Goal: Task Accomplishment & Management: Manage account settings

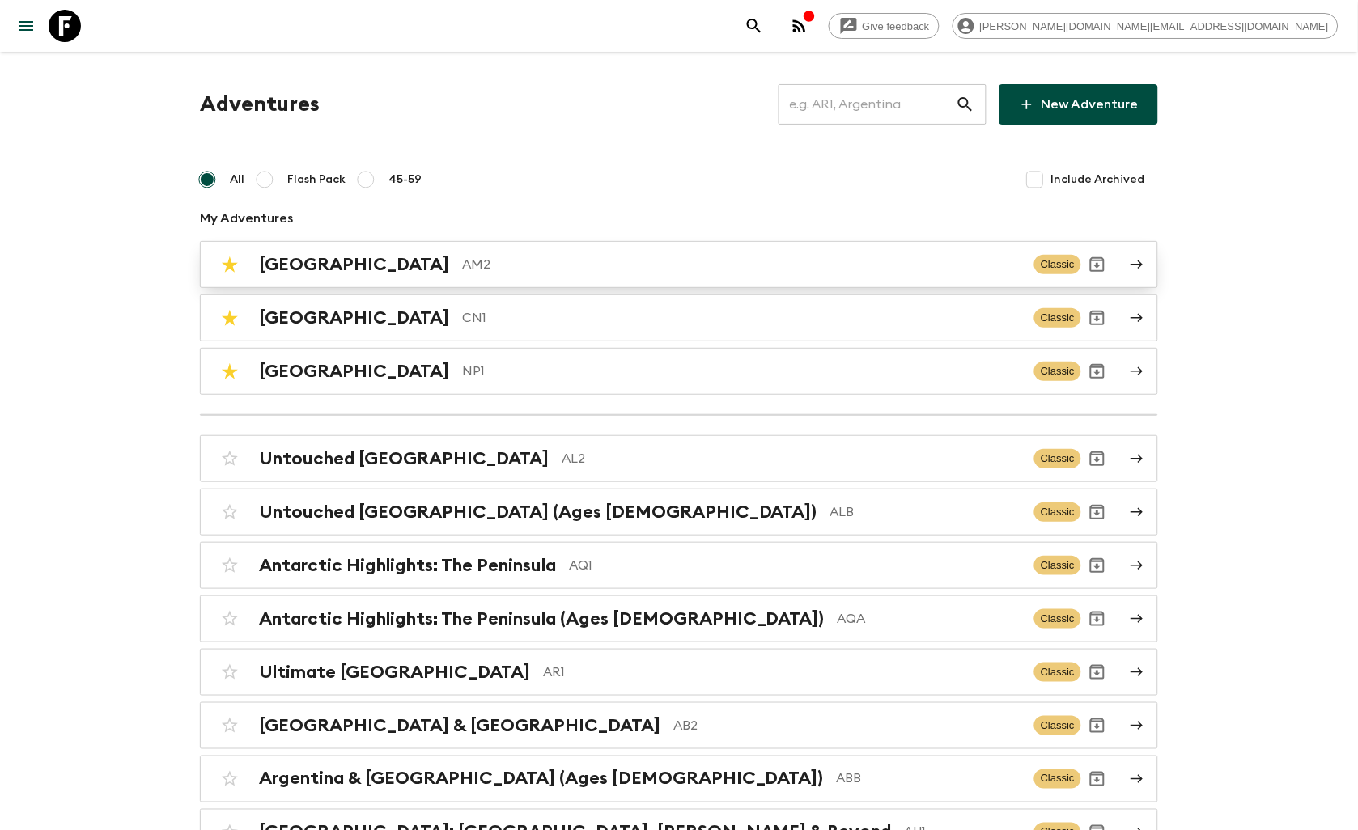
click at [327, 264] on h2 "[GEOGRAPHIC_DATA]" at bounding box center [354, 264] width 190 height 21
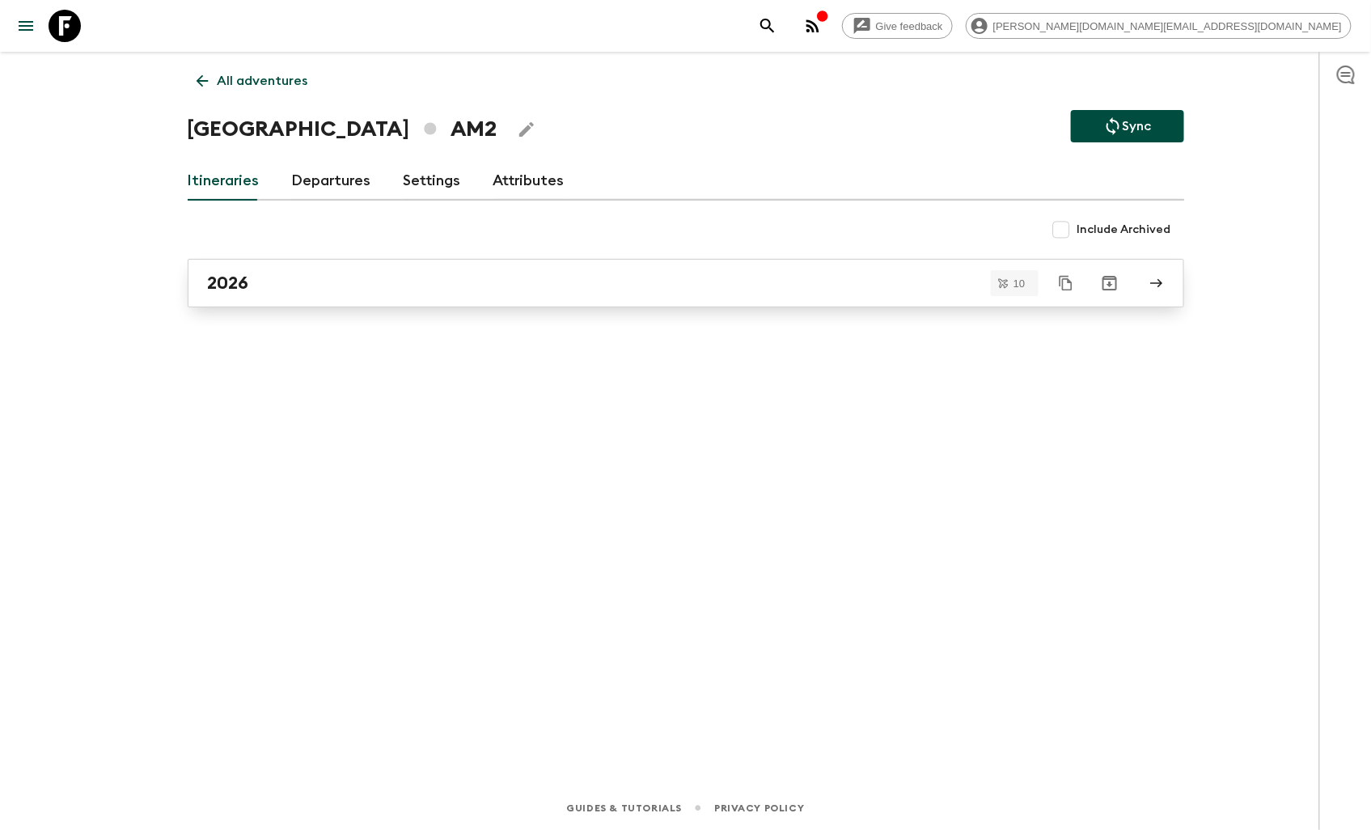
click at [345, 280] on div "2026" at bounding box center [671, 283] width 926 height 21
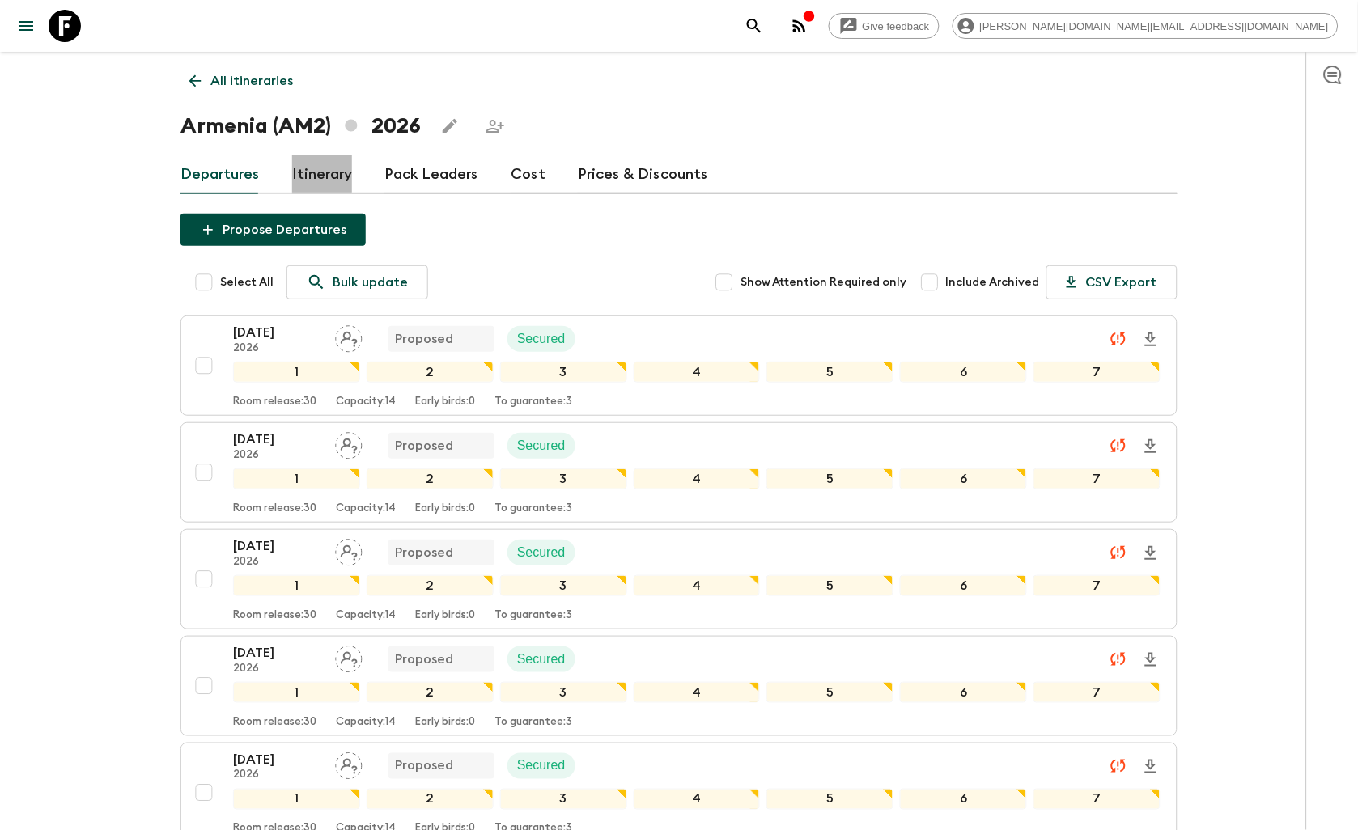
click at [320, 192] on link "Itinerary" at bounding box center [322, 174] width 60 height 39
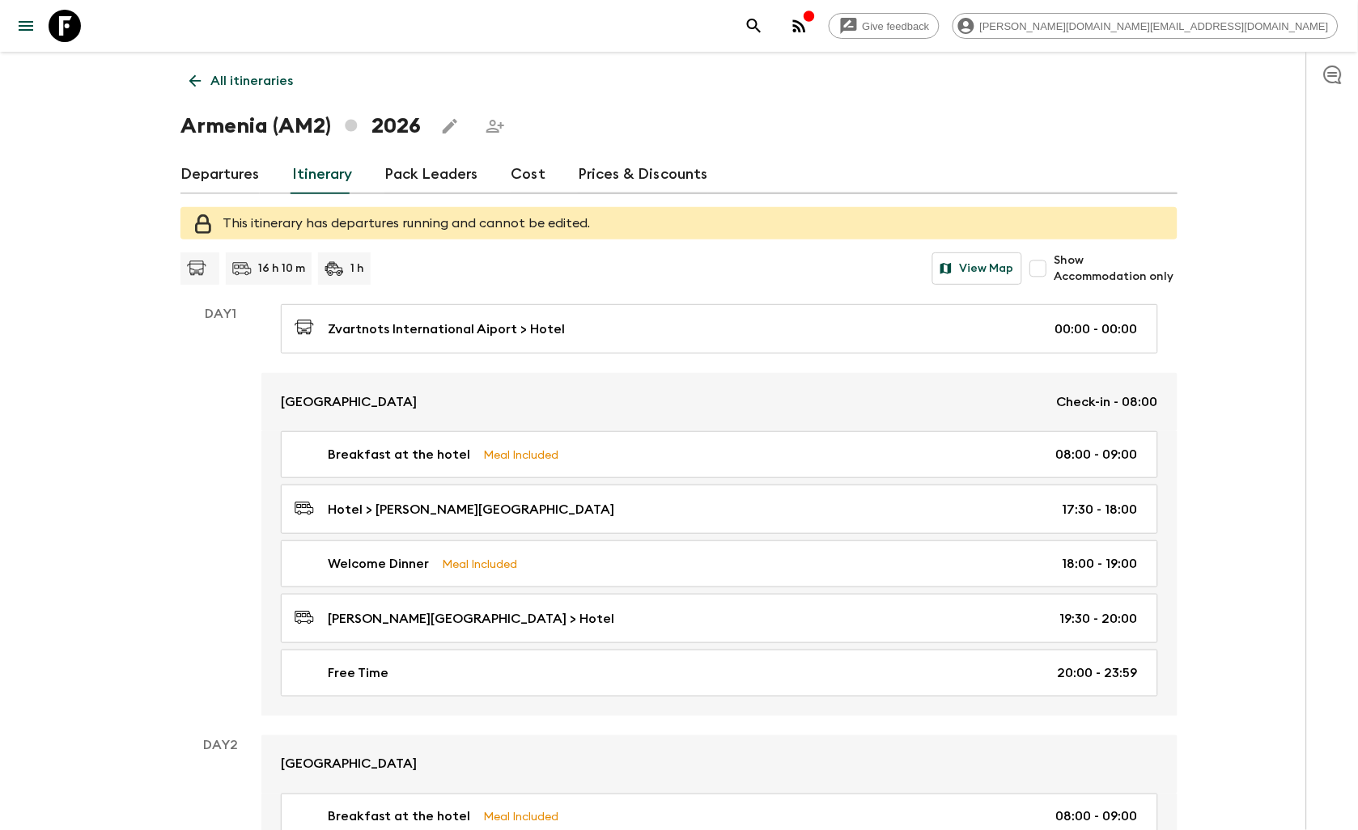
click at [231, 180] on link "Departures" at bounding box center [219, 174] width 79 height 39
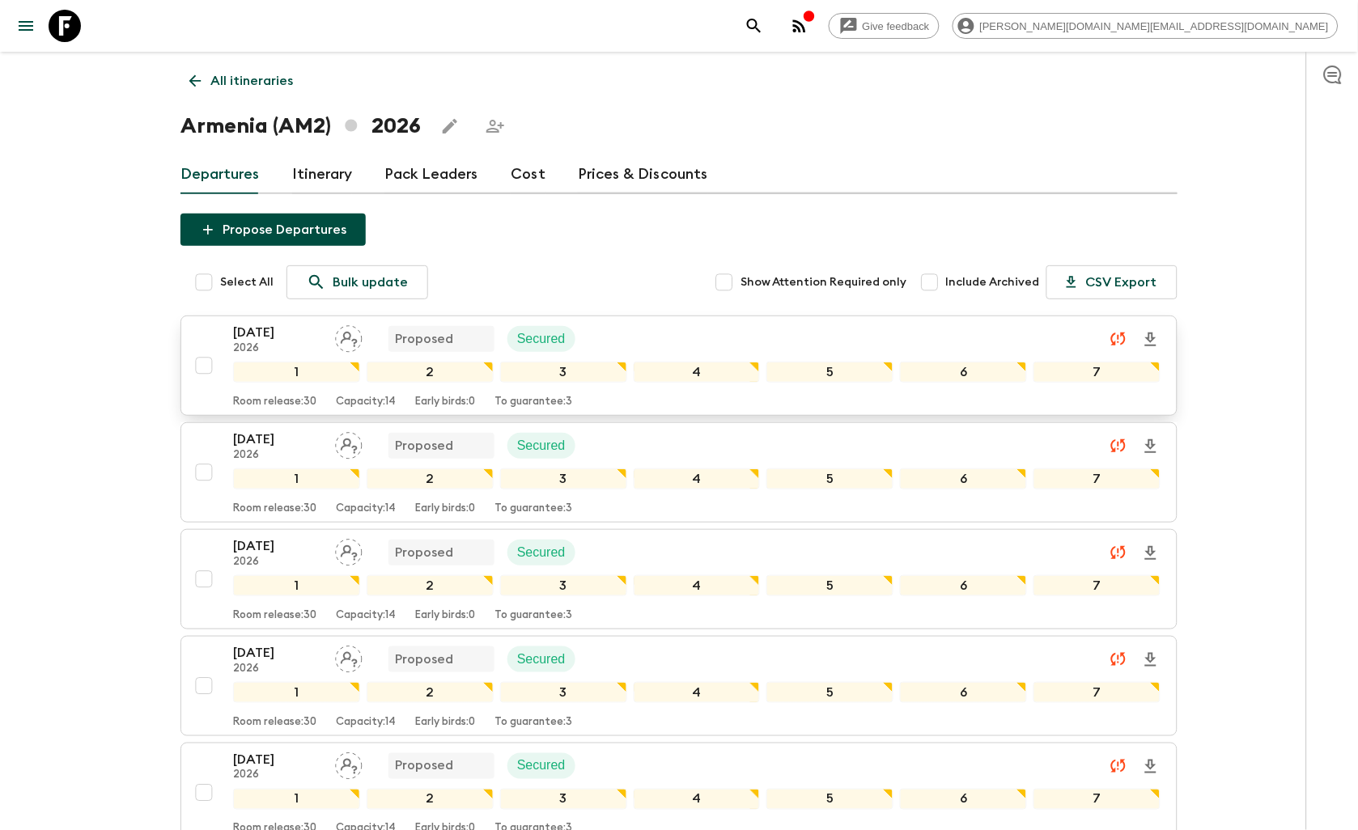
click at [631, 328] on div "[DATE] 2026 Proposed Secured" at bounding box center [696, 339] width 927 height 32
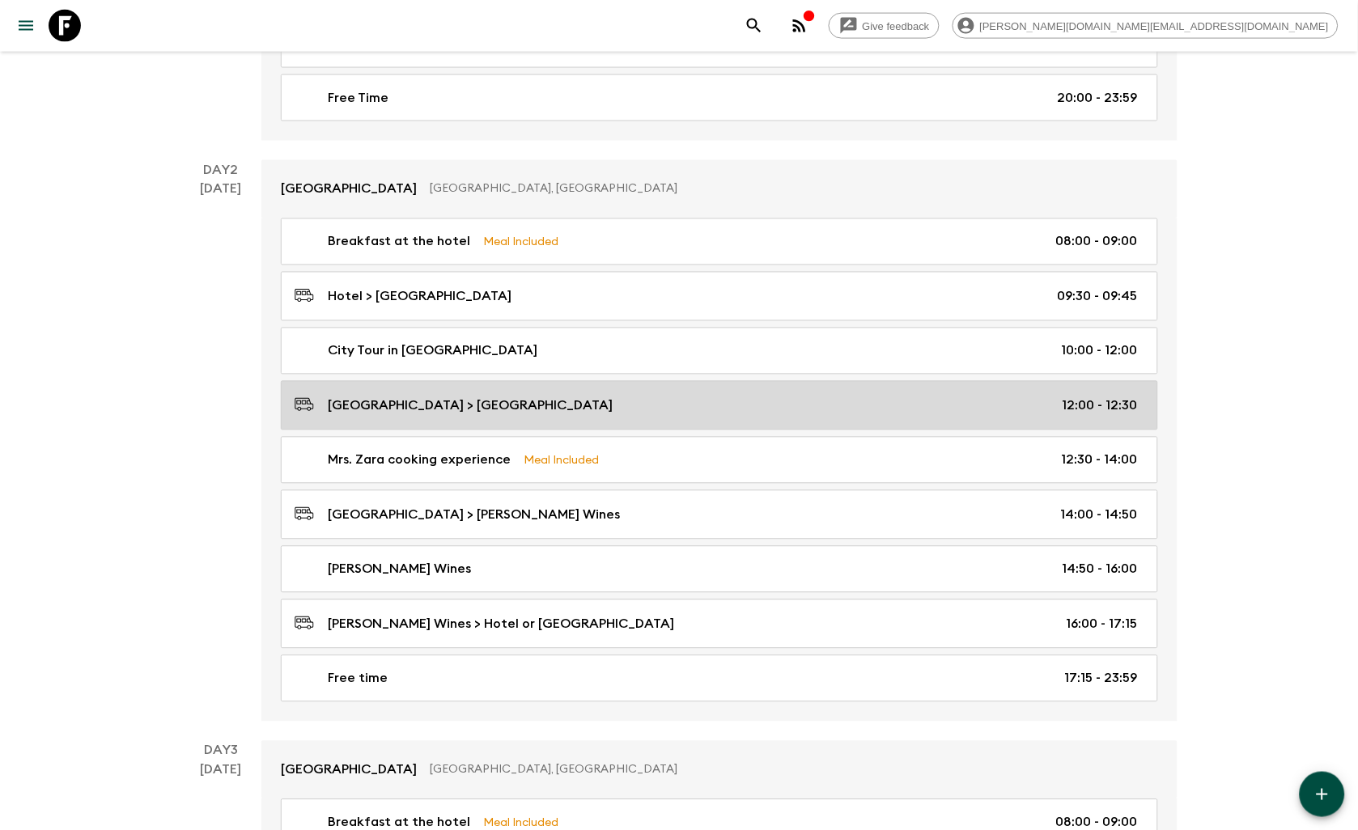
scroll to position [629, 0]
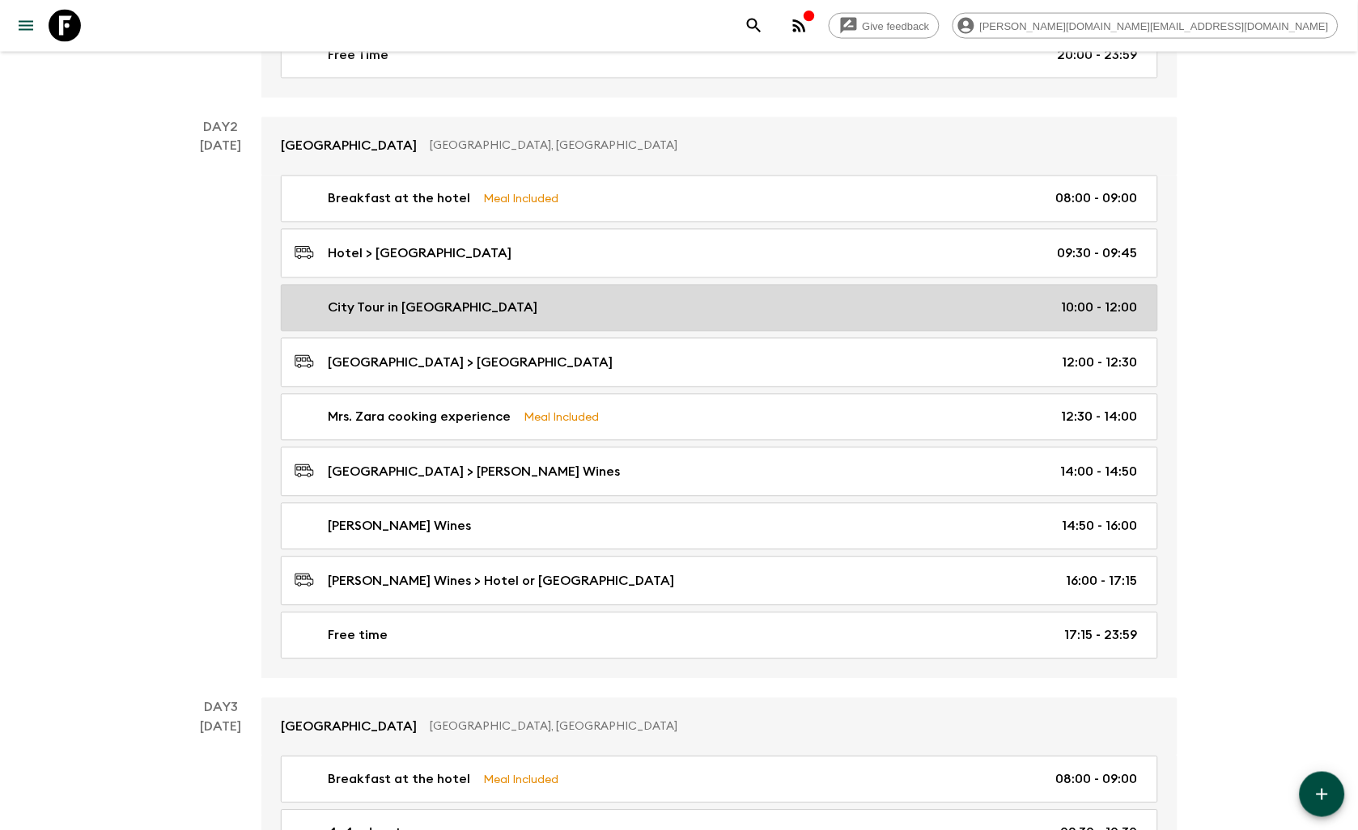
click at [576, 318] on div "City Tour in [GEOGRAPHIC_DATA] 10:00 - 12:00" at bounding box center [715, 308] width 843 height 19
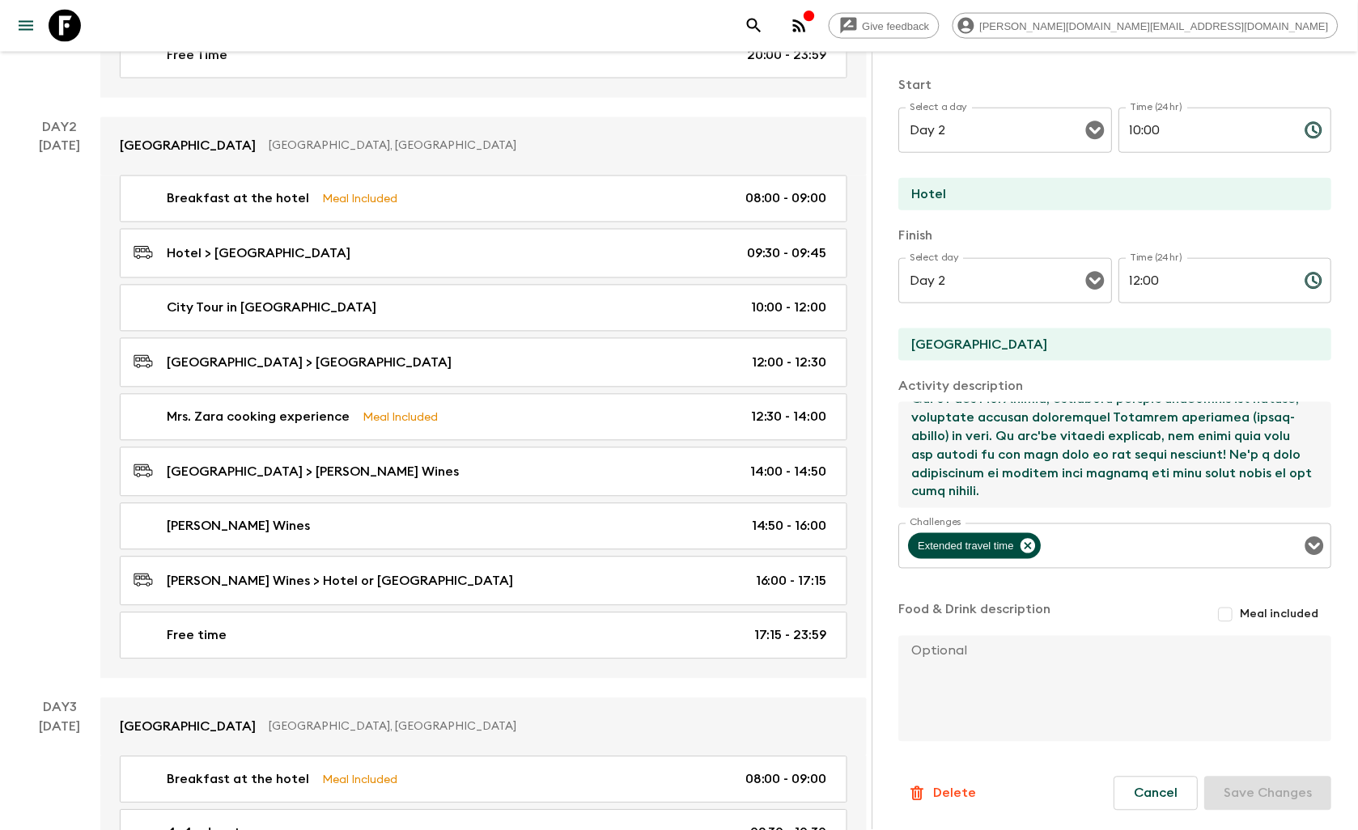
scroll to position [707, 0]
drag, startPoint x: 915, startPoint y: 488, endPoint x: 1160, endPoint y: 468, distance: 246.0
click at [1160, 468] on textarea at bounding box center [1109, 455] width 420 height 106
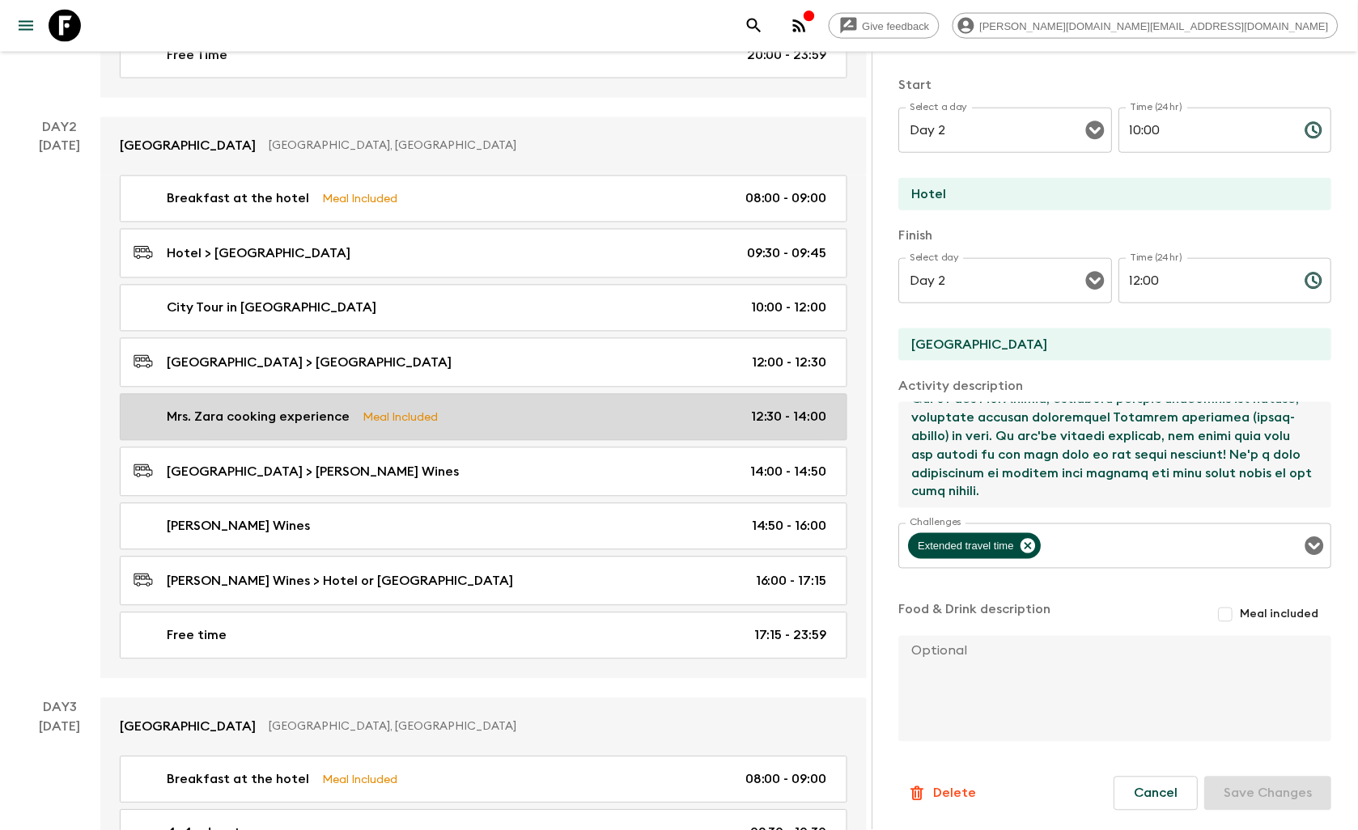
click at [511, 417] on div "Mrs. Zara cooking experience Meal Included 12:30 - 14:00" at bounding box center [479, 417] width 693 height 19
type input "Mrs. Zara cooking experience"
type input "[GEOGRAPHIC_DATA]"
type input "Yerevan"
type textarea "Then we drive to [GEOGRAPHIC_DATA], where we’re welcomed into the warm and invi…"
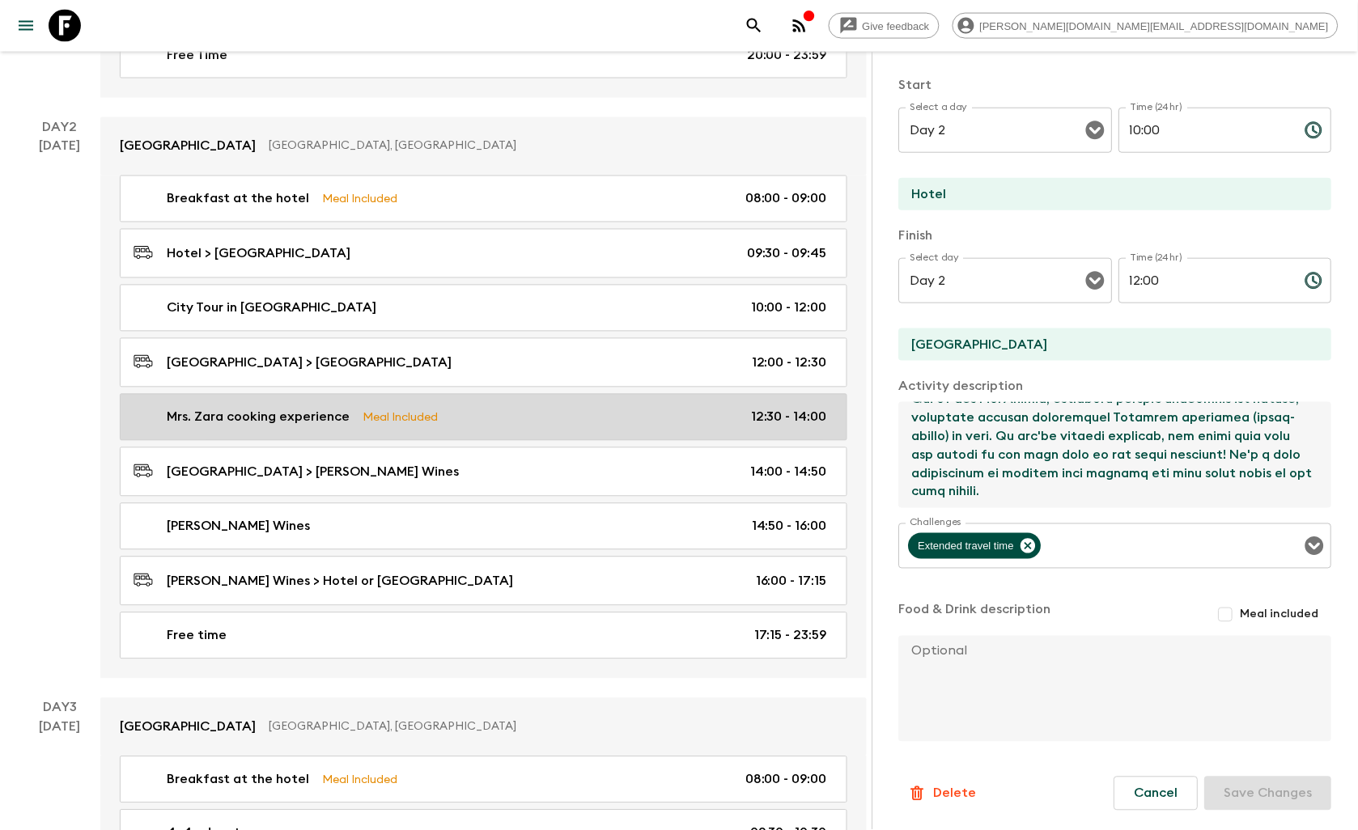
checkbox input "true"
type input "12:30"
type input "14:00"
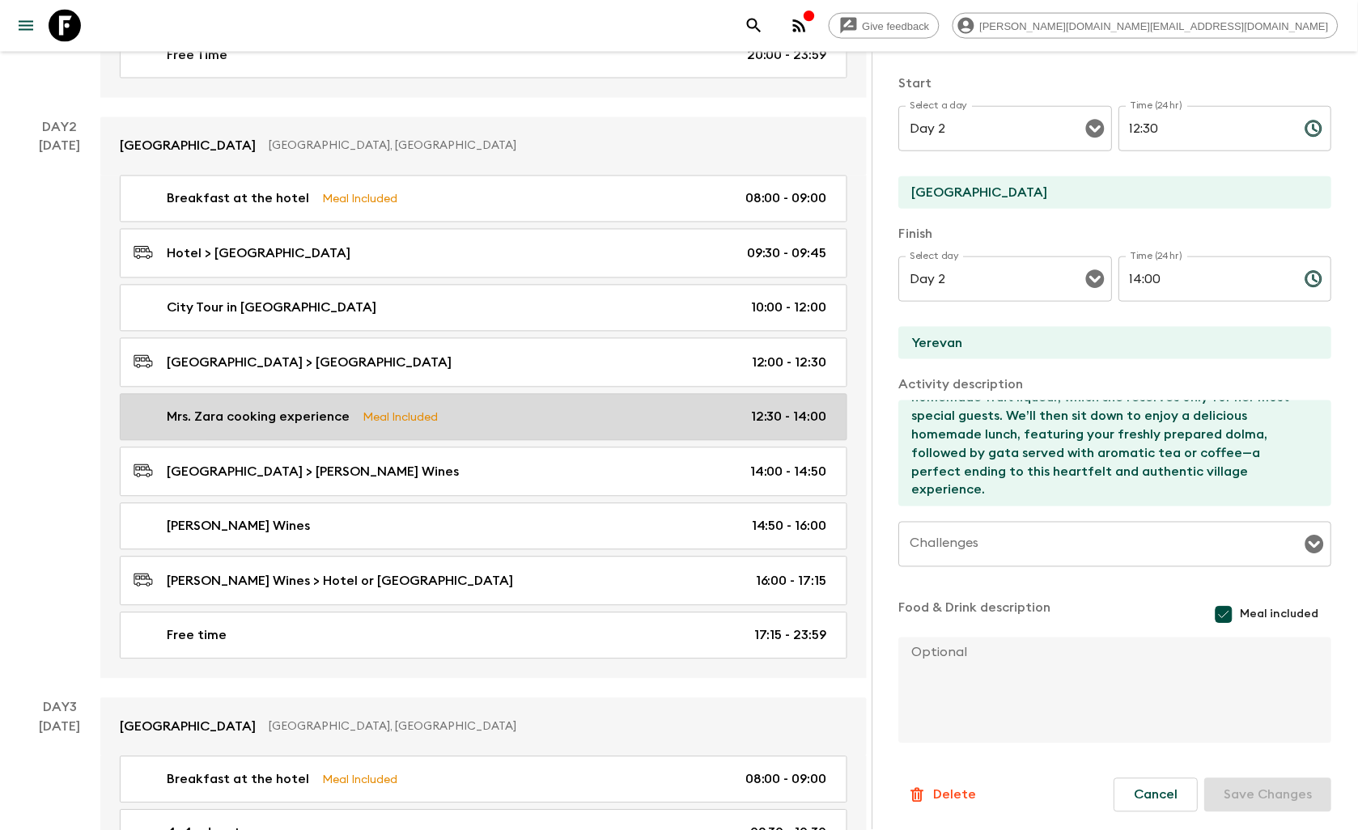
scroll to position [261, 0]
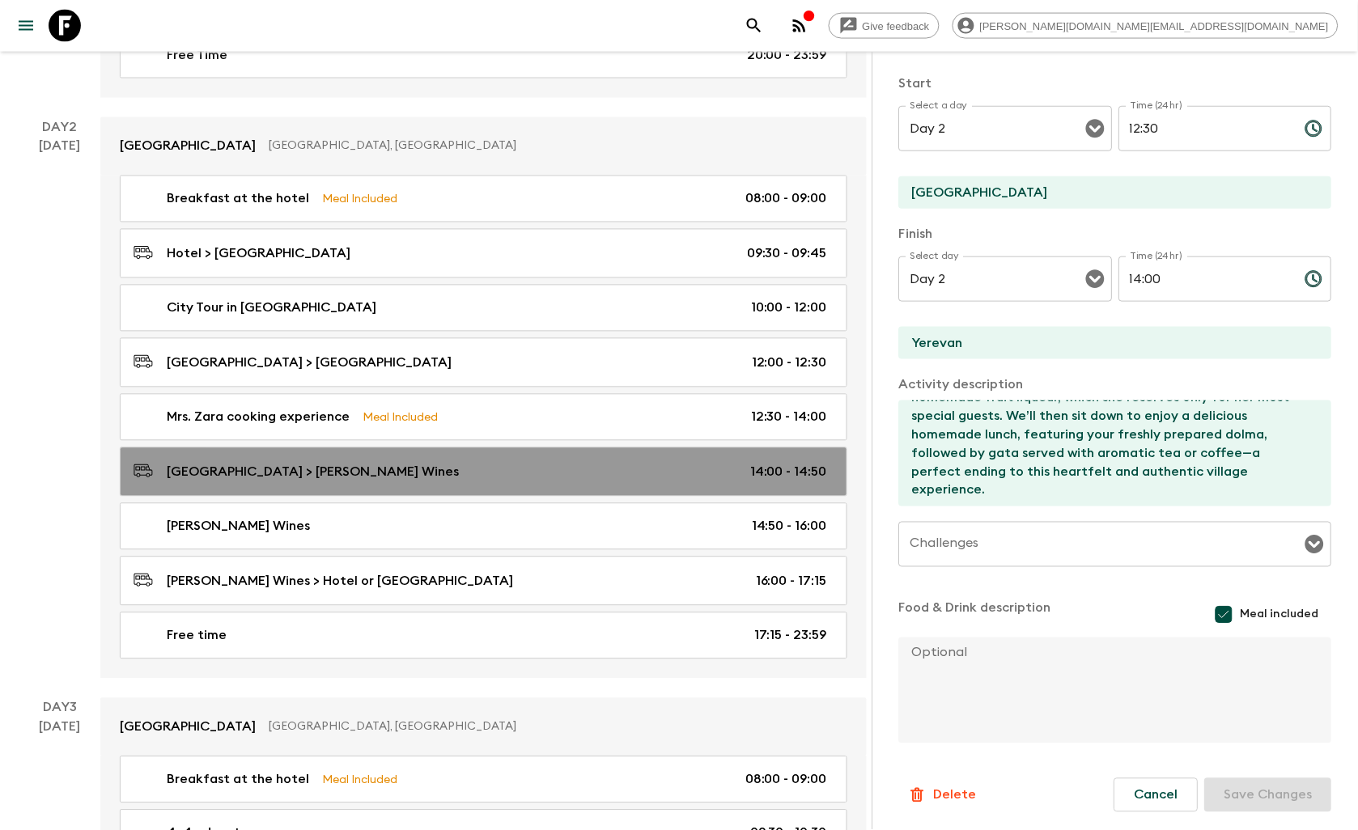
click at [482, 472] on div "[GEOGRAPHIC_DATA] > [PERSON_NAME] Wines 14:00 - 14:50" at bounding box center [479, 472] width 693 height 22
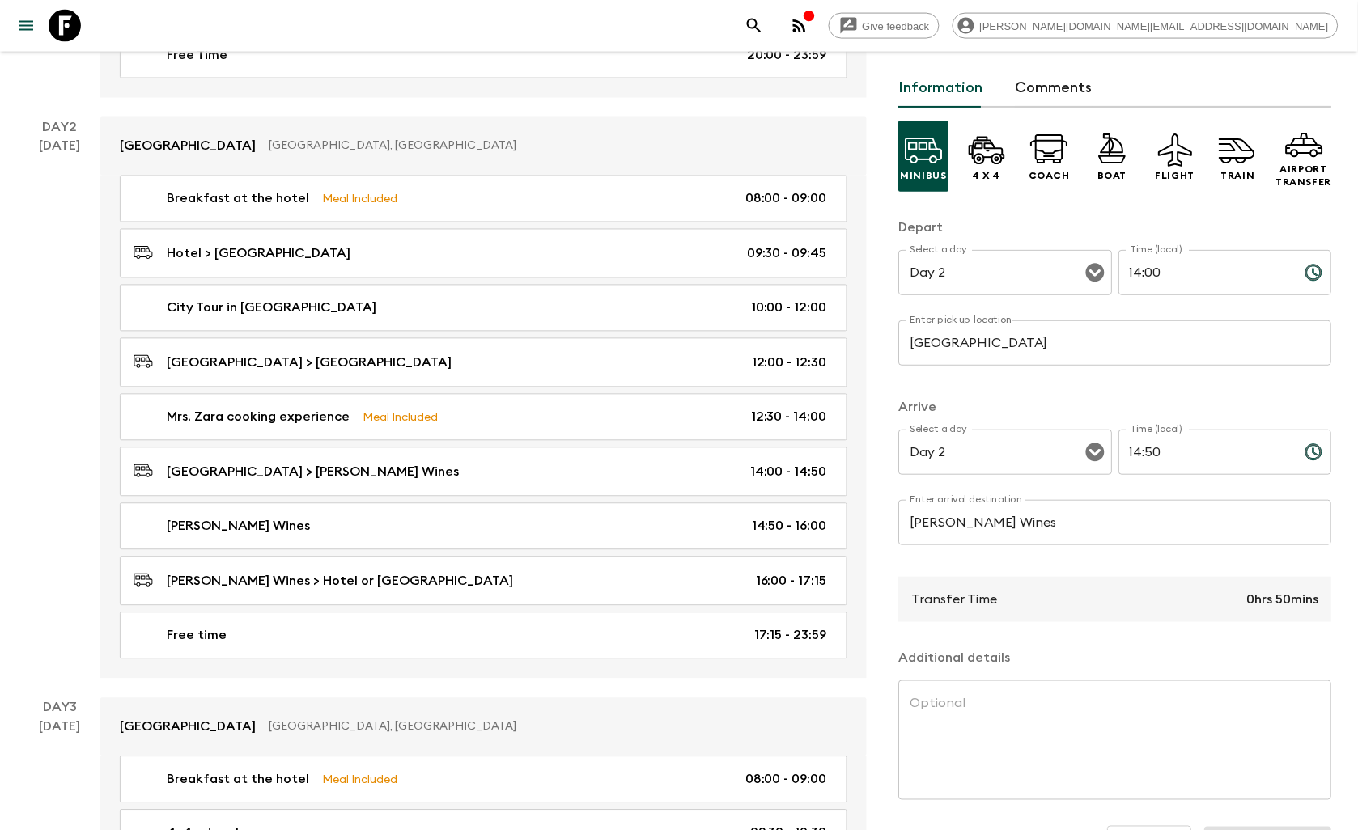
scroll to position [106, 0]
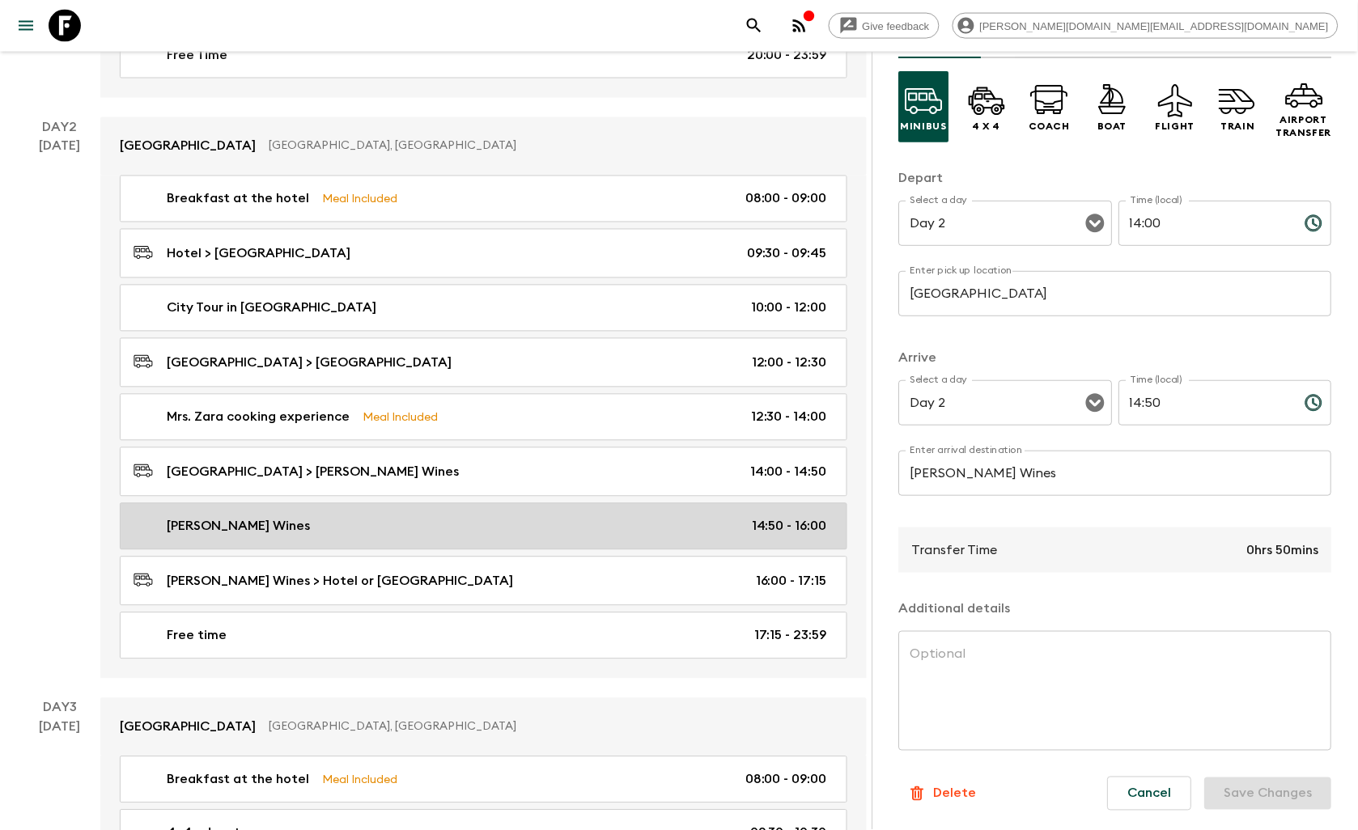
click at [475, 520] on link "[PERSON_NAME] Wines 14:50 - 16:00" at bounding box center [483, 526] width 727 height 47
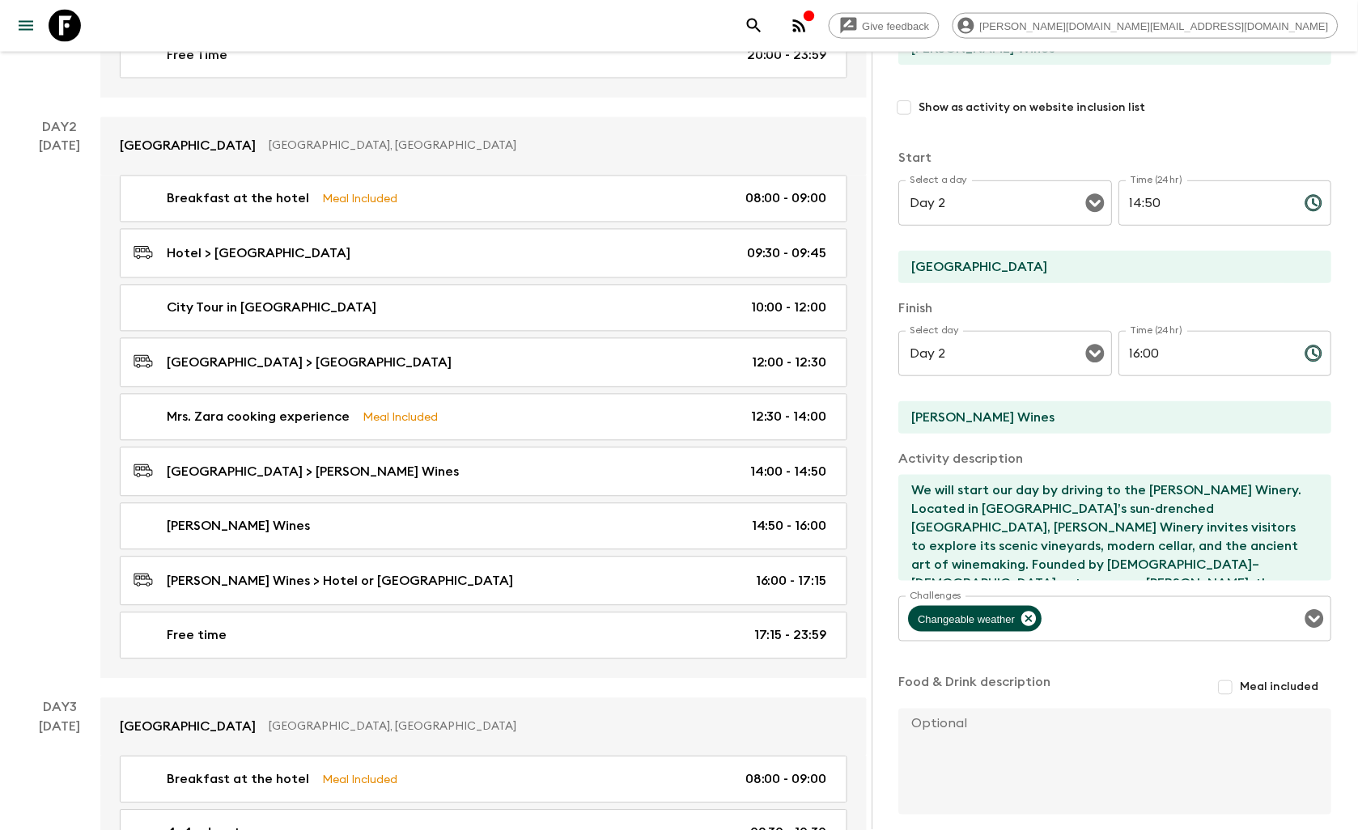
scroll to position [180, 0]
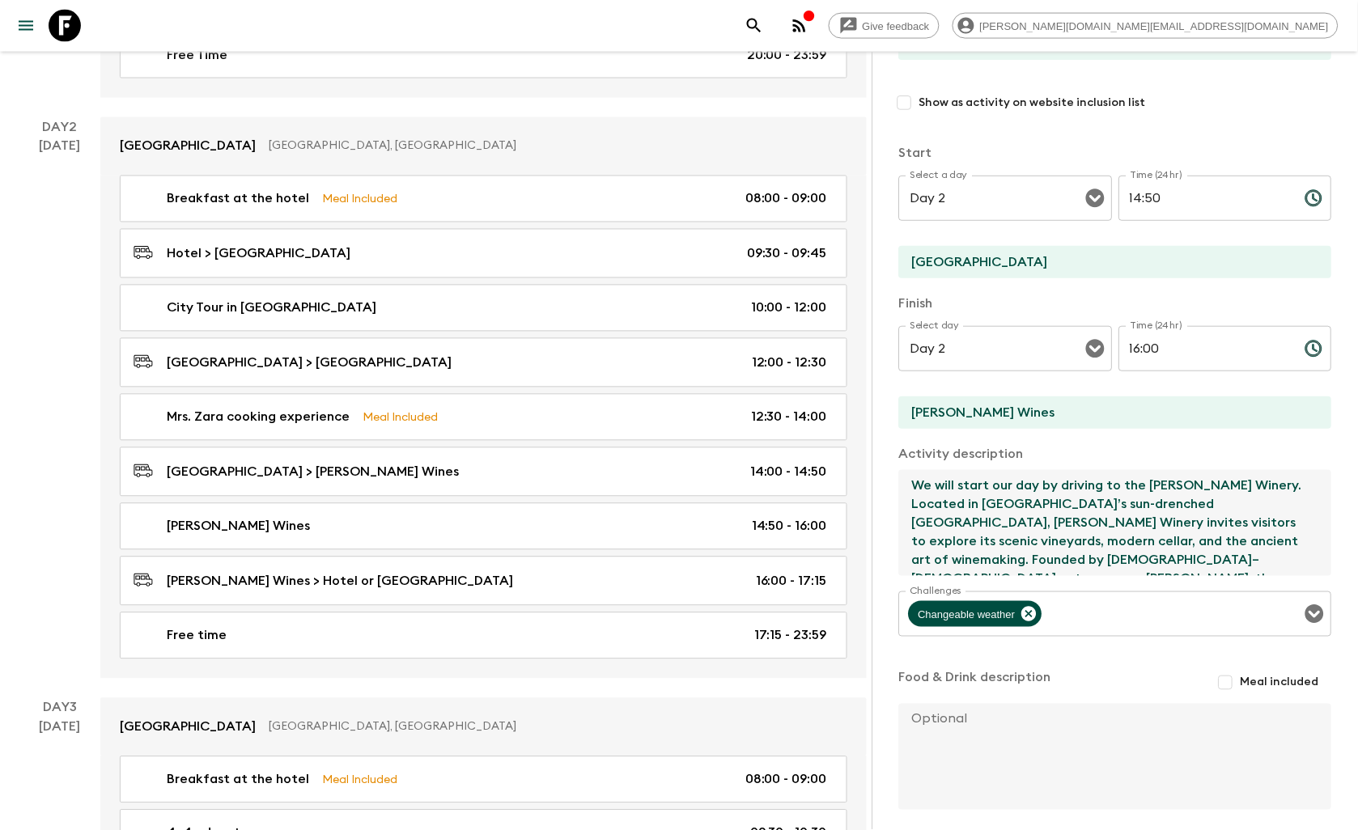
drag, startPoint x: 957, startPoint y: 484, endPoint x: 988, endPoint y: 486, distance: 30.8
click at [988, 486] on textarea "We will start our day by driving to the [PERSON_NAME] Winery. Located in [GEOGR…" at bounding box center [1109, 523] width 420 height 106
click at [1028, 529] on textarea "We will end our day by driving to the [PERSON_NAME] Winery. Located in [GEOGRAP…" at bounding box center [1109, 523] width 420 height 106
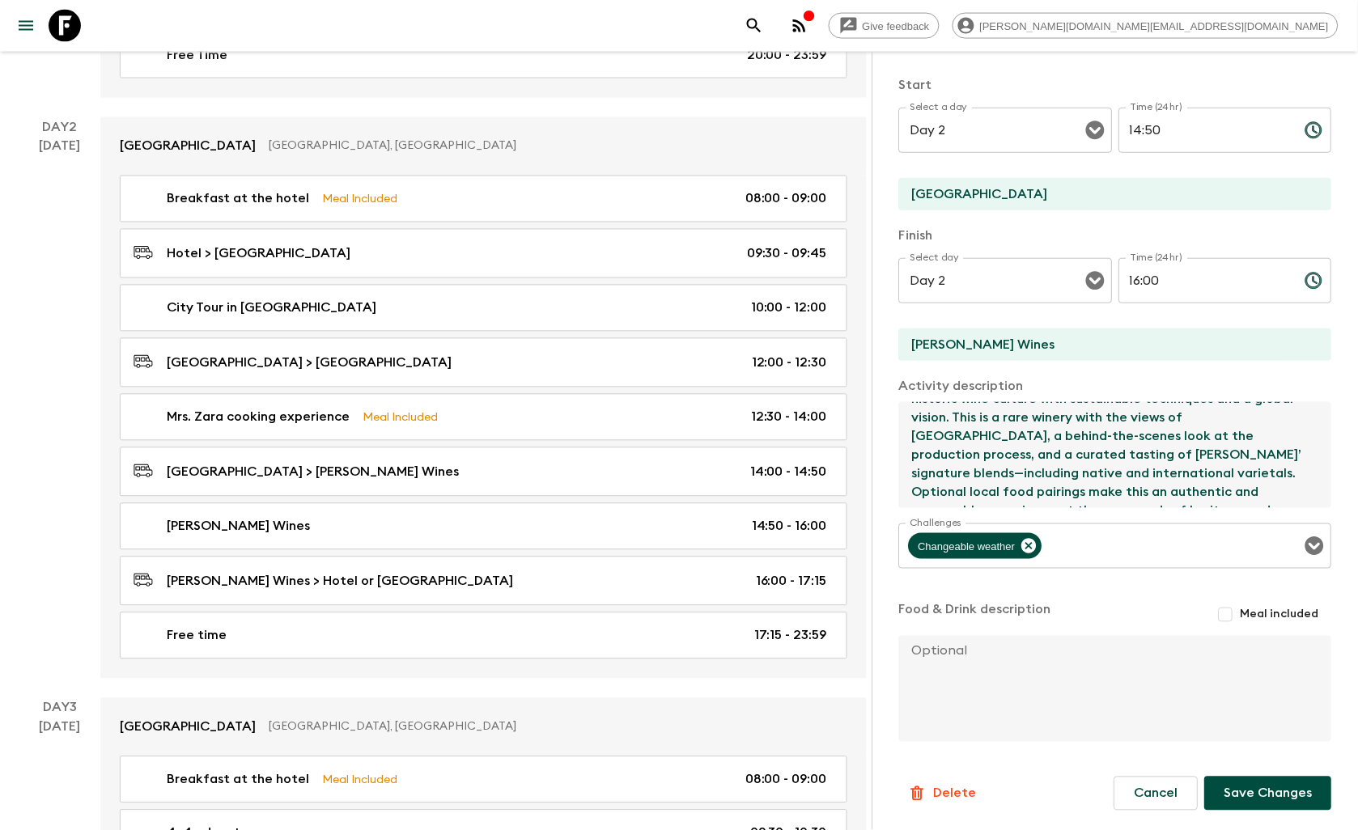
type textarea "We will end our day by driving to the [PERSON_NAME] Winery. Located in [GEOGRAP…"
click at [1251, 790] on button "Save Changes" at bounding box center [1268, 794] width 127 height 34
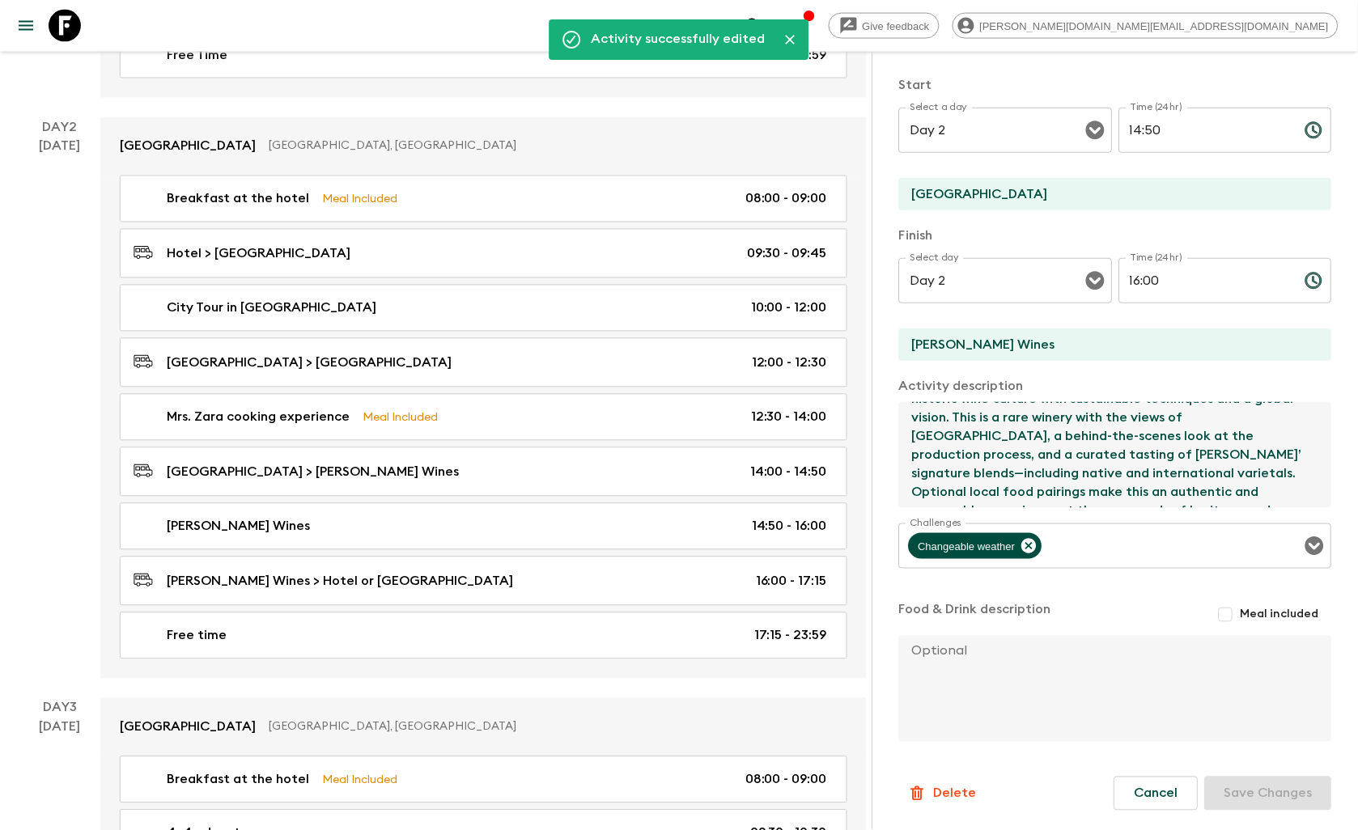
click at [1015, 453] on textarea "We will end our day by driving to the [PERSON_NAME] Winery. Located in [GEOGRAP…" at bounding box center [1109, 455] width 420 height 106
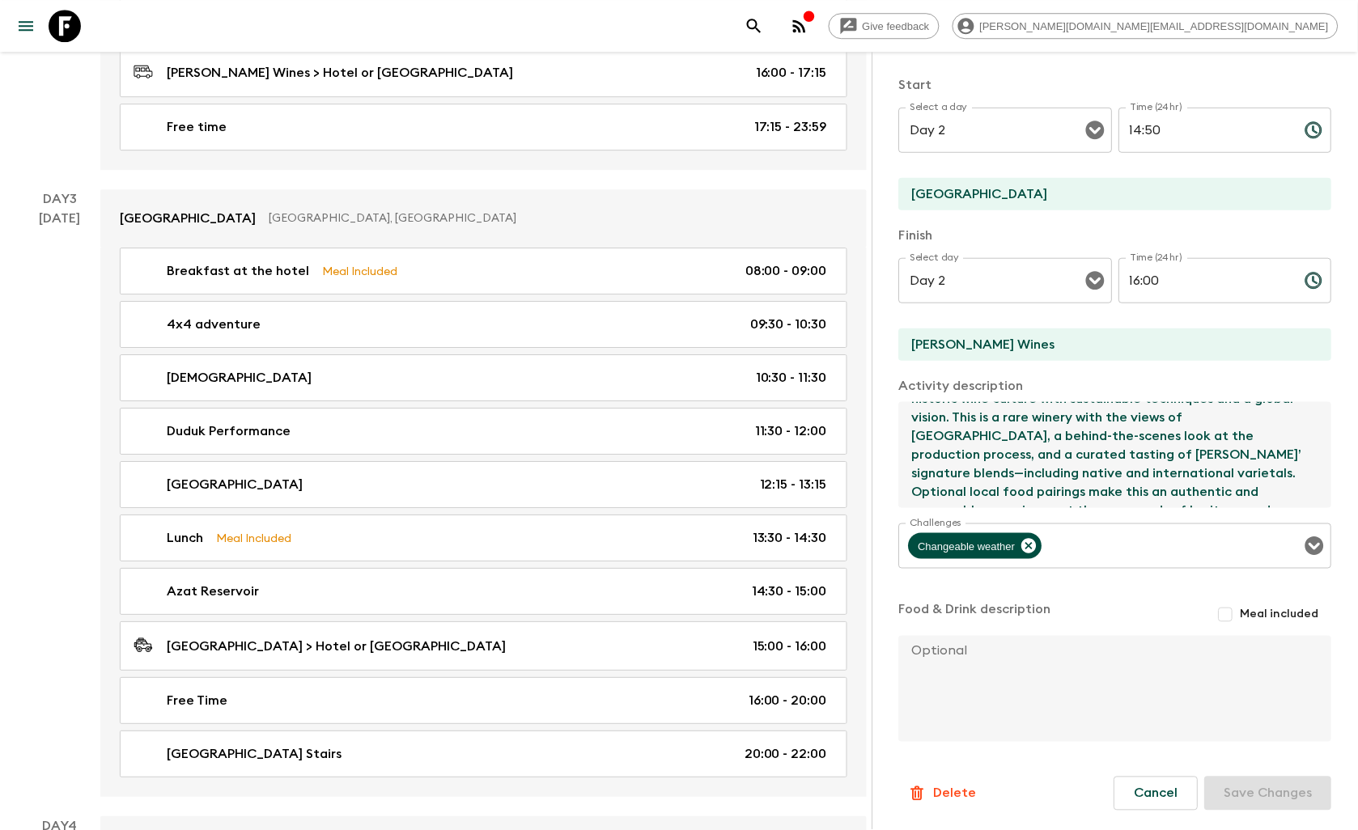
scroll to position [1168, 0]
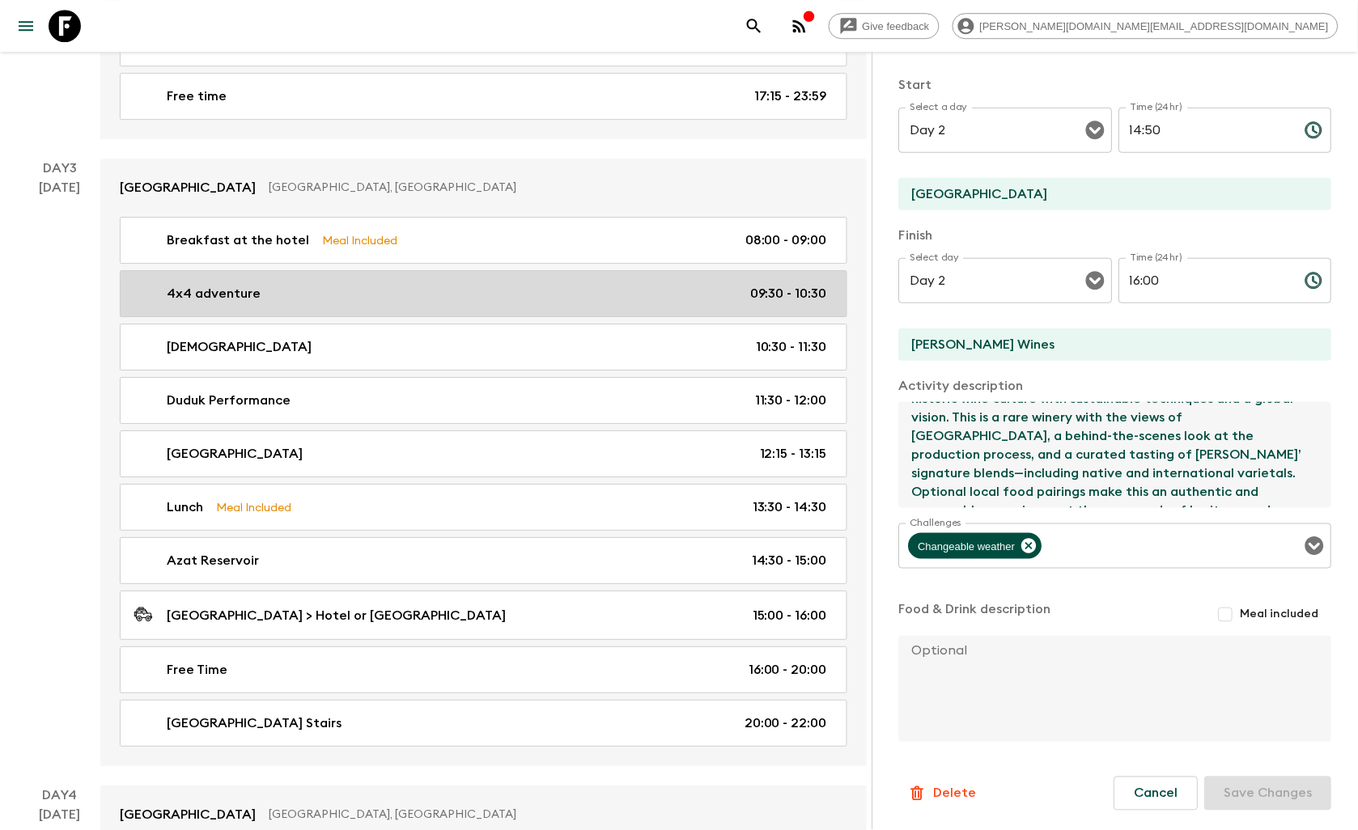
click at [454, 298] on div "4x4 adventure 09:30 - 10:30" at bounding box center [479, 293] width 693 height 19
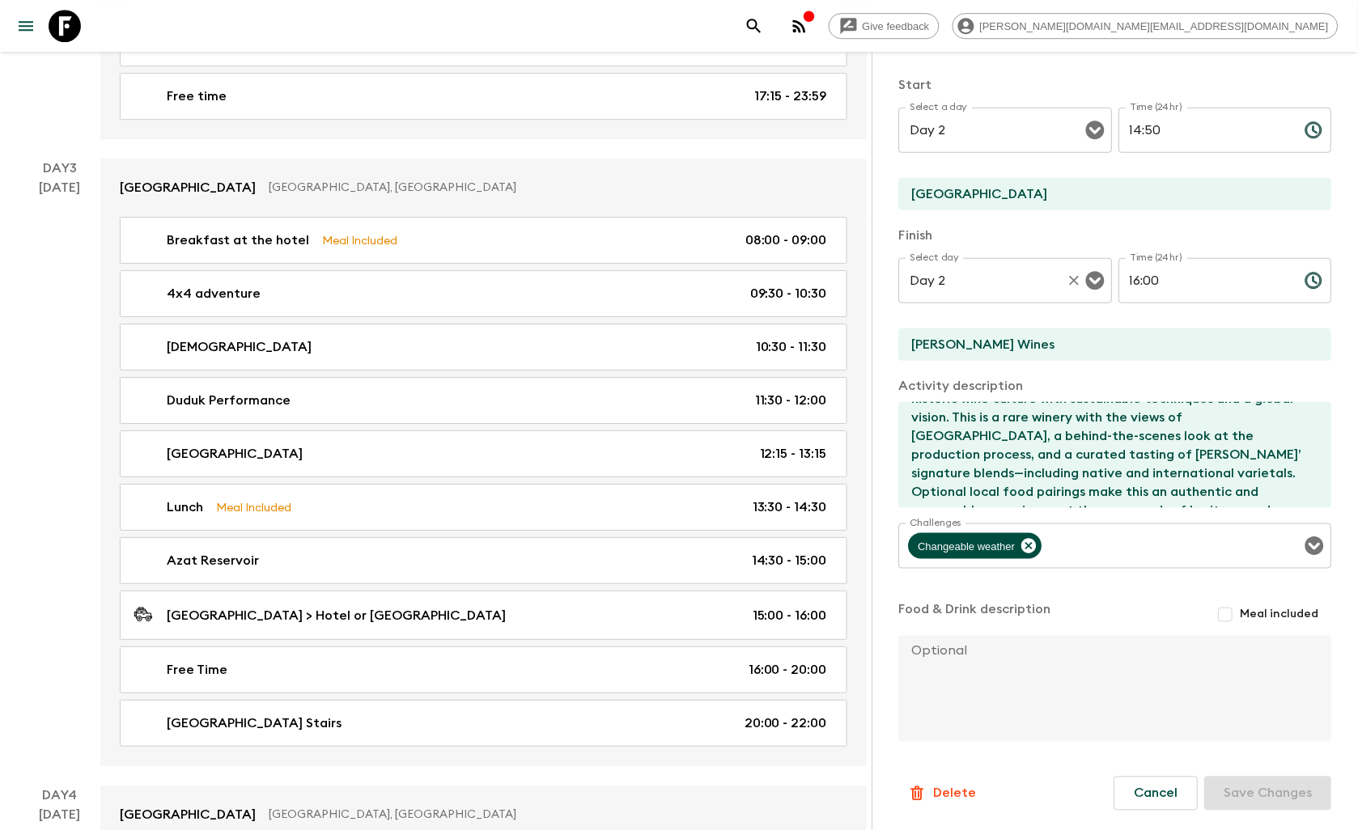
type input "4x4 adventure"
checkbox input "true"
type input "Yerevan"
type textarea "We begin our day by departing Yerevan in professional off-road 4x4 vehicles, of…"
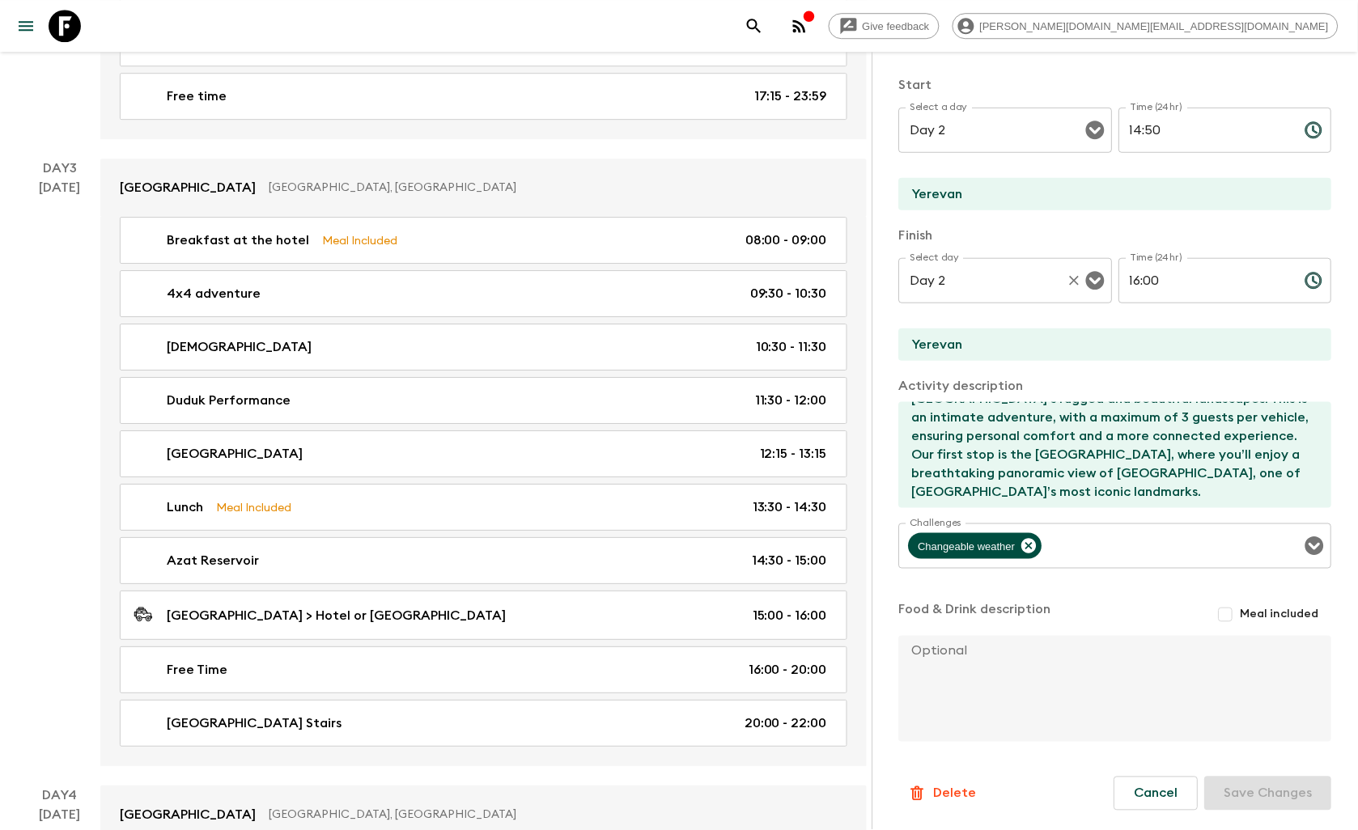
type input "Day 3"
type input "09:30"
type input "Day 3"
type input "10:30"
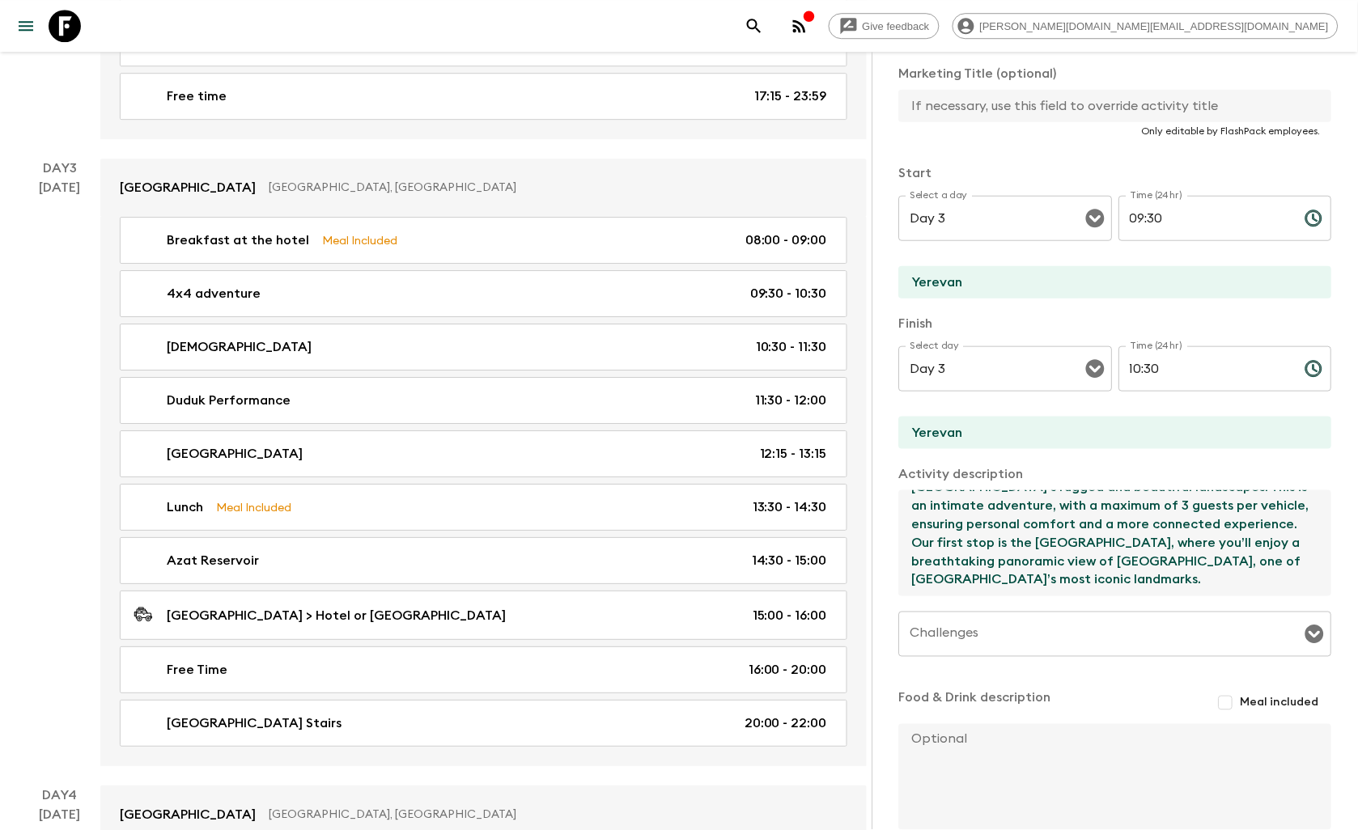
scroll to position [92, 0]
drag, startPoint x: 916, startPoint y: 505, endPoint x: 1169, endPoint y: 561, distance: 259.3
click at [1169, 561] on textarea "We begin our day by departing Yerevan in professional off-road 4x4 vehicles, of…" at bounding box center [1109, 543] width 420 height 106
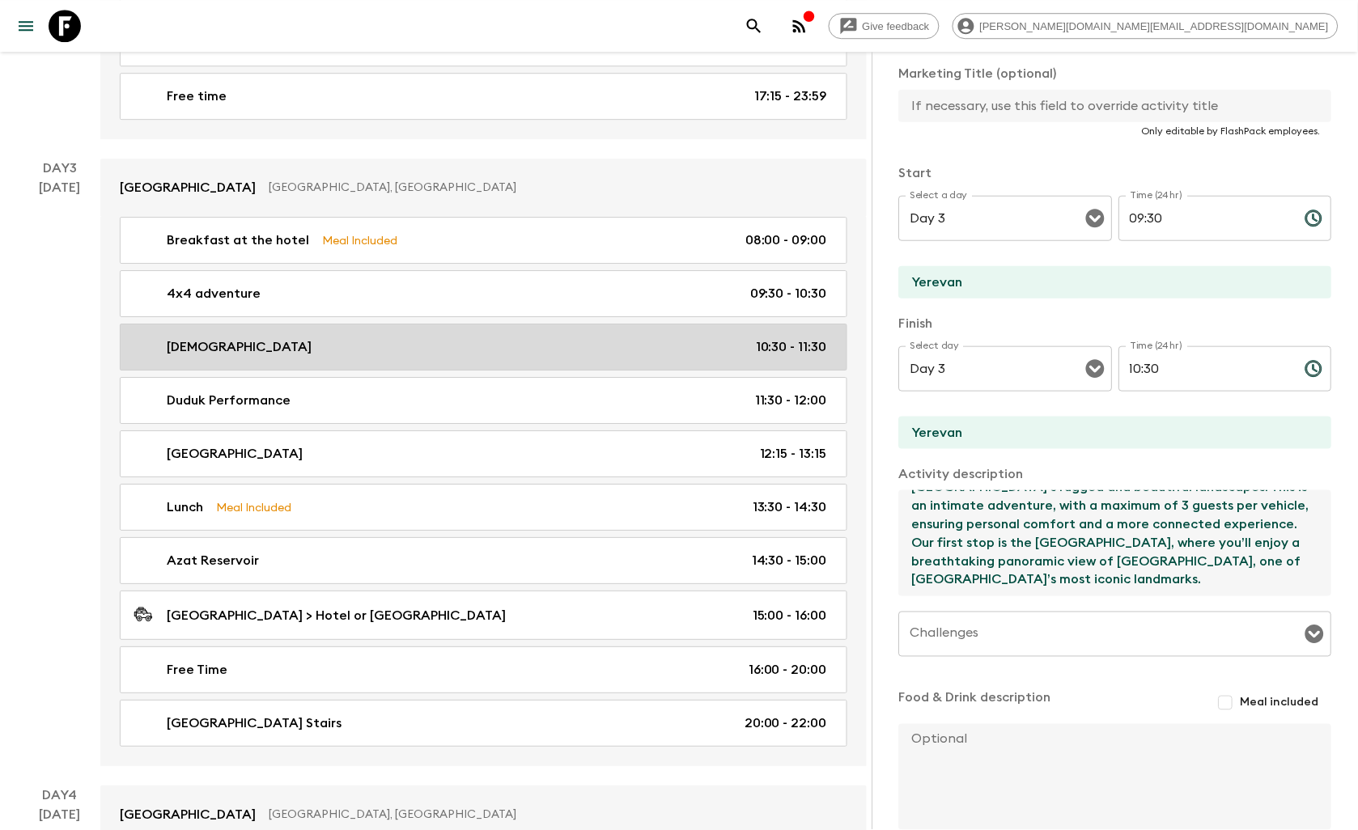
click at [423, 341] on link "[DEMOGRAPHIC_DATA] 10:30 - 11:30" at bounding box center [483, 347] width 727 height 47
type input "[DEMOGRAPHIC_DATA]"
type input "[GEOGRAPHIC_DATA]"
type textarea "Next, we visit the [GEOGRAPHIC_DATA][DEMOGRAPHIC_DATA], the only surviving [DEM…"
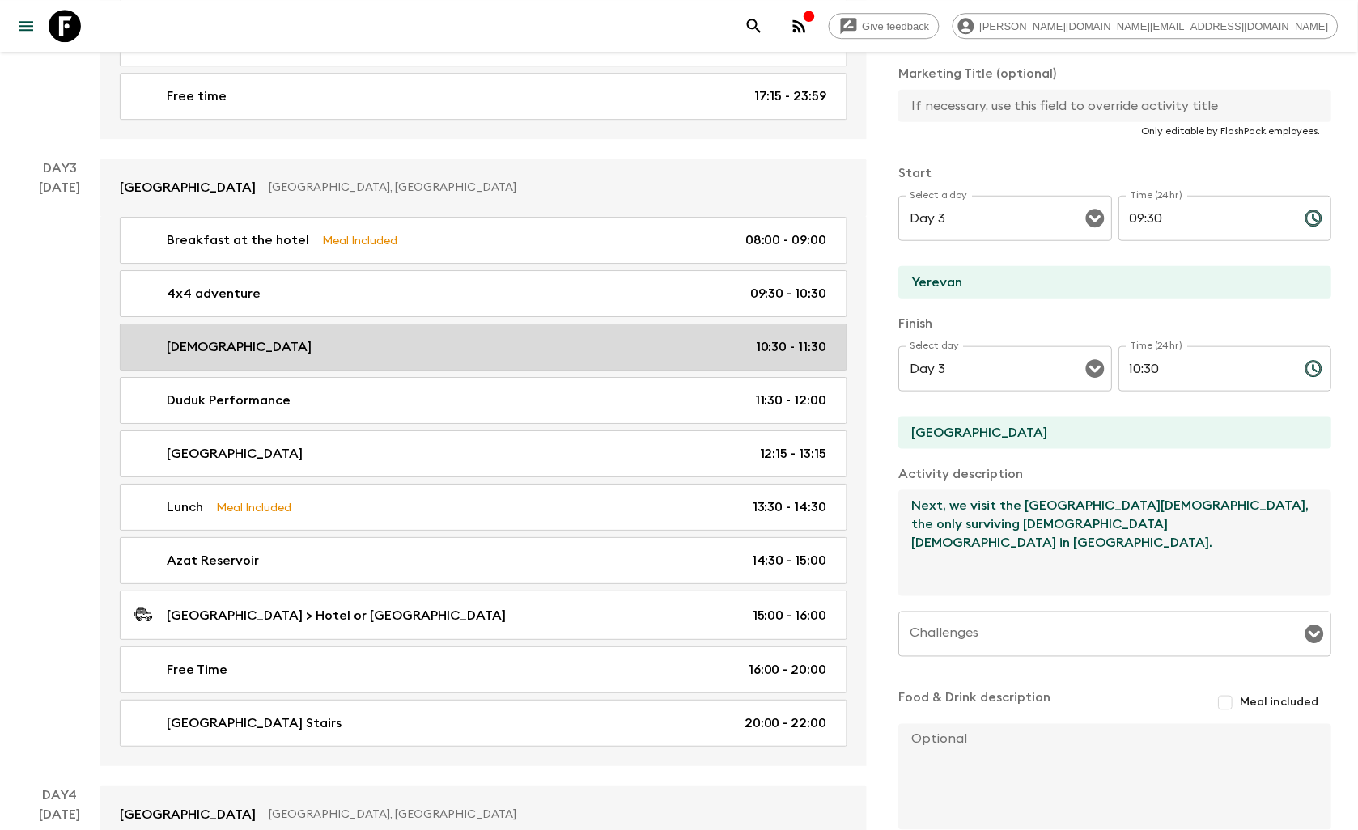
type input "10:30"
type input "11:30"
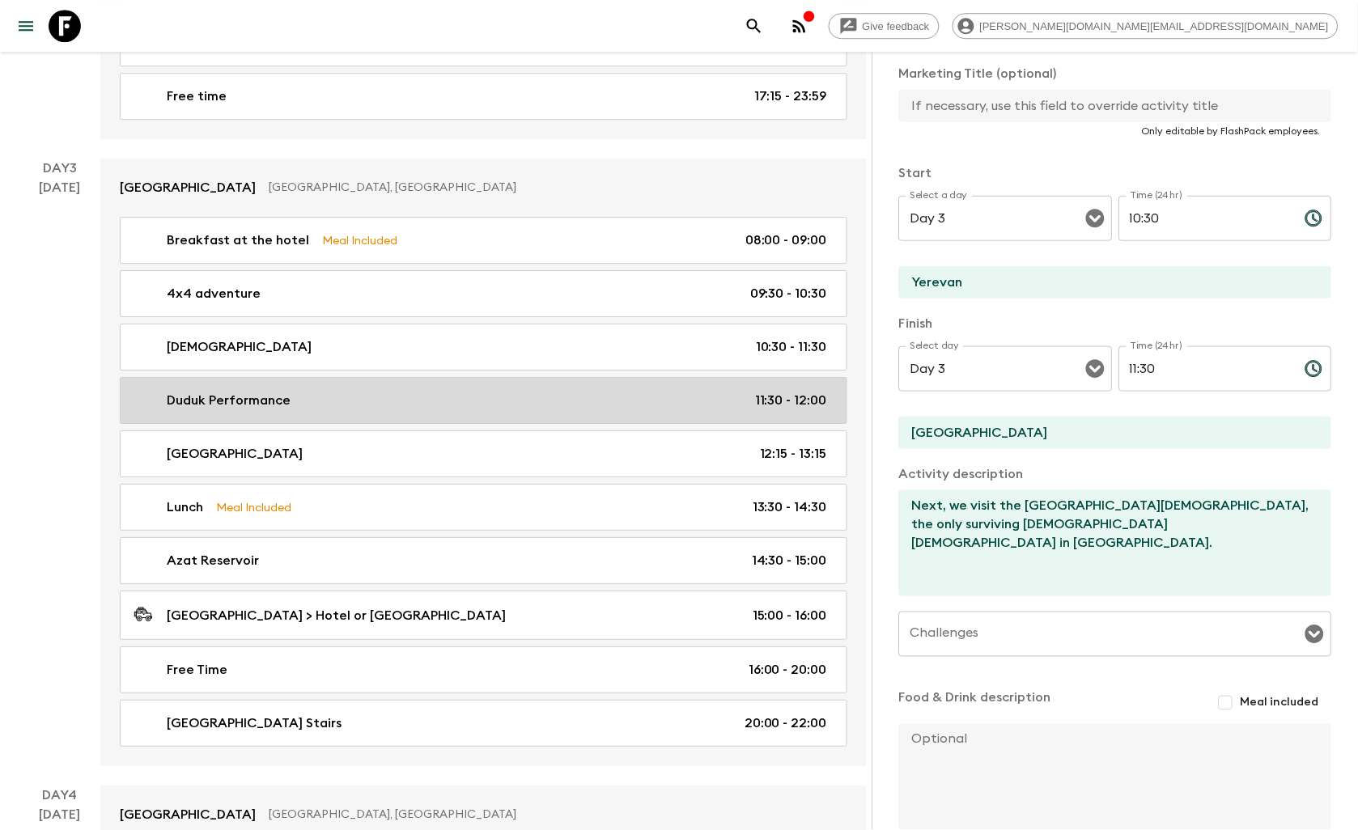
click at [530, 394] on link "Duduk Performance 11:30 - 12:00" at bounding box center [483, 400] width 727 height 47
type input "Duduk Performance"
type input "[GEOGRAPHIC_DATA]"
type textarea "At [GEOGRAPHIC_DATA], we will be joined by a live duduk musician, performing ex…"
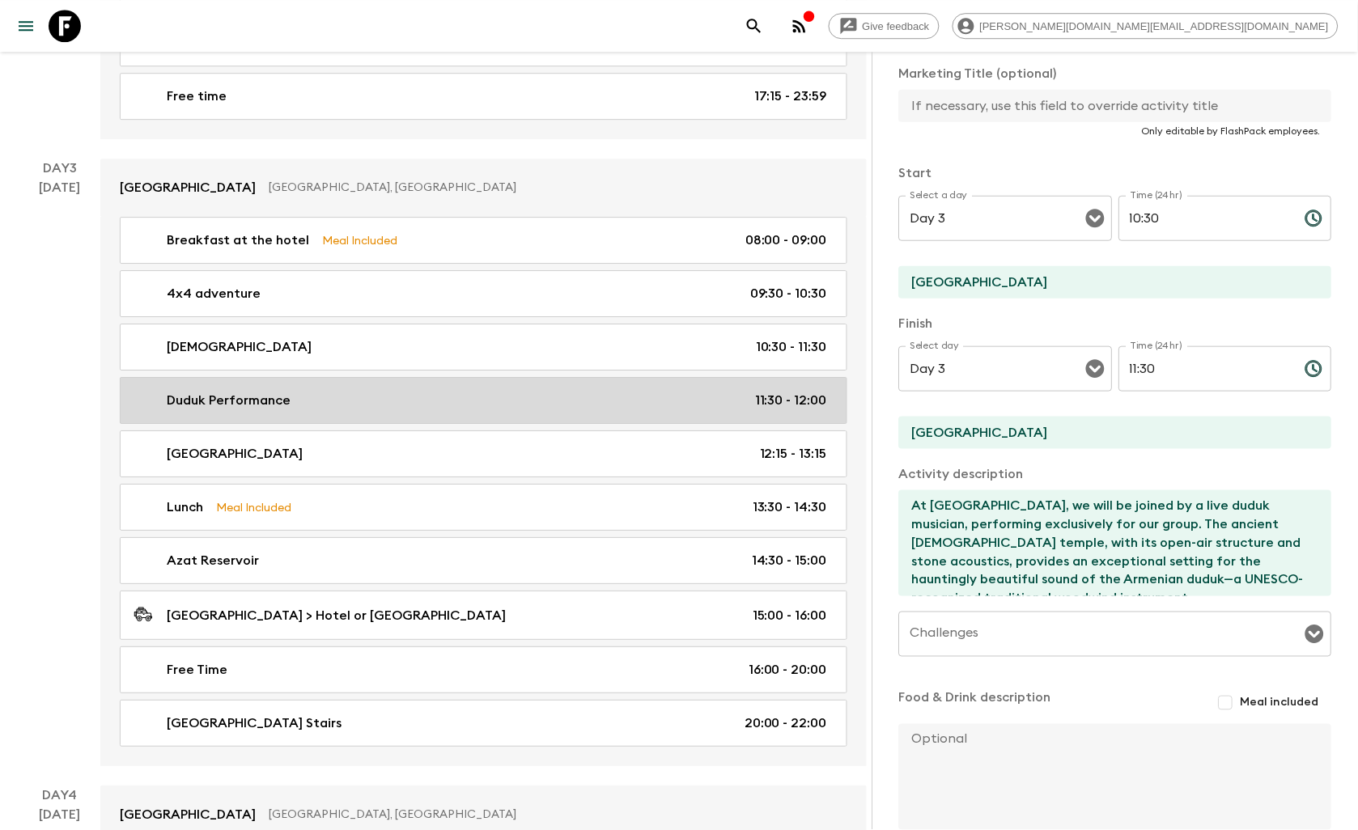
type input "11:30"
type input "12:00"
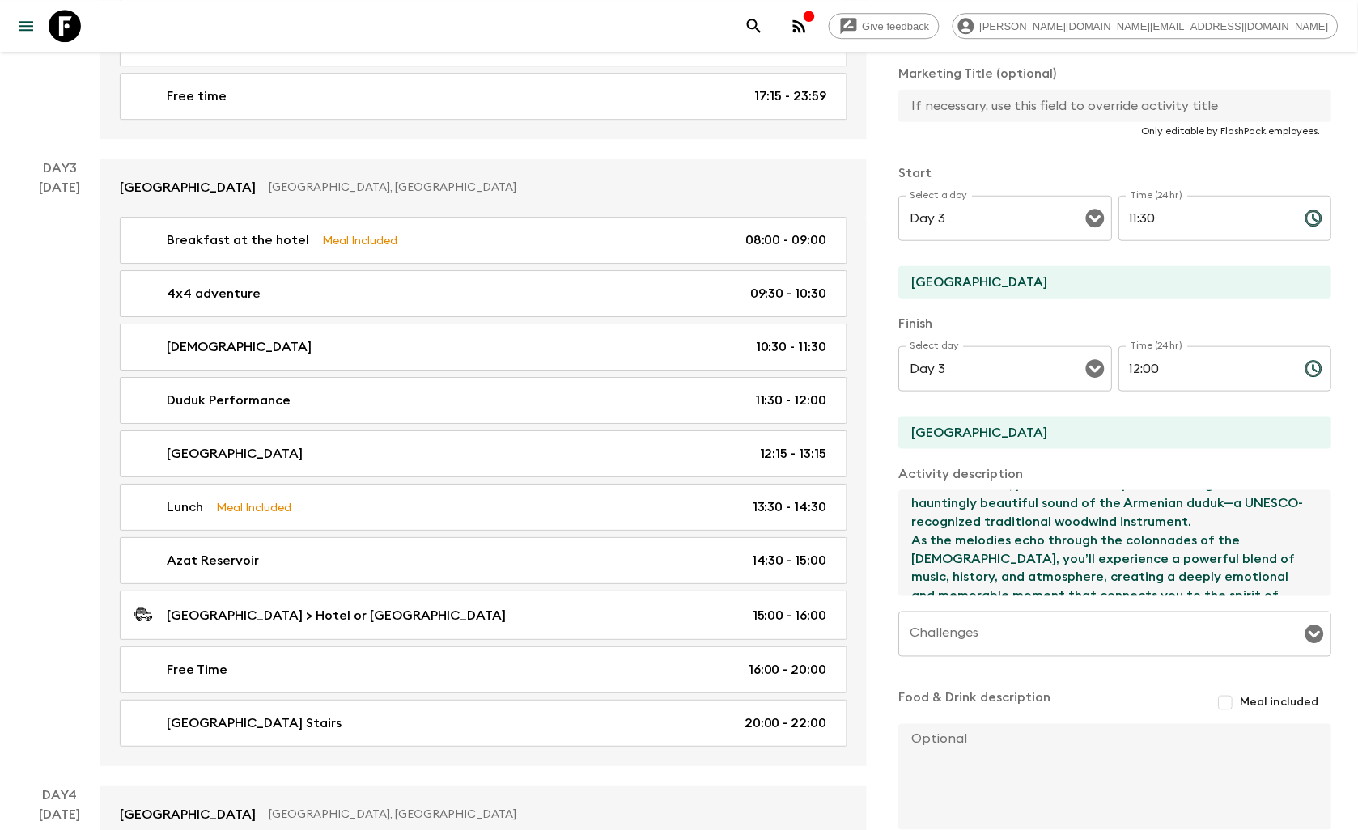
scroll to position [130, 0]
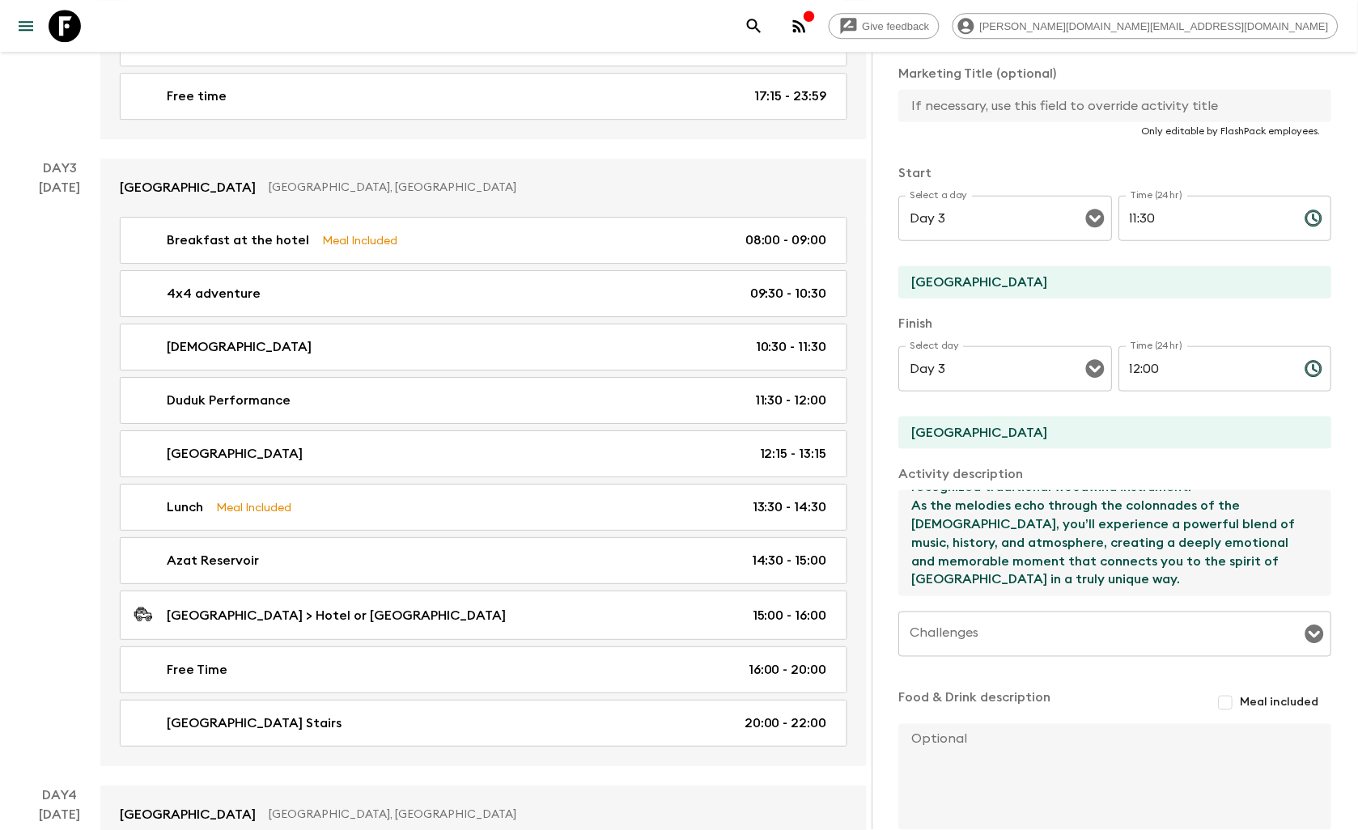
drag, startPoint x: 911, startPoint y: 507, endPoint x: 1090, endPoint y: 567, distance: 188.6
click at [1090, 567] on textarea "At [GEOGRAPHIC_DATA], we will be joined by a live duduk musician, performing ex…" at bounding box center [1109, 543] width 420 height 106
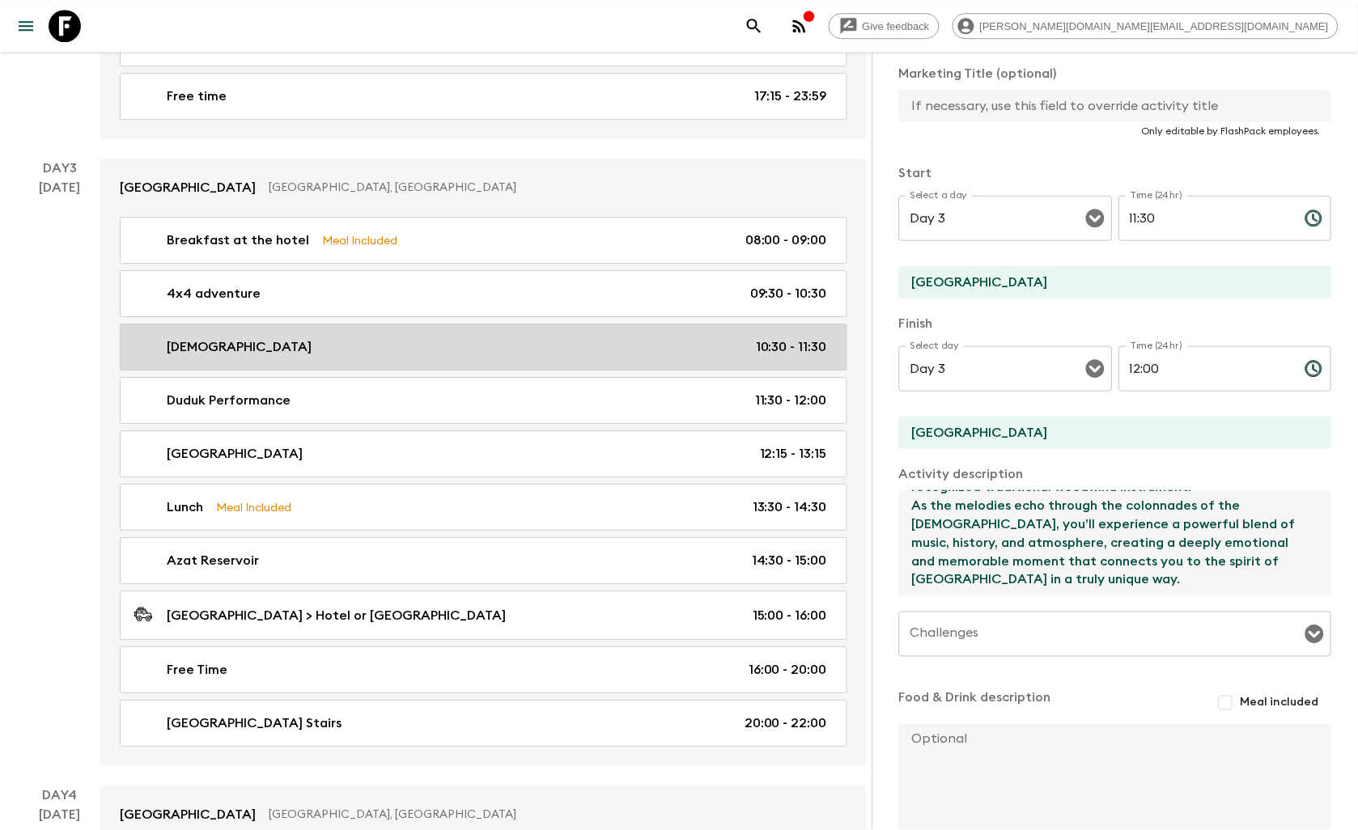
click at [416, 357] on div "[DEMOGRAPHIC_DATA] 10:30 - 11:30" at bounding box center [479, 346] width 693 height 19
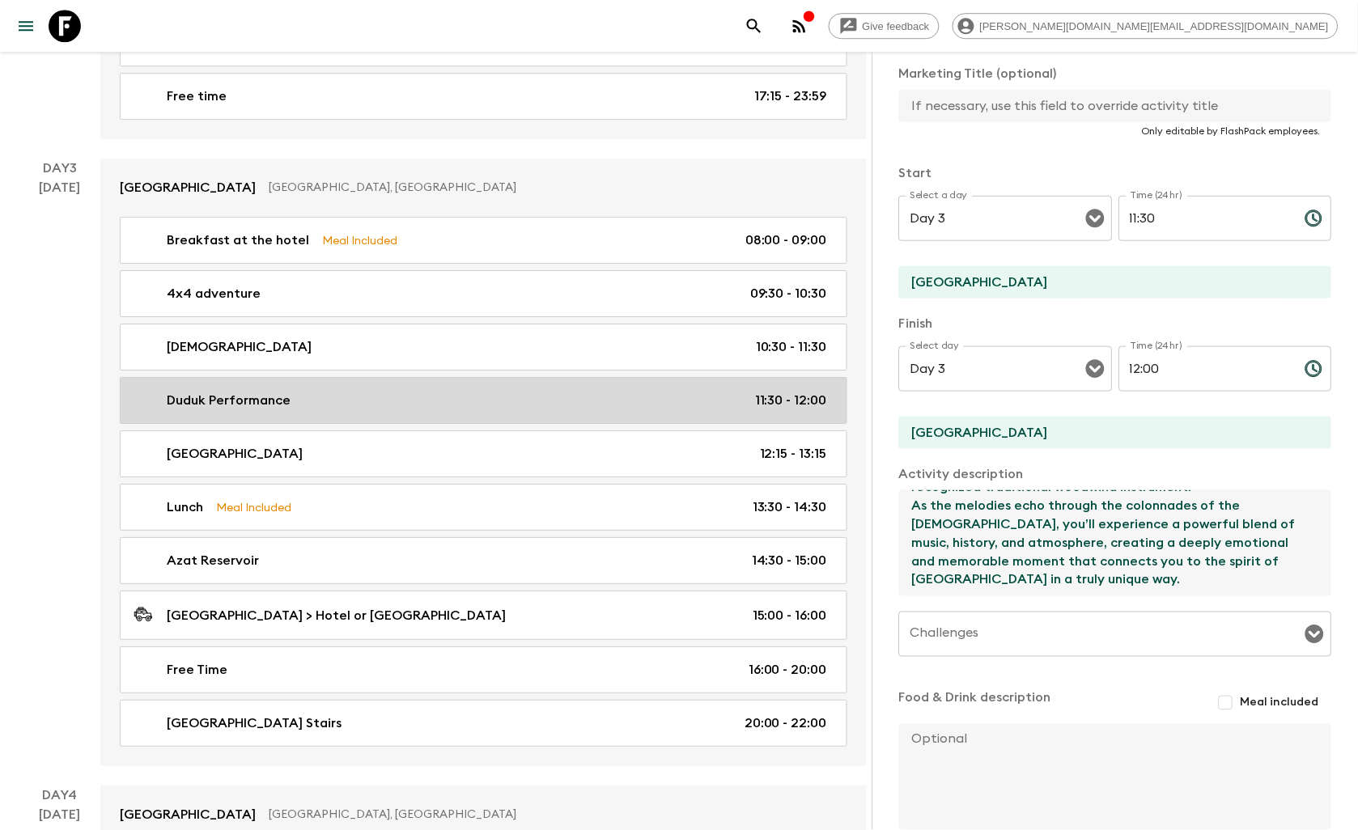
type input "[DEMOGRAPHIC_DATA]"
type input "Yerevan"
type textarea "Next, we visit the [GEOGRAPHIC_DATA][DEMOGRAPHIC_DATA], the only surviving [DEM…"
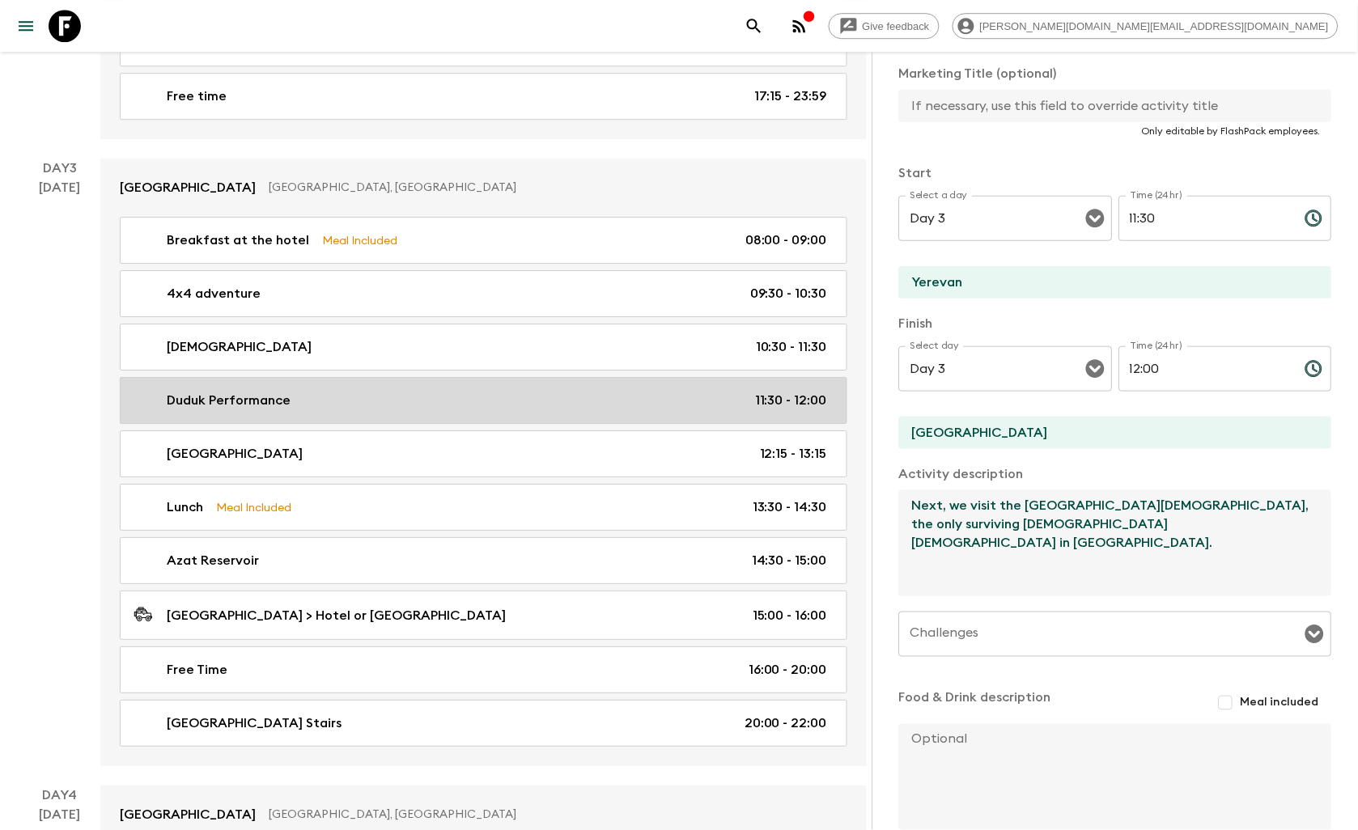
type input "10:30"
type input "11:30"
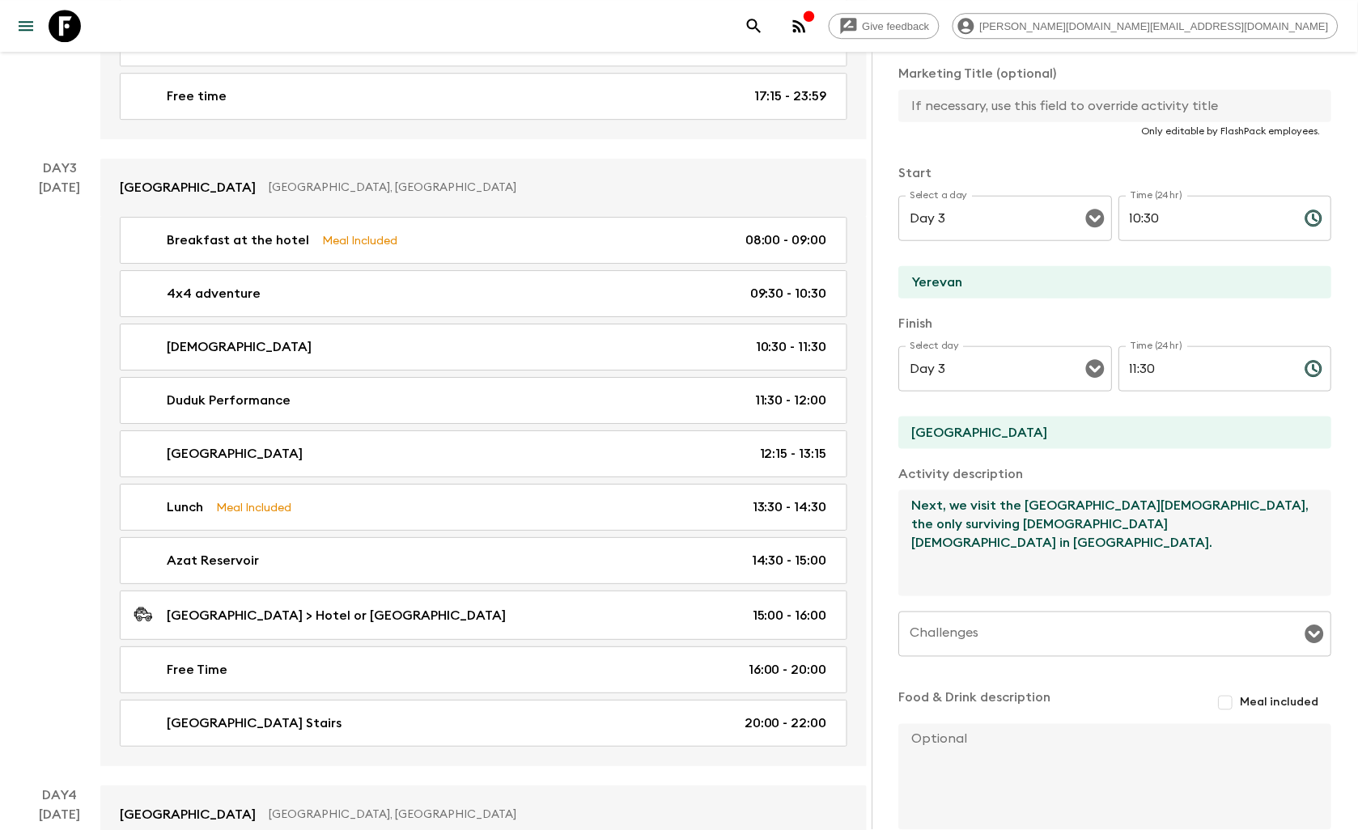
drag, startPoint x: 915, startPoint y: 504, endPoint x: 1080, endPoint y: 528, distance: 166.8
click at [1080, 528] on textarea "Next, we visit the [GEOGRAPHIC_DATA][DEMOGRAPHIC_DATA], the only surviving [DEM…" at bounding box center [1109, 543] width 420 height 106
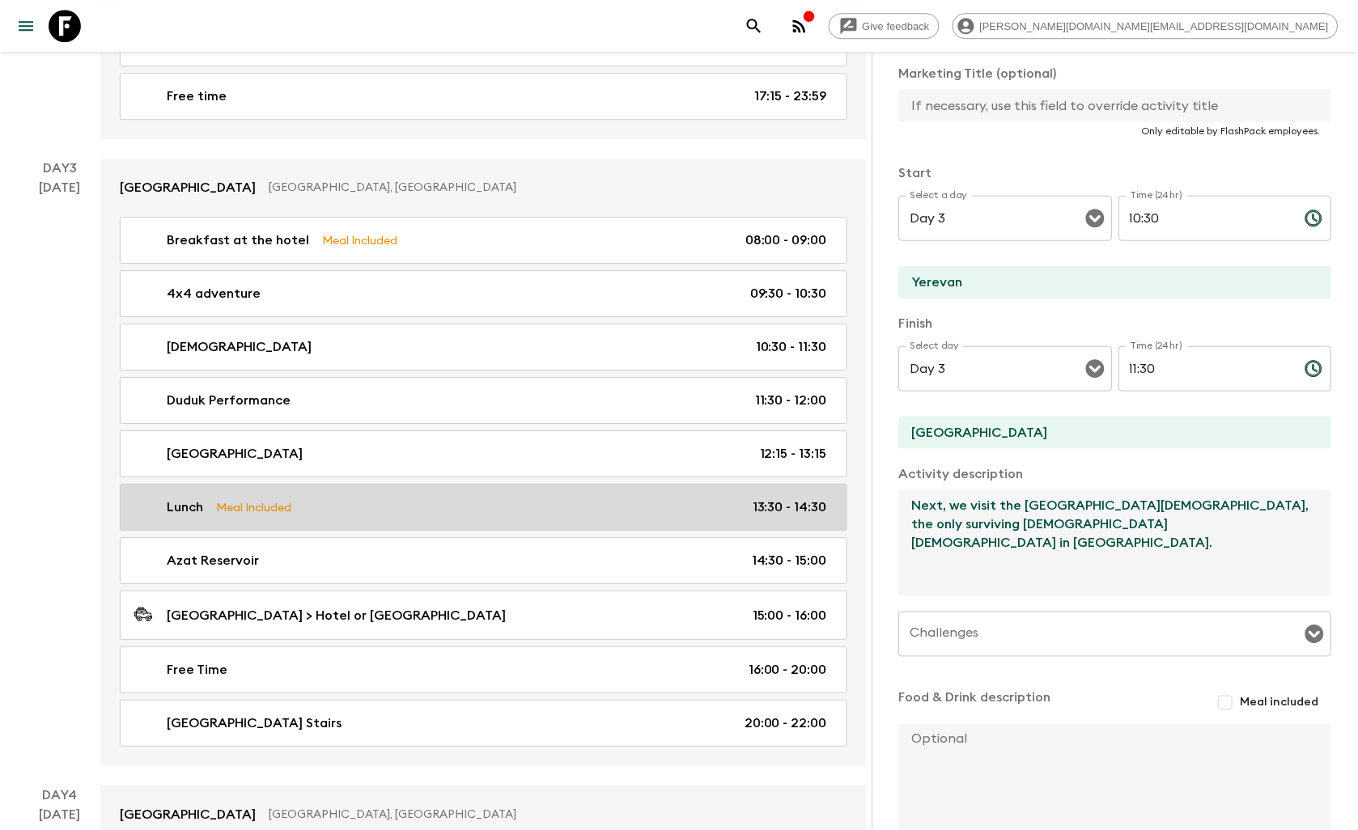
scroll to position [1258, 0]
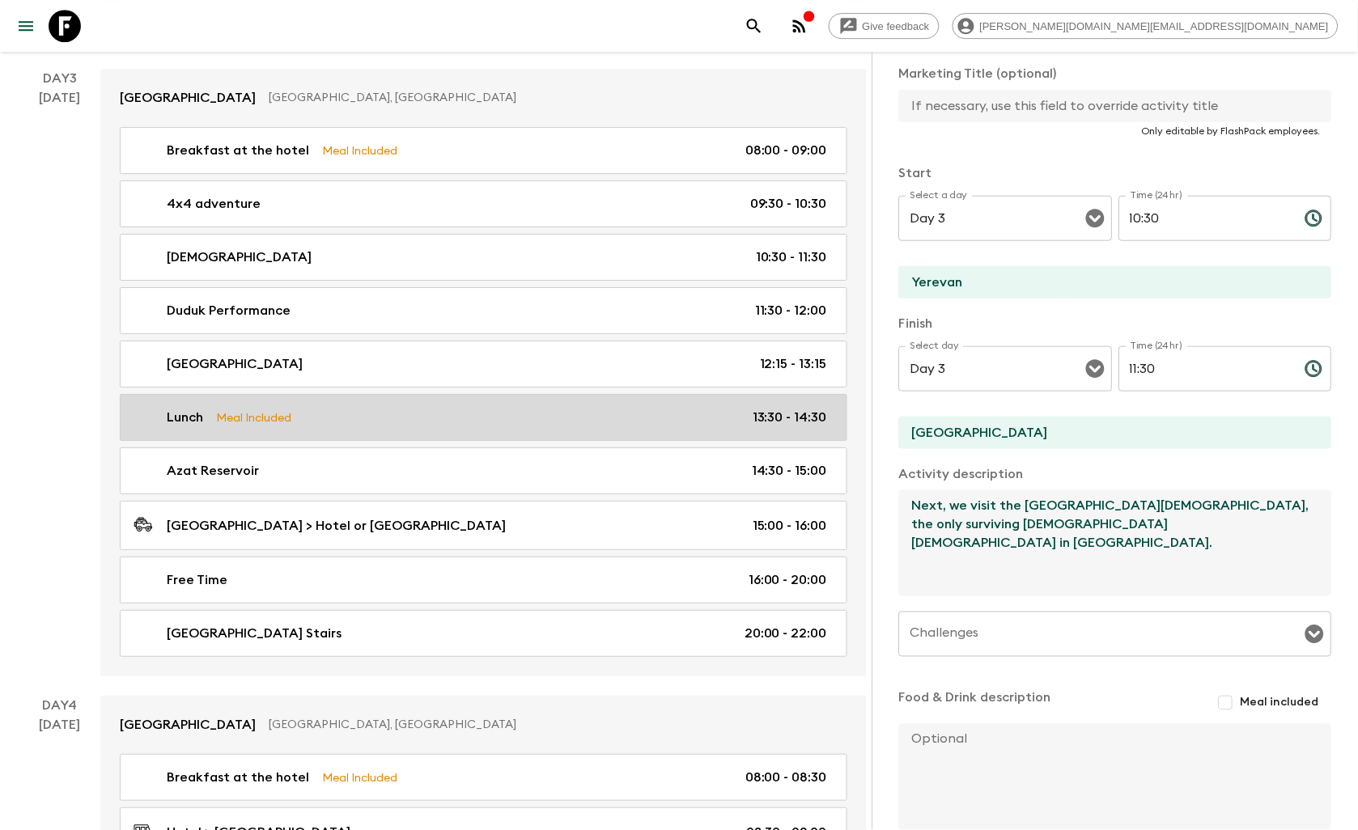
drag, startPoint x: 434, startPoint y: 434, endPoint x: 472, endPoint y: 434, distance: 38.0
click at [434, 434] on link "Lunch Meal Included 13:30 - 14:30" at bounding box center [483, 417] width 727 height 47
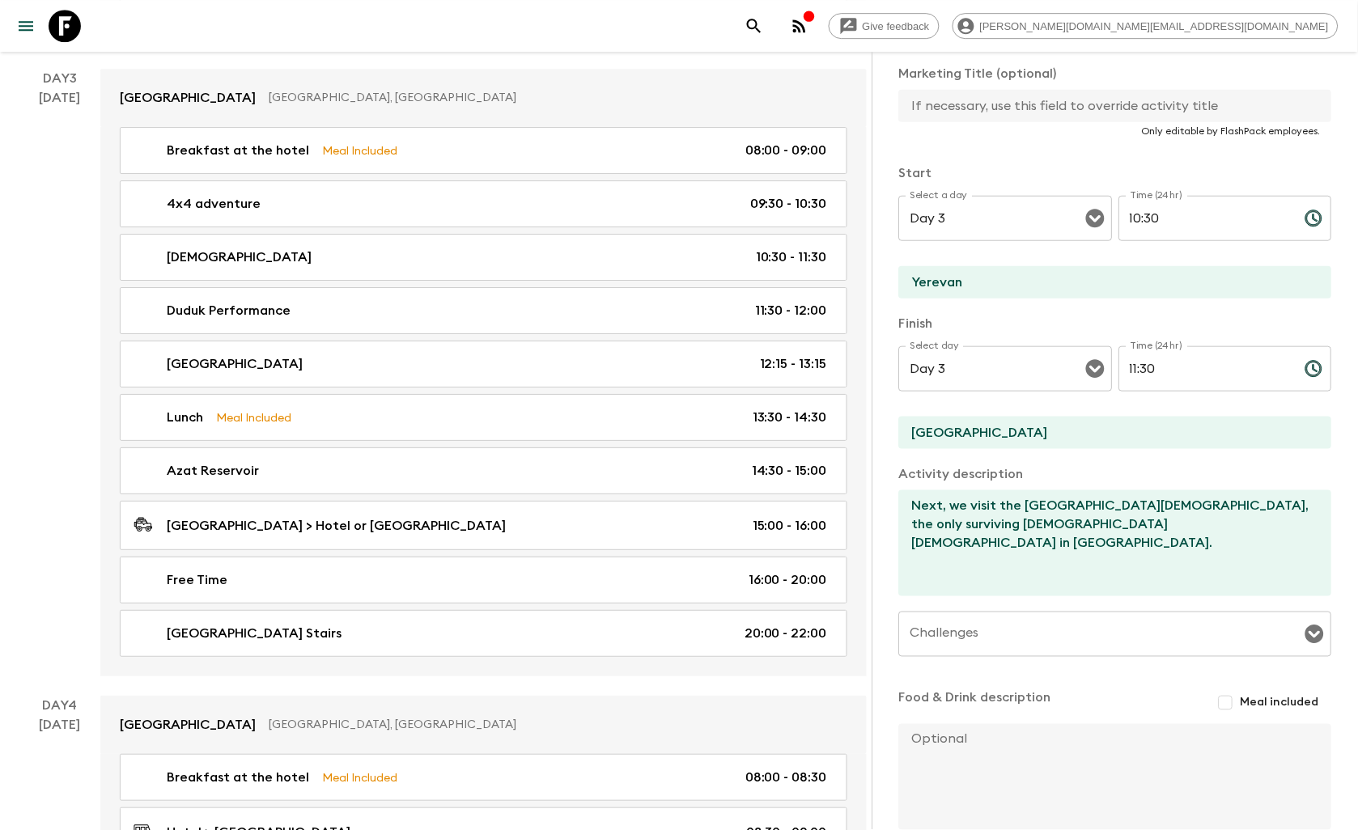
type input "Lunch"
checkbox input "false"
type input "[GEOGRAPHIC_DATA]"
type textarea "We continue to the [GEOGRAPHIC_DATA], a UNESCO World Heritage Site uniquely car…"
checkbox input "true"
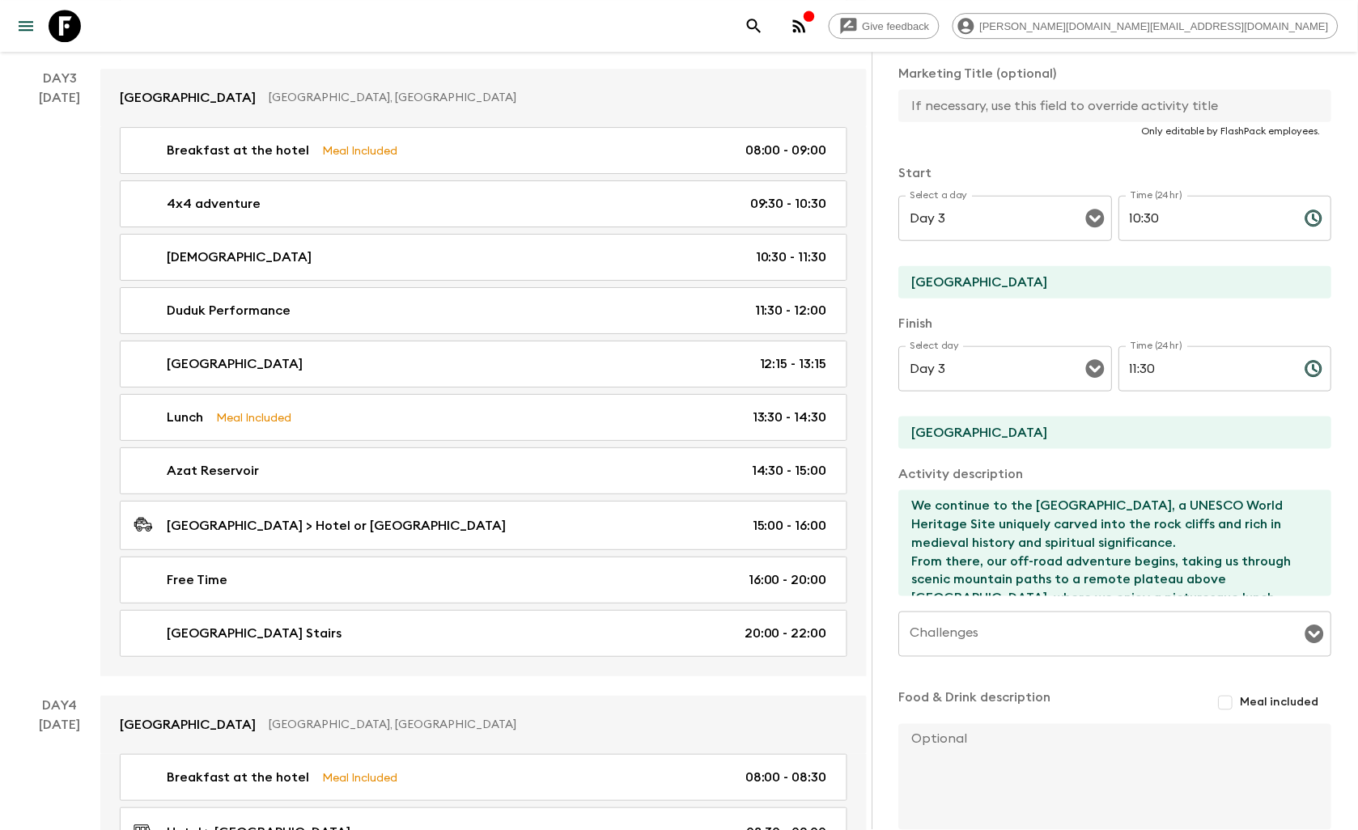
type input "13:30"
type input "14:30"
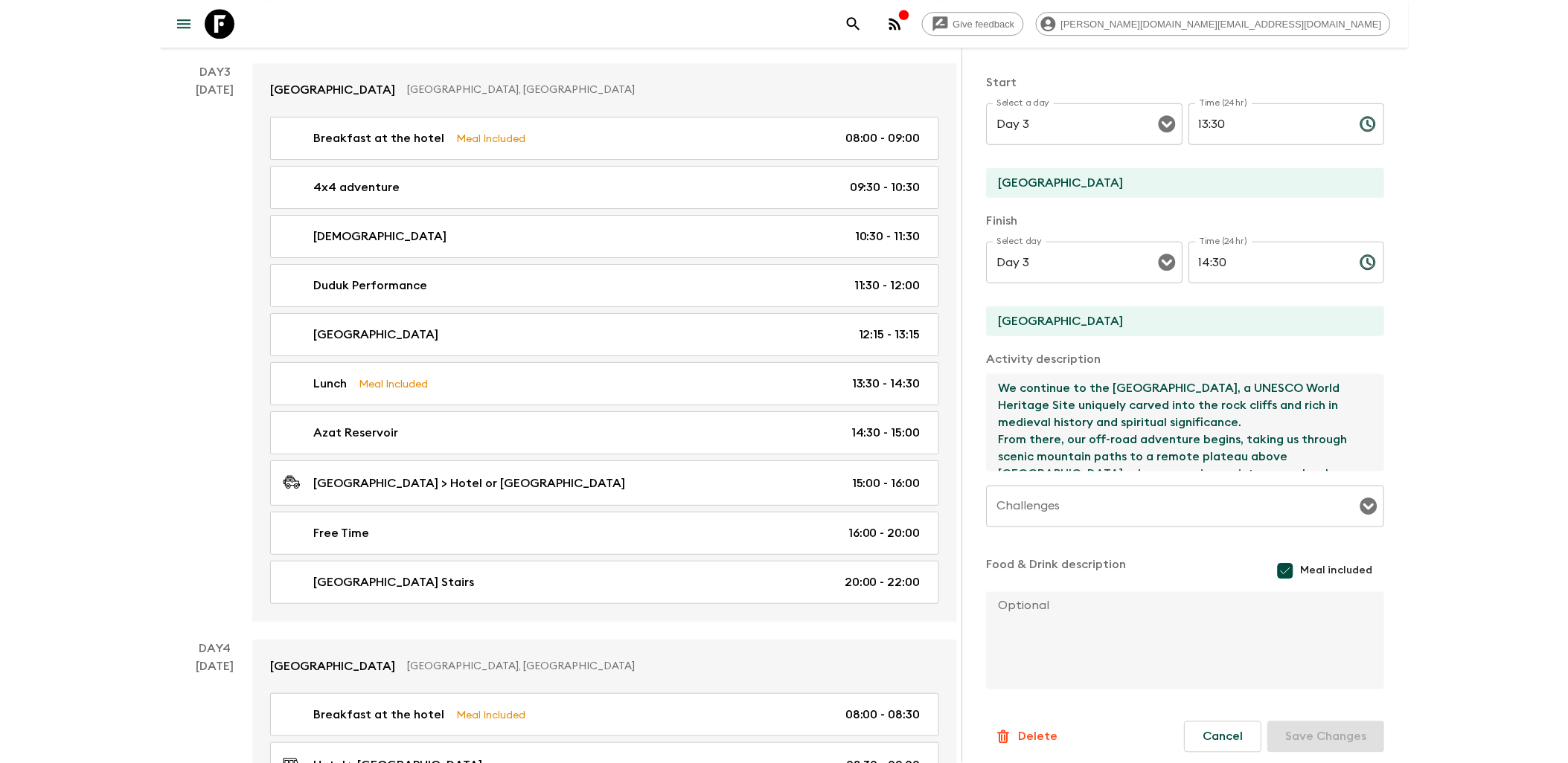
scroll to position [51, 0]
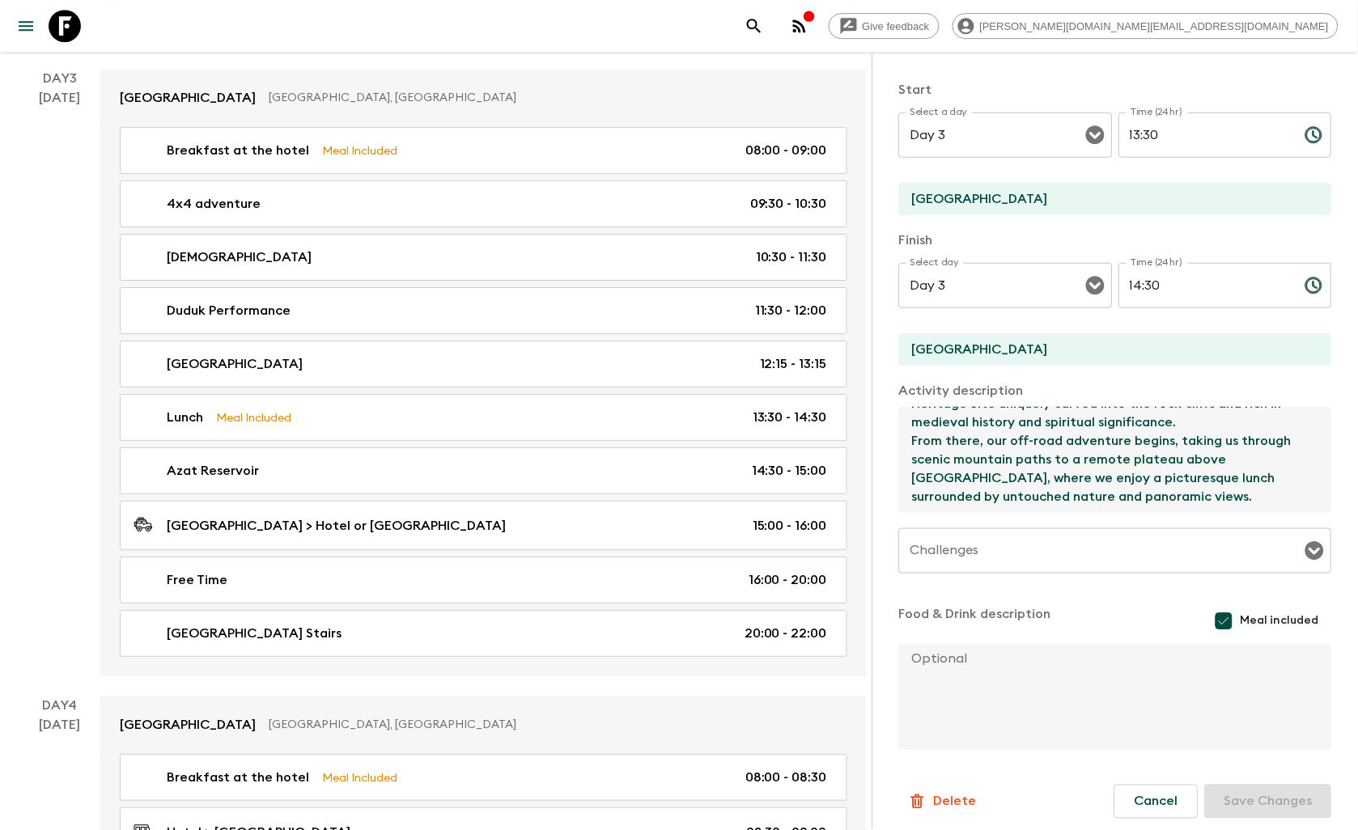
drag, startPoint x: 910, startPoint y: 419, endPoint x: 1231, endPoint y: 494, distance: 329.1
click at [1231, 494] on textarea "We continue to the [GEOGRAPHIC_DATA], a UNESCO World Heritage Site uniquely car…" at bounding box center [1109, 460] width 420 height 106
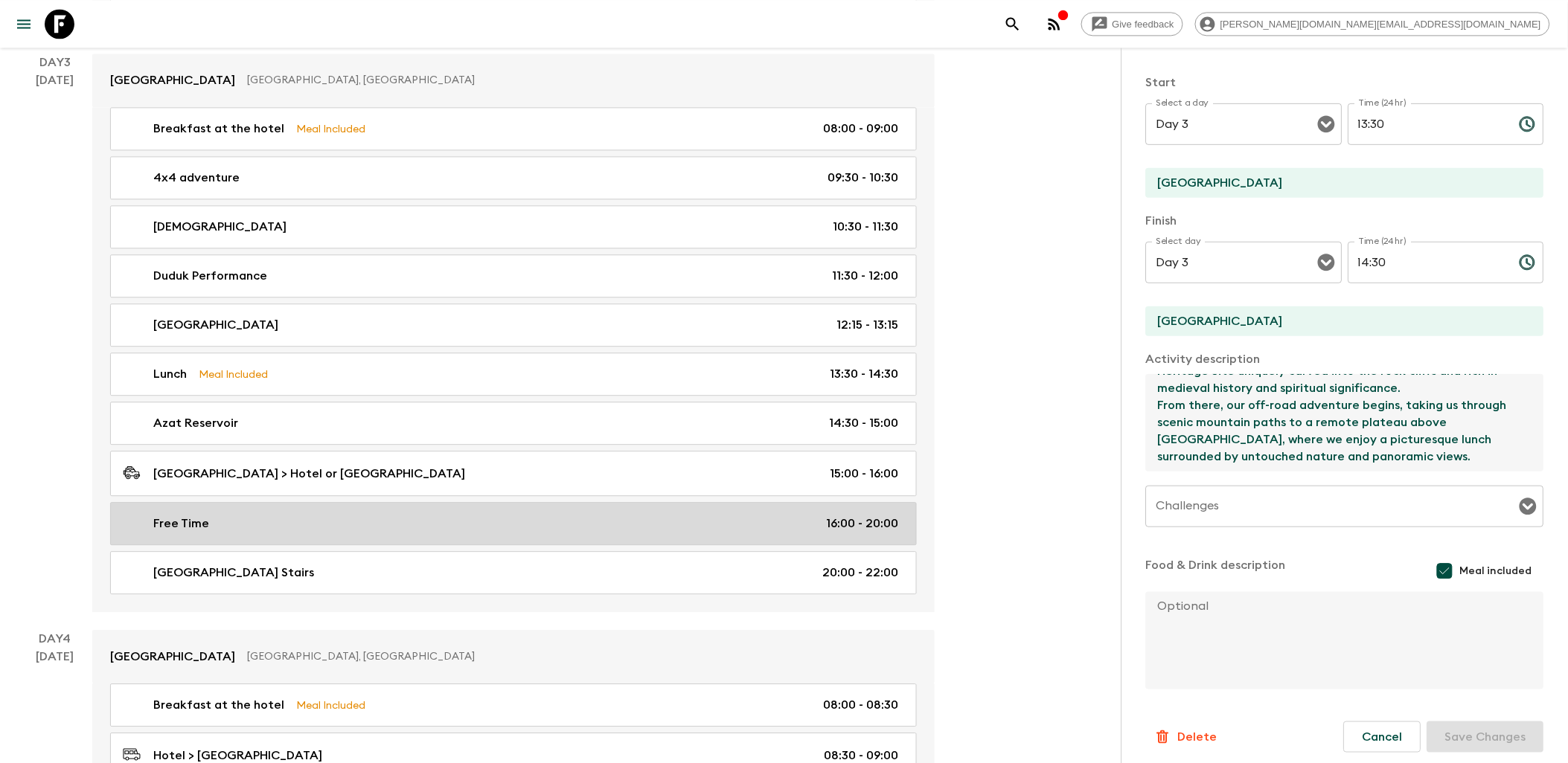
scroll to position [1156, 0]
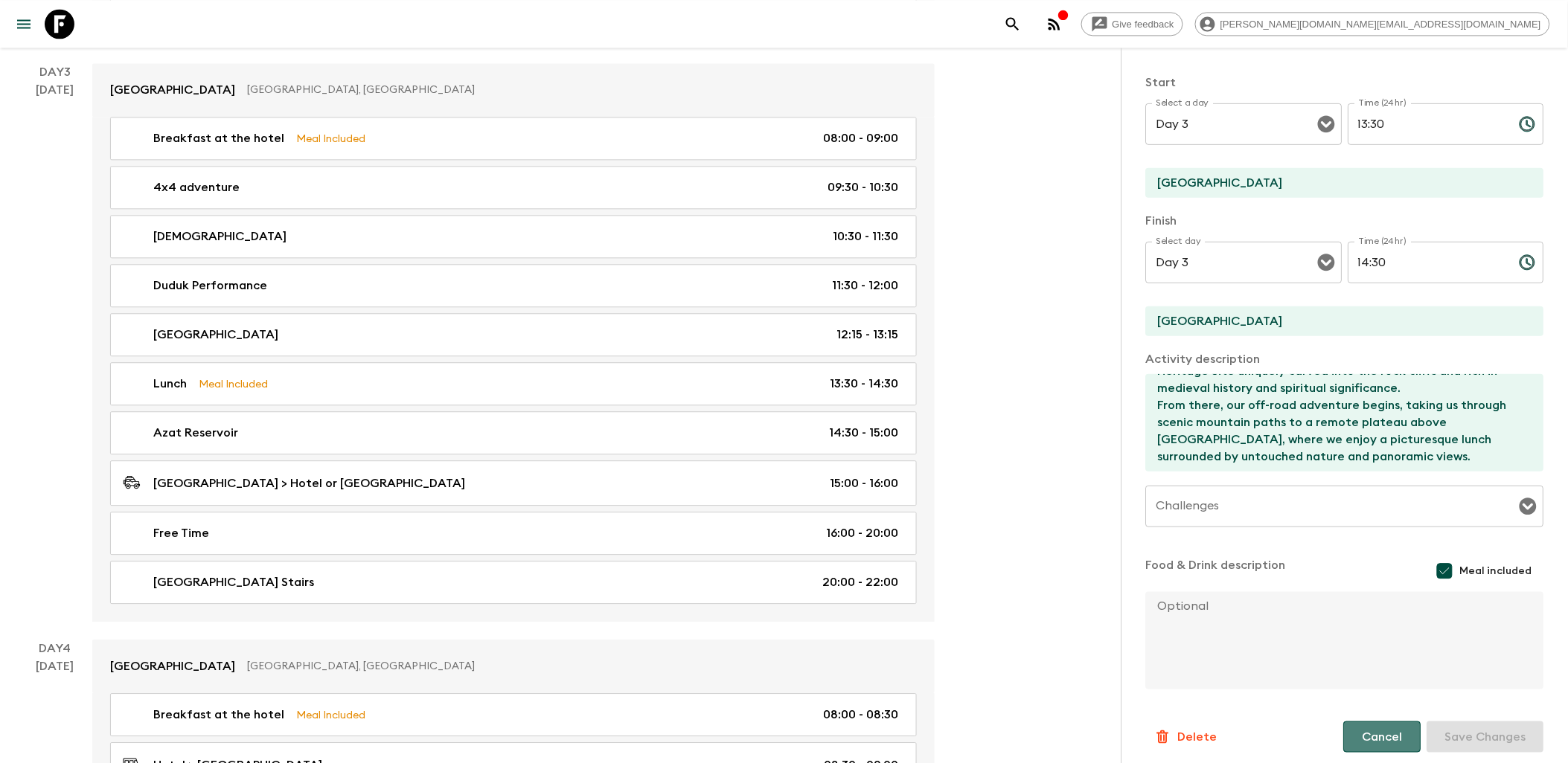
click at [1261, 734] on button "Cancel" at bounding box center [1382, 737] width 77 height 31
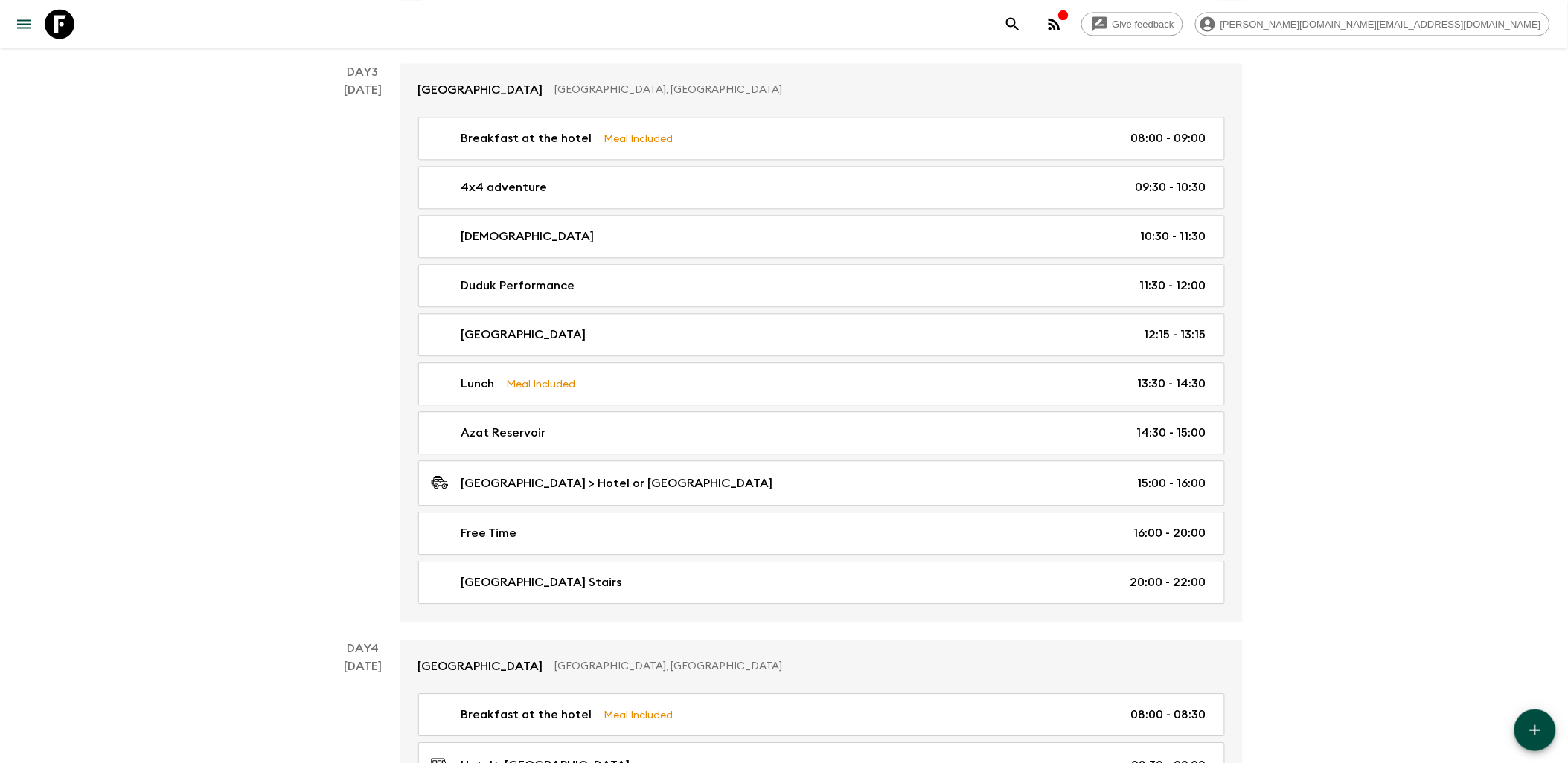
click at [1261, 723] on button "button" at bounding box center [1534, 730] width 41 height 41
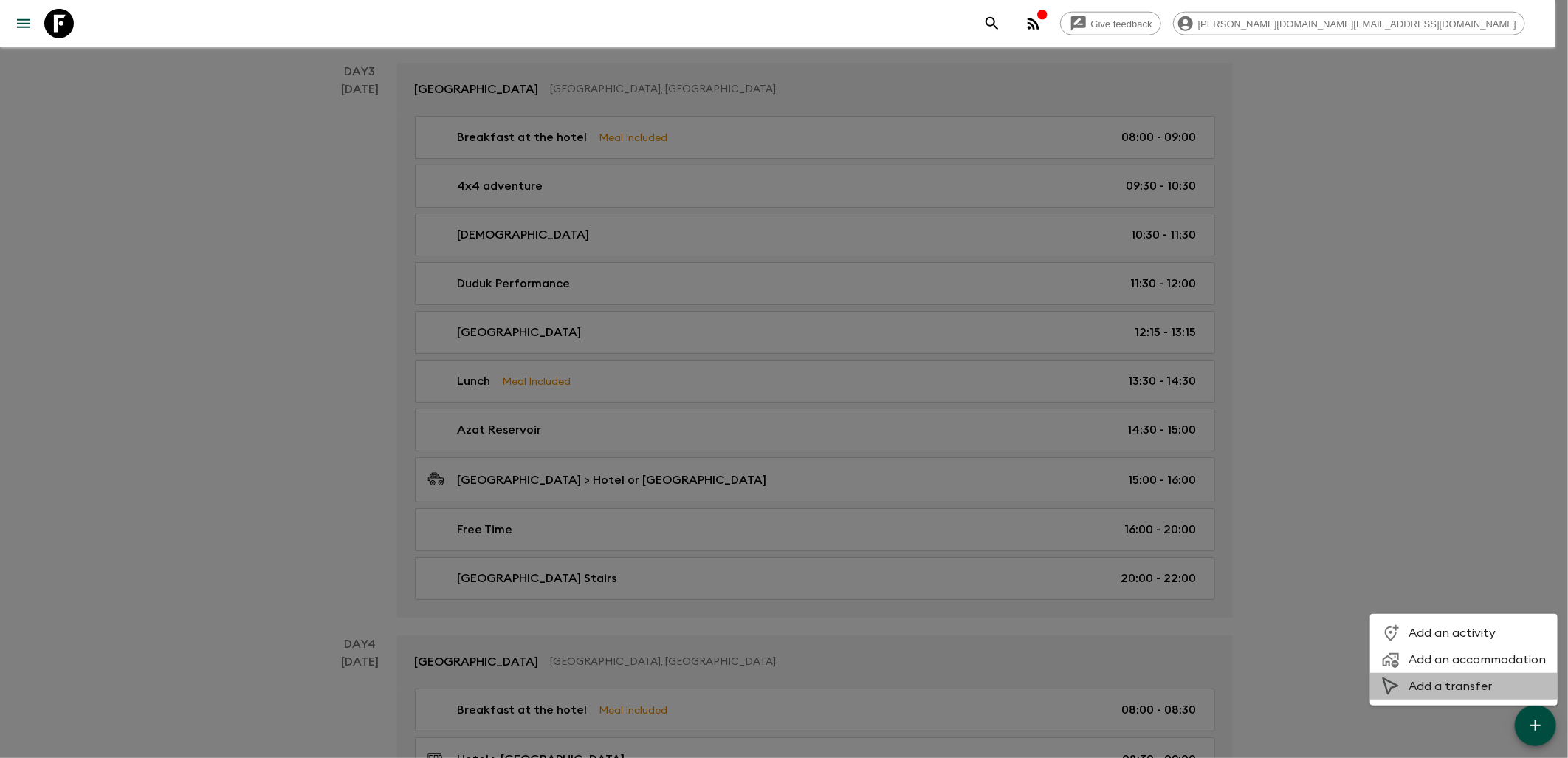
click at [1251, 679] on span "Add a transfer" at bounding box center [1478, 687] width 137 height 15
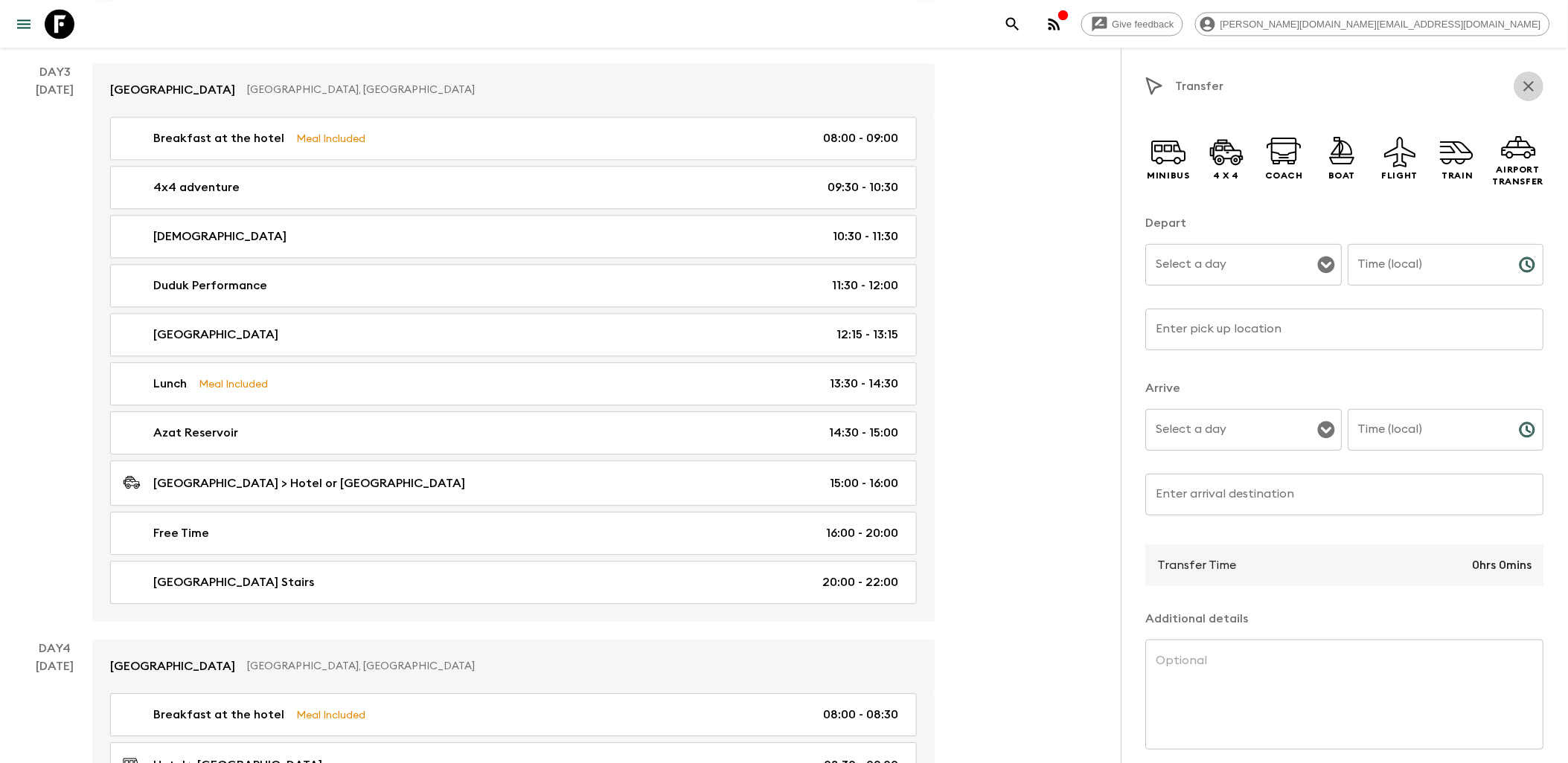
click at [1261, 84] on icon "button" at bounding box center [1528, 85] width 17 height 17
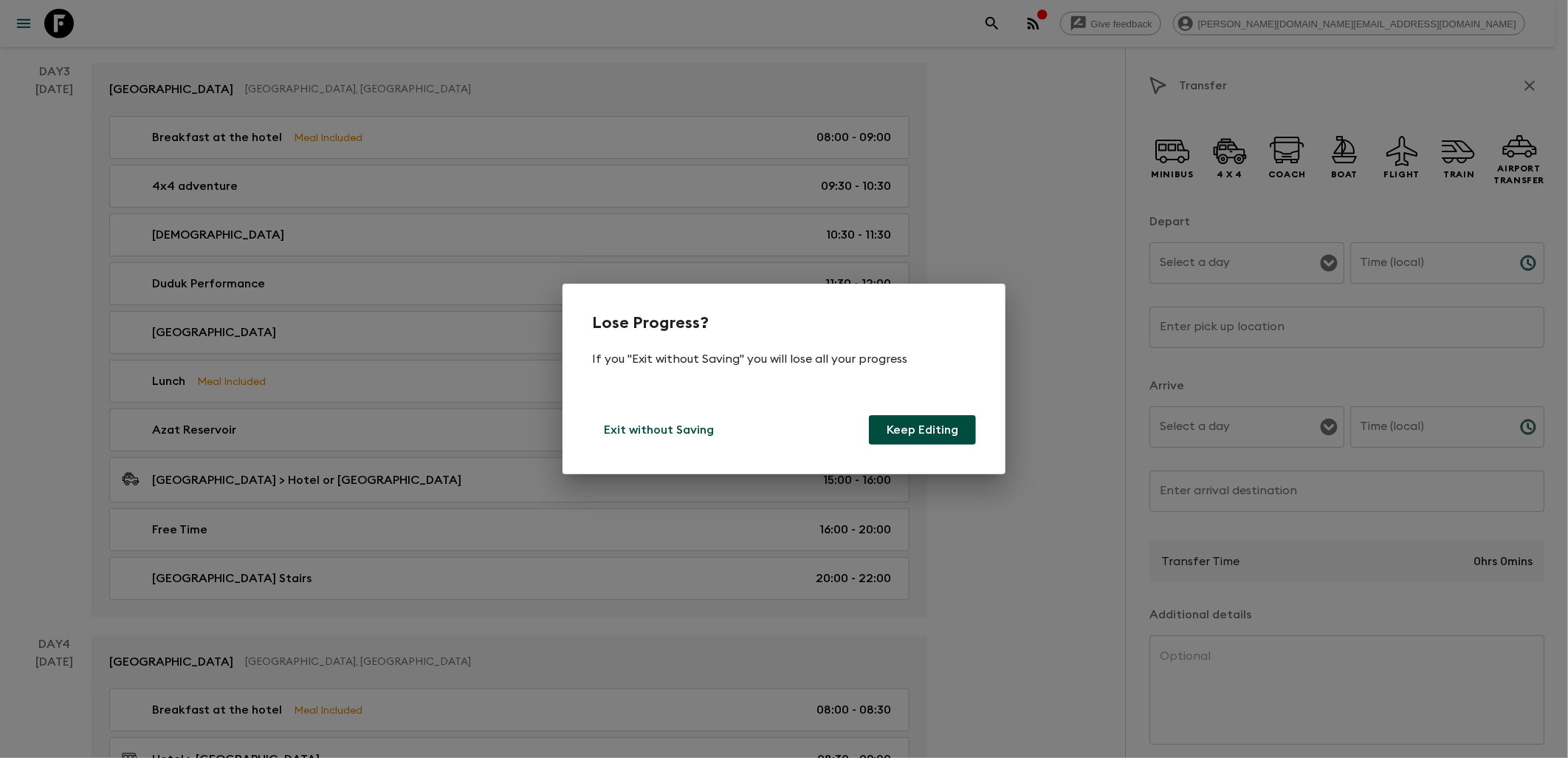
click at [946, 417] on button "Keep Editing" at bounding box center [922, 430] width 107 height 29
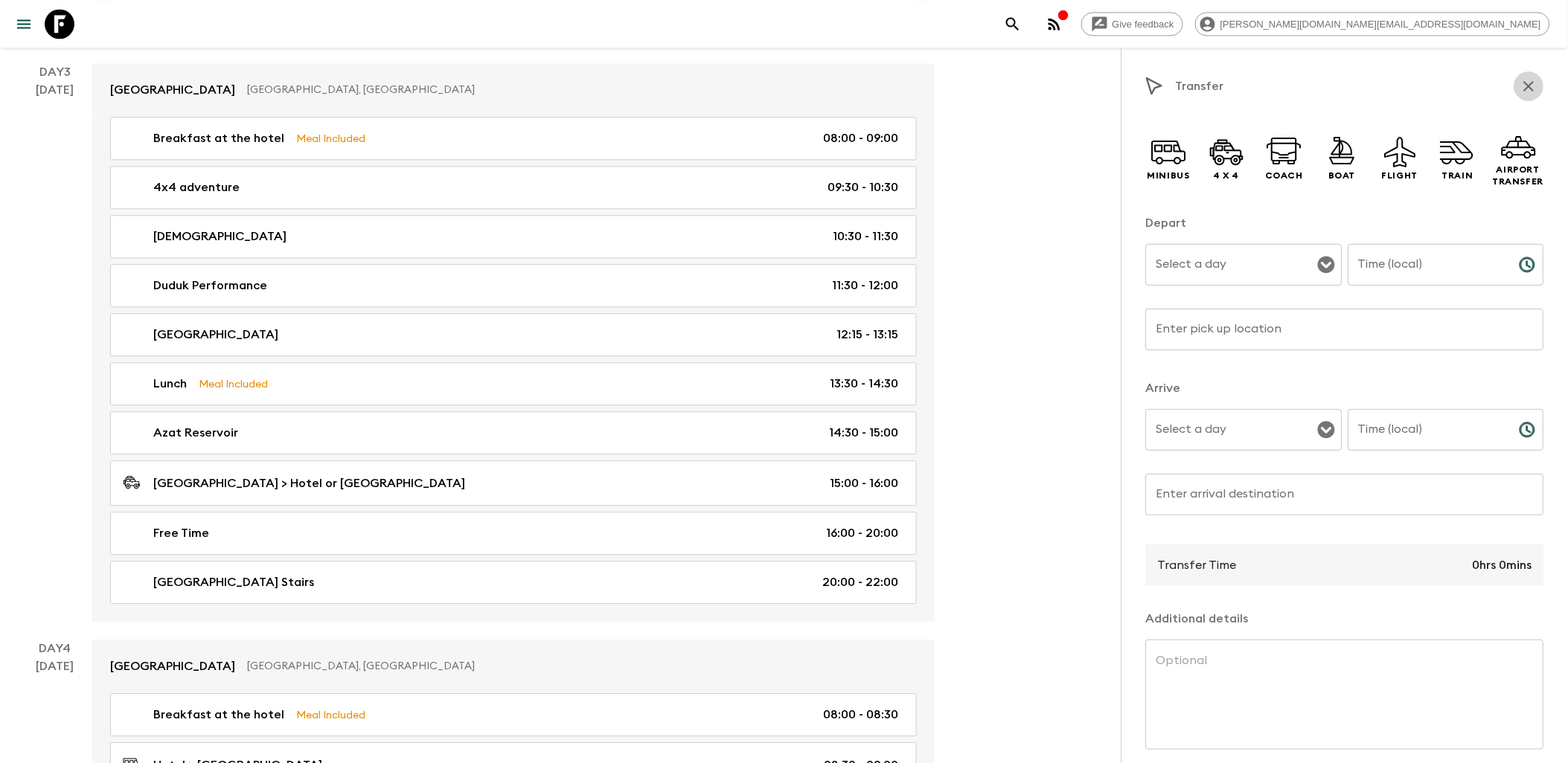
click at [1261, 83] on icon "button" at bounding box center [1528, 85] width 17 height 17
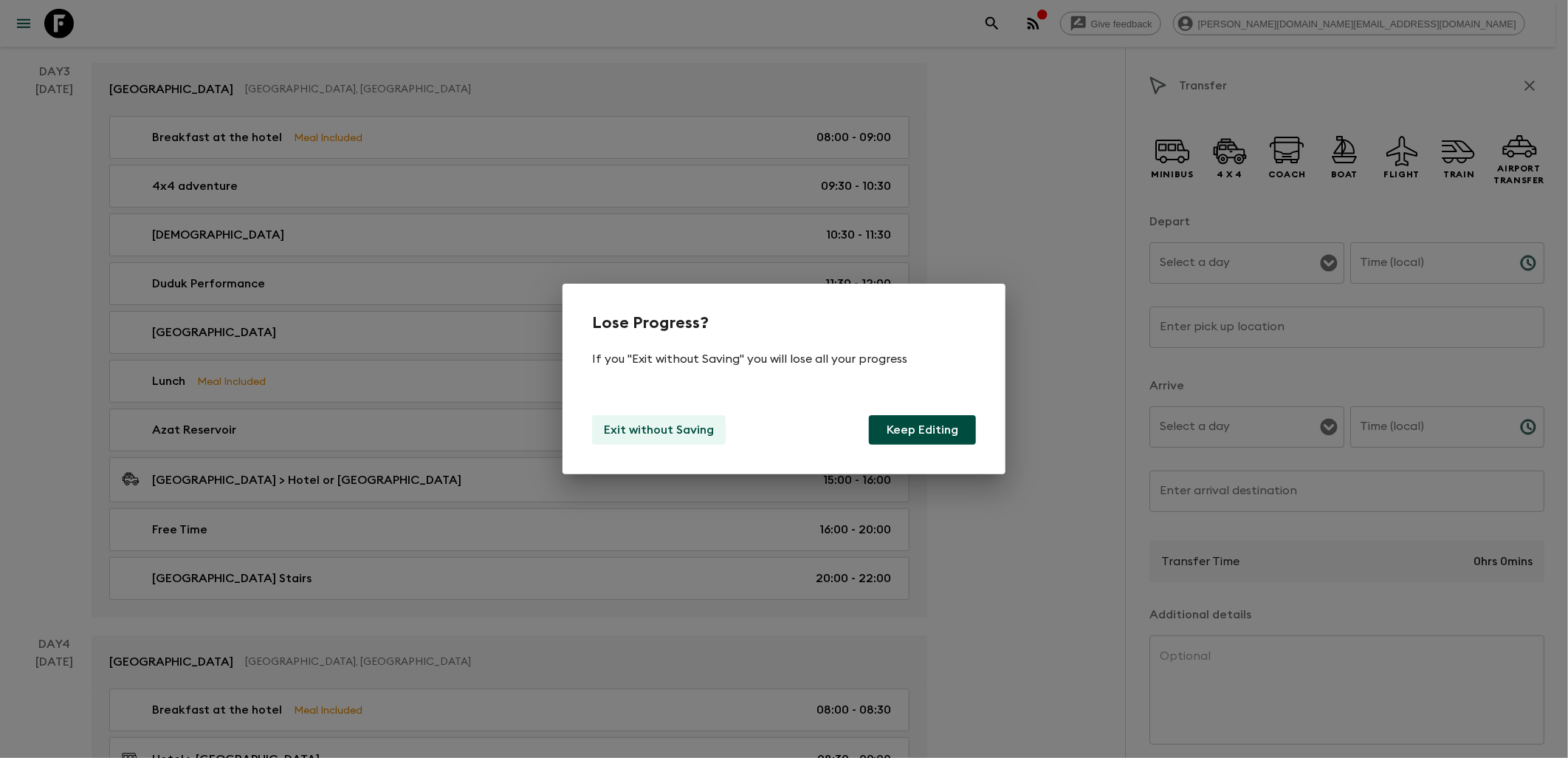
click at [636, 425] on p "Exit without Saving" at bounding box center [659, 429] width 110 height 17
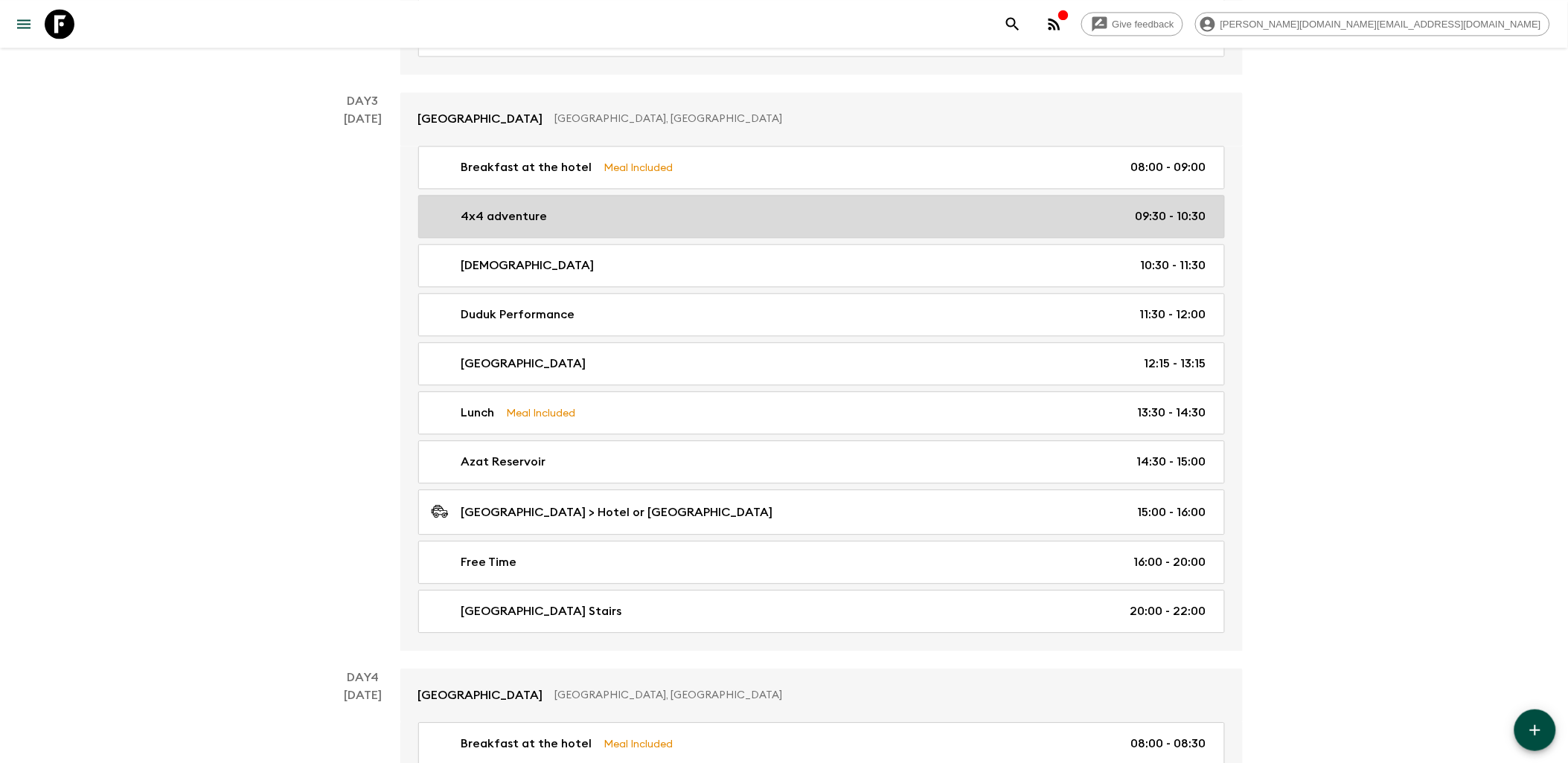
scroll to position [1156, 0]
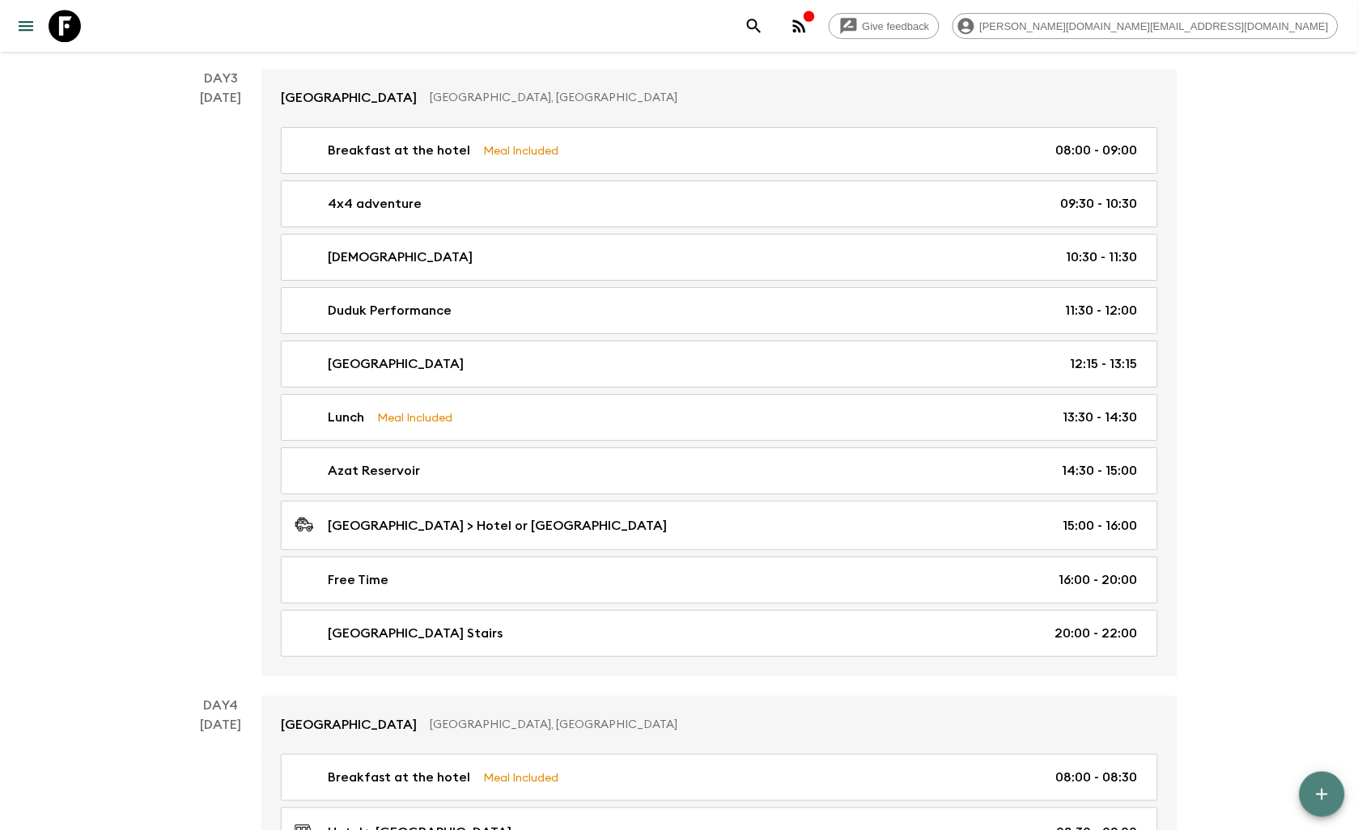
click at [1317, 794] on icon "button" at bounding box center [1321, 794] width 11 height 11
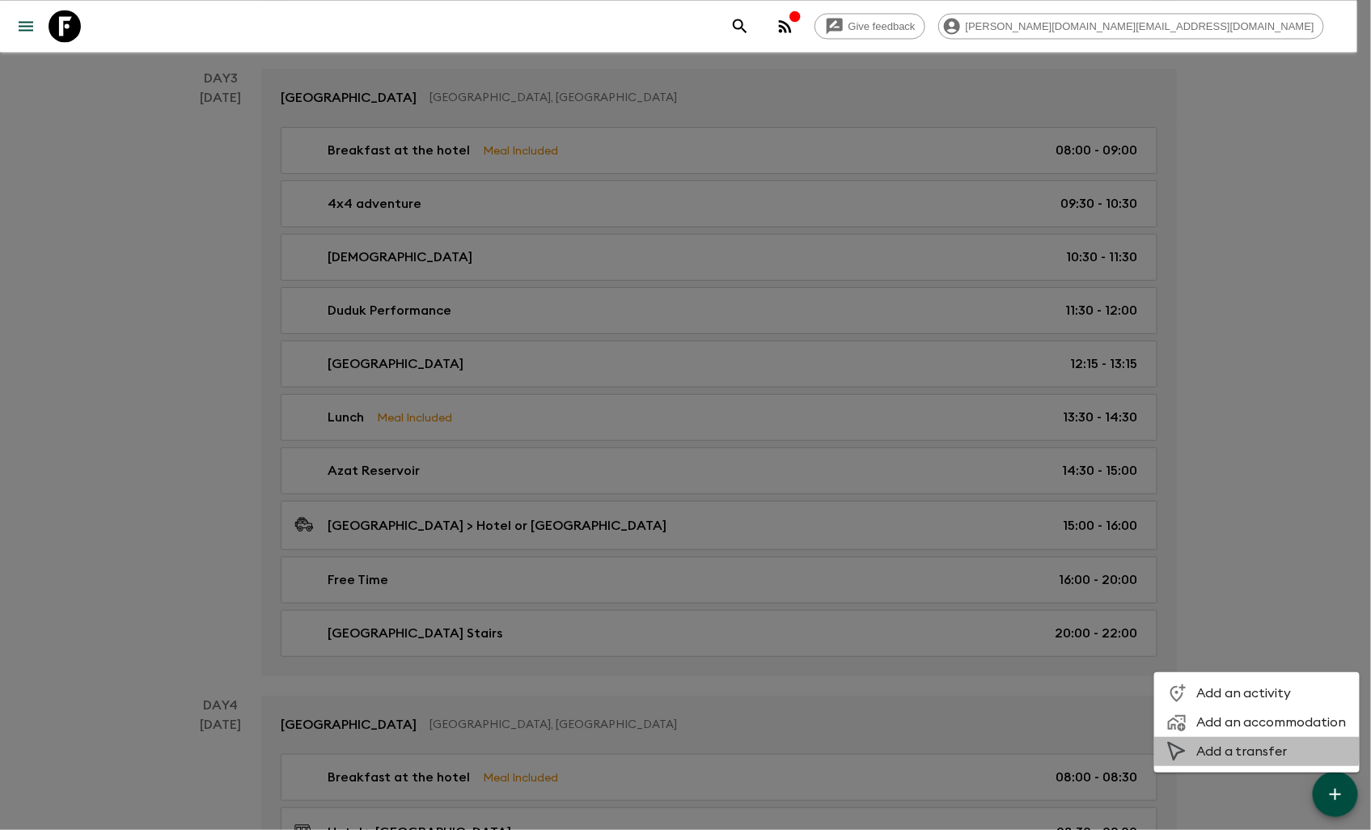
click at [1251, 748] on span "Add a transfer" at bounding box center [1272, 752] width 150 height 16
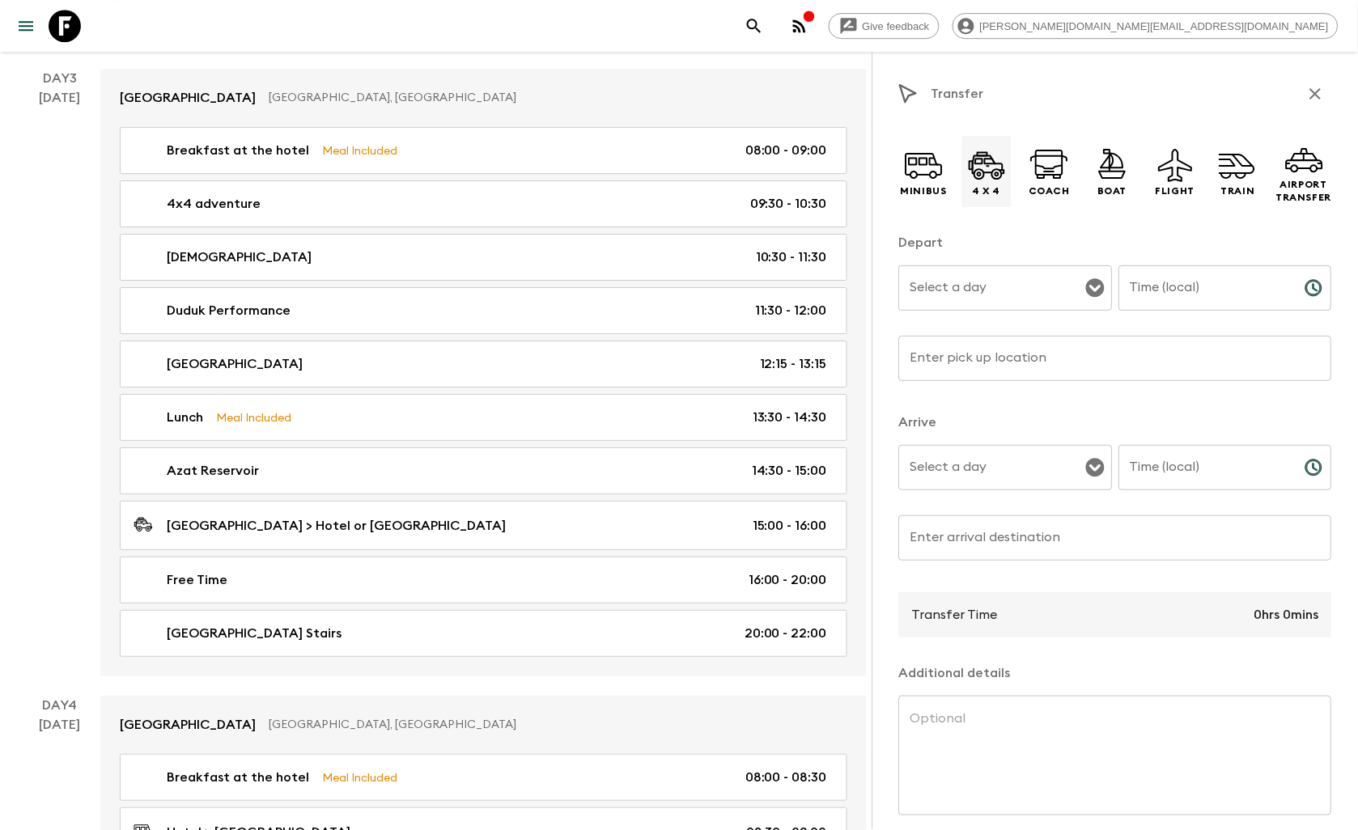
click at [983, 180] on icon at bounding box center [987, 165] width 39 height 39
click at [1087, 289] on icon "Open" at bounding box center [1095, 287] width 19 height 19
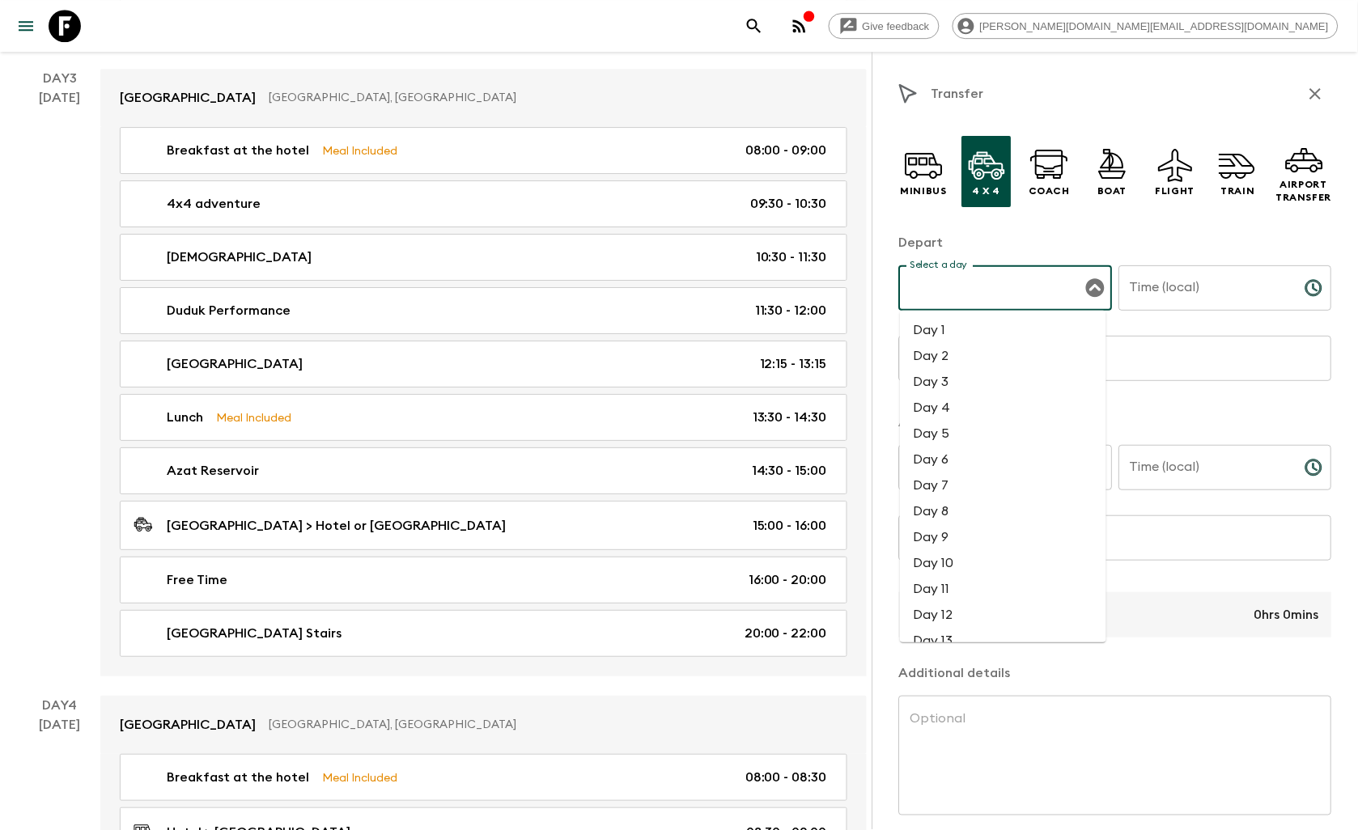
click at [950, 393] on li "Day 3" at bounding box center [1003, 382] width 206 height 26
type input "Day 3"
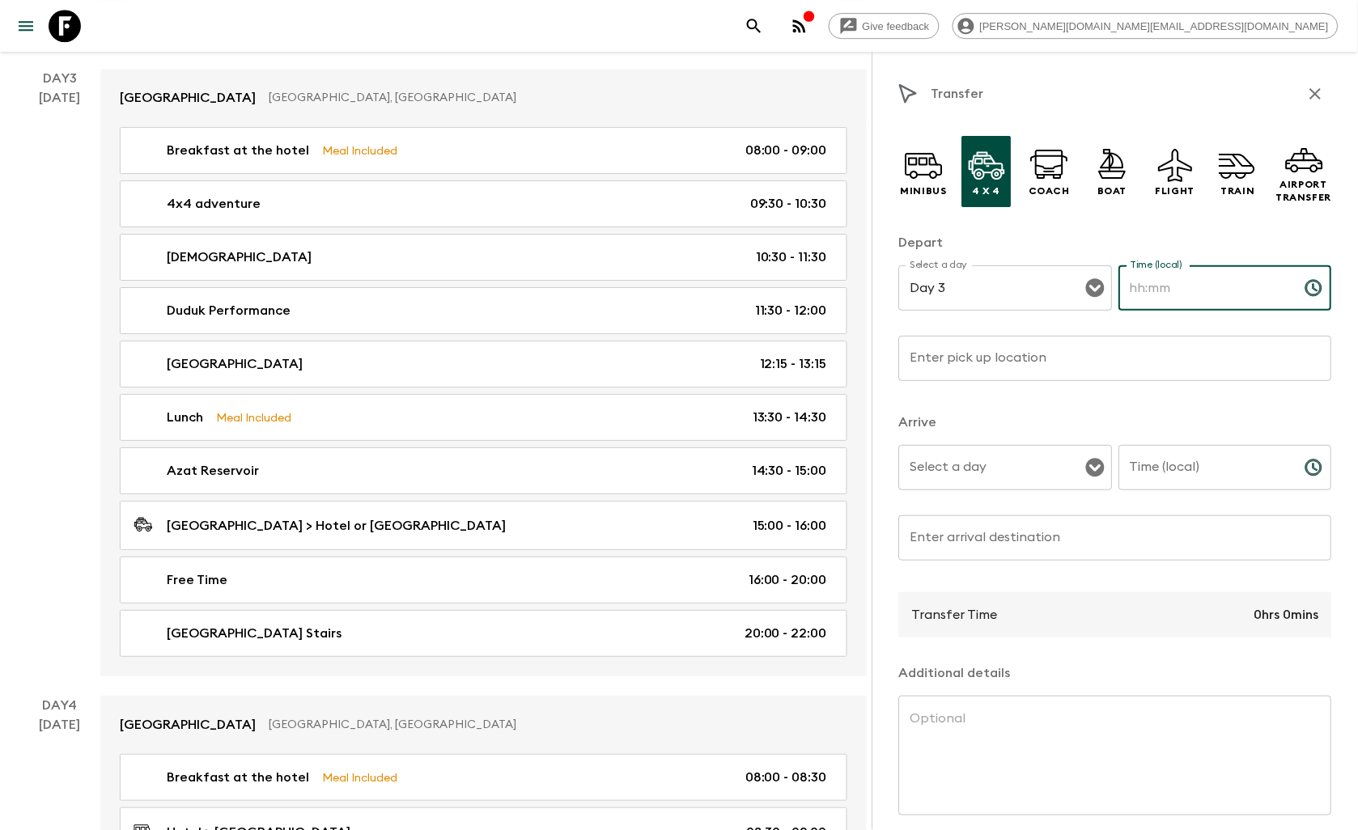
click at [1191, 290] on input "Time (local)" at bounding box center [1205, 287] width 173 height 45
click at [1216, 286] on input "12:" at bounding box center [1205, 287] width 173 height 45
type input "12:05"
click at [1048, 364] on input "Enter pick up location" at bounding box center [1115, 358] width 433 height 45
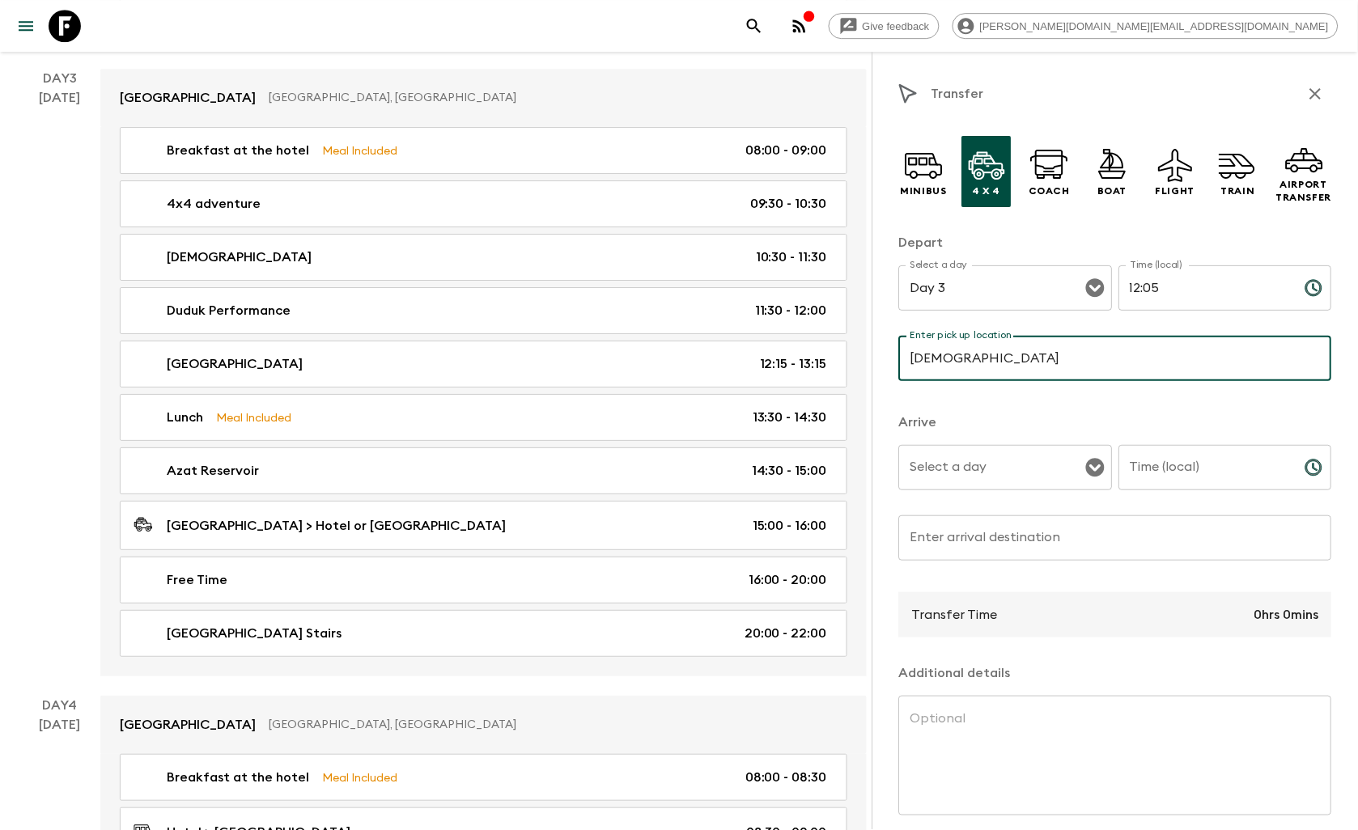
click at [1089, 479] on button "Open" at bounding box center [1095, 467] width 23 height 23
type input "[DEMOGRAPHIC_DATA]"
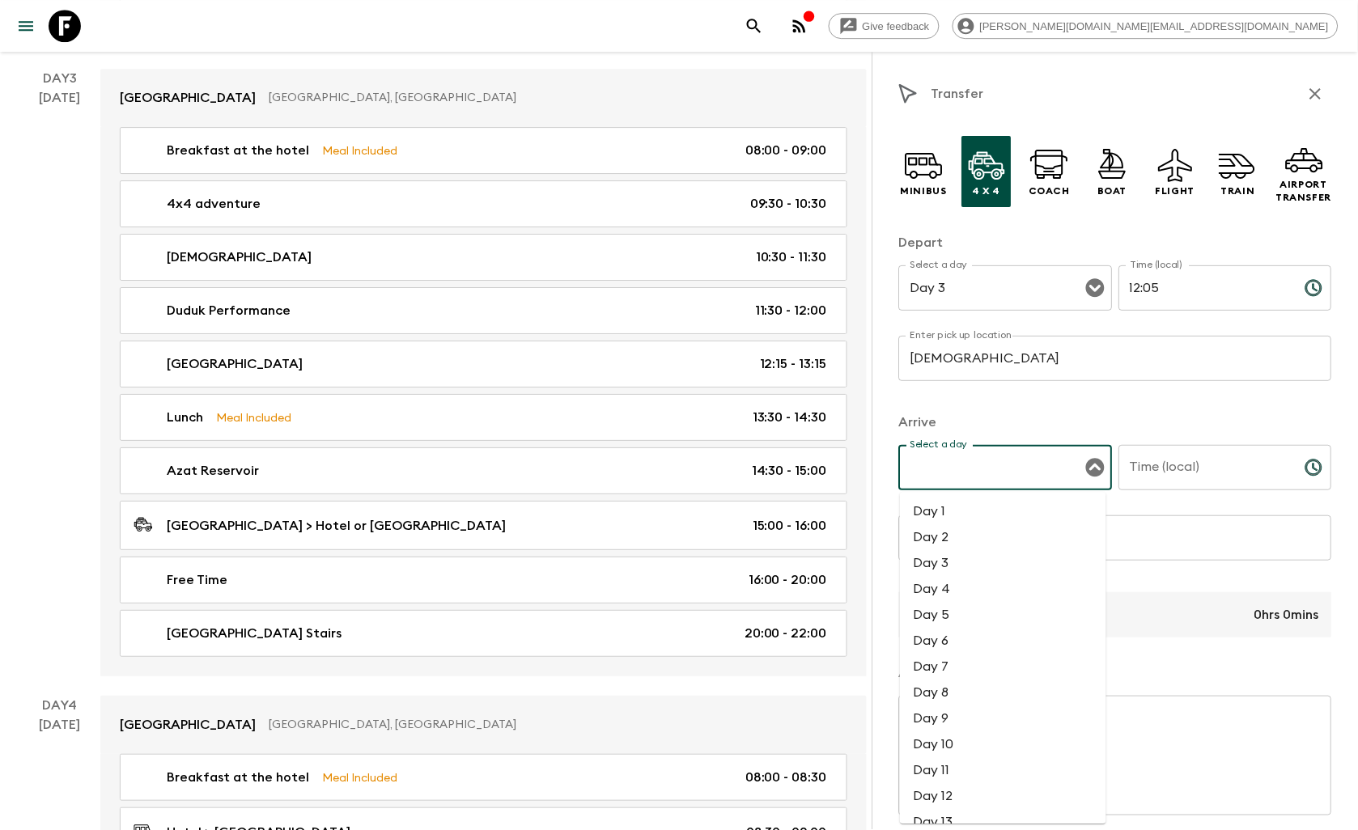
click at [960, 567] on li "Day 3" at bounding box center [1003, 563] width 206 height 26
type input "Day 3"
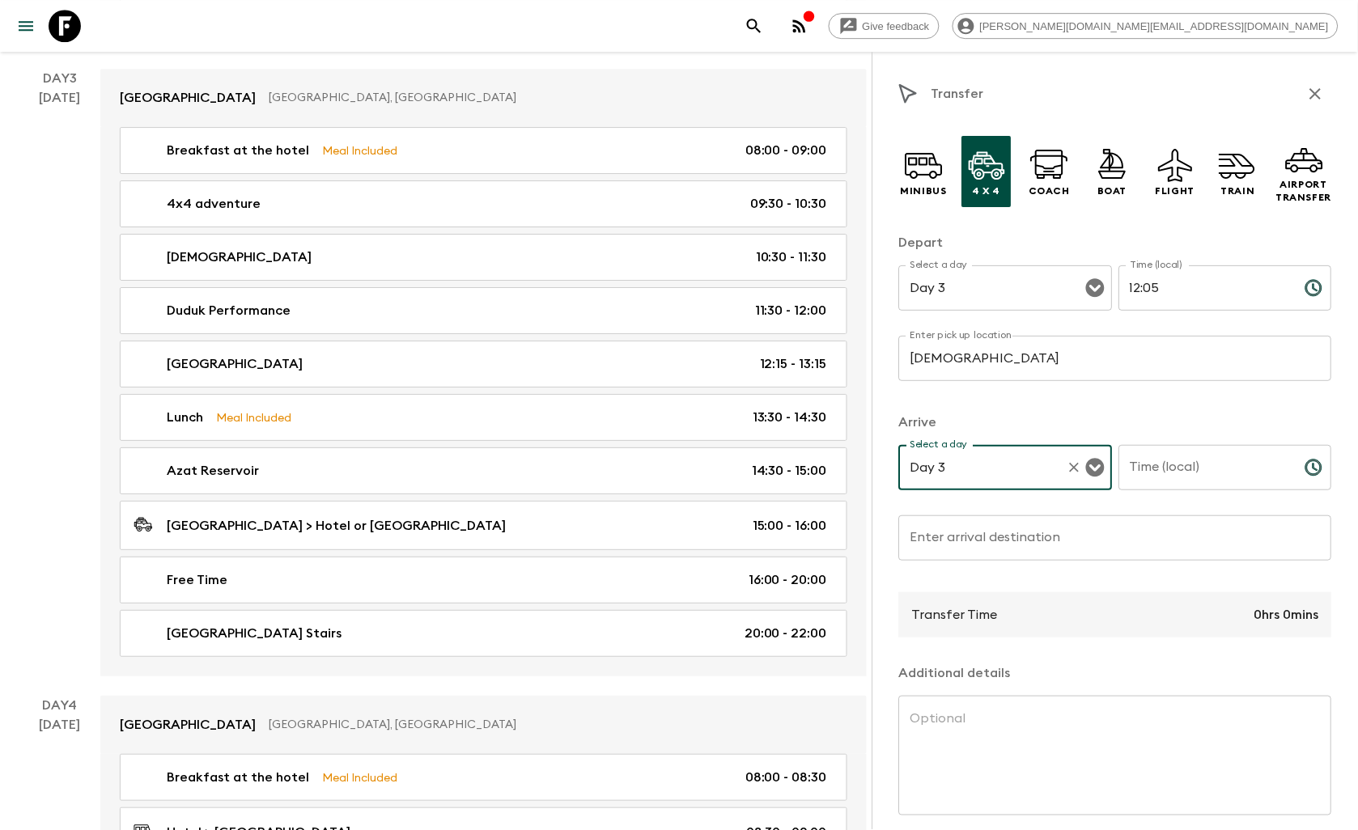
click at [1168, 474] on input "Time (local)" at bounding box center [1205, 467] width 173 height 45
type input "12:15"
click at [1007, 538] on div "Enter arrival destination Enter arrival destination ​" at bounding box center [1115, 547] width 433 height 64
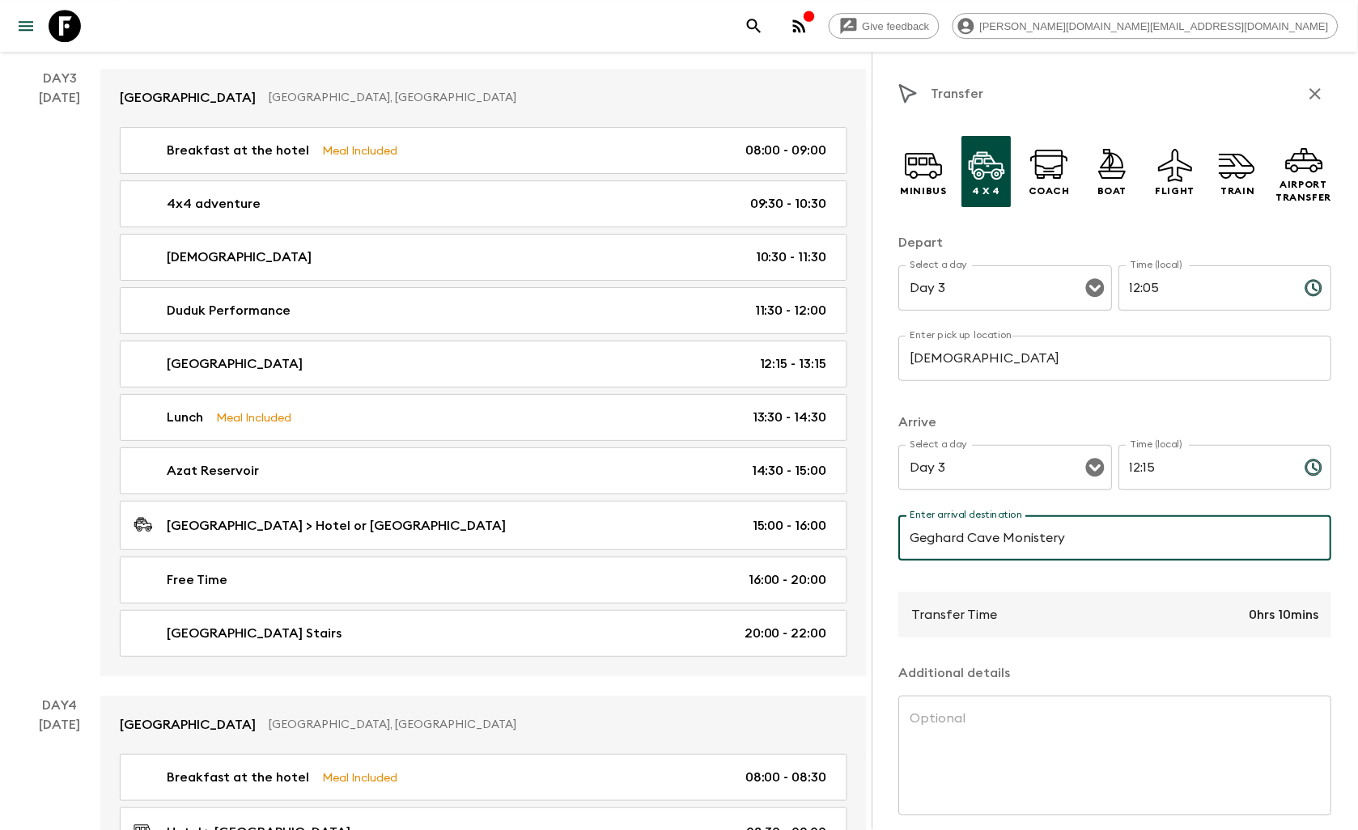
type input "Geghard Cave Monistery"
drag, startPoint x: 920, startPoint y: 540, endPoint x: 956, endPoint y: 573, distance: 48.7
click at [985, 623] on p "Transfer Time" at bounding box center [955, 614] width 86 height 19
click at [1087, 540] on input "Geghard Cave Monistery" at bounding box center [1115, 537] width 433 height 45
click at [1143, 544] on input "Geghard Cave Monistery" at bounding box center [1115, 537] width 433 height 45
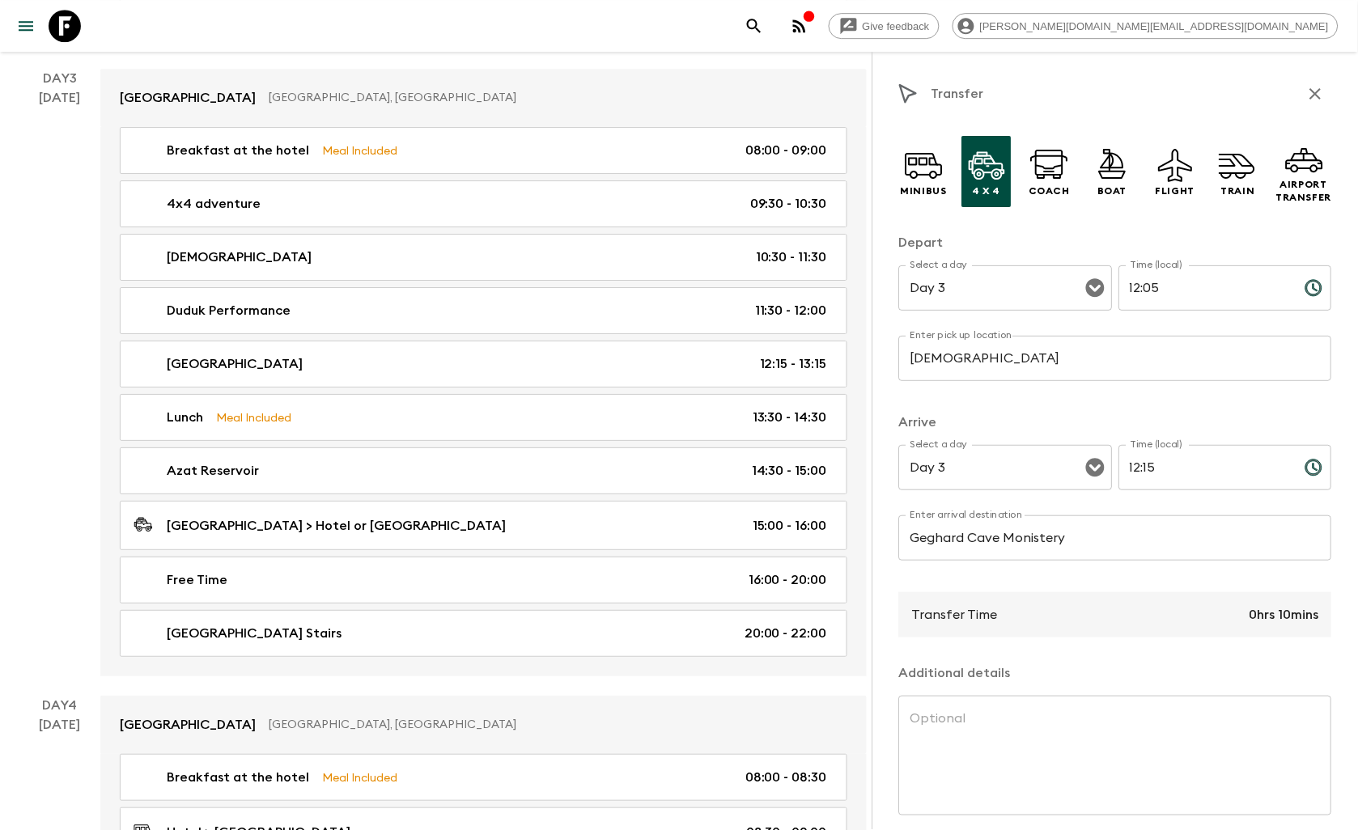
click at [1077, 665] on div "Minibus 4 x 4 Coach Boat Flight Train Airport Transfer Depart Select a day Day …" at bounding box center [1115, 522] width 433 height 798
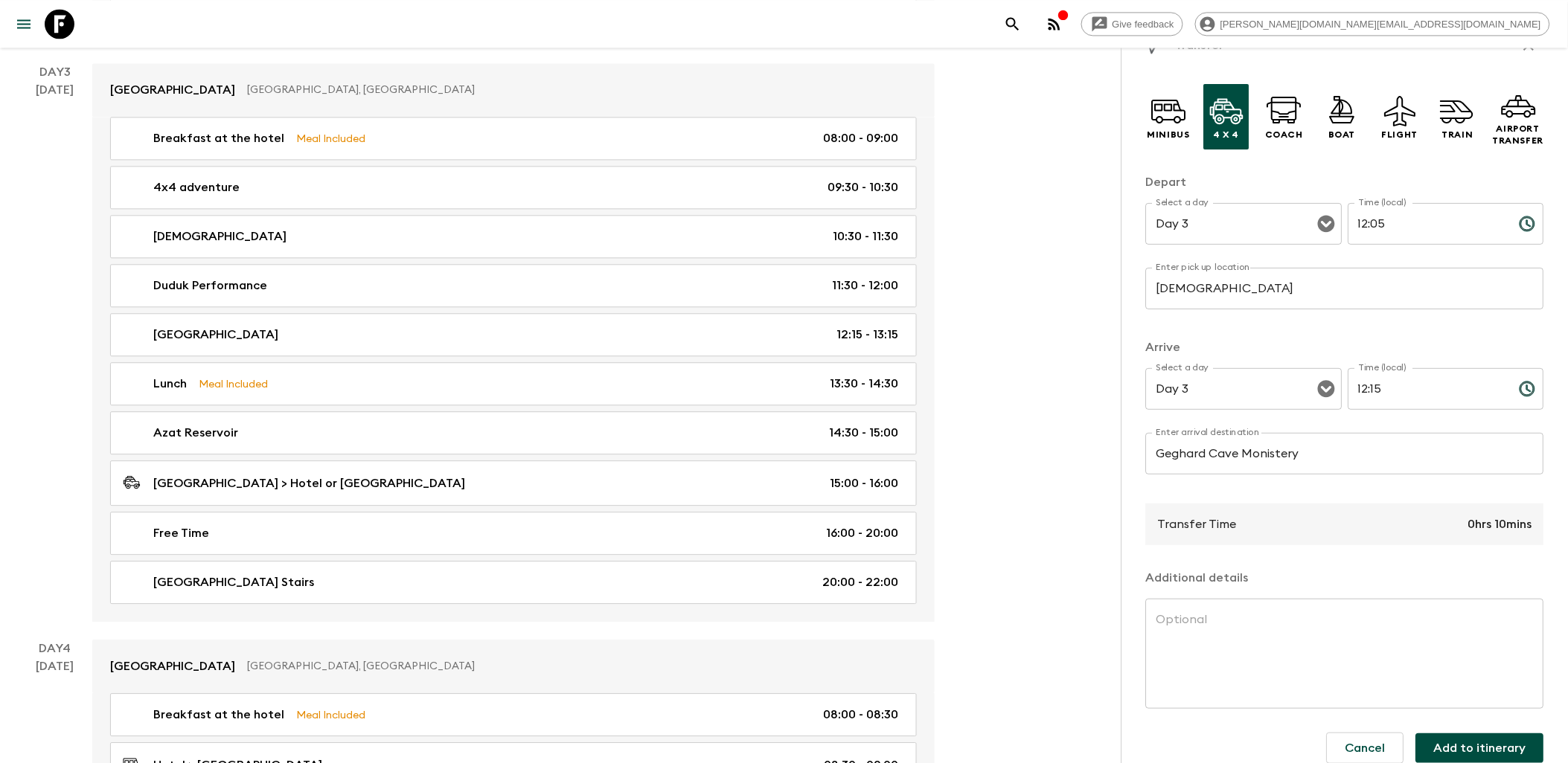
scroll to position [62, 0]
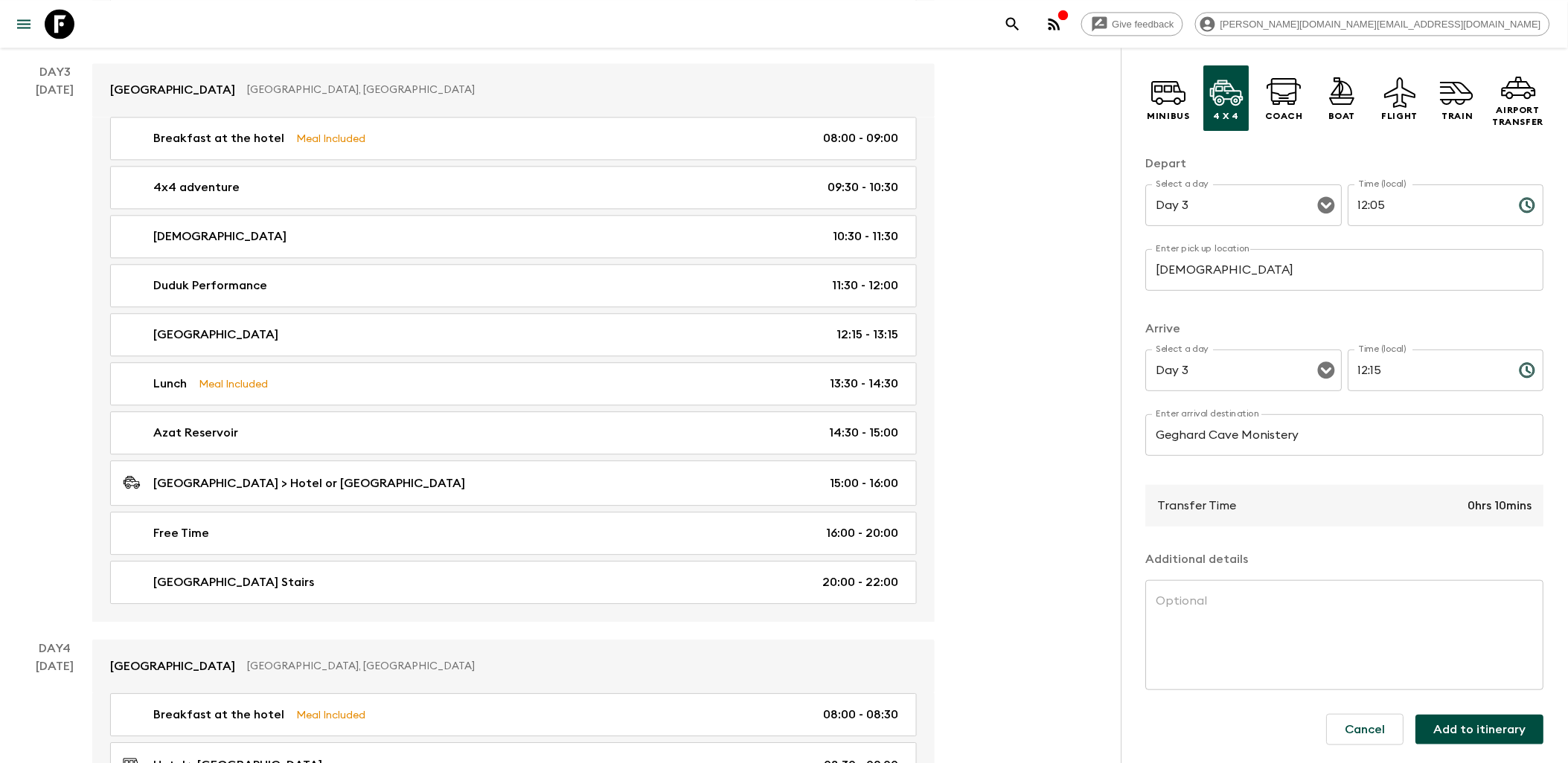
click at [1261, 734] on button "Add to itinerary" at bounding box center [1480, 730] width 128 height 29
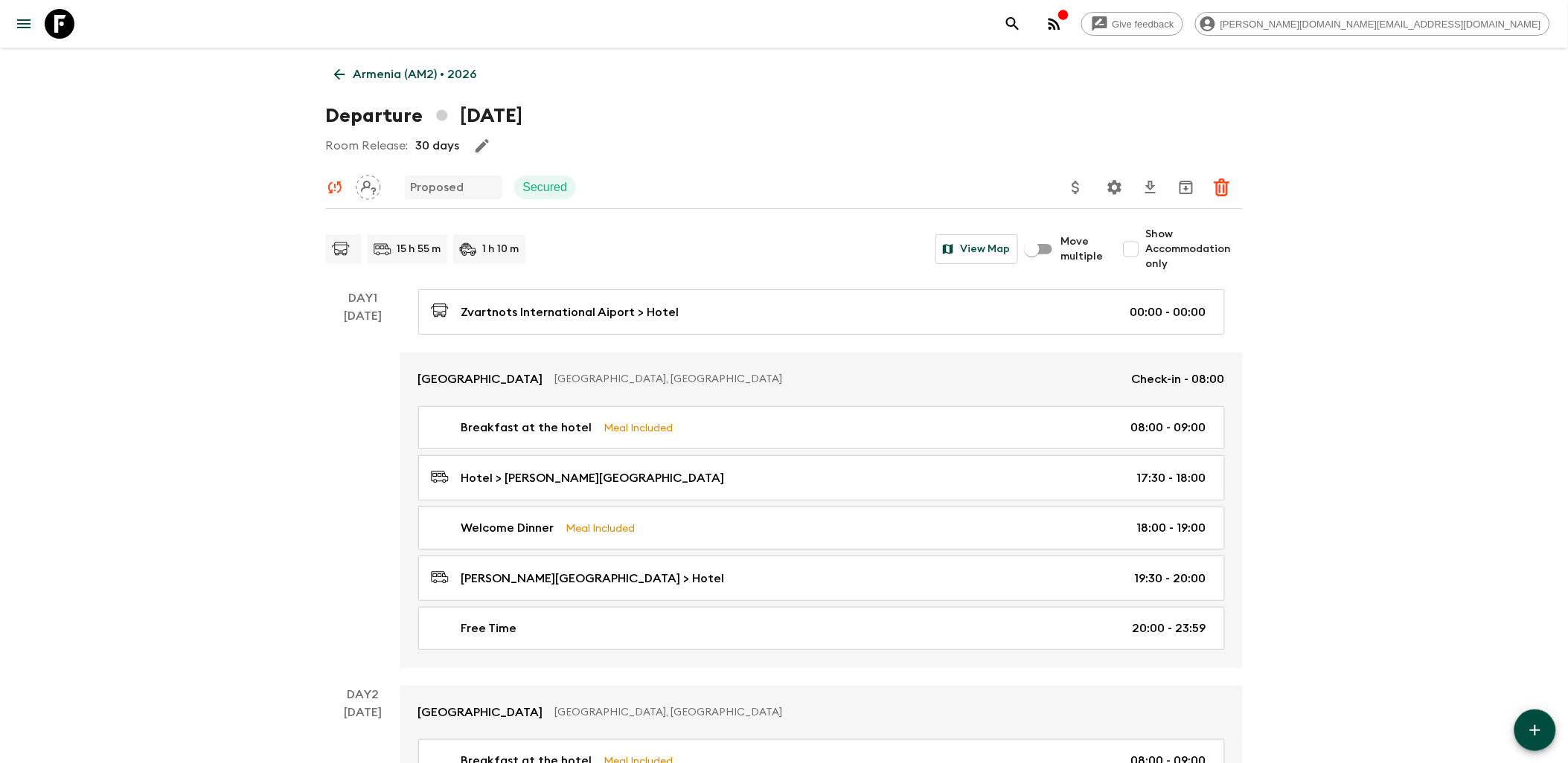
click at [56, 26] on icon at bounding box center [60, 24] width 29 height 29
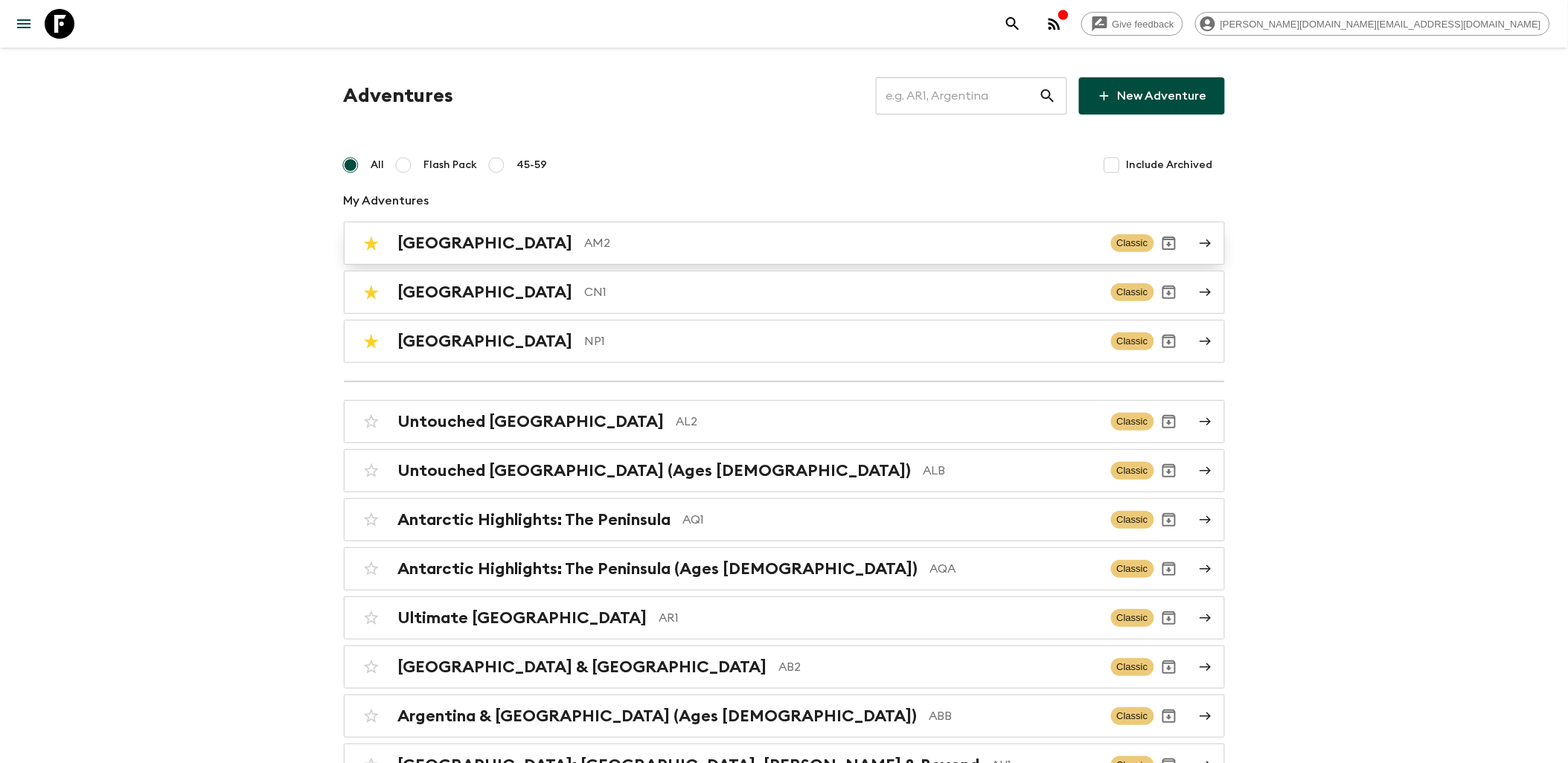
click at [585, 241] on p "AM2" at bounding box center [841, 243] width 514 height 17
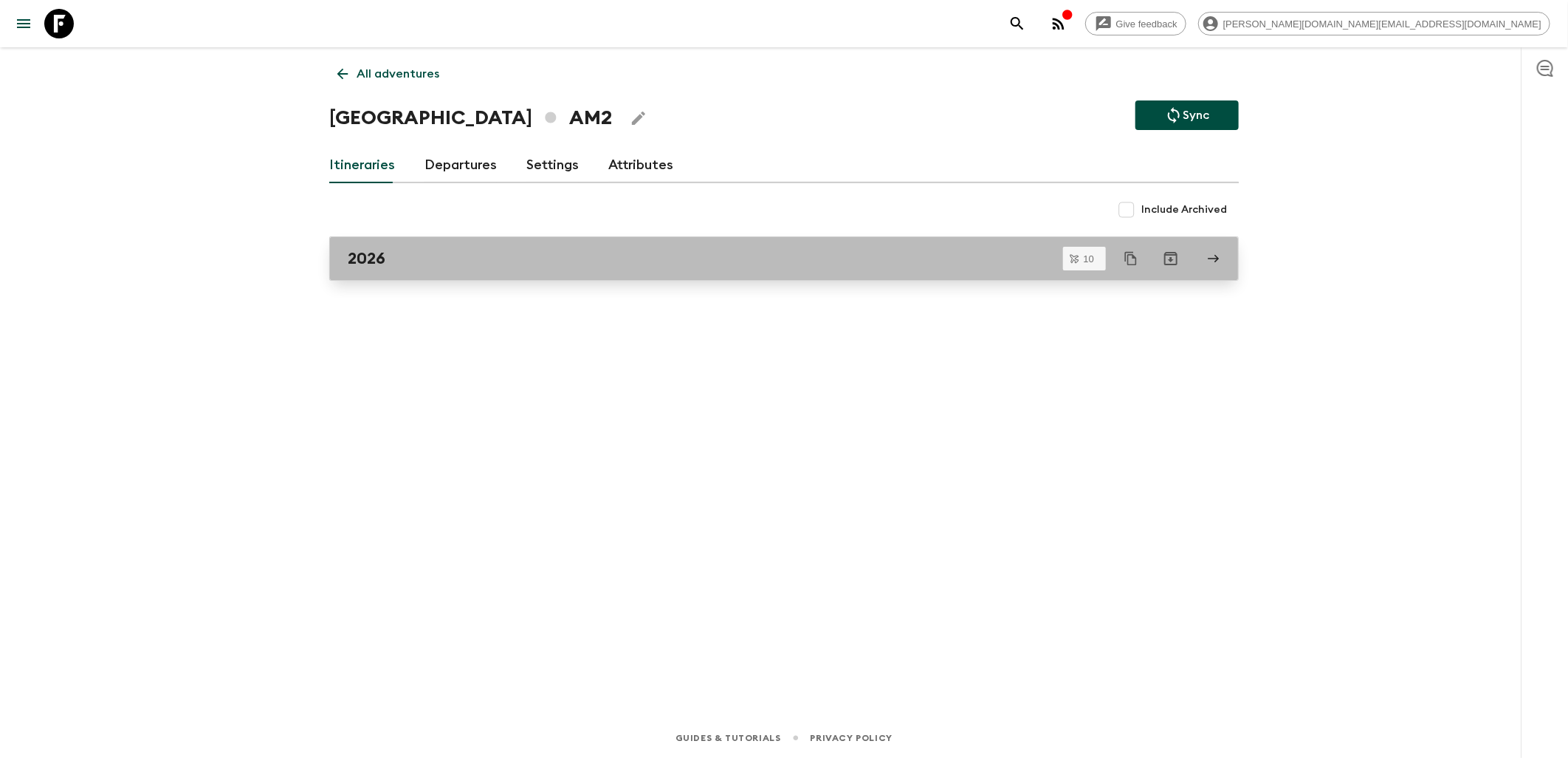
click at [440, 261] on div "2026" at bounding box center [770, 258] width 845 height 19
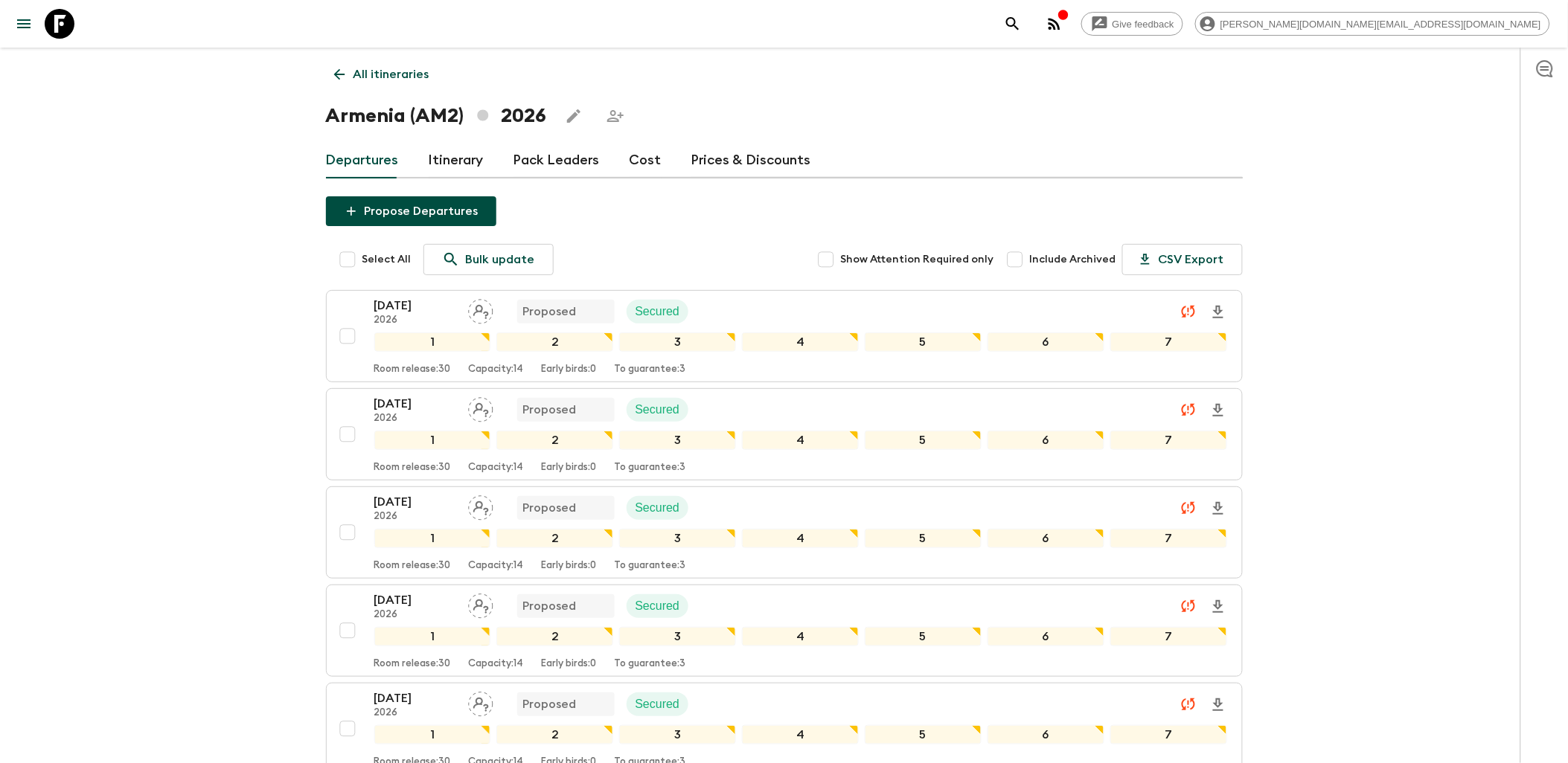
click at [345, 261] on input "Select All" at bounding box center [348, 259] width 29 height 29
checkbox input "true"
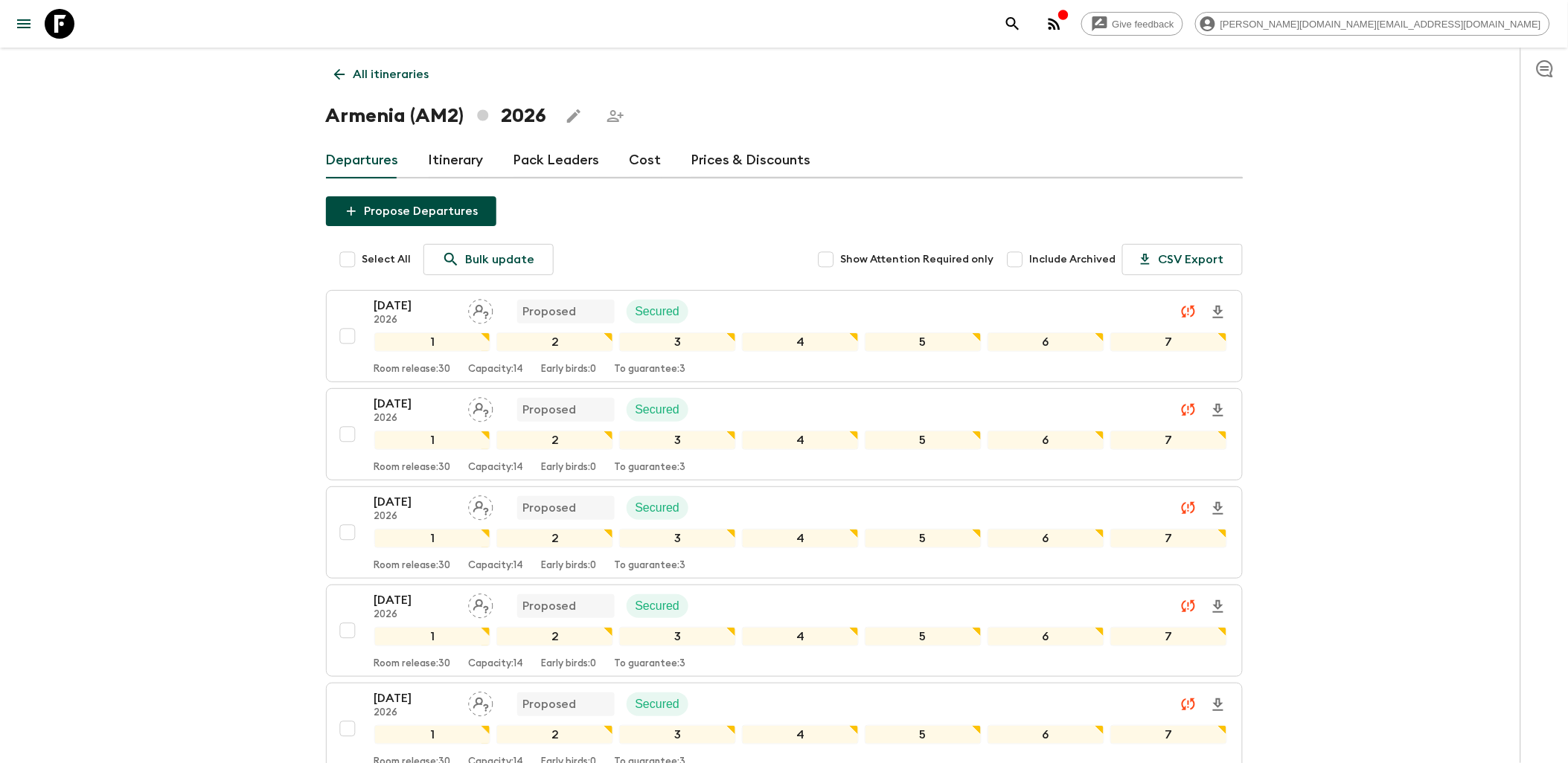
checkbox input "true"
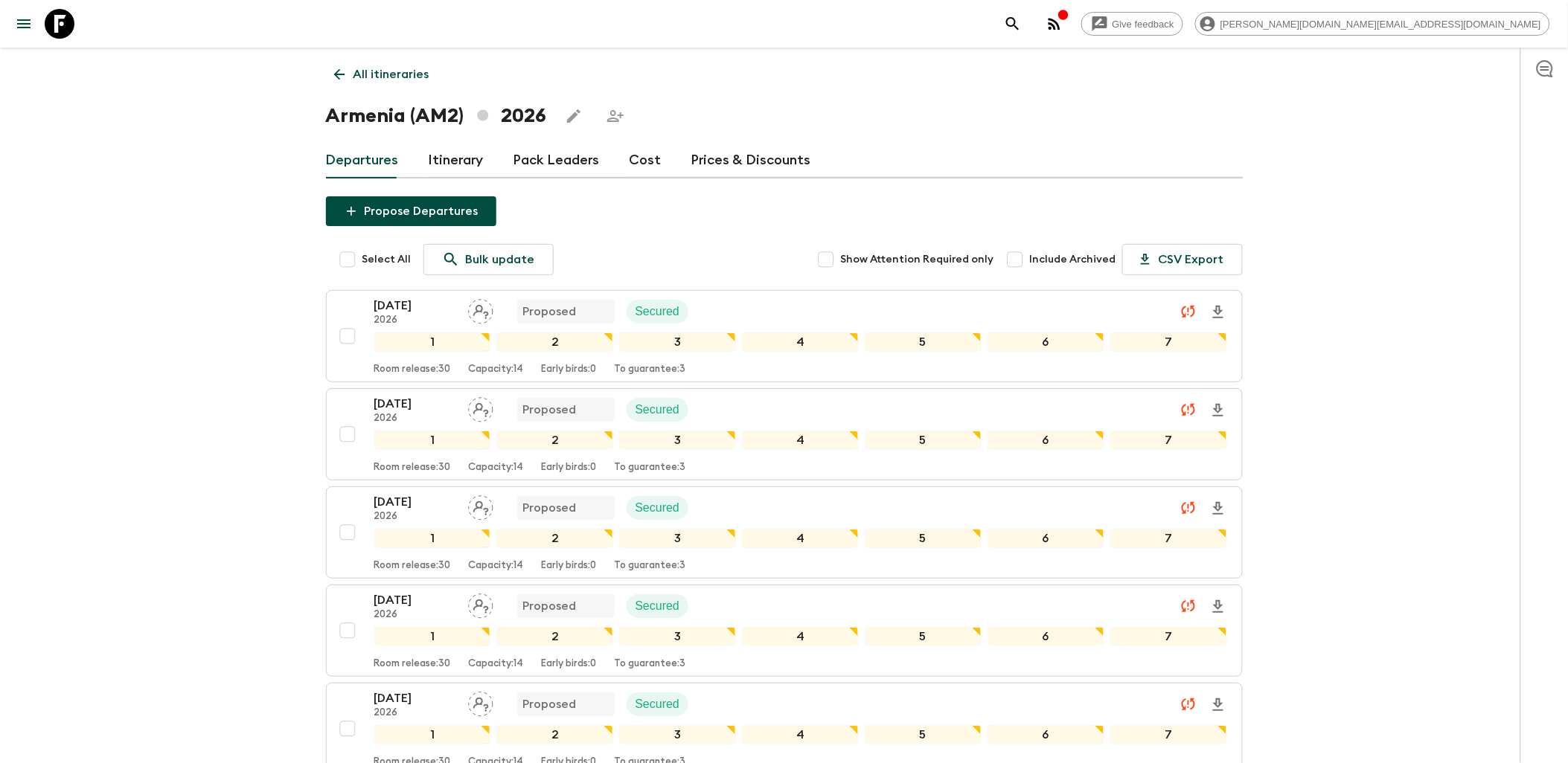
checkbox input "true"
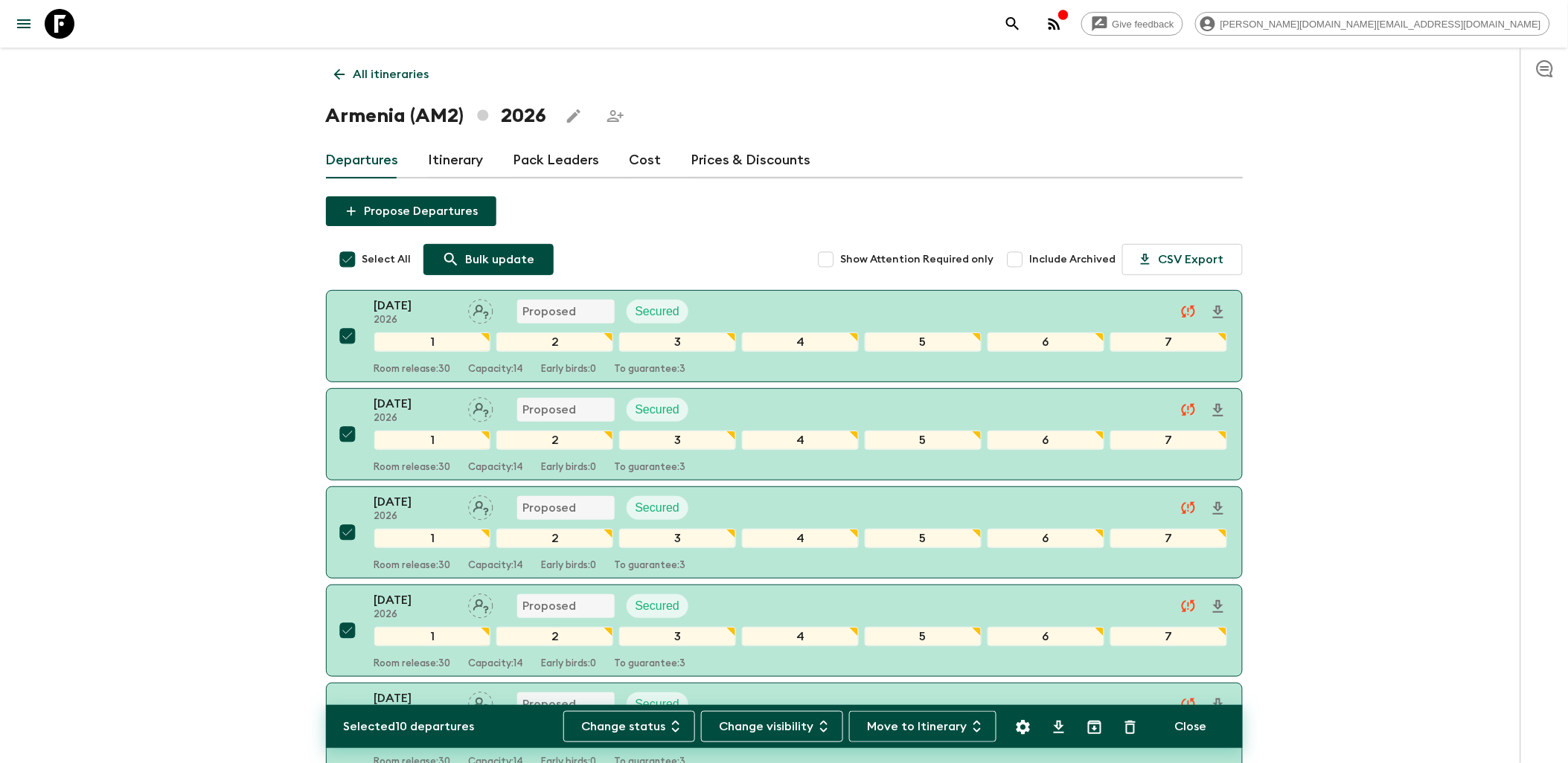
click at [472, 258] on p "Bulk update" at bounding box center [499, 259] width 69 height 17
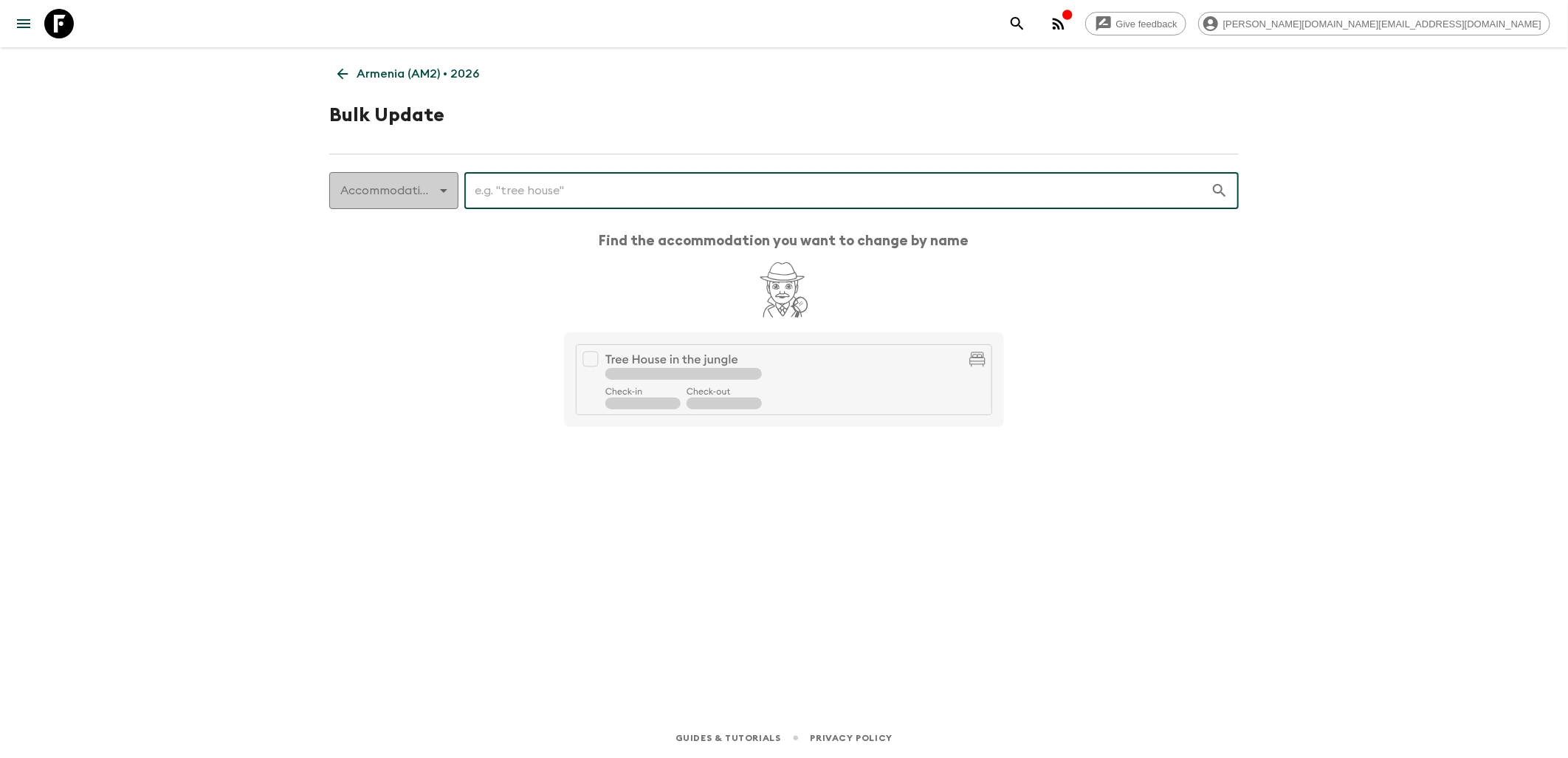
click at [421, 196] on body "Give feedback [PERSON_NAME][DOMAIN_NAME][EMAIL_ADDRESS][DOMAIN_NAME] [GEOGRAPHI…" at bounding box center [784, 379] width 1568 height 758
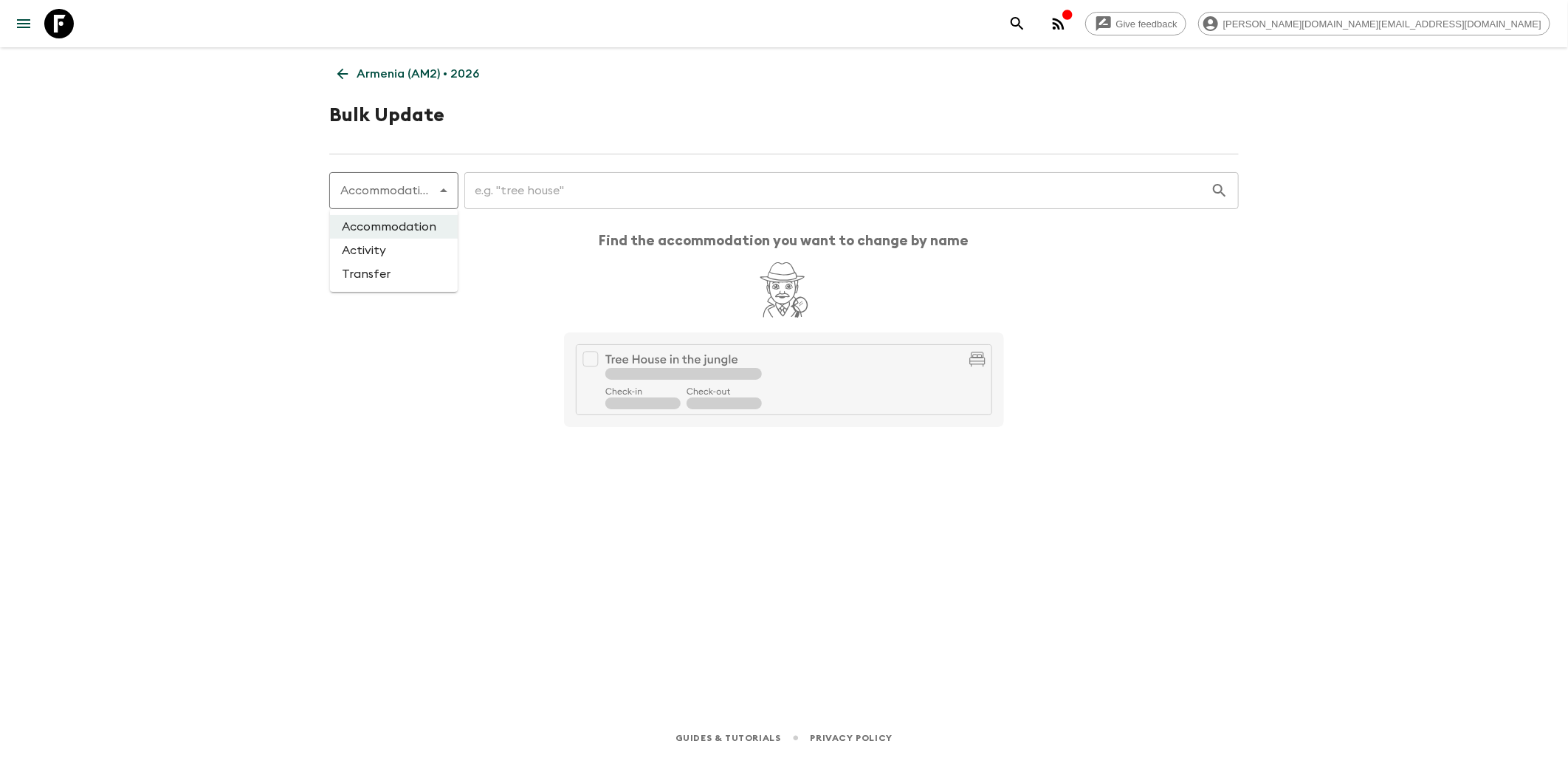
click at [396, 273] on li "Transfer" at bounding box center [394, 274] width 128 height 24
type input "transfer"
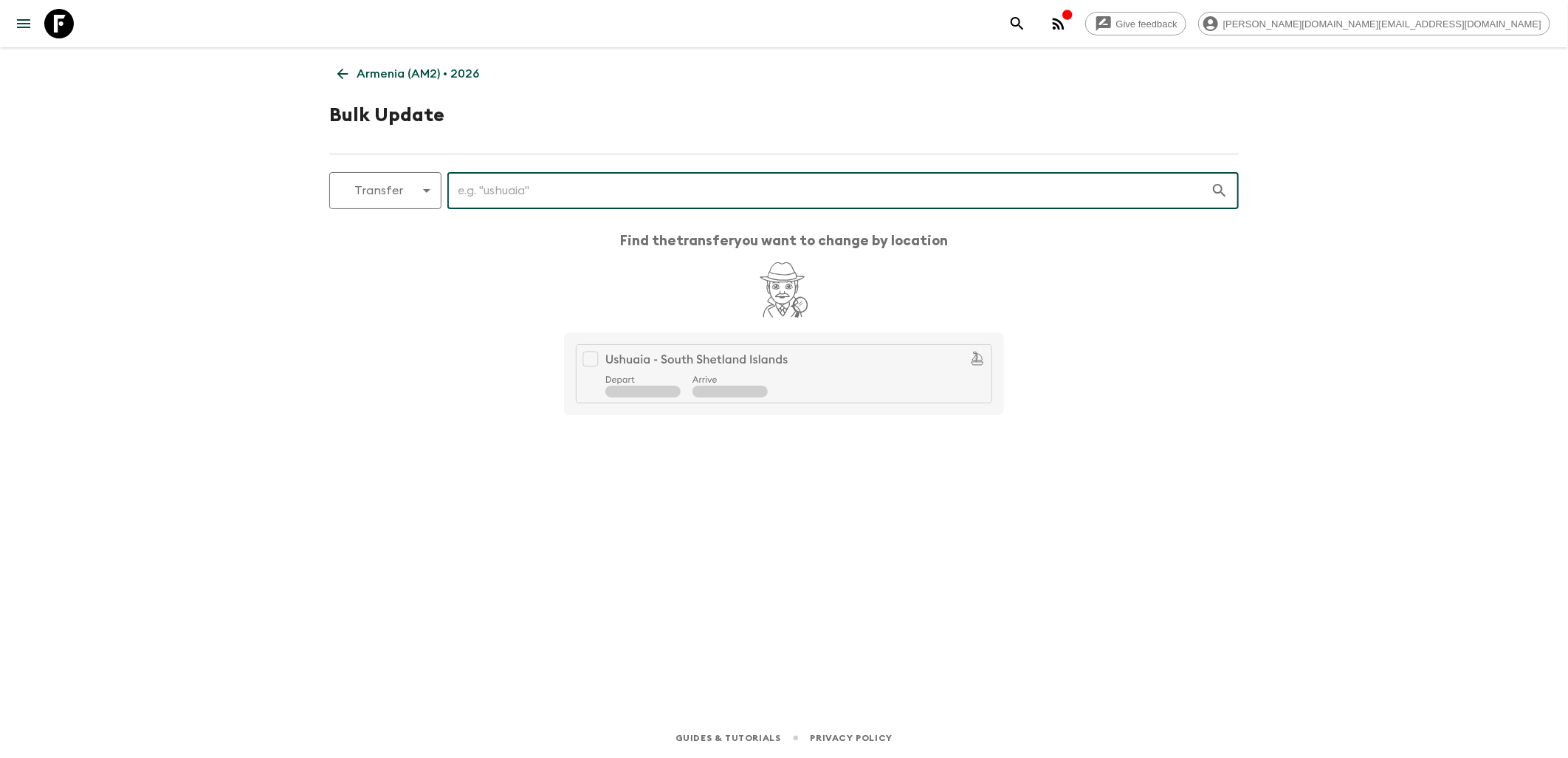
click at [505, 196] on input "text" at bounding box center [829, 190] width 764 height 41
type input "d"
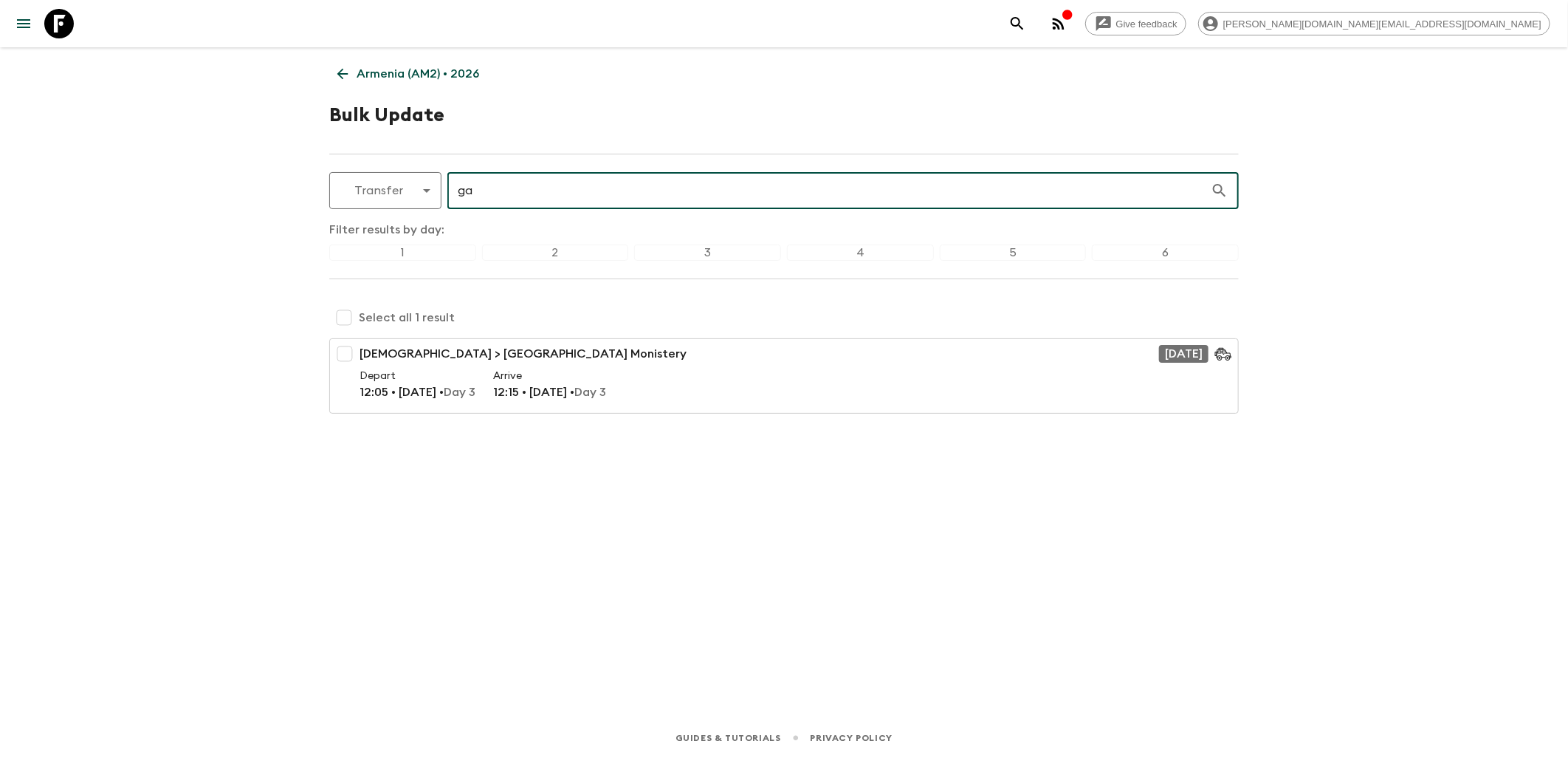
type input "ga"
click at [71, 27] on icon at bounding box center [59, 24] width 29 height 29
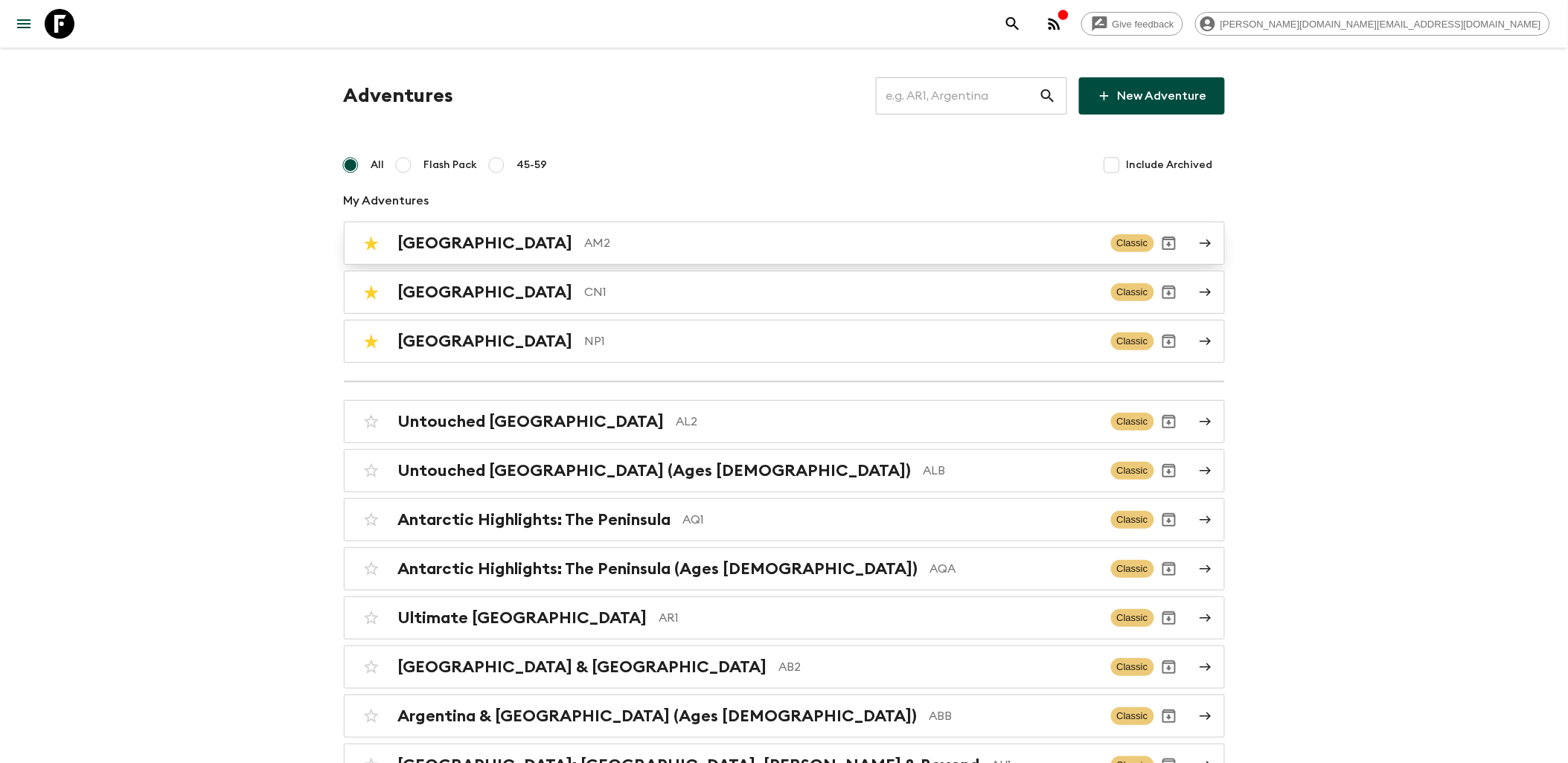
click at [585, 240] on p "AM2" at bounding box center [841, 243] width 514 height 17
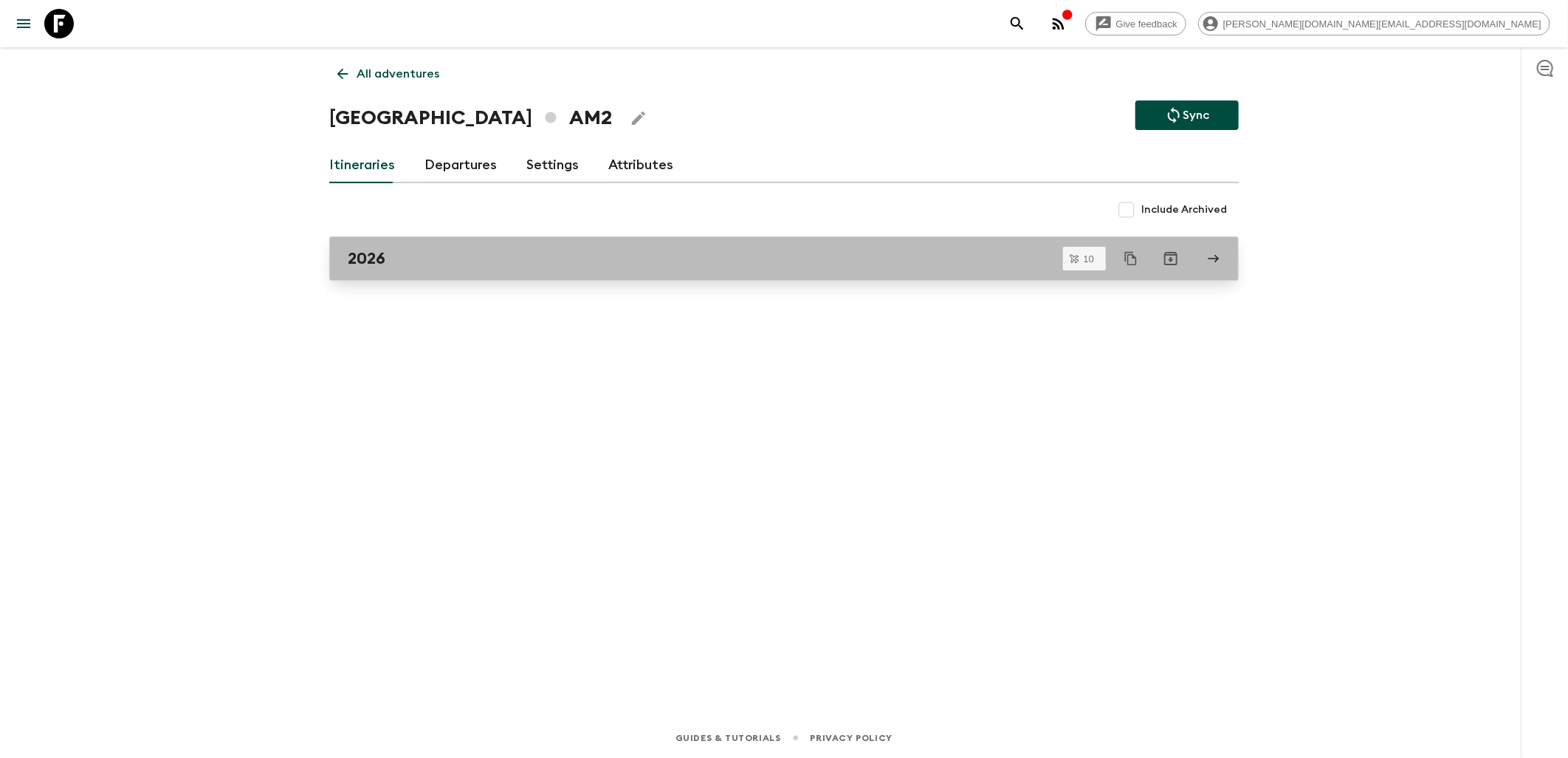
click at [451, 255] on div "2026" at bounding box center [770, 258] width 845 height 19
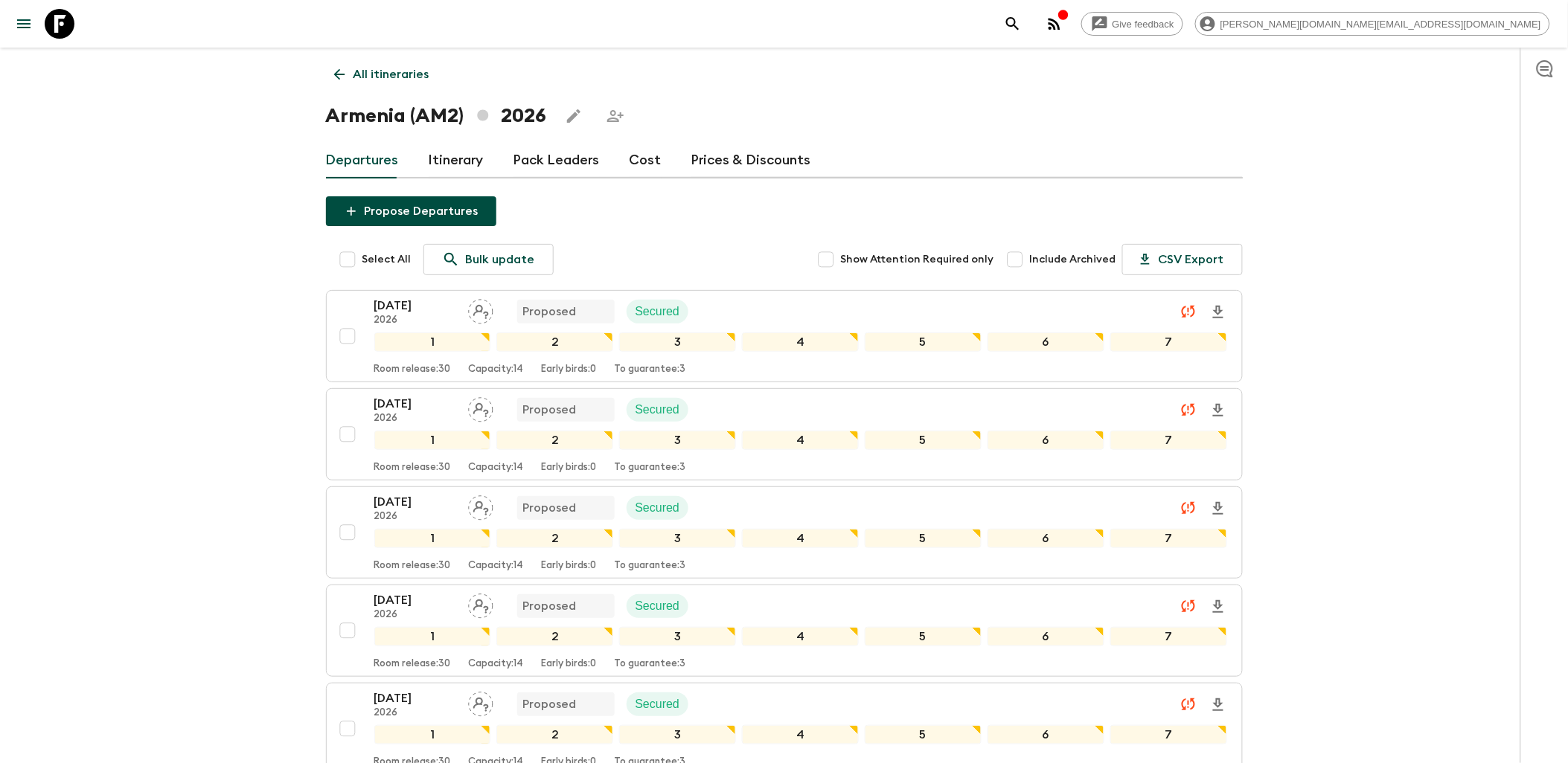
click at [744, 302] on div "[DATE] 2026 Proposed Secured" at bounding box center [800, 312] width 853 height 29
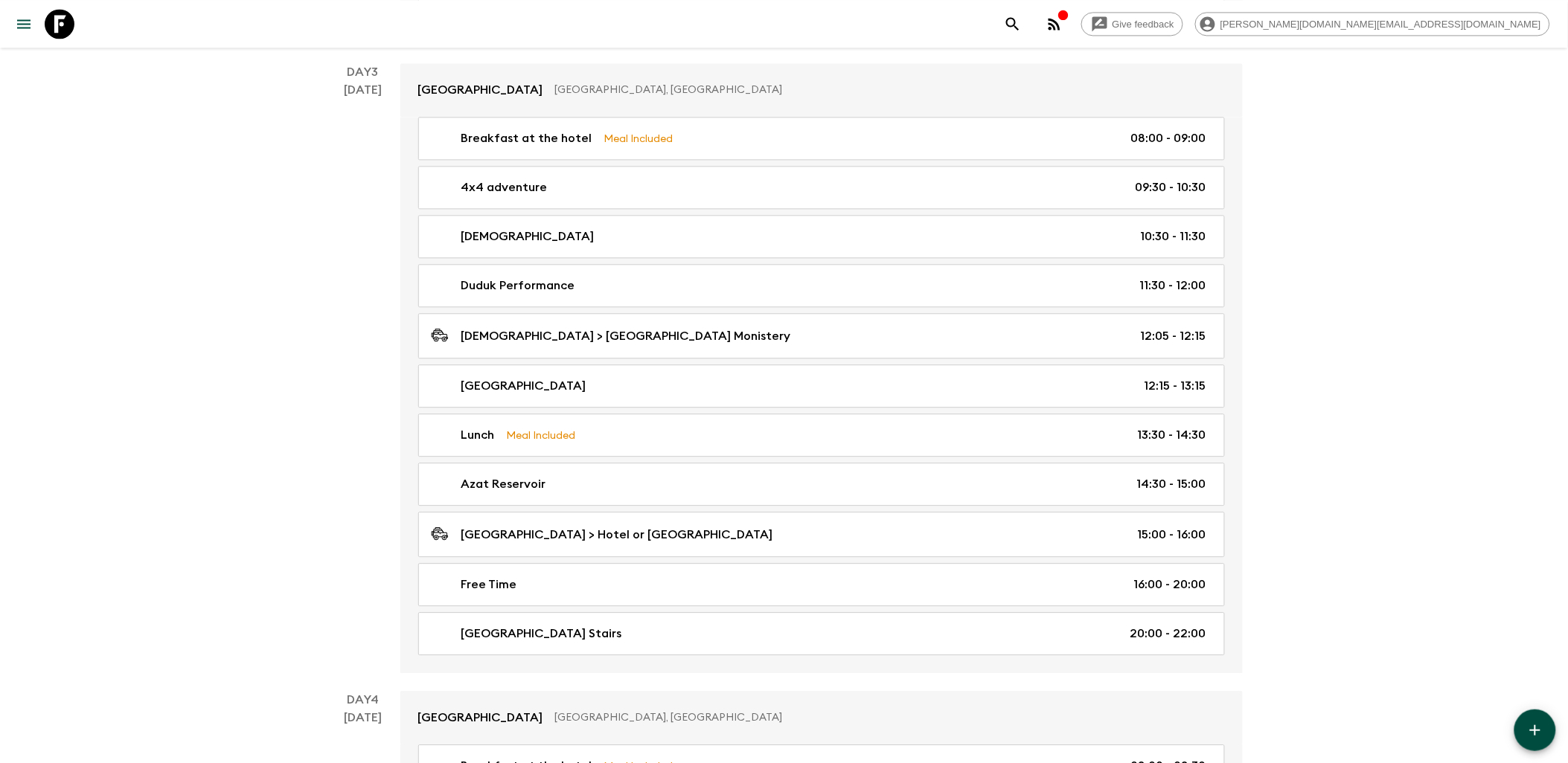
scroll to position [1239, 0]
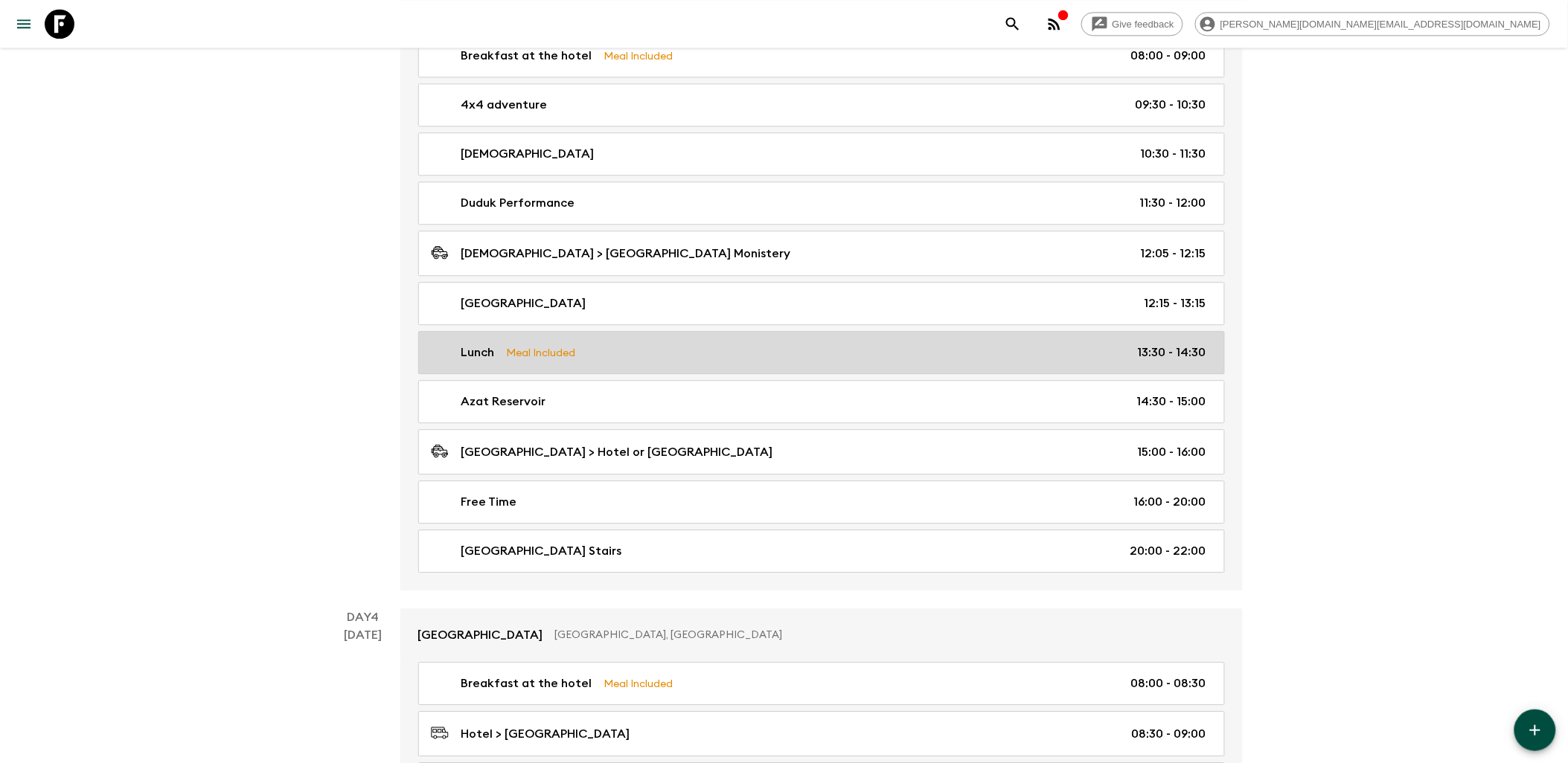
click at [731, 361] on div "Lunch Meal Included 13:30 - 14:30" at bounding box center [818, 352] width 775 height 17
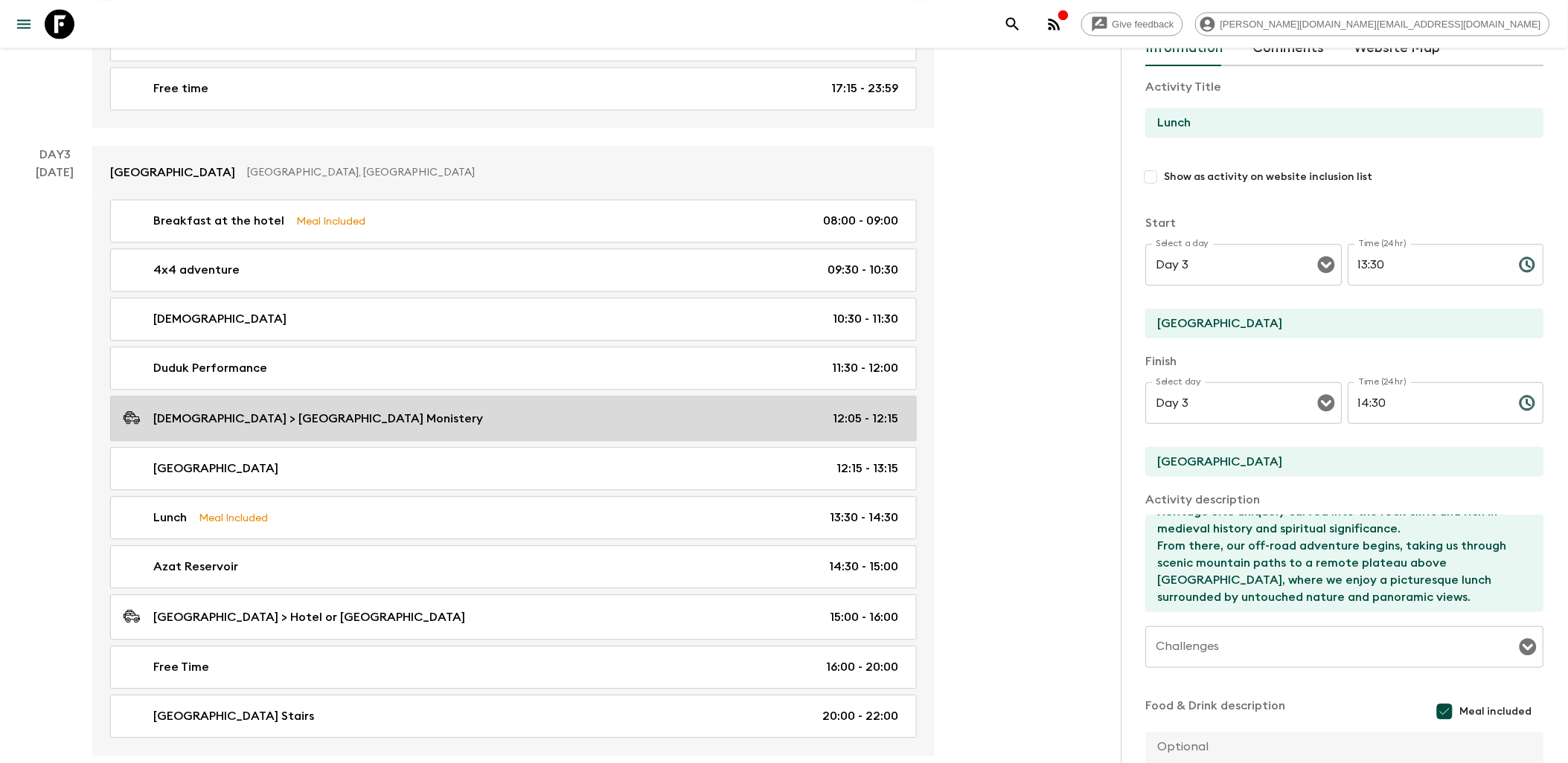
scroll to position [1156, 0]
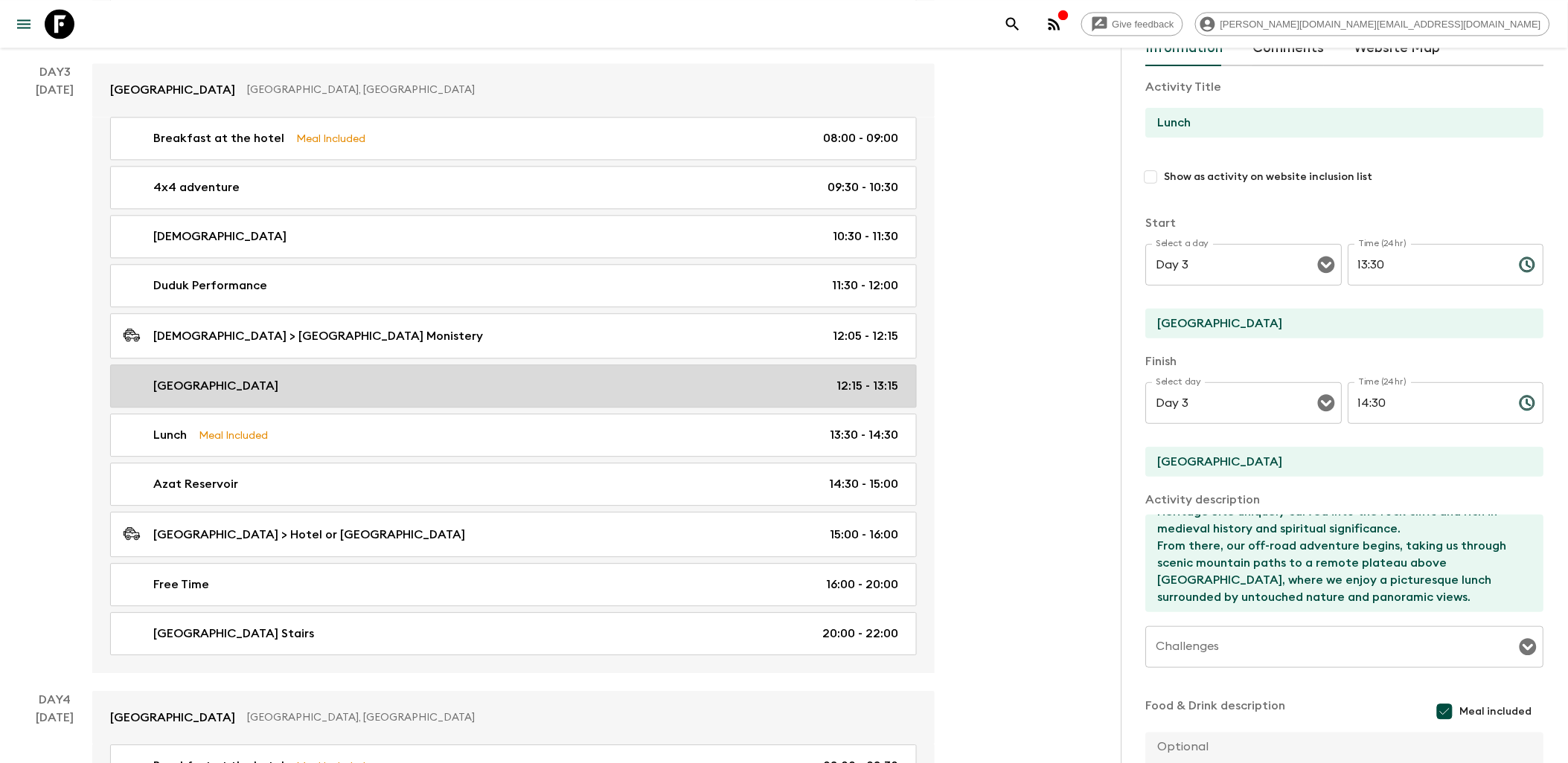
click at [585, 385] on div "[GEOGRAPHIC_DATA] 12:15 - 13:15" at bounding box center [509, 385] width 775 height 17
type input "[GEOGRAPHIC_DATA]"
checkbox input "true"
type textarea "We continue to the [GEOGRAPHIC_DATA], a UNESCO World Heritage Site uniquely car…"
checkbox input "false"
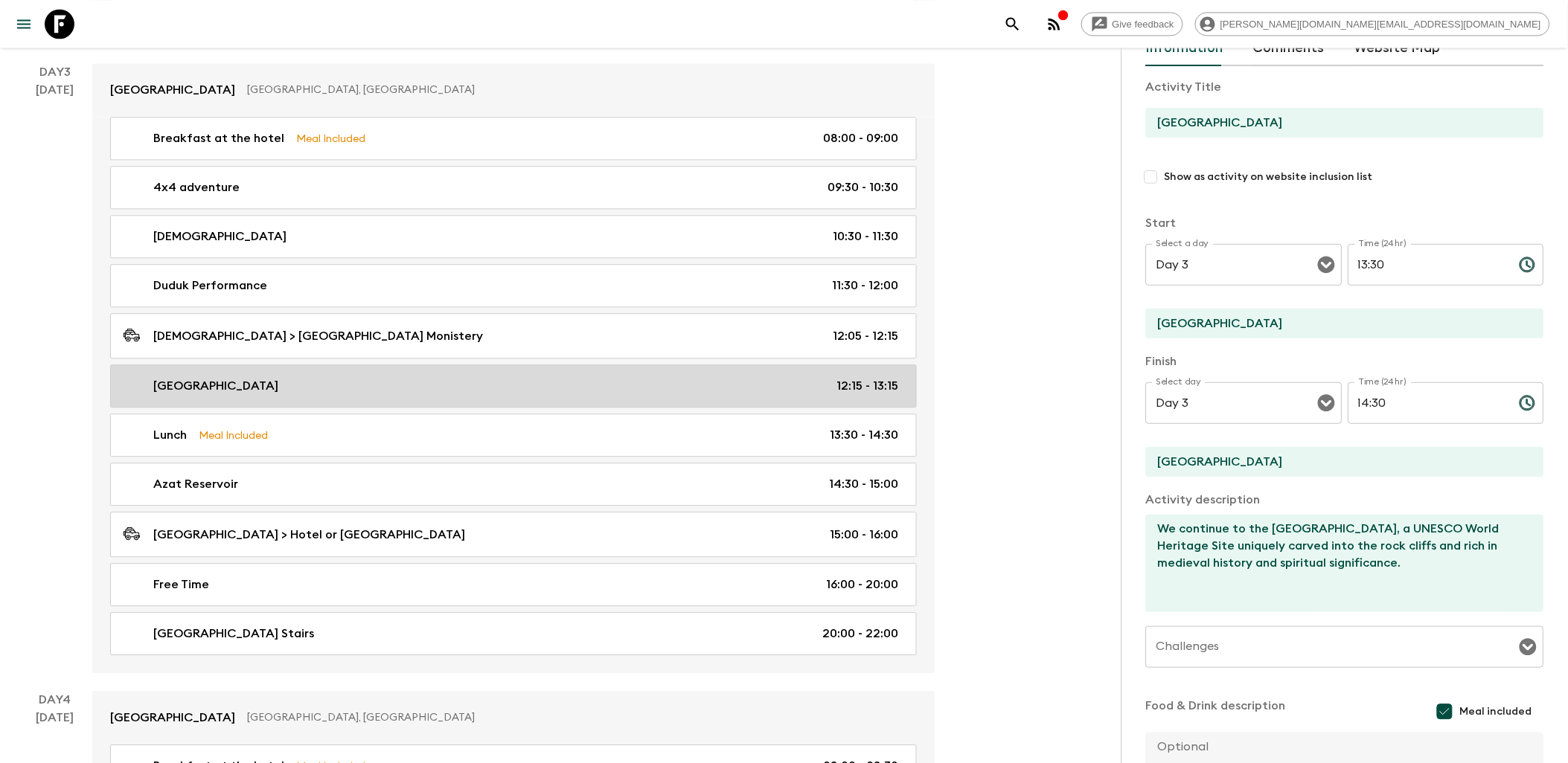
type input "12:15"
type input "13:15"
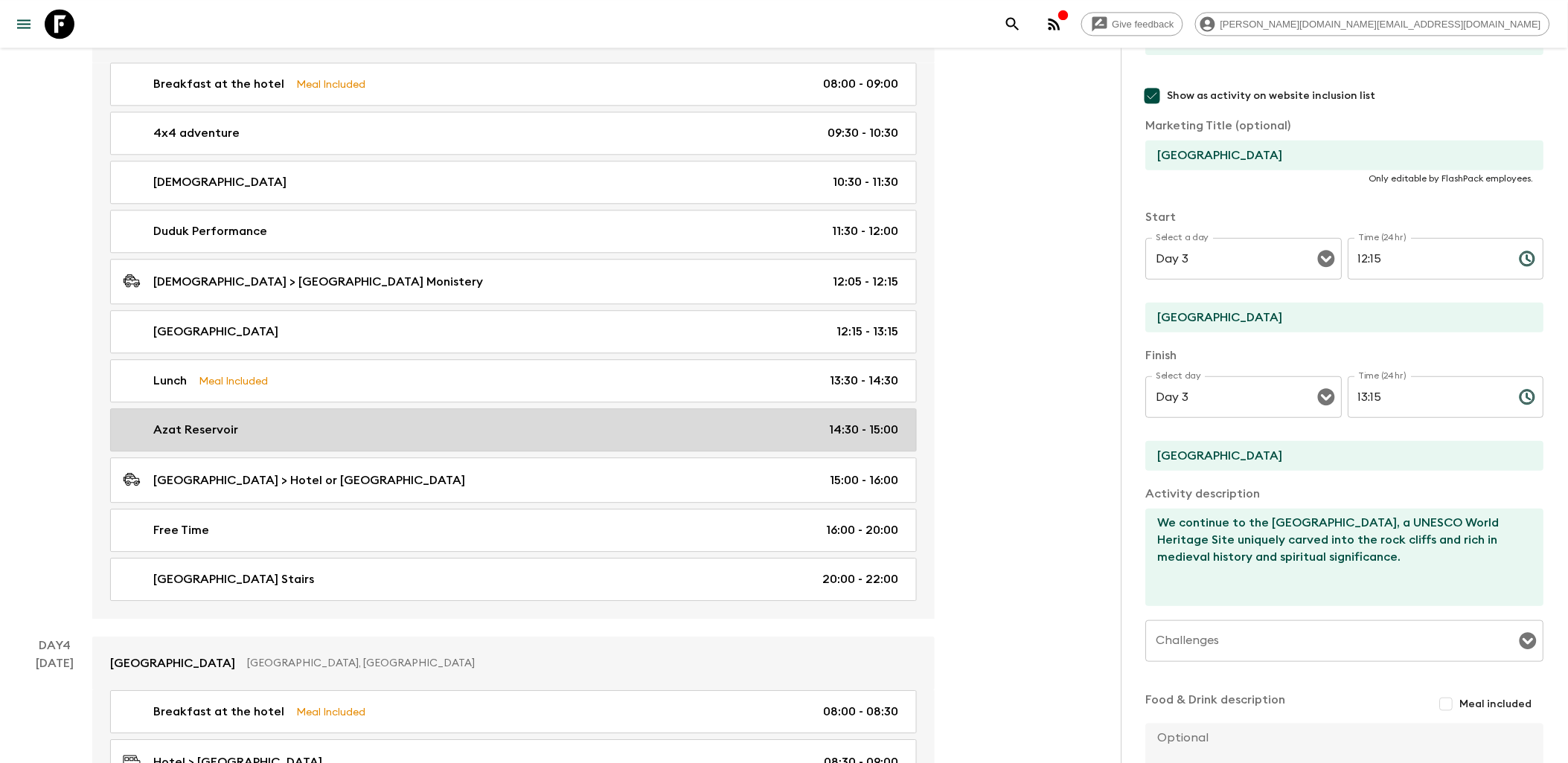
scroll to position [1239, 0]
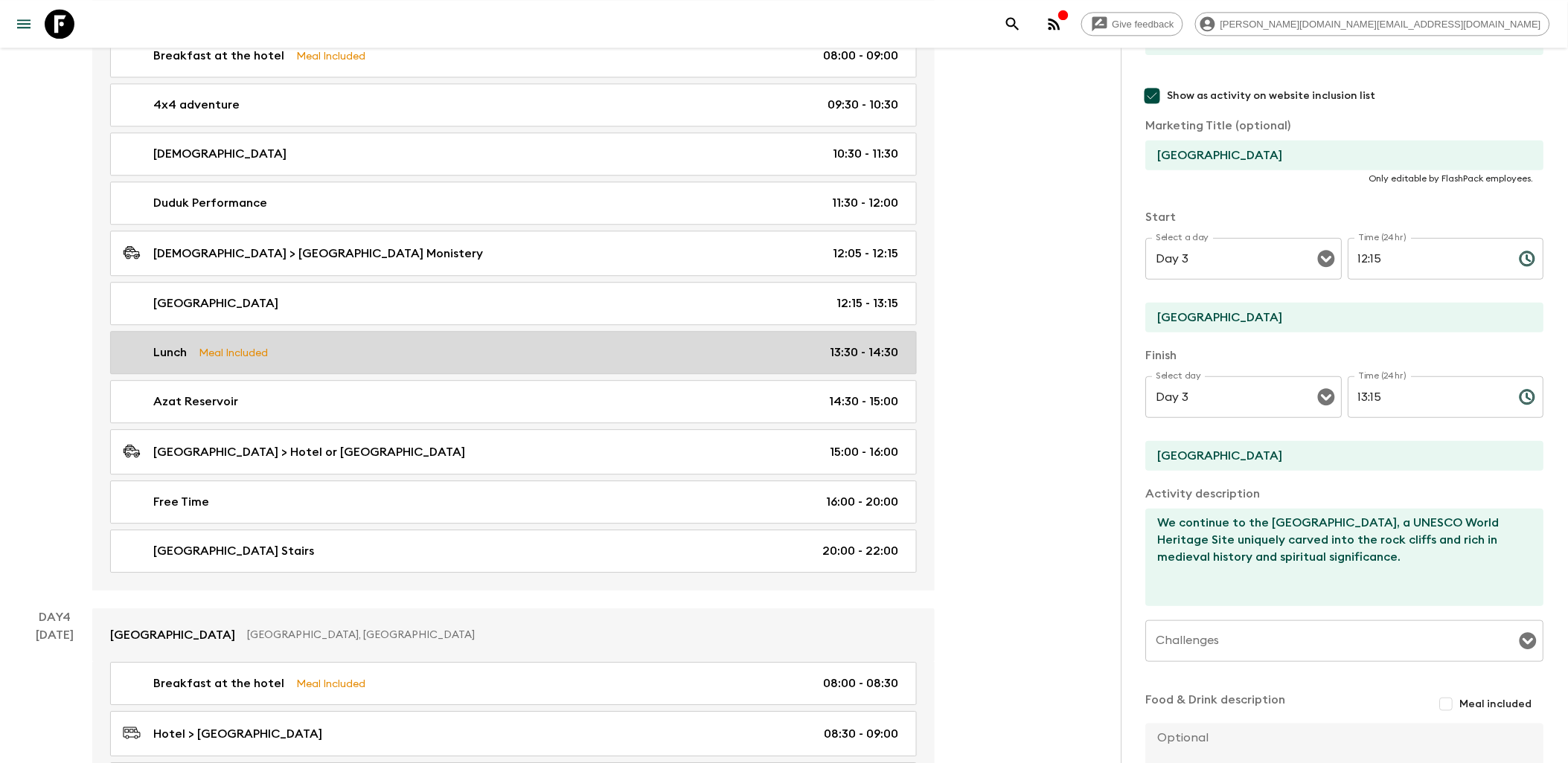
click at [433, 369] on link "Lunch Meal Included 13:30 - 14:30" at bounding box center [513, 352] width 807 height 43
type input "Lunch"
checkbox input "false"
type textarea "We continue to the [GEOGRAPHIC_DATA], a UNESCO World Heritage Site uniquely car…"
checkbox input "true"
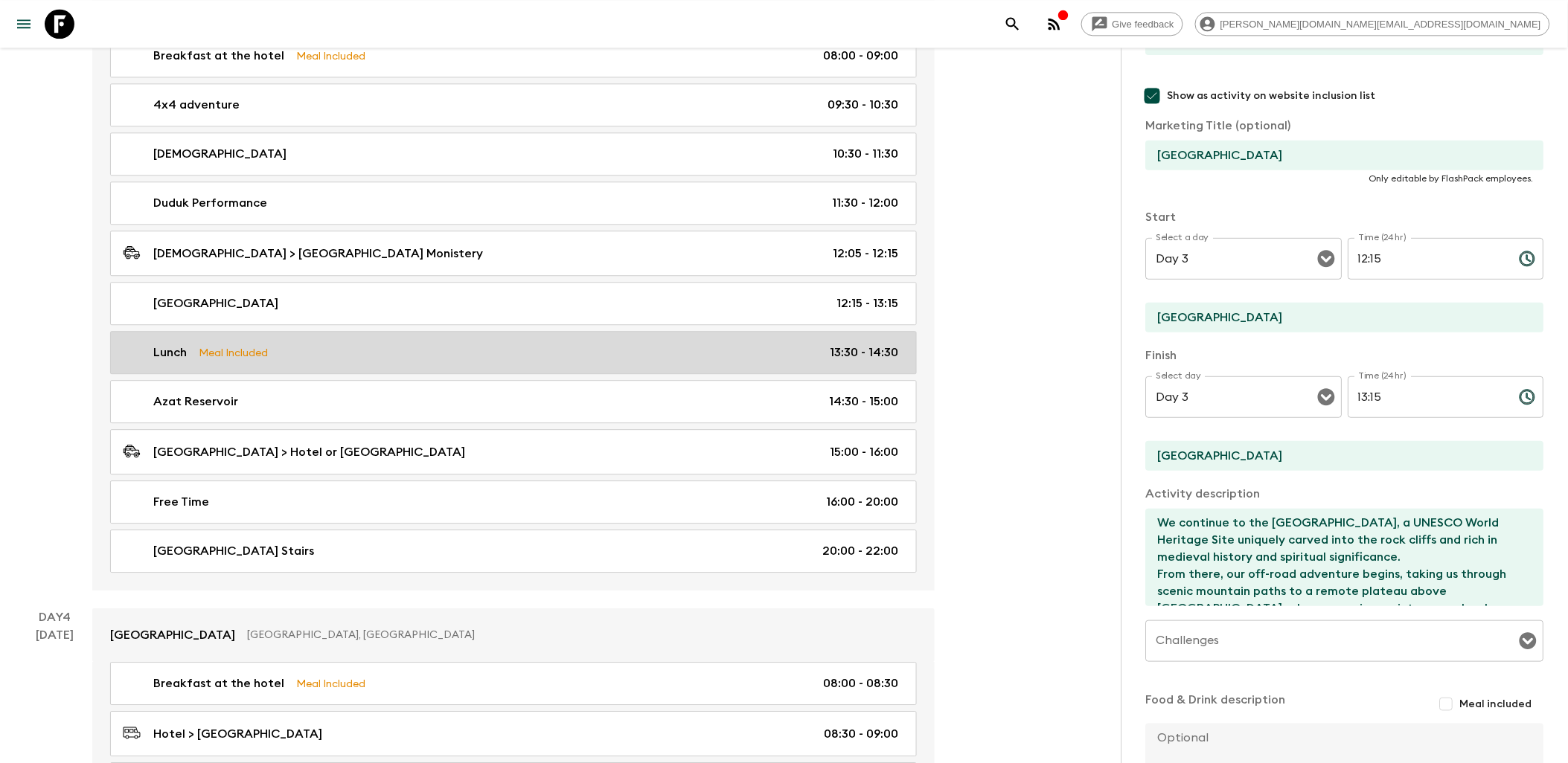
type input "13:30"
type input "14:30"
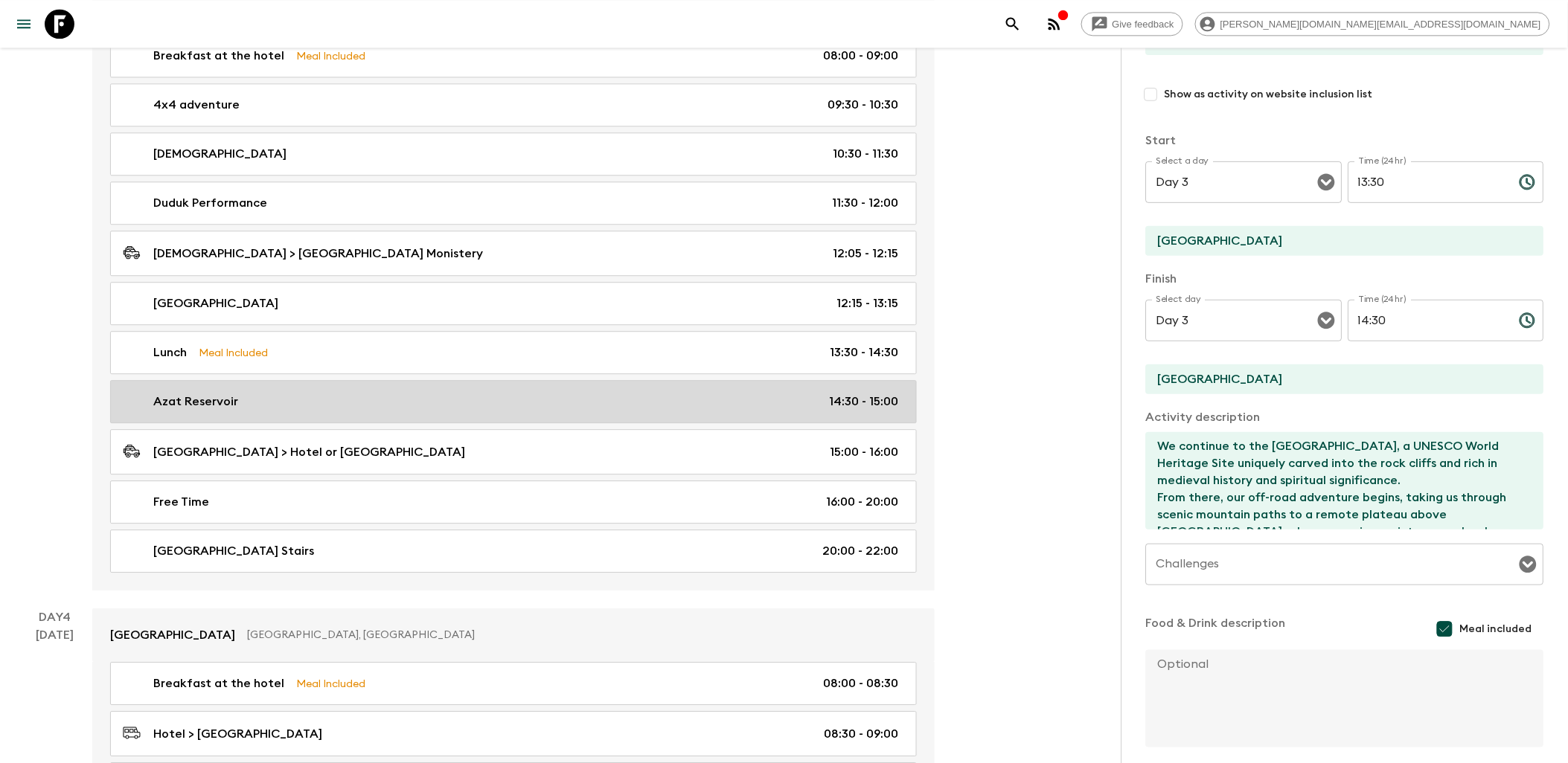
click at [433, 398] on link "Azat Reservoir 14:30 - 15:00" at bounding box center [513, 401] width 807 height 43
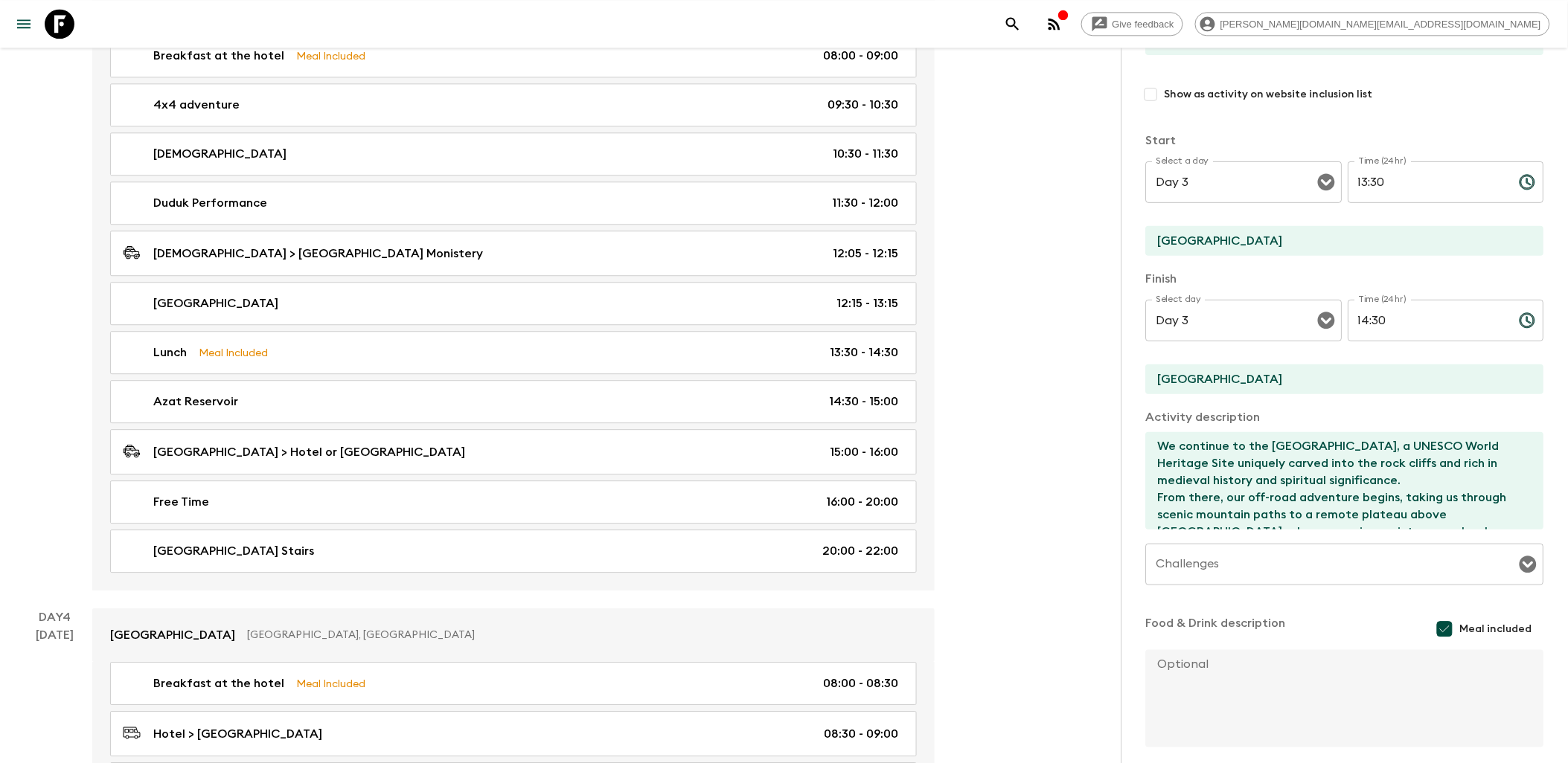
type input "Azat Reservoir"
type textarea "Depending on the season and weather, we’ll then head to either the peaceful Aza…"
checkbox input "false"
type input "14:30"
type input "15:00"
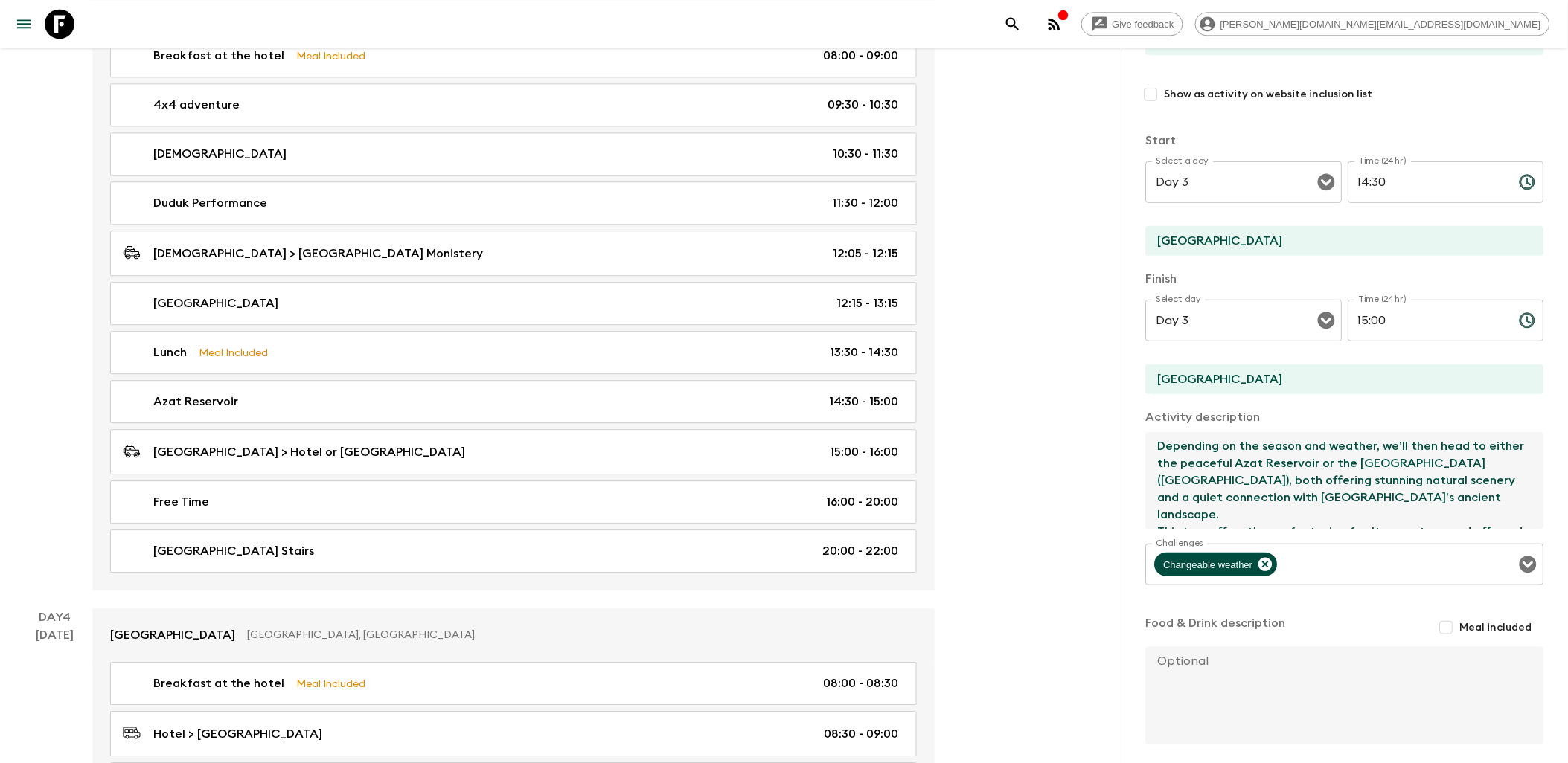
drag, startPoint x: 1159, startPoint y: 451, endPoint x: 1268, endPoint y: 482, distance: 113.3
click at [1261, 482] on textarea "Depending on the season and weather, we’ll then head to either the peaceful Aza…" at bounding box center [1339, 481] width 386 height 97
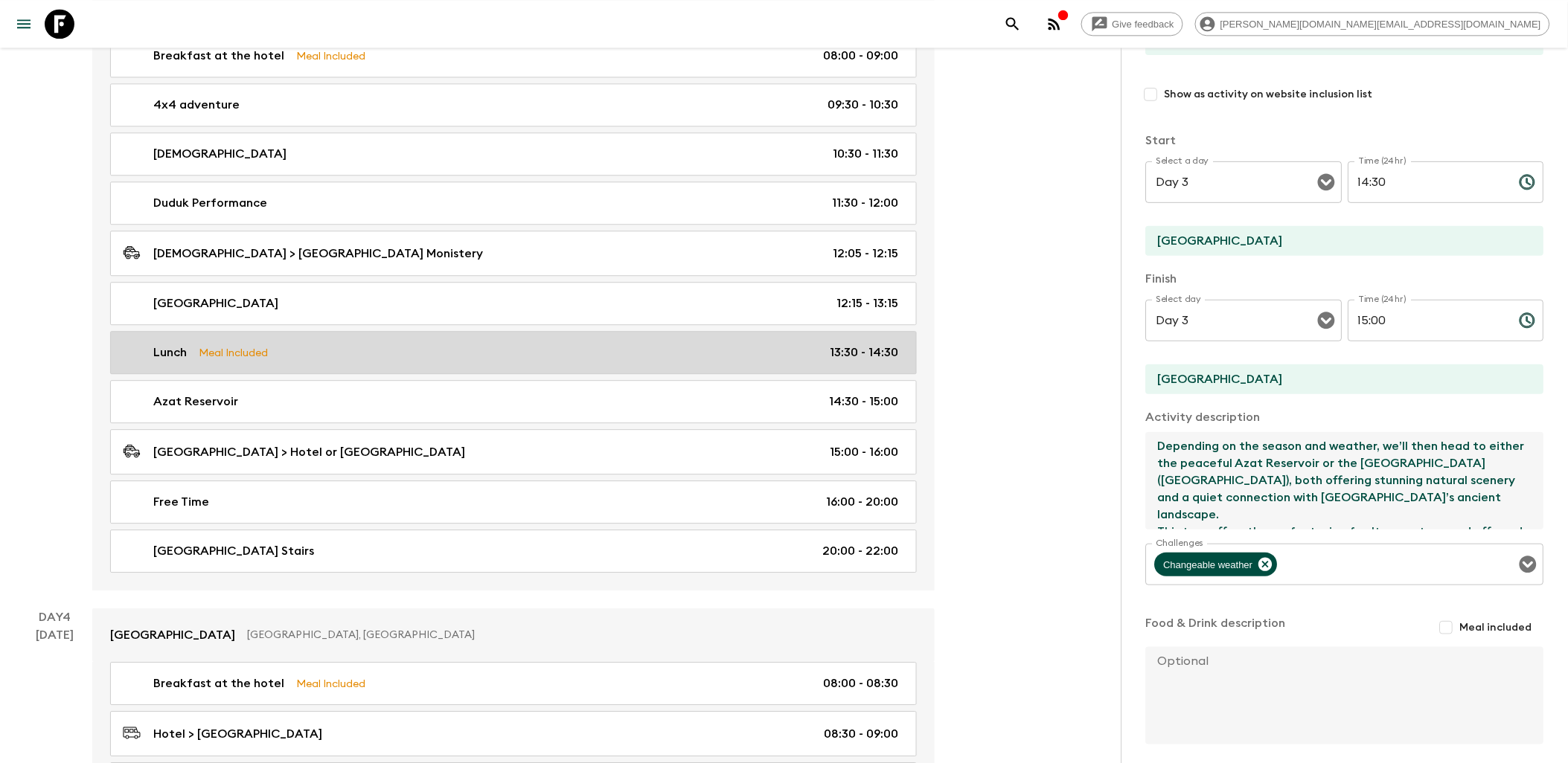
drag, startPoint x: 470, startPoint y: 359, endPoint x: 735, endPoint y: 380, distance: 265.8
click at [470, 359] on div "Lunch Meal Included 13:30 - 14:30" at bounding box center [509, 352] width 775 height 17
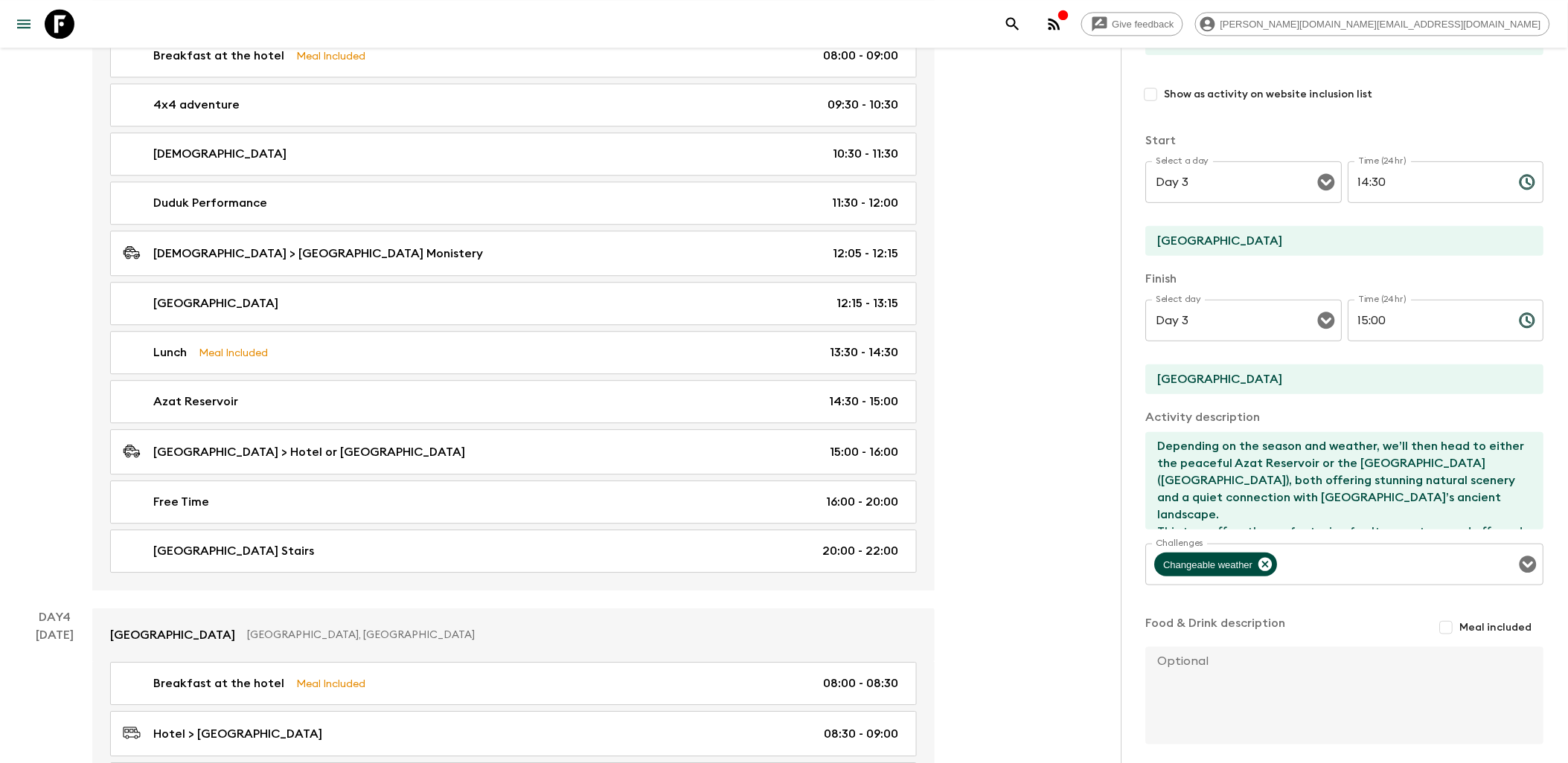
type input "Lunch"
type textarea "We continue to the [GEOGRAPHIC_DATA], a UNESCO World Heritage Site uniquely car…"
checkbox input "true"
type input "13:30"
type input "14:30"
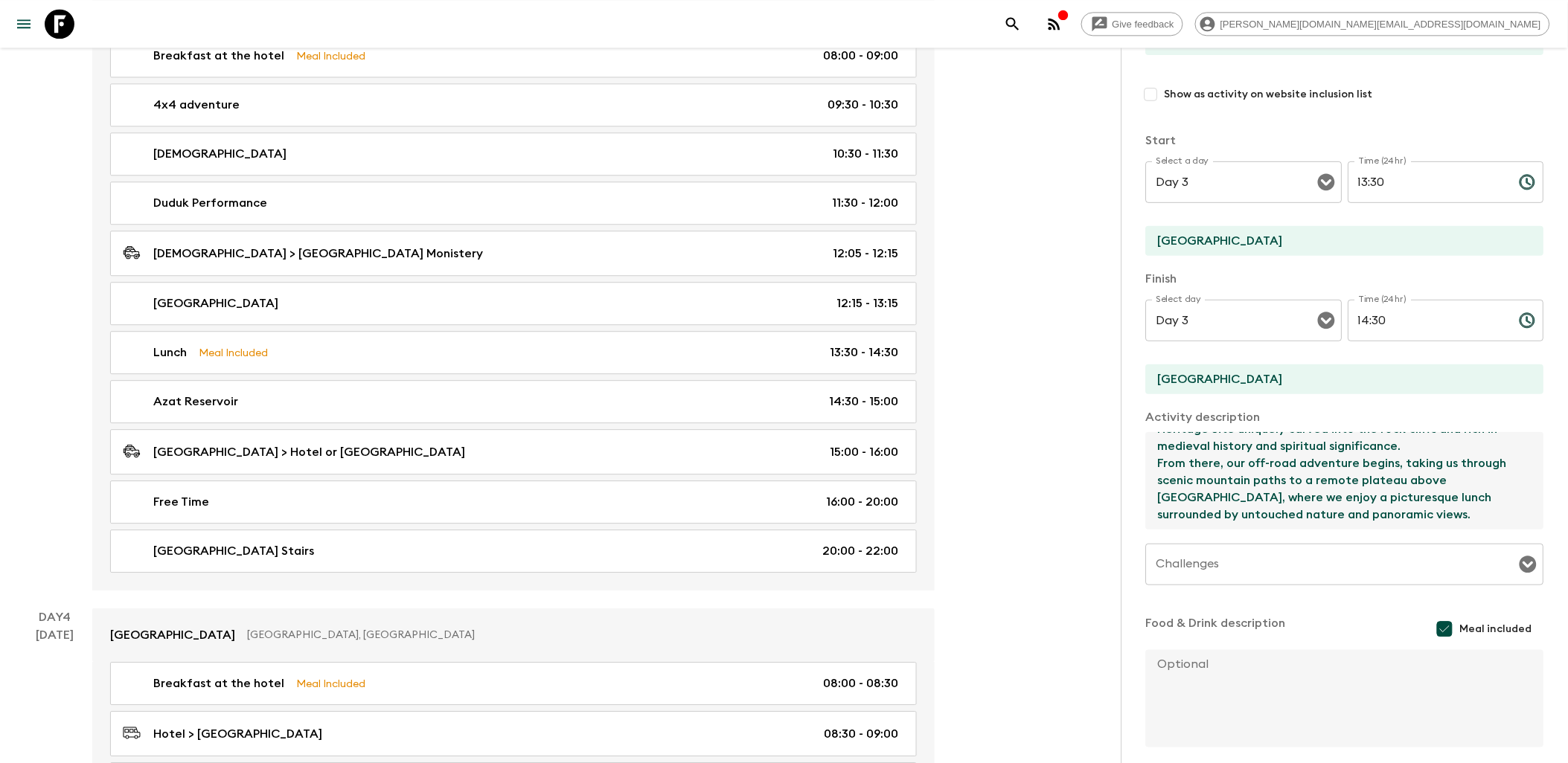
scroll to position [51, 0]
drag, startPoint x: 1156, startPoint y: 456, endPoint x: 1444, endPoint y: 518, distance: 294.6
click at [1261, 518] on textarea "We continue to the [GEOGRAPHIC_DATA], a UNESCO World Heritage Site uniquely car…" at bounding box center [1339, 481] width 386 height 97
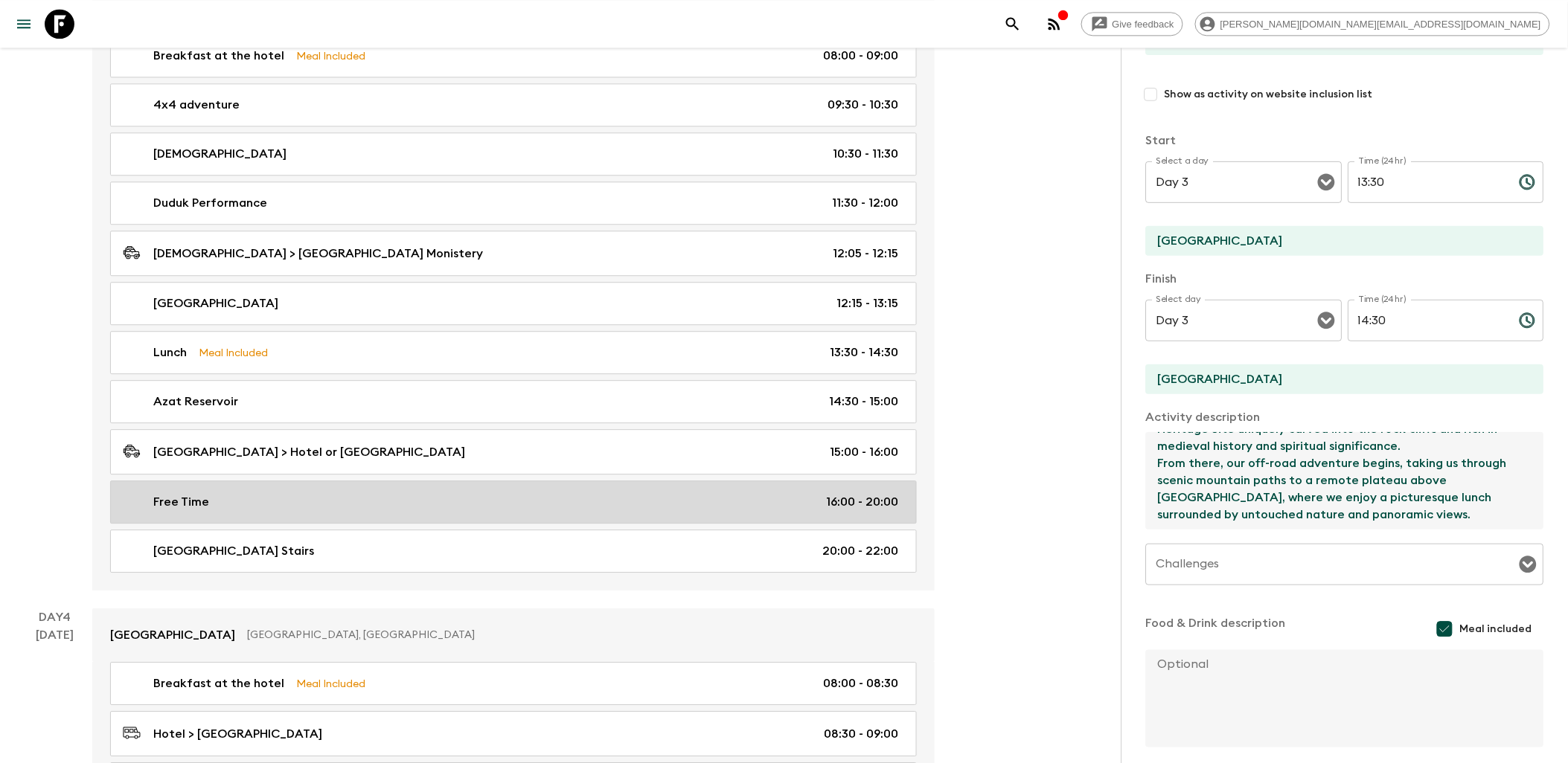
click at [745, 511] on div "Free Time 16:00 - 20:00" at bounding box center [509, 501] width 775 height 17
type input "Free Time"
type input "Hotel or [GEOGRAPHIC_DATA]"
checkbox input "false"
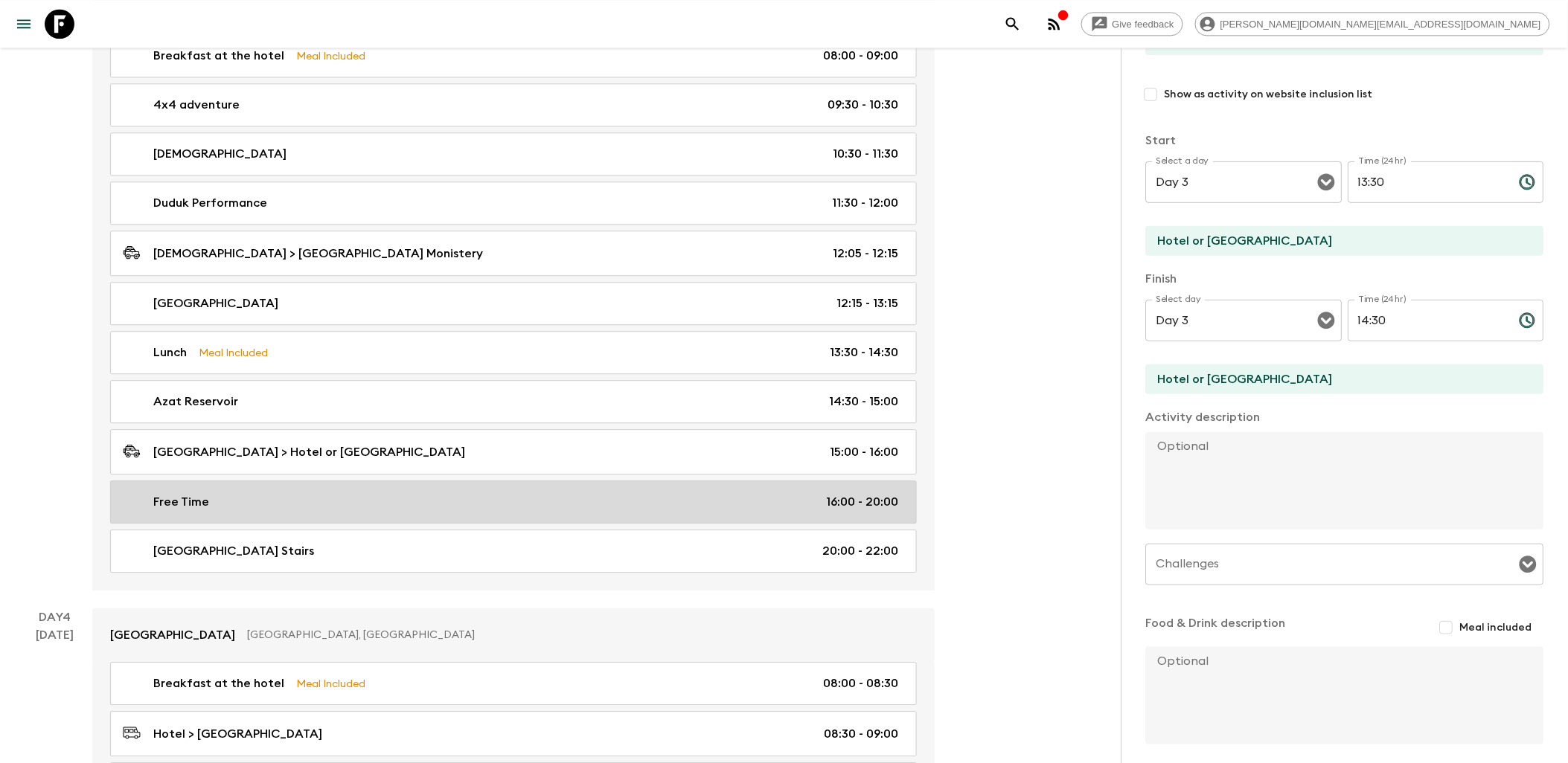
type input "16:00"
type input "20:00"
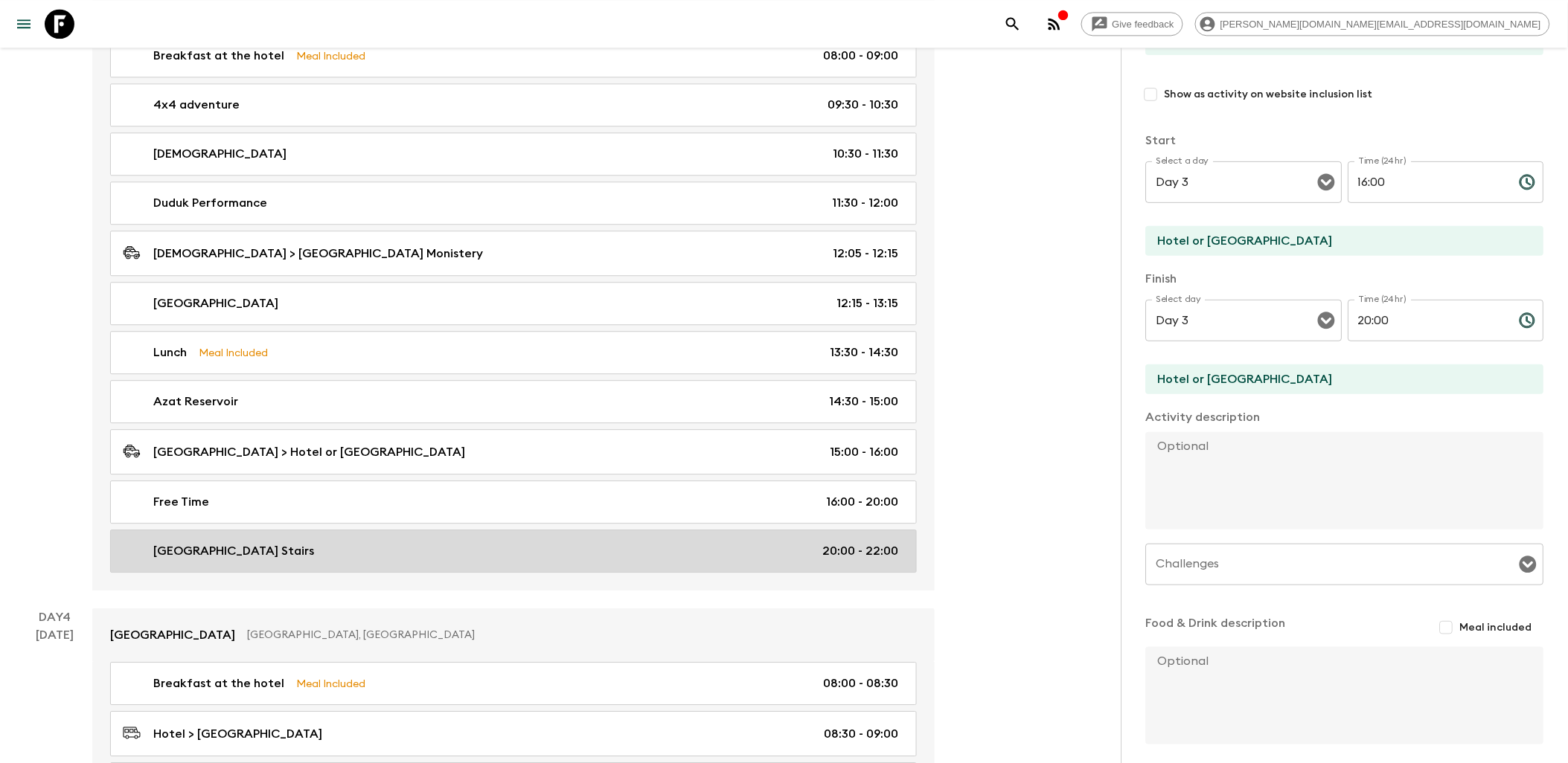
click at [727, 558] on div "[GEOGRAPHIC_DATA] Stairs 20:00 - 22:00" at bounding box center [509, 551] width 775 height 17
type input "[GEOGRAPHIC_DATA] Stairs"
type input "Yerevan"
type textarea "After some rest, as a special highlight of the tour, we’ll experience the iconi…"
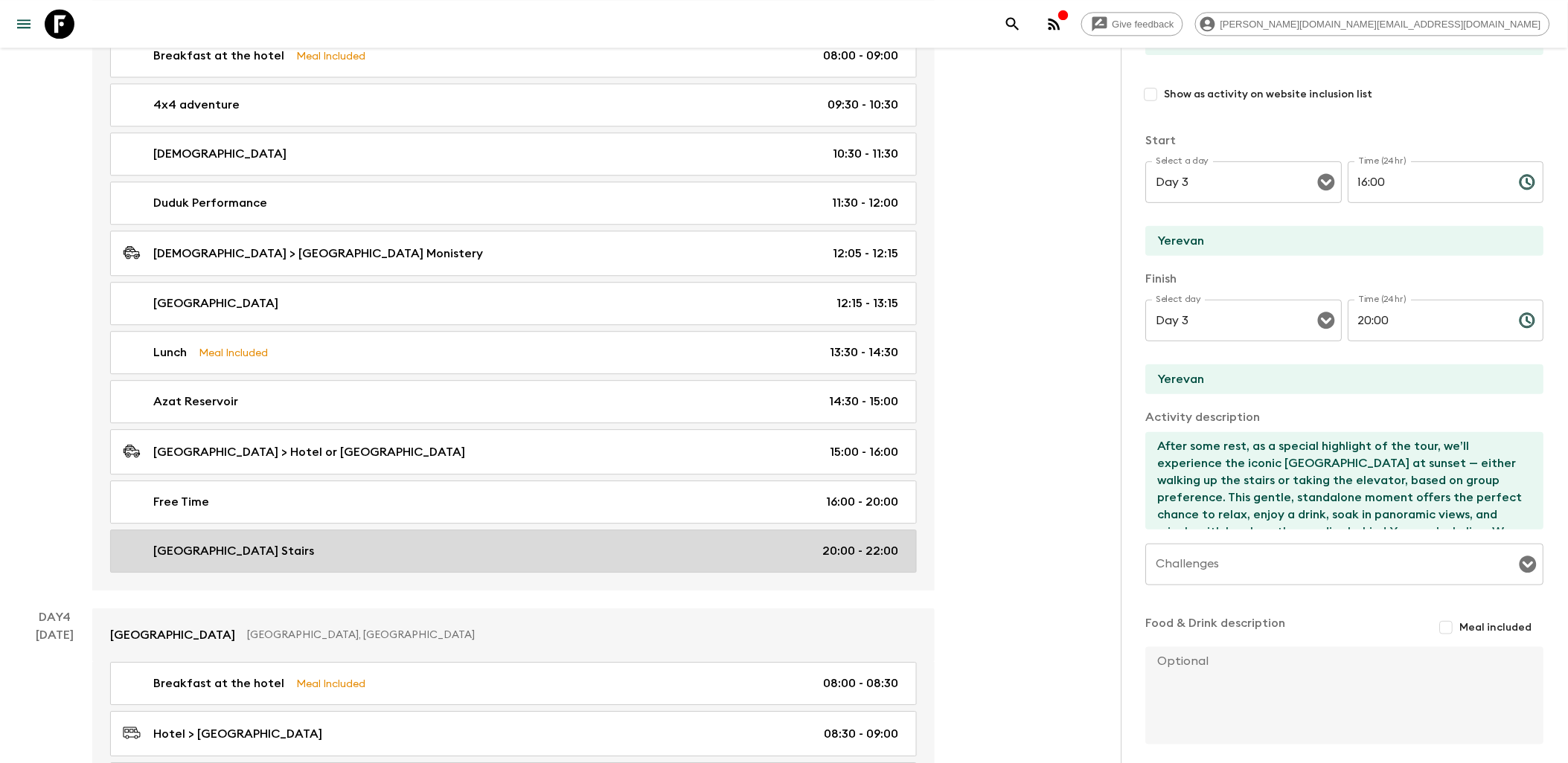
type input "20:00"
type input "22:00"
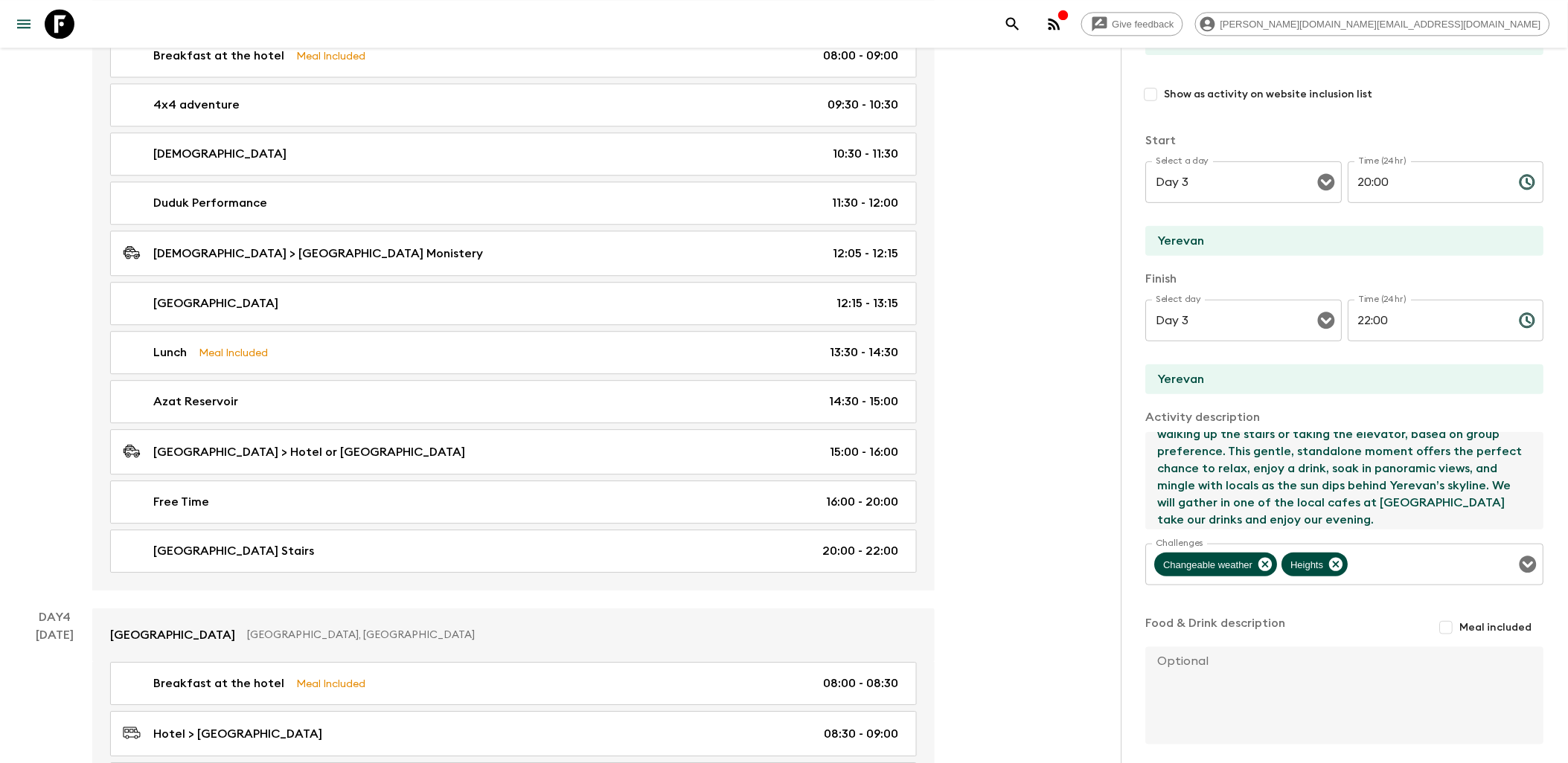
scroll to position [83, 0]
drag, startPoint x: 1159, startPoint y: 450, endPoint x: 1409, endPoint y: 507, distance: 256.4
click at [1261, 507] on textarea "After some rest, as a special highlight of the tour, we’ll experience the iconi…" at bounding box center [1339, 481] width 386 height 97
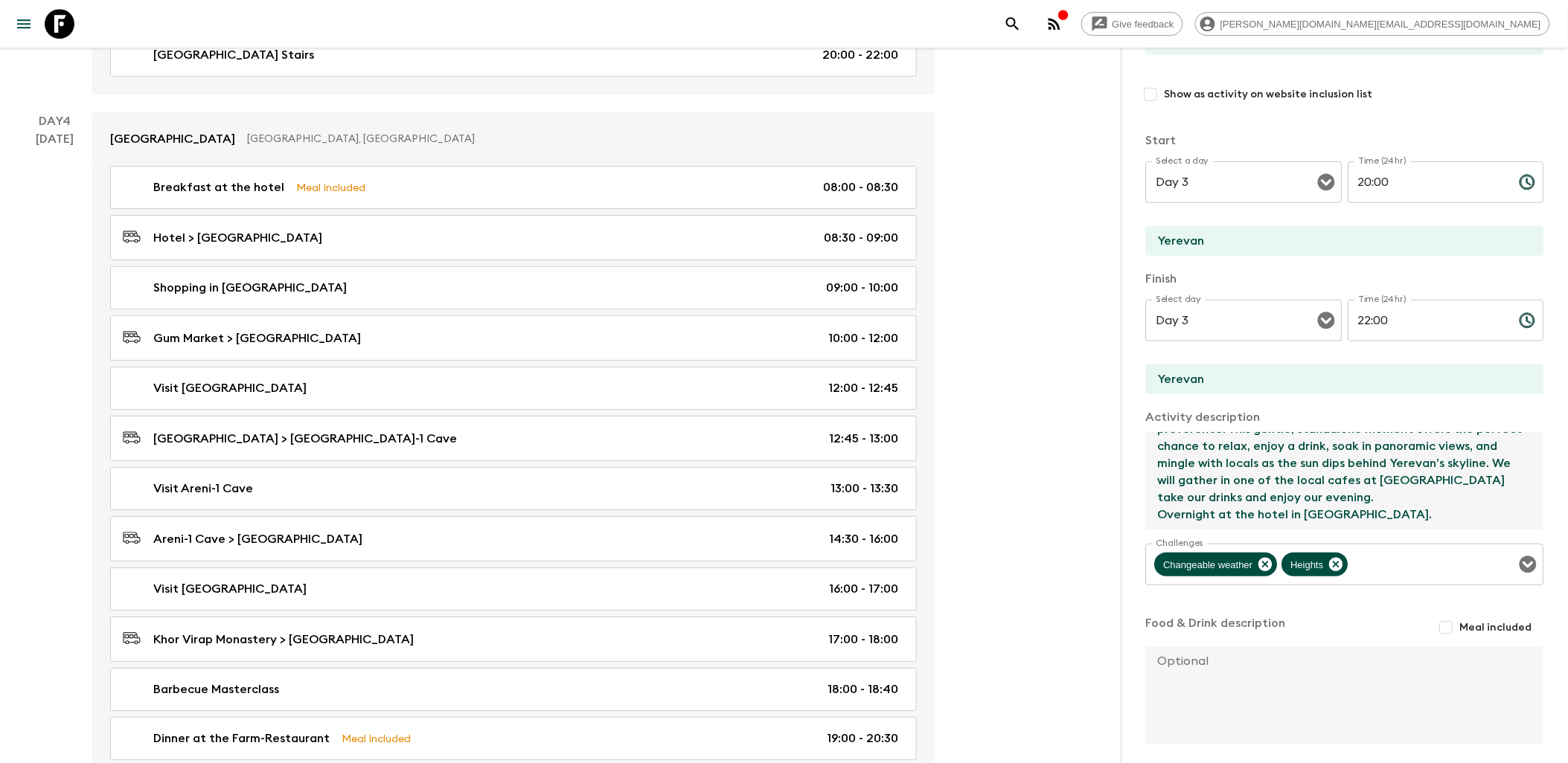
scroll to position [0, 0]
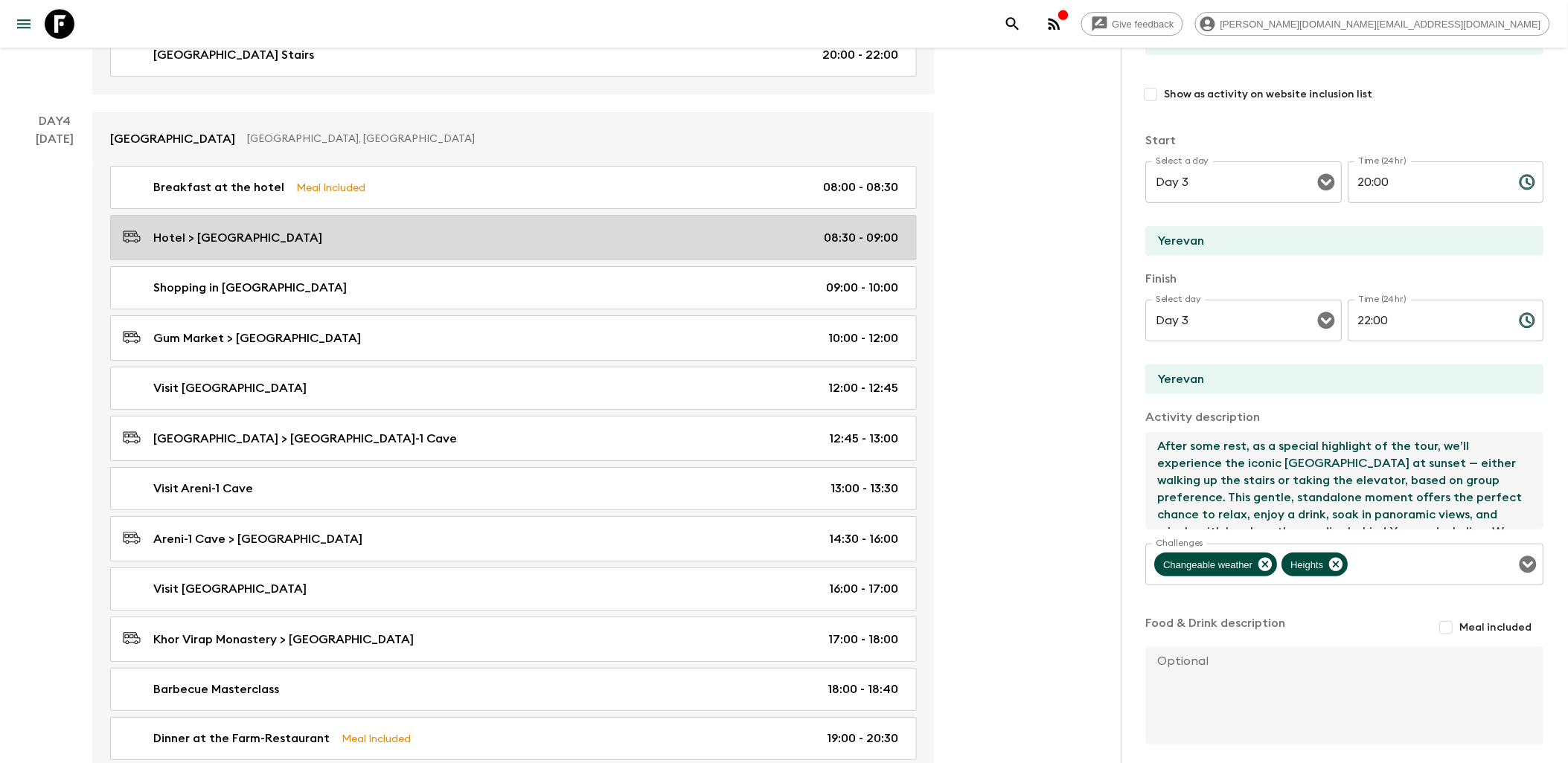
click at [426, 247] on div "Hotel > [GEOGRAPHIC_DATA] 08:30 - 09:00" at bounding box center [509, 238] width 775 height 20
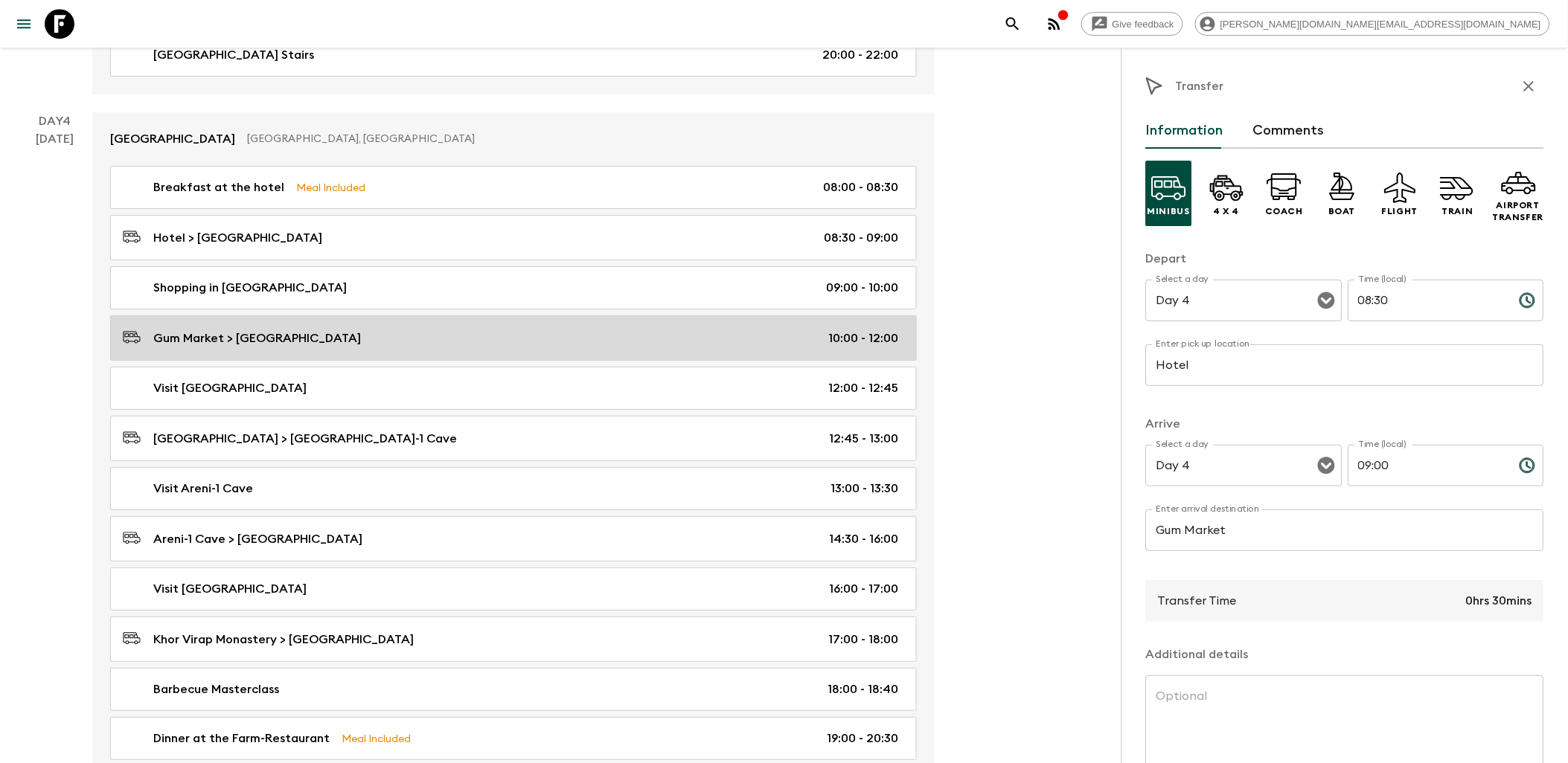
click at [530, 297] on div "Shopping in [GEOGRAPHIC_DATA] 09:00 - 10:00" at bounding box center [509, 287] width 775 height 17
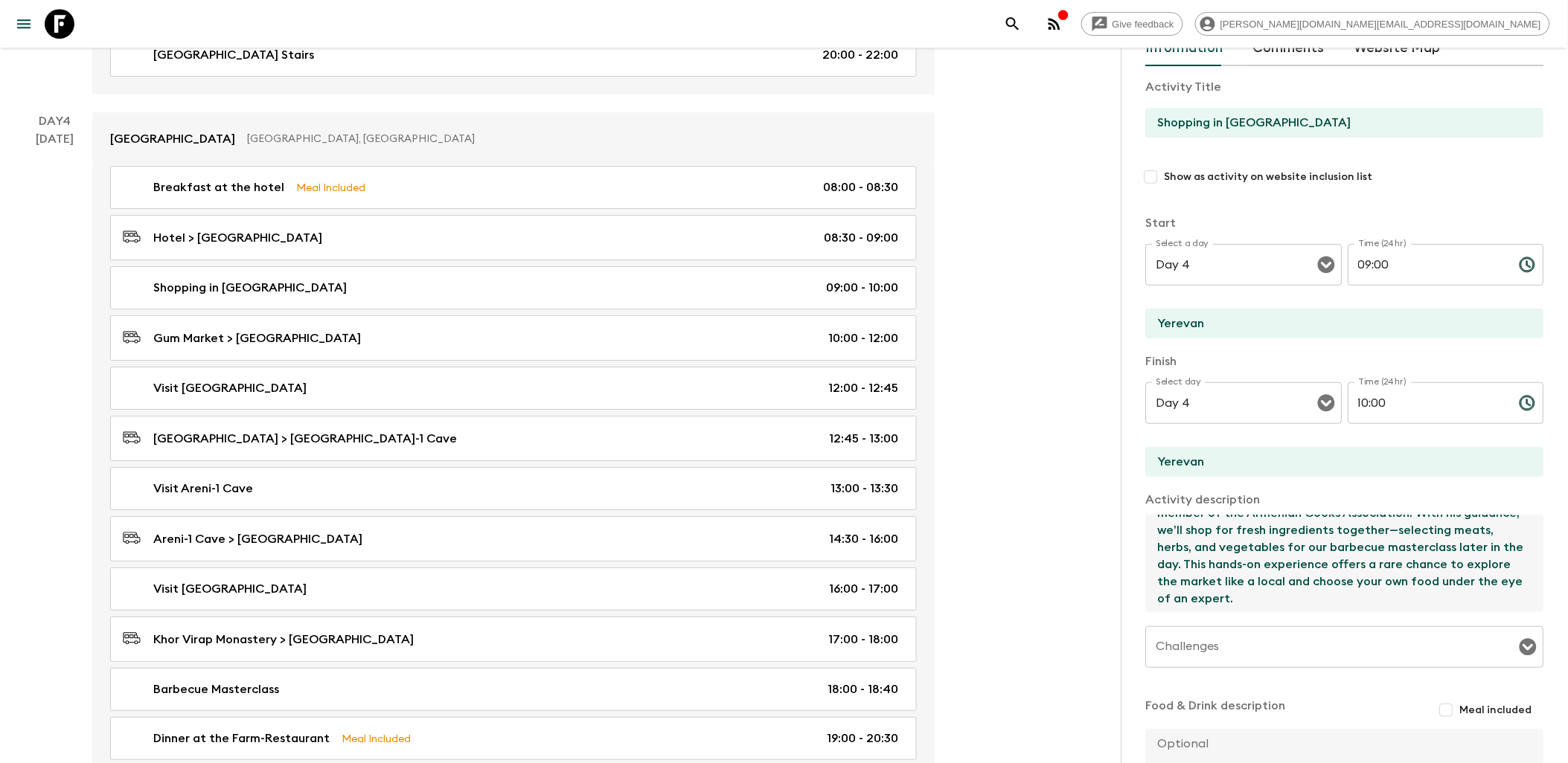
scroll to position [102, 0]
drag, startPoint x: 1224, startPoint y: 543, endPoint x: 1422, endPoint y: 599, distance: 205.8
click at [1261, 599] on textarea "We’ll head to [GEOGRAPHIC_DATA], [PERSON_NAME]’s most vibrant and colorful food…" at bounding box center [1339, 564] width 386 height 97
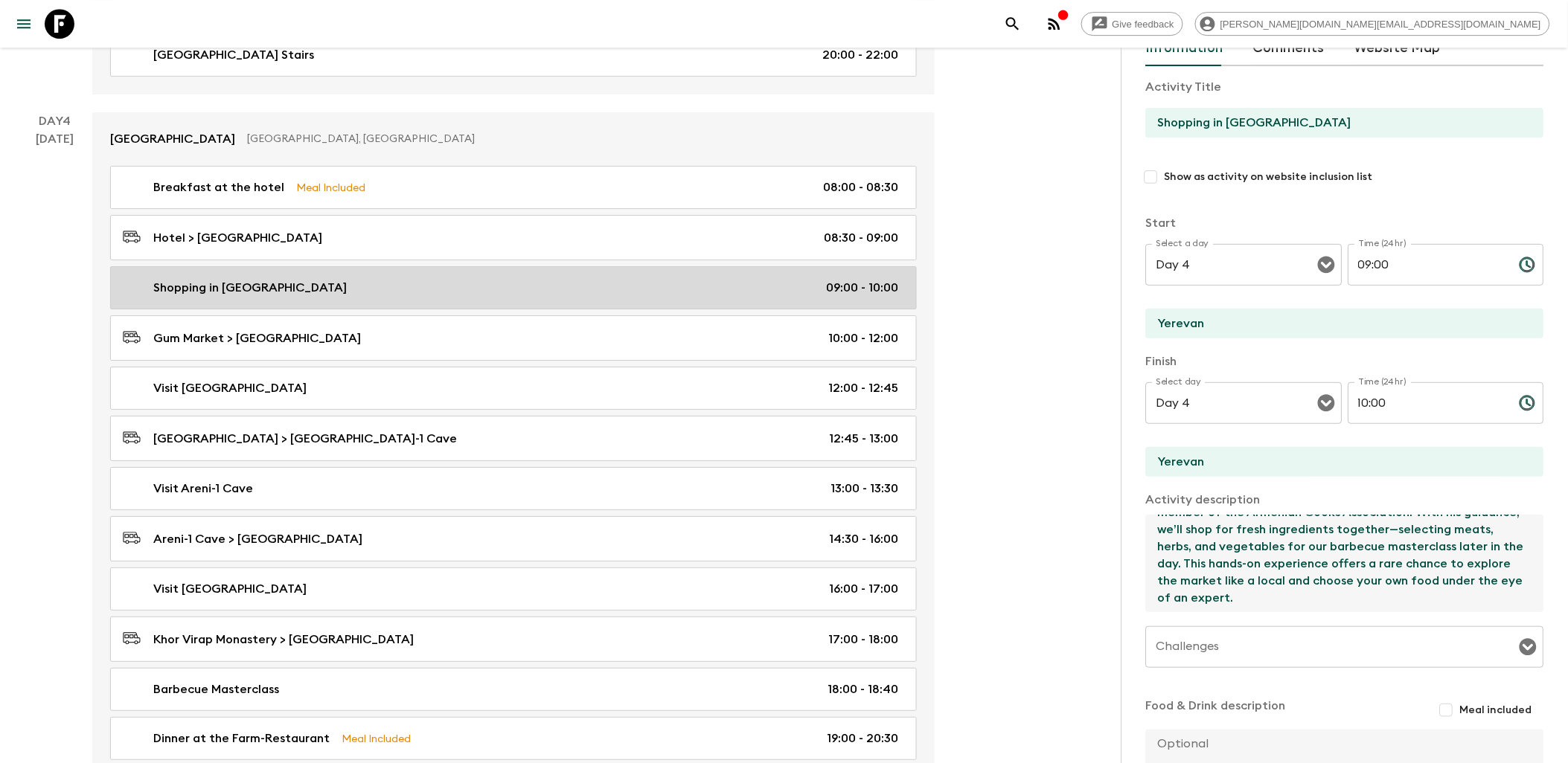
scroll to position [1817, 0]
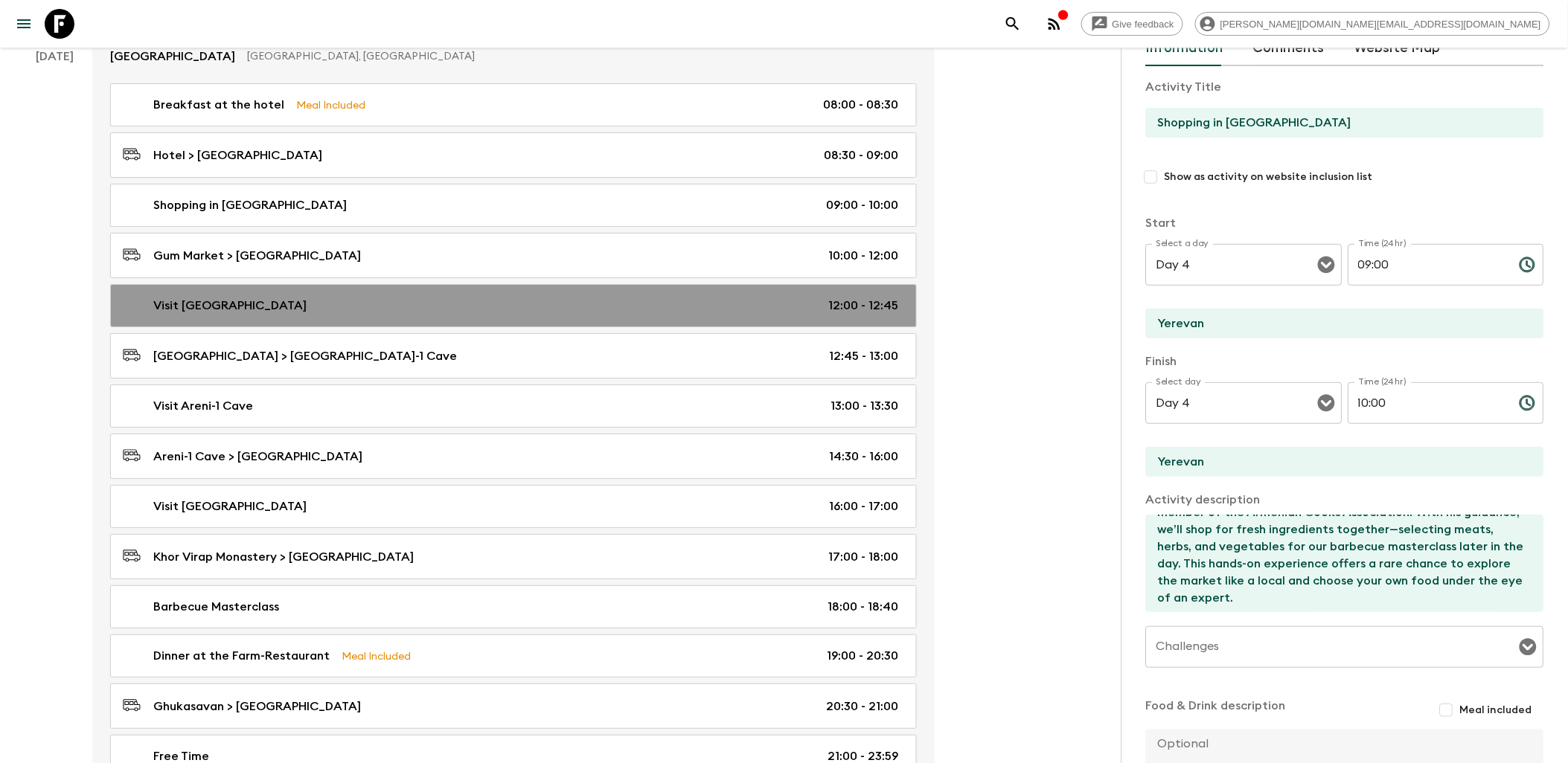
click at [437, 314] on div "Visit [GEOGRAPHIC_DATA] 12:00 - 12:45" at bounding box center [509, 305] width 775 height 17
type input "Visit [GEOGRAPHIC_DATA]"
type input "[GEOGRAPHIC_DATA]"
type textarea "From there, we’ll drive through breathtaking canyons to reach [GEOGRAPHIC_DATA]…"
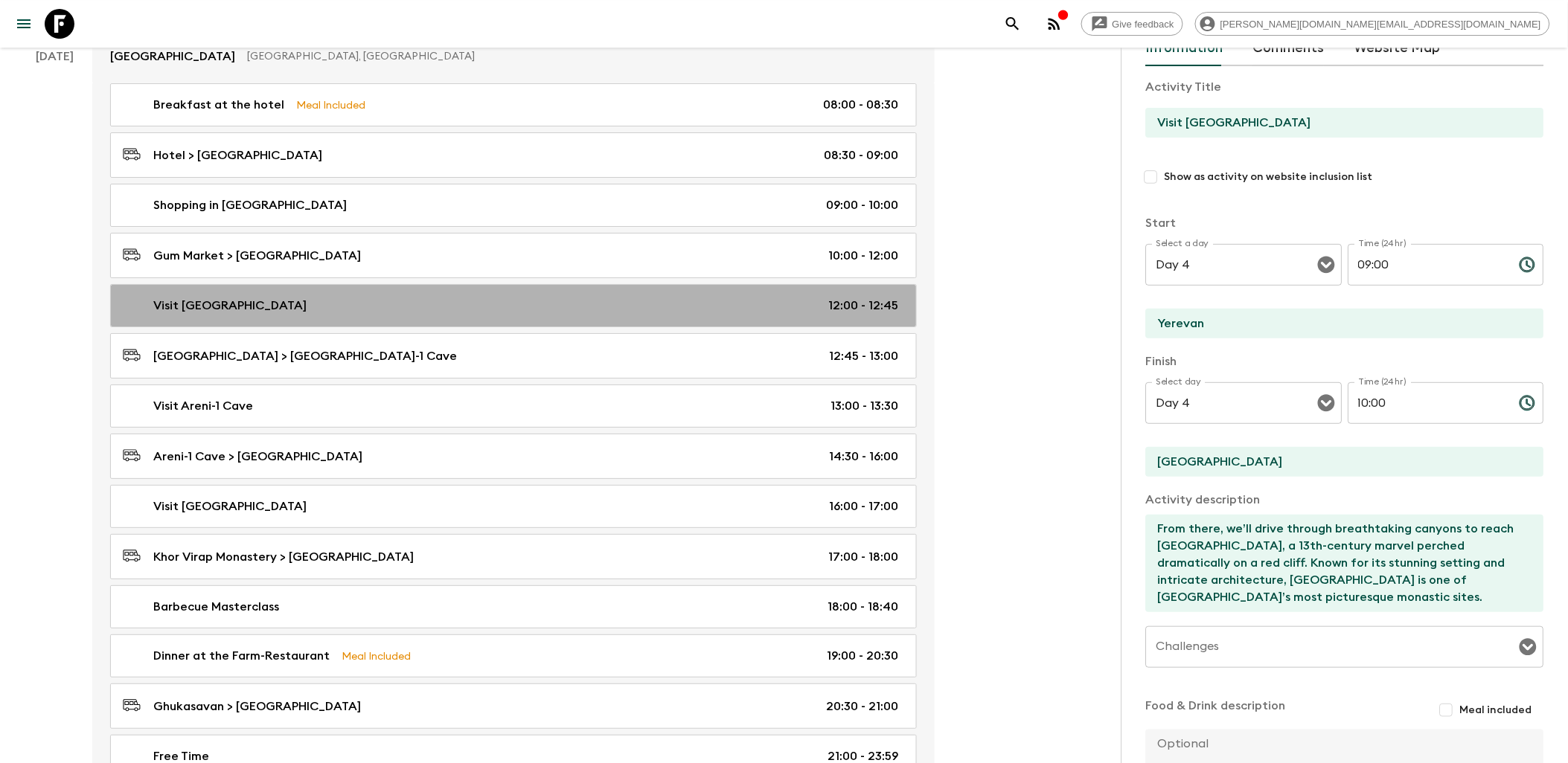
type input "12:00"
type input "12:45"
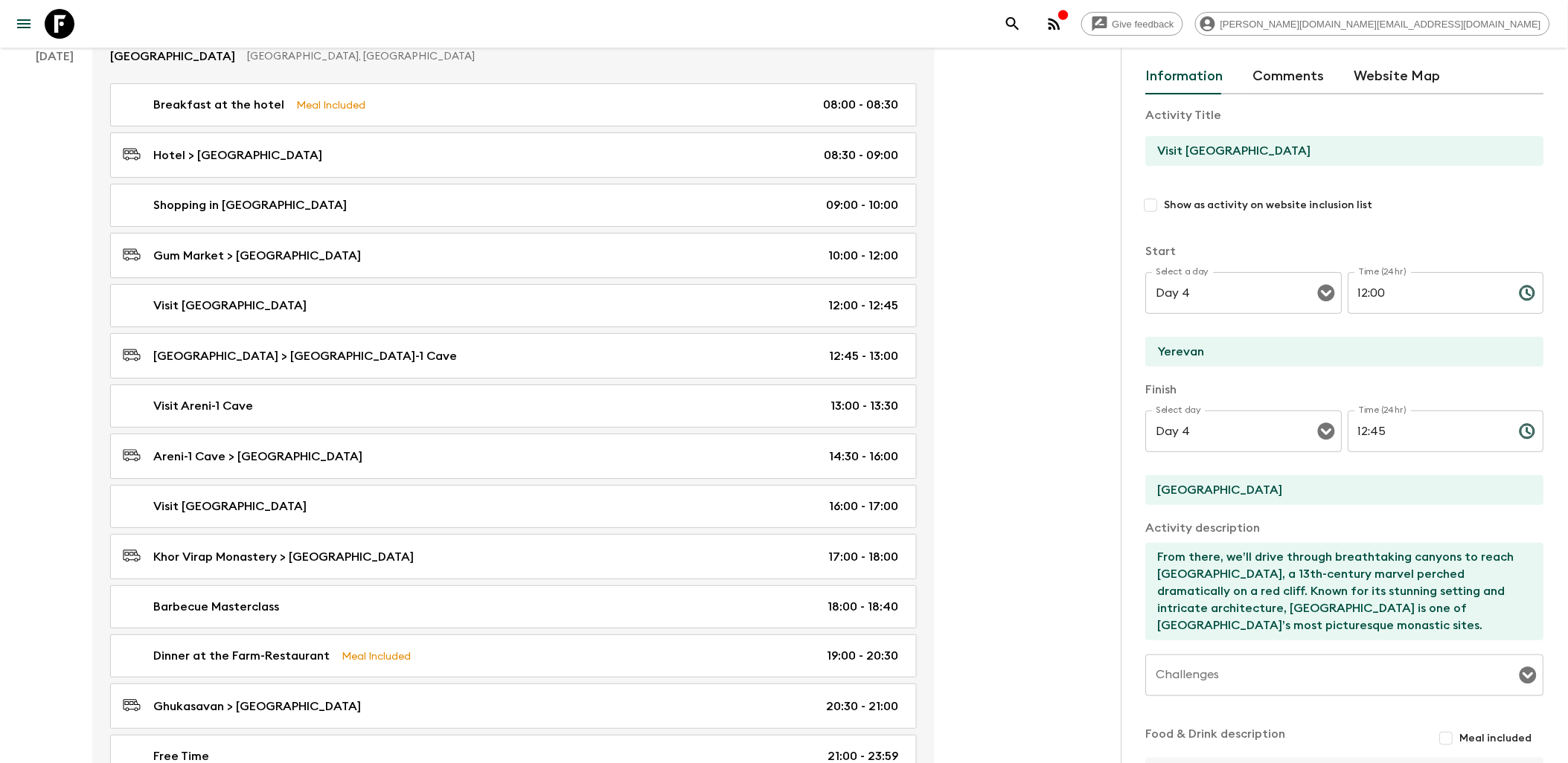
scroll to position [83, 0]
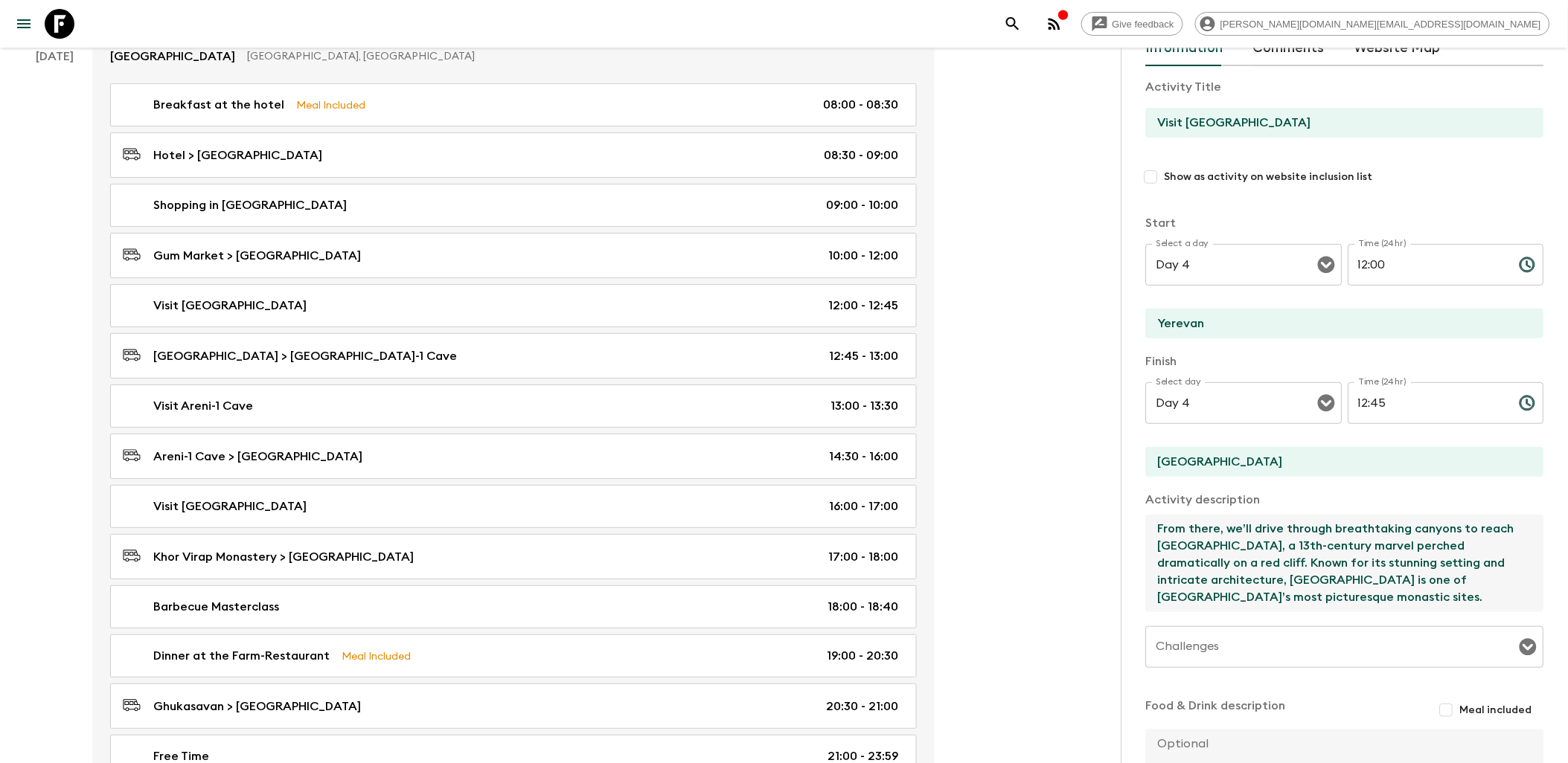
drag, startPoint x: 1156, startPoint y: 531, endPoint x: 1334, endPoint y: 598, distance: 190.2
click at [1261, 598] on textarea "From there, we’ll drive through breathtaking canyons to reach [GEOGRAPHIC_DATA]…" at bounding box center [1339, 564] width 386 height 97
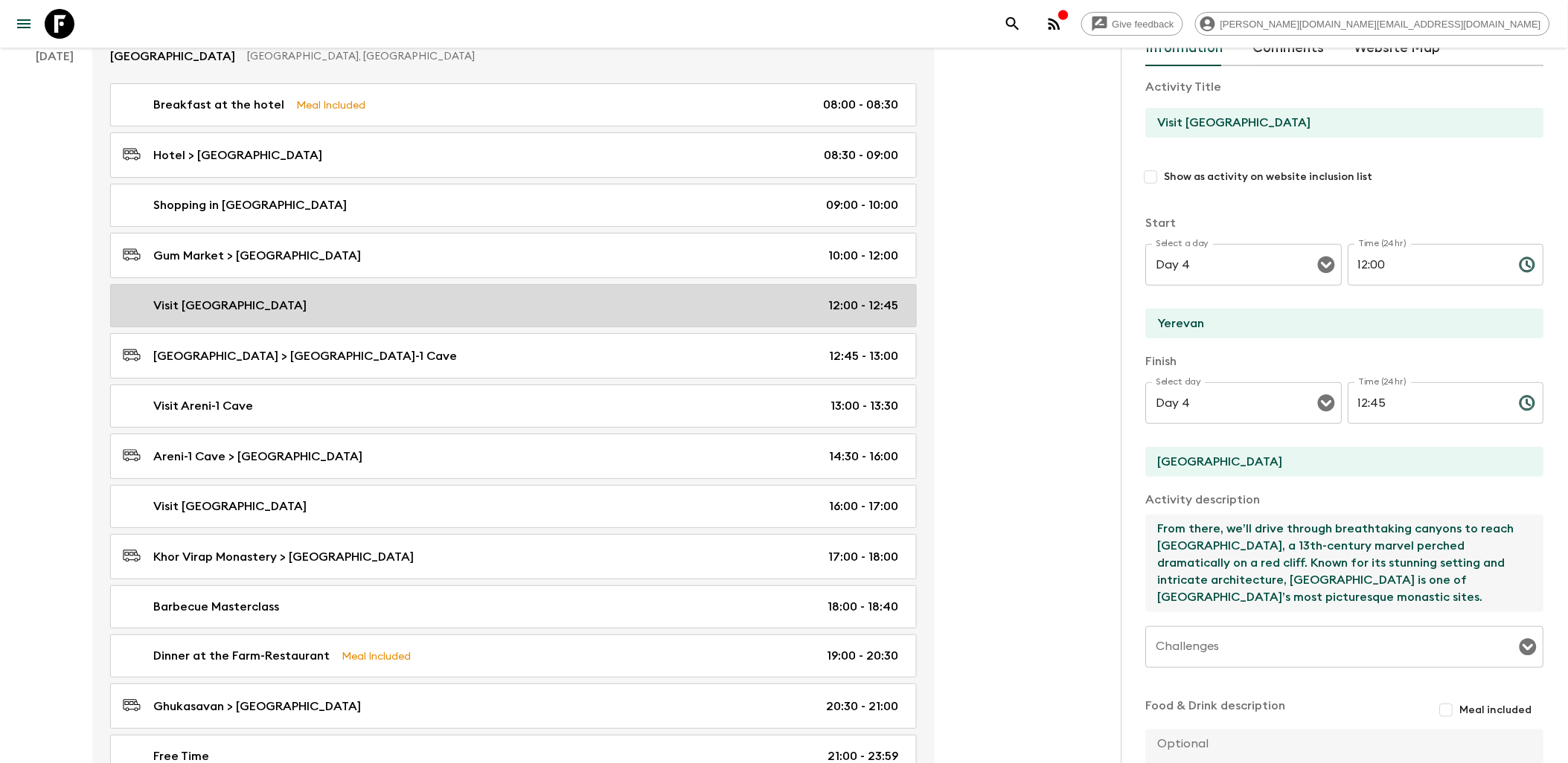
click at [447, 306] on link "Visit [GEOGRAPHIC_DATA] 12:00 - 12:45" at bounding box center [513, 305] width 807 height 43
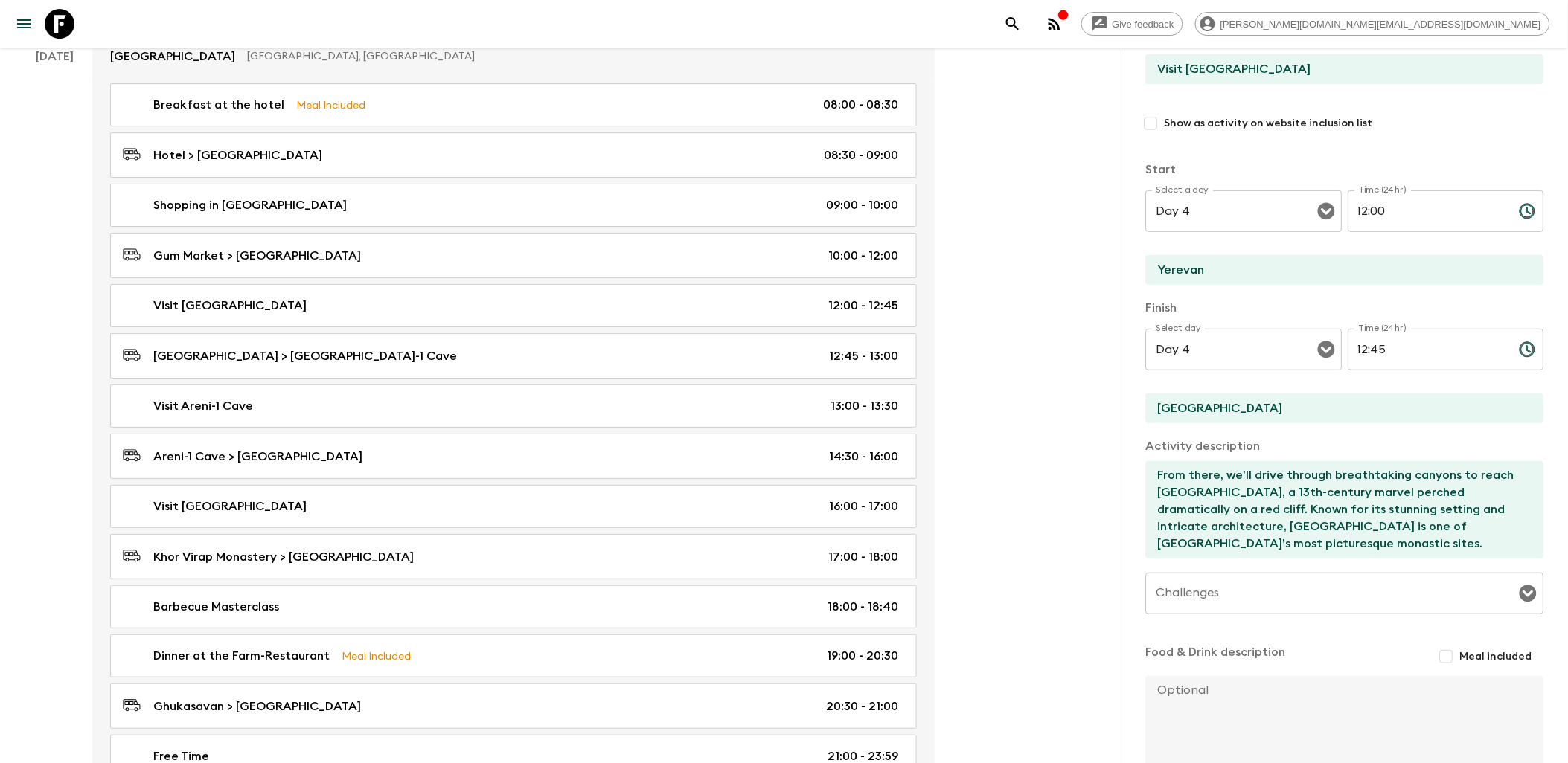
scroll to position [165, 0]
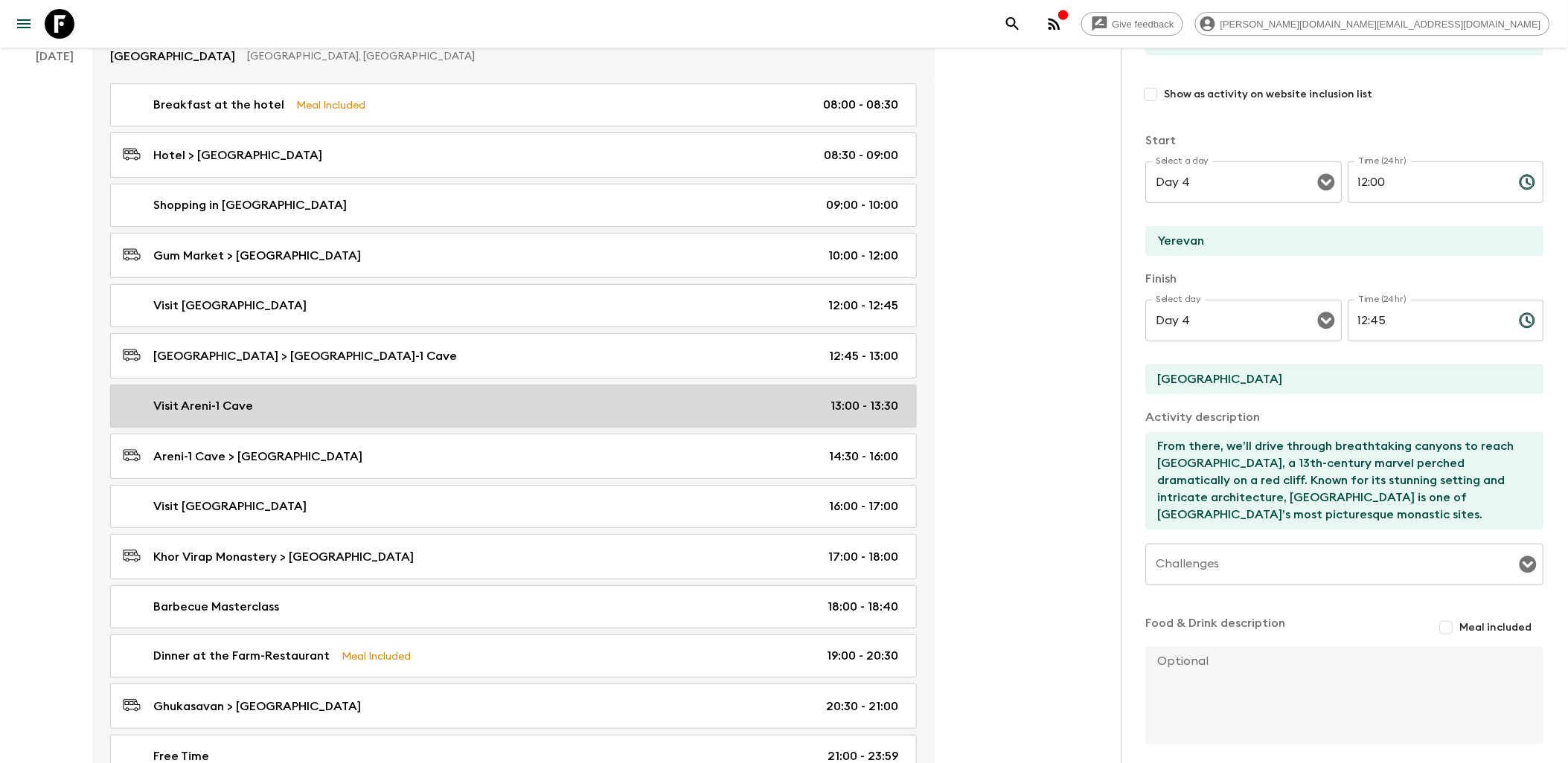
click at [343, 415] on div "Visit Areni-1 Cave 13:00 - 13:30" at bounding box center [509, 405] width 775 height 17
type input "Visit Areni-1 Cave"
checkbox input "true"
type input "[GEOGRAPHIC_DATA]"
type textarea "Our journey continues to the nearby [GEOGRAPHIC_DATA], a site of major archaeol…"
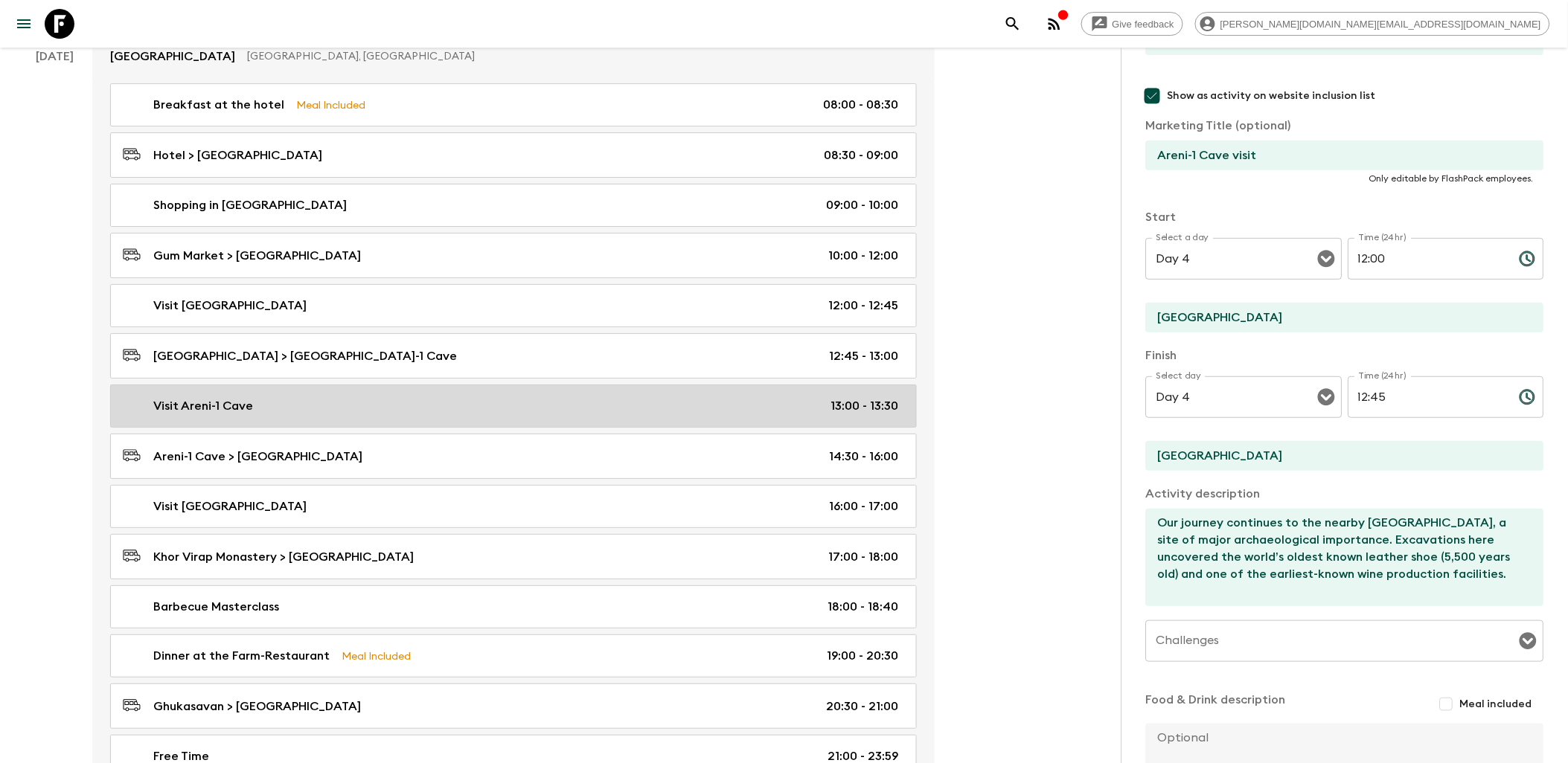
type input "13:00"
type input "13:30"
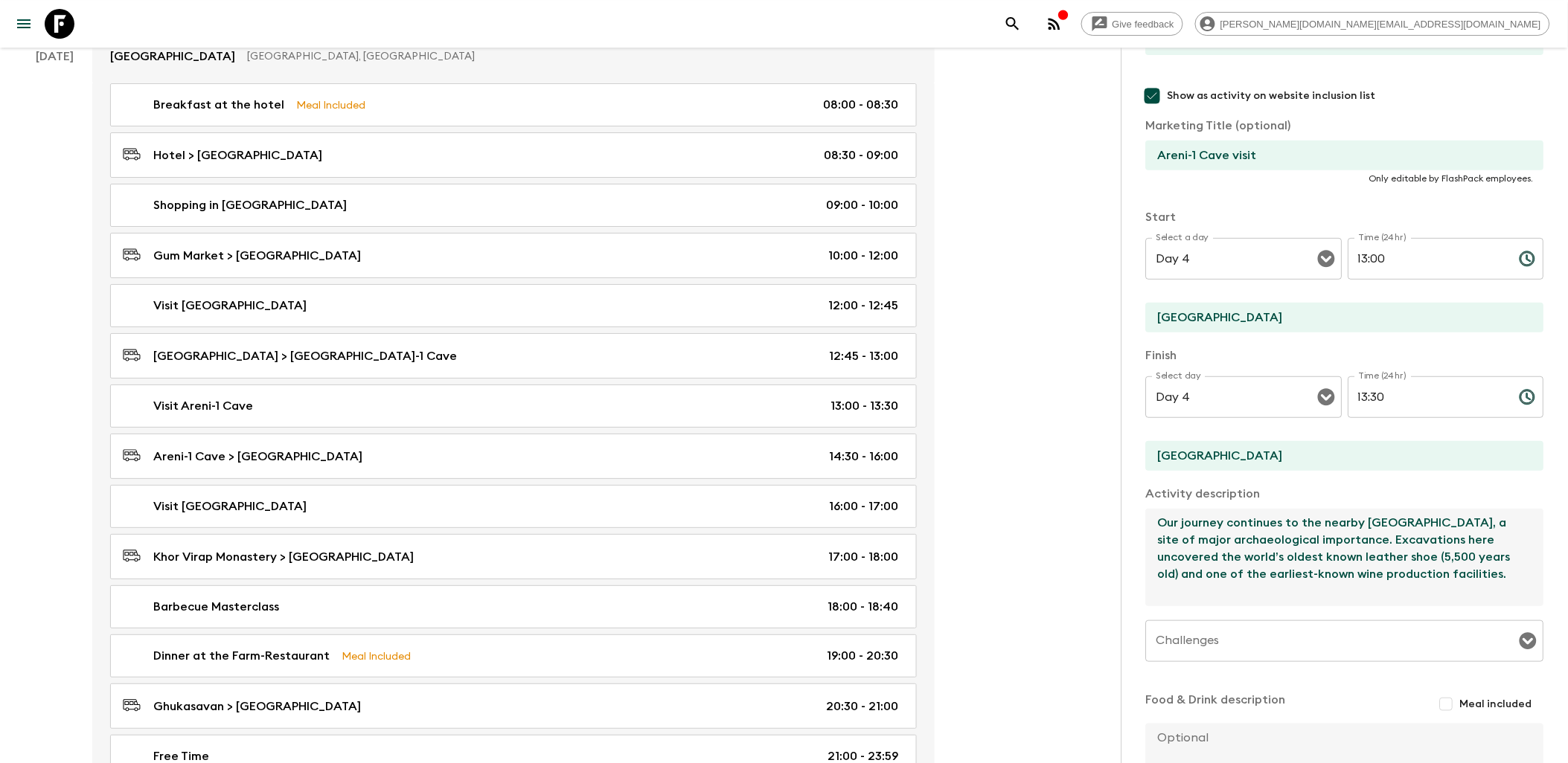
drag, startPoint x: 1366, startPoint y: 524, endPoint x: 1402, endPoint y: 521, distance: 36.1
click at [1261, 521] on textarea "Our journey continues to the nearby [GEOGRAPHIC_DATA], a site of major archaeol…" at bounding box center [1339, 557] width 386 height 97
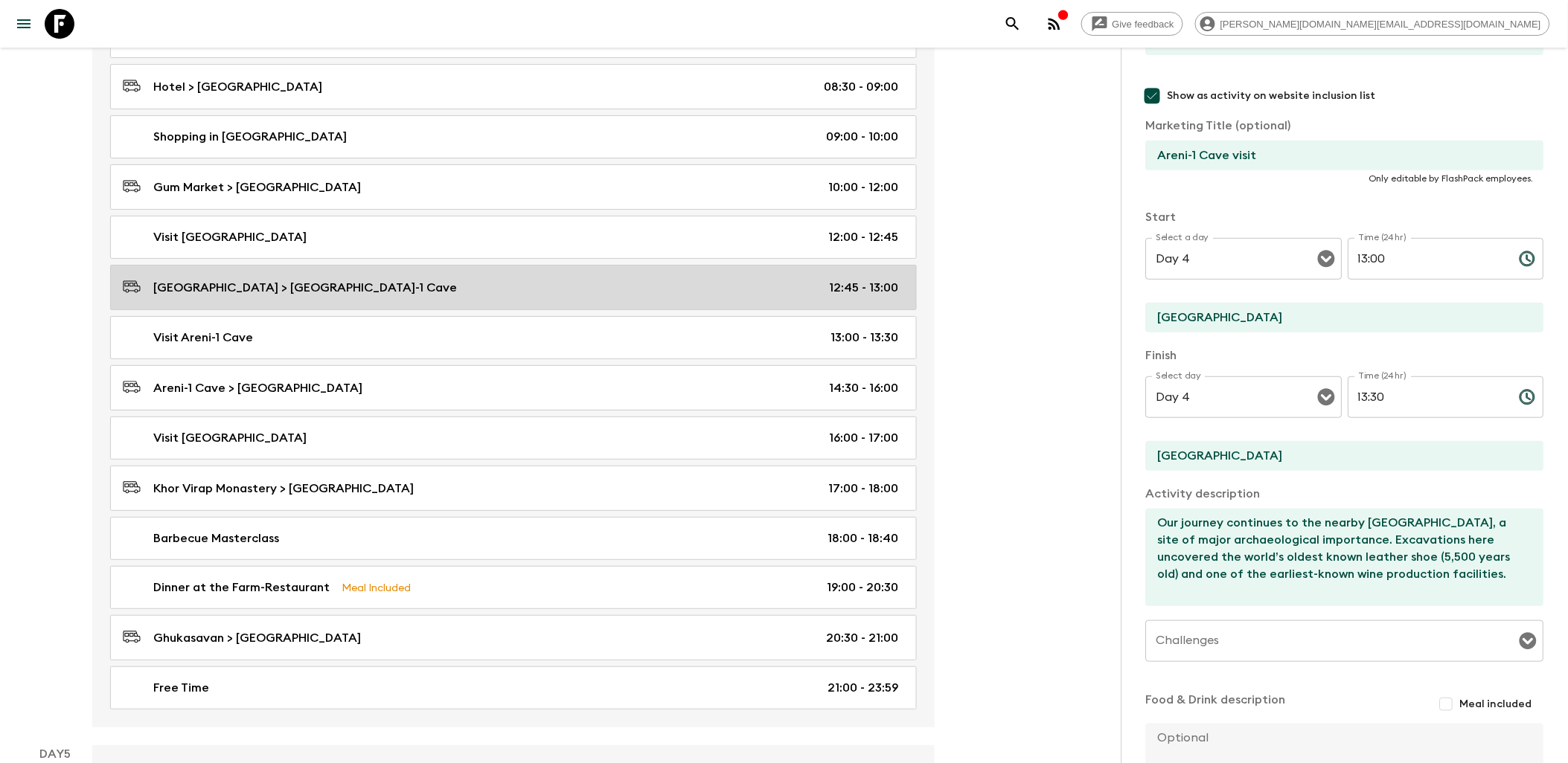
scroll to position [1900, 0]
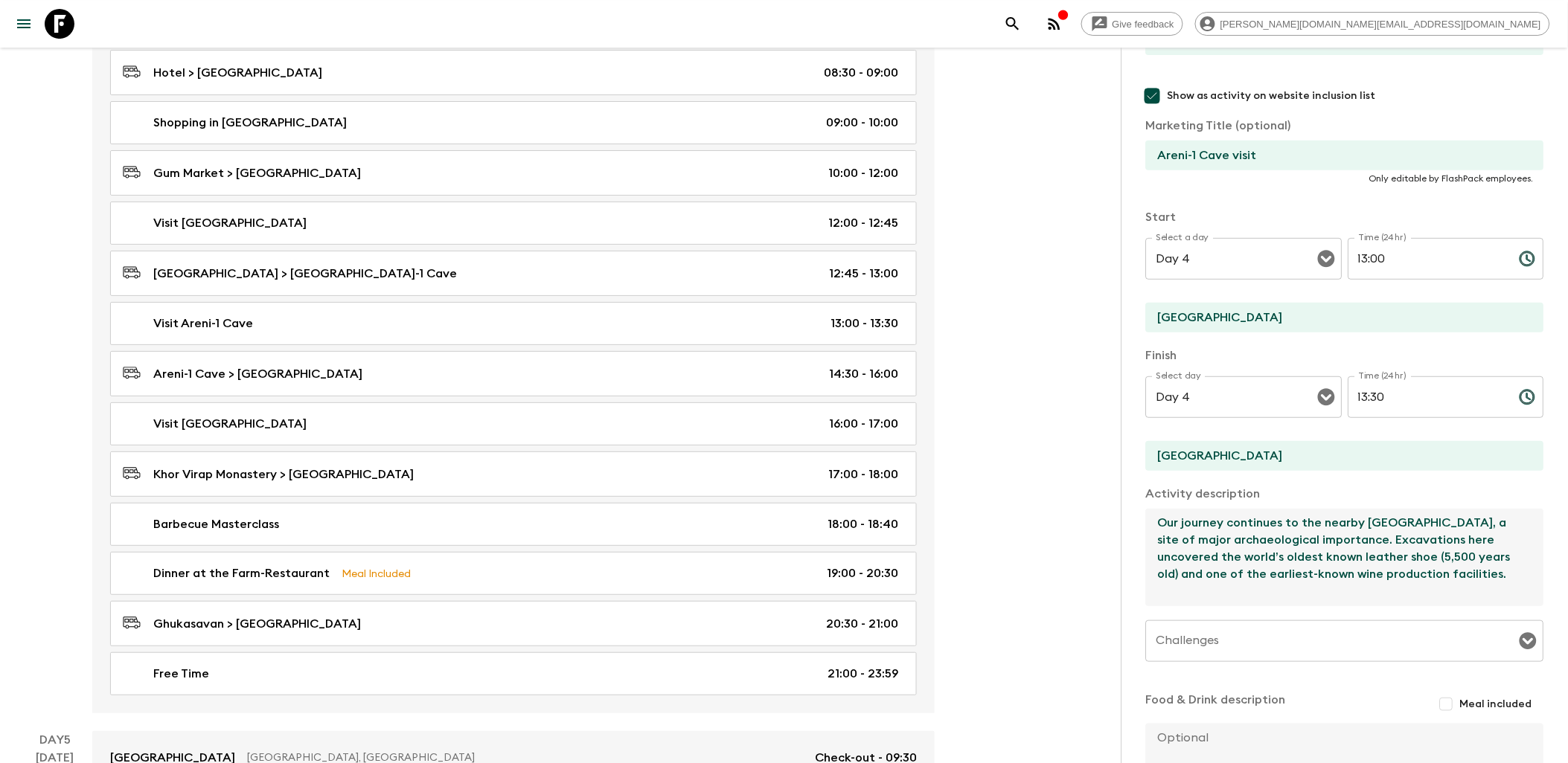
drag, startPoint x: 1442, startPoint y: 518, endPoint x: 1463, endPoint y: 569, distance: 55.2
click at [1261, 569] on textarea "Our journey continues to the nearby [GEOGRAPHIC_DATA], a site of major archaeol…" at bounding box center [1339, 557] width 386 height 97
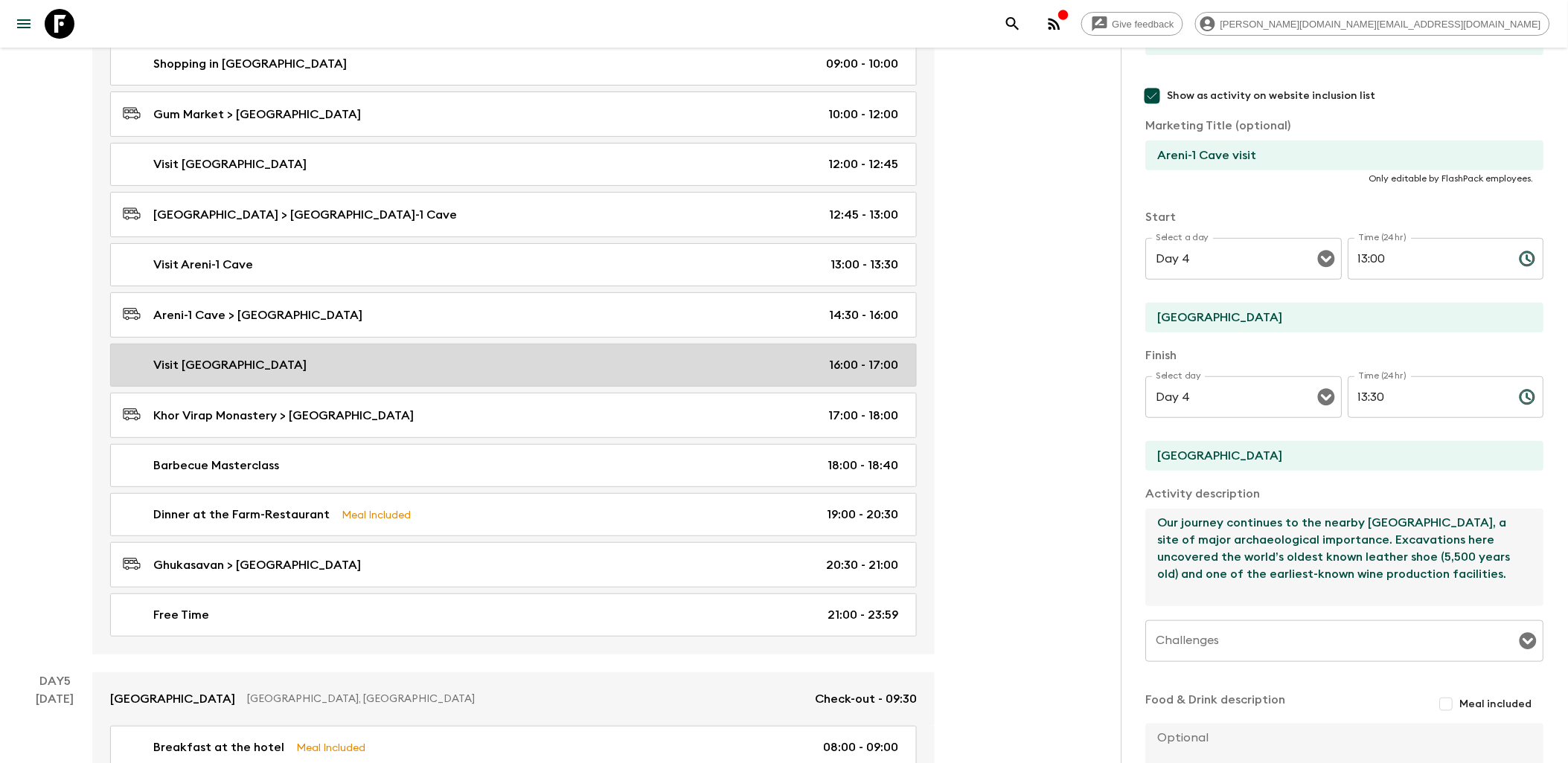
scroll to position [1983, 0]
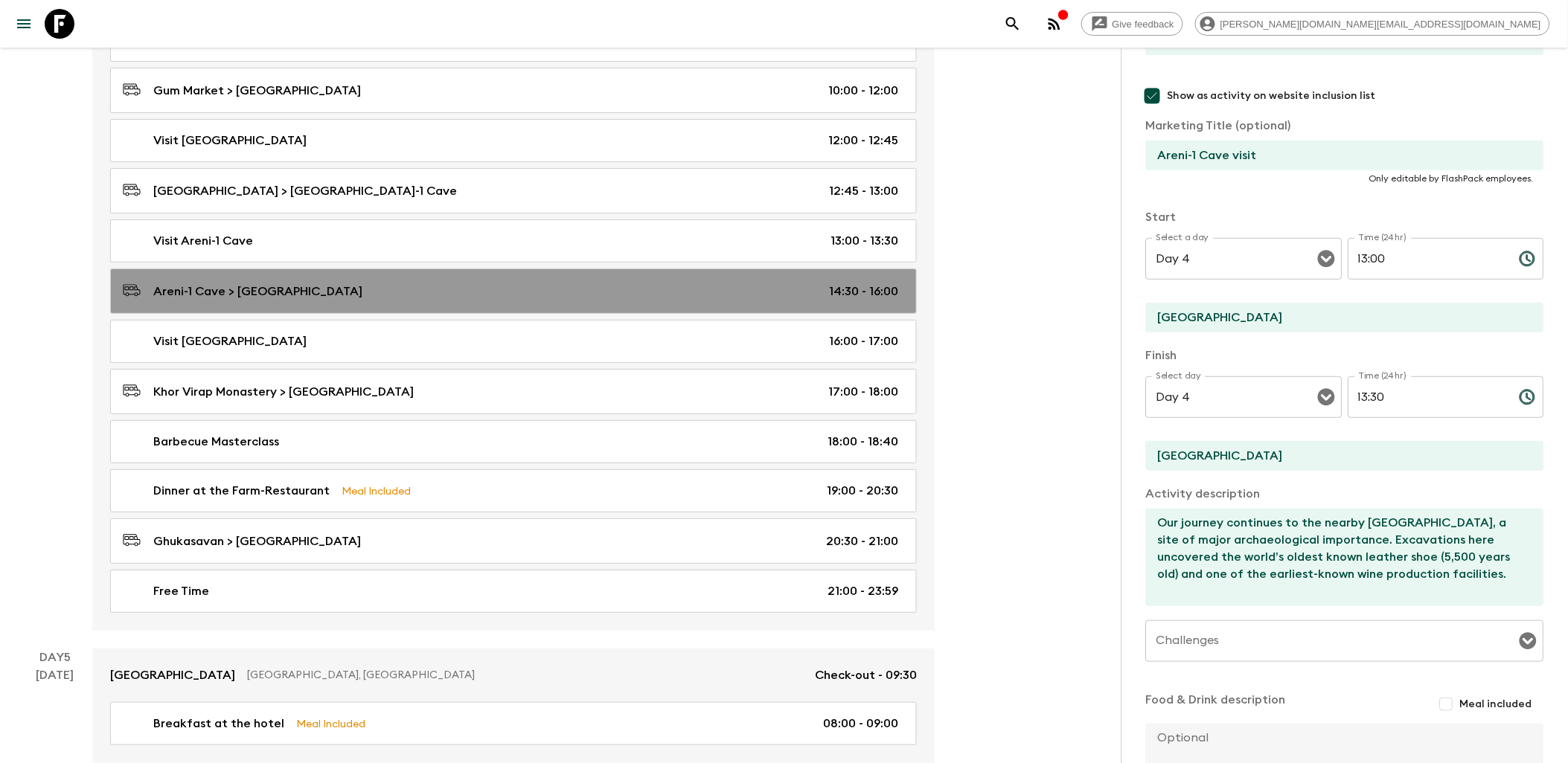
click at [805, 302] on div "Areni-1 Cave > [GEOGRAPHIC_DATA] 14:30 - 16:00" at bounding box center [509, 291] width 775 height 20
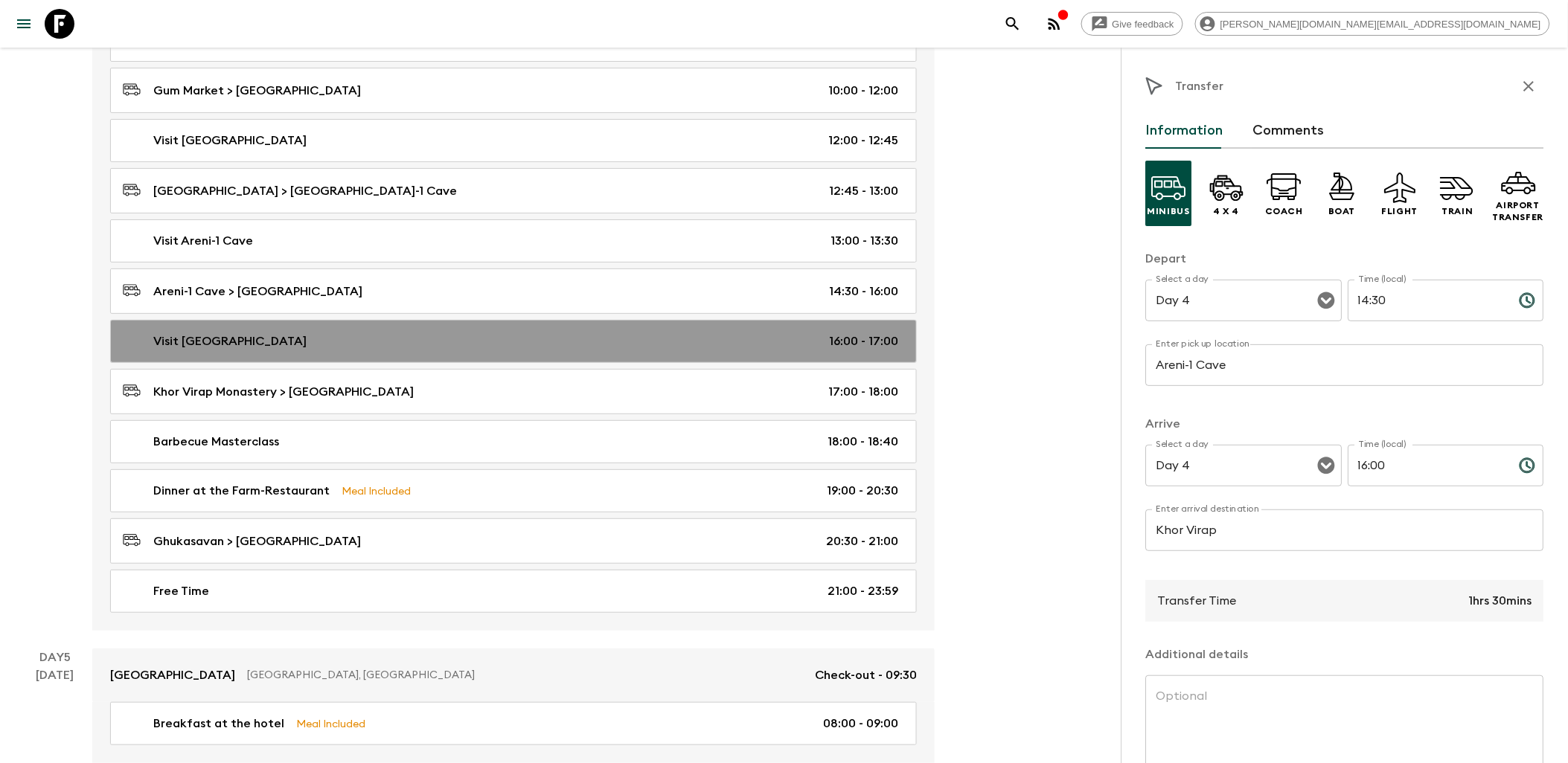
click at [795, 347] on div "Visit Khor Virap 16:00 - 17:00" at bounding box center [509, 341] width 775 height 17
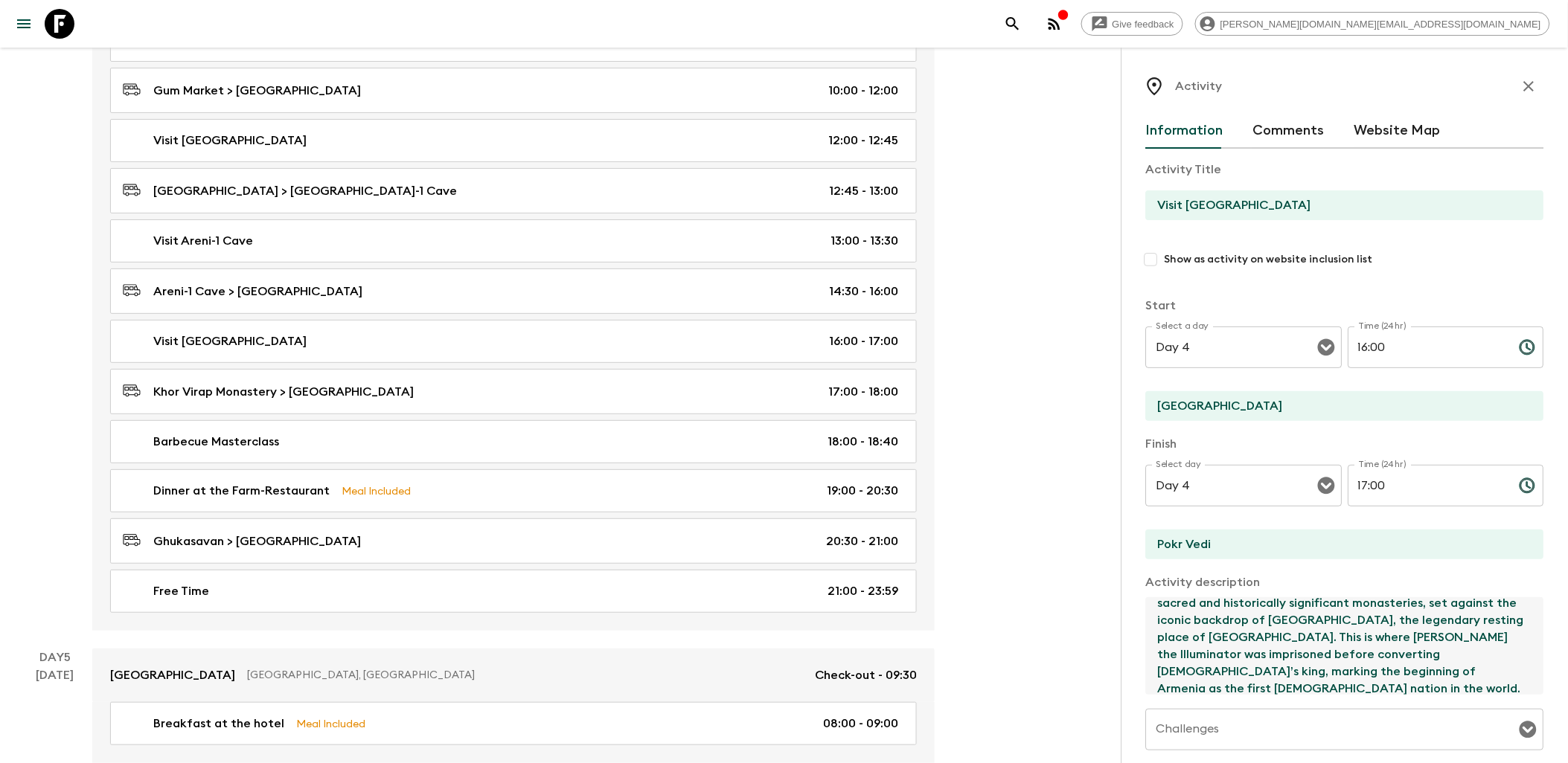
scroll to position [68, 0]
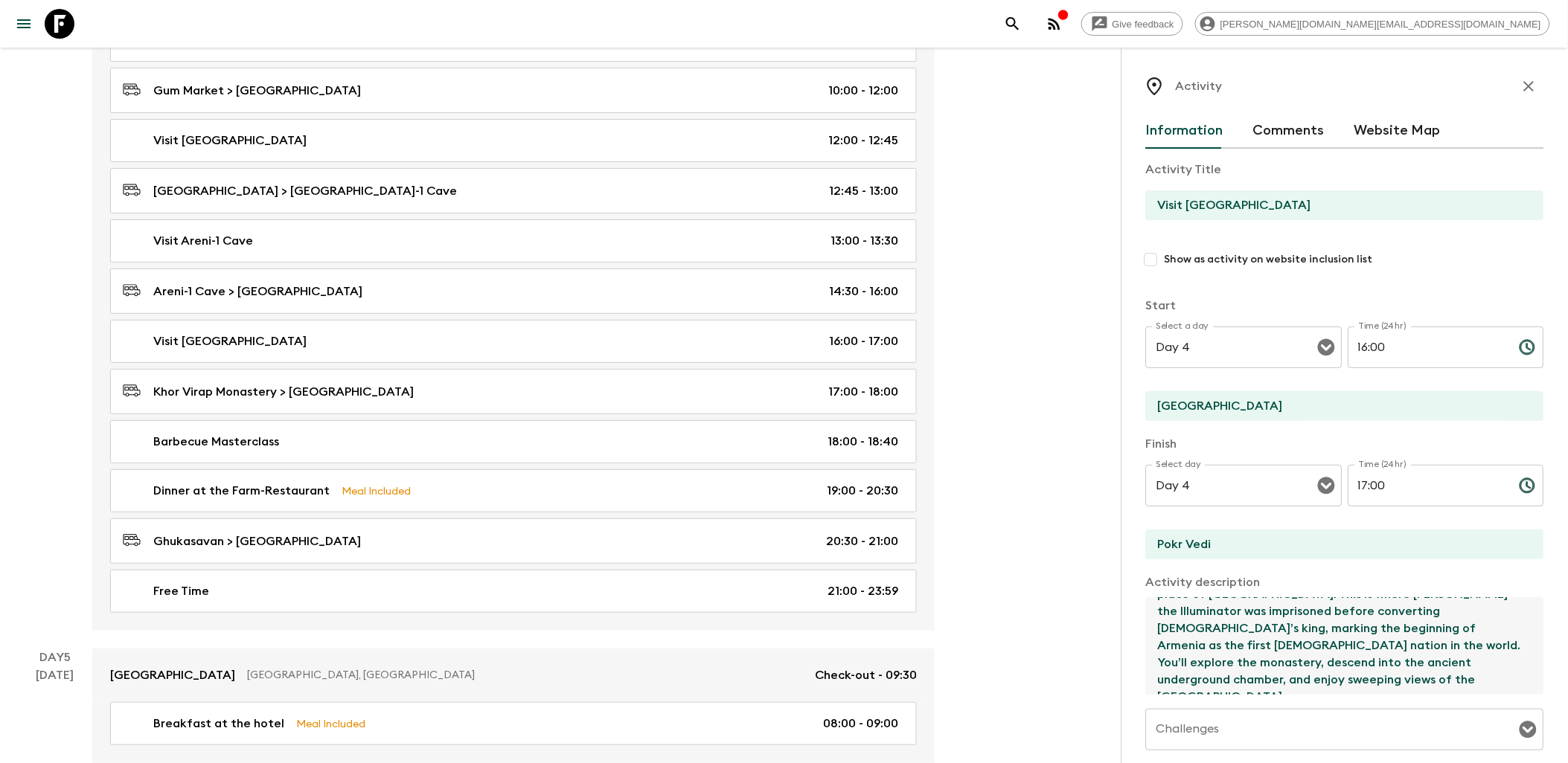
drag, startPoint x: 1171, startPoint y: 612, endPoint x: 1378, endPoint y: 677, distance: 217.0
click at [1261, 677] on textarea "We then travel to [GEOGRAPHIC_DATA], one of Armenia’s most sacred and historica…" at bounding box center [1339, 646] width 386 height 97
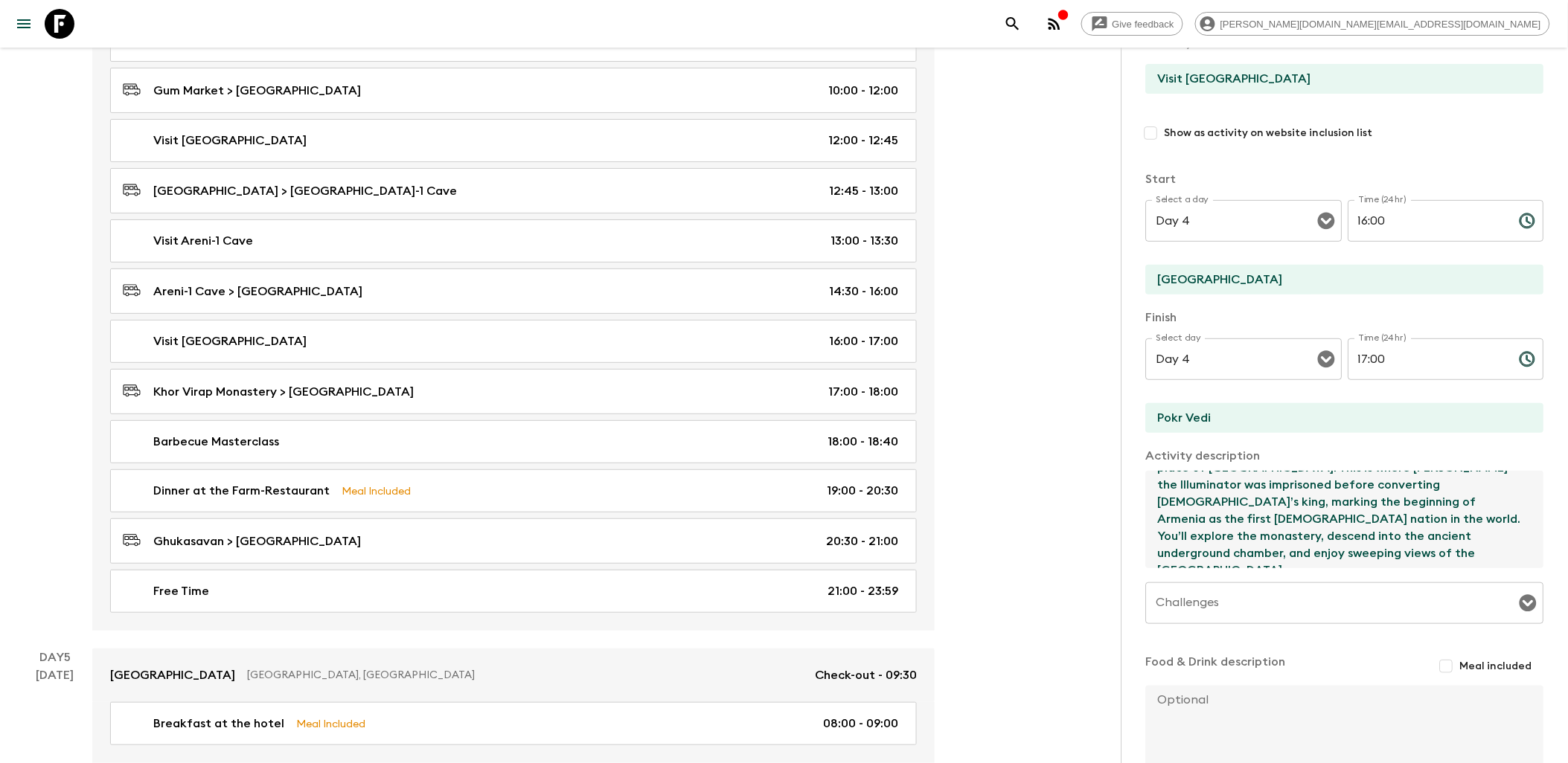
scroll to position [165, 0]
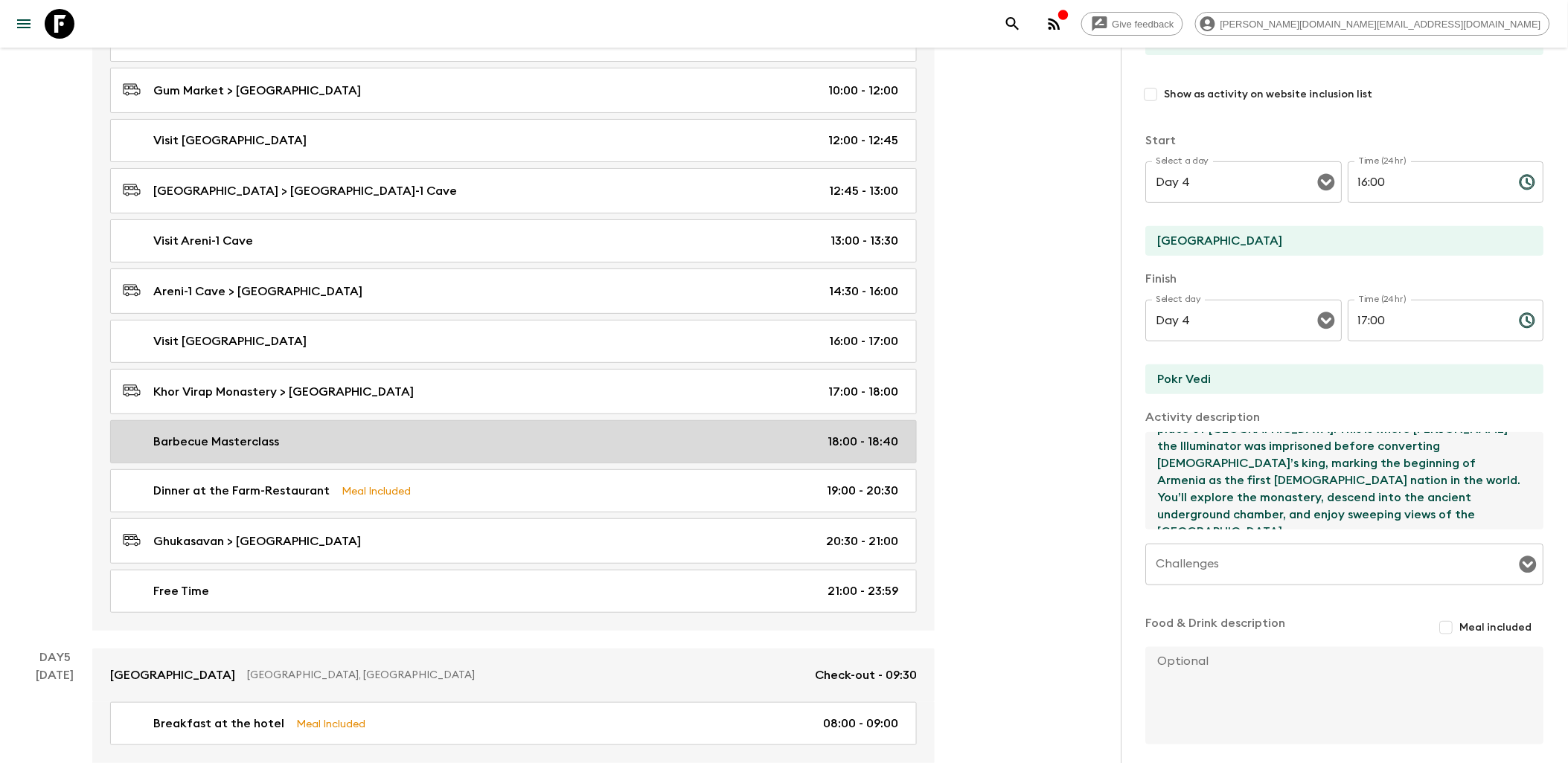
click at [510, 450] on div "Barbecue Masterclass 18:00 - 18:40" at bounding box center [509, 441] width 775 height 17
type input "Barbecue Masterclass"
checkbox input "true"
type input "[GEOGRAPHIC_DATA]"
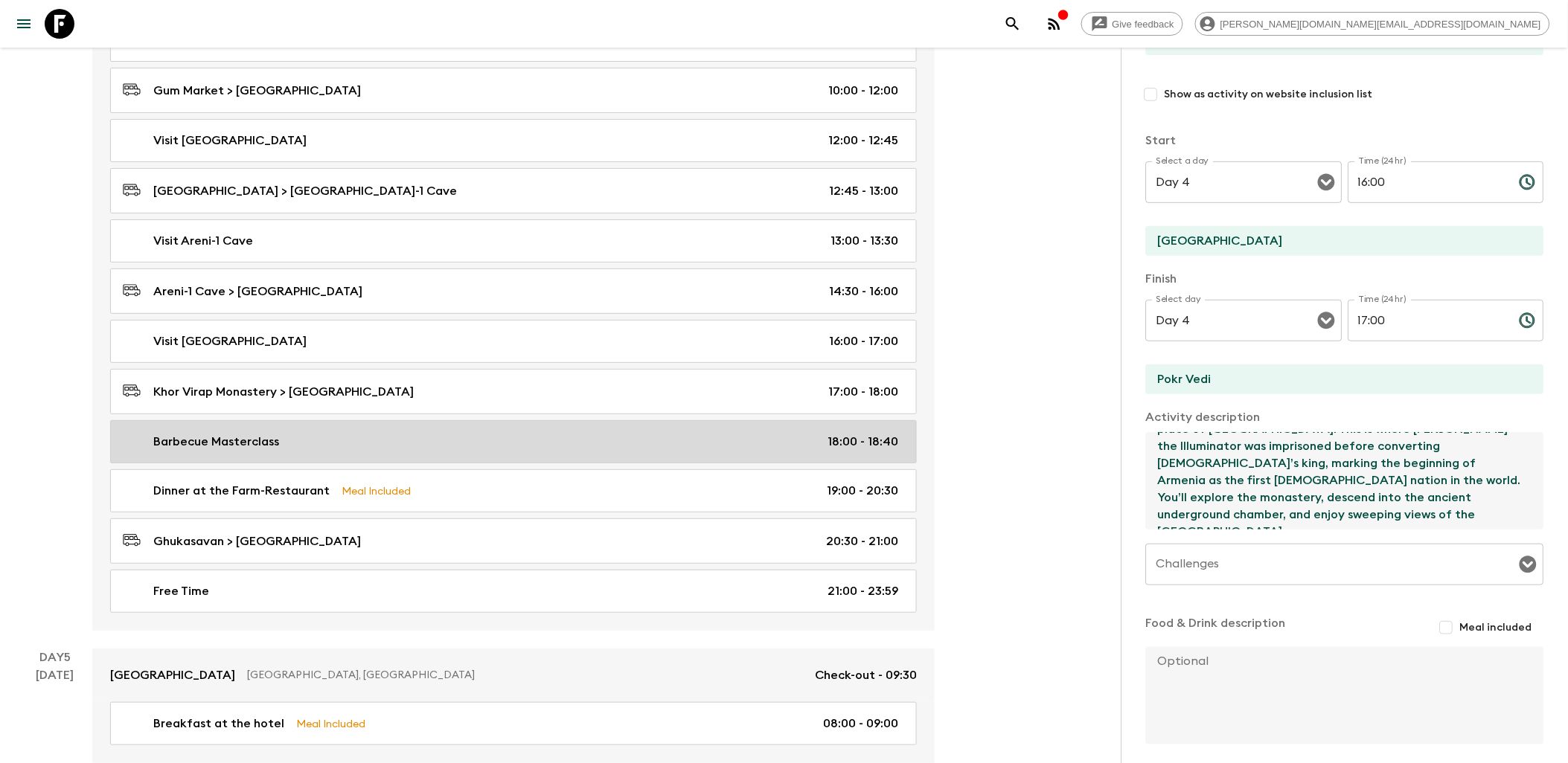
type textarea "Finally, we’ll arrive at a cozy farm-restaurant, where Mr. Artavazd awaits with…"
type input "18:00"
type input "18:40"
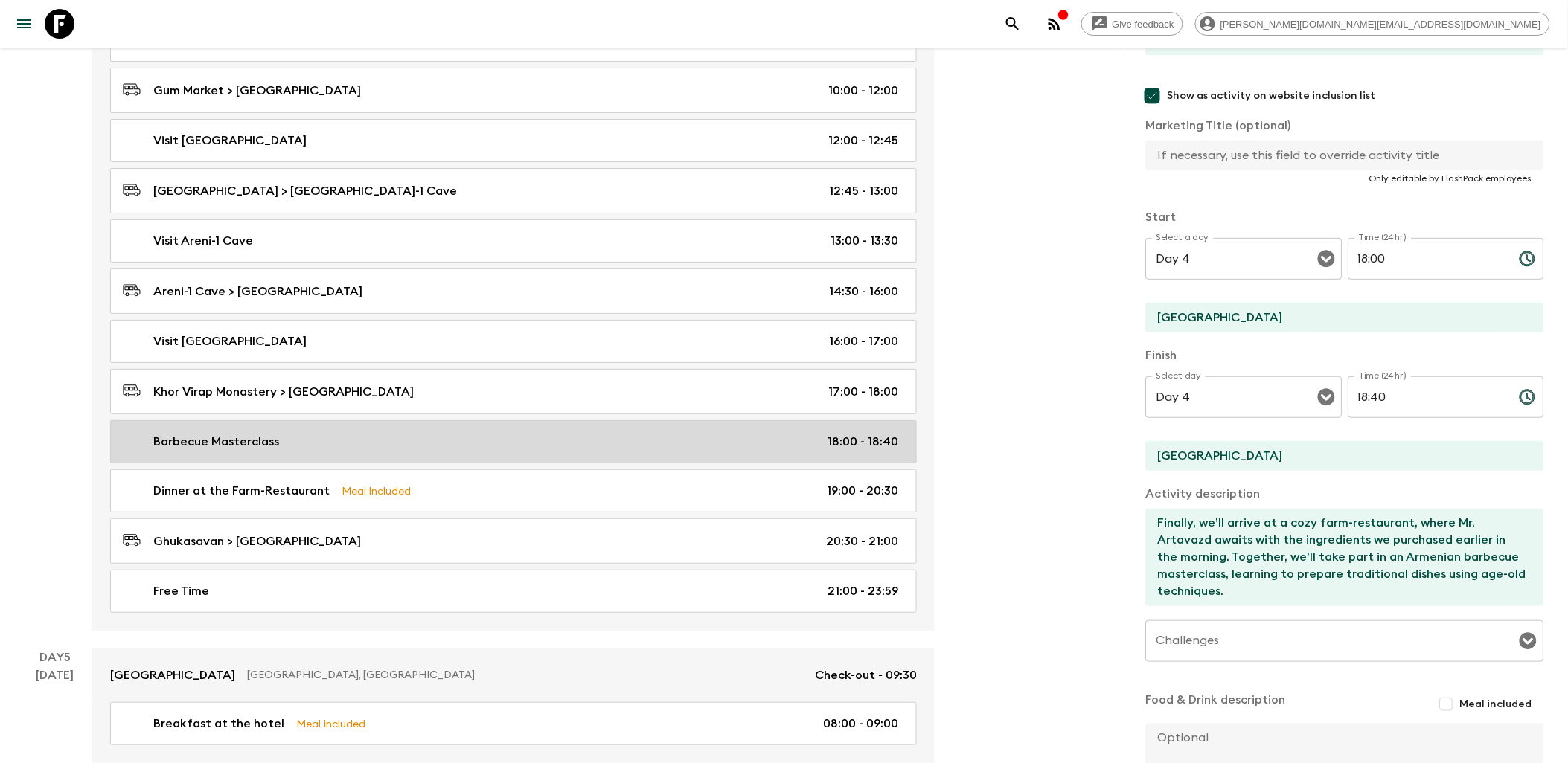
click at [662, 450] on div "Barbecue Masterclass 18:00 - 18:40" at bounding box center [509, 441] width 775 height 17
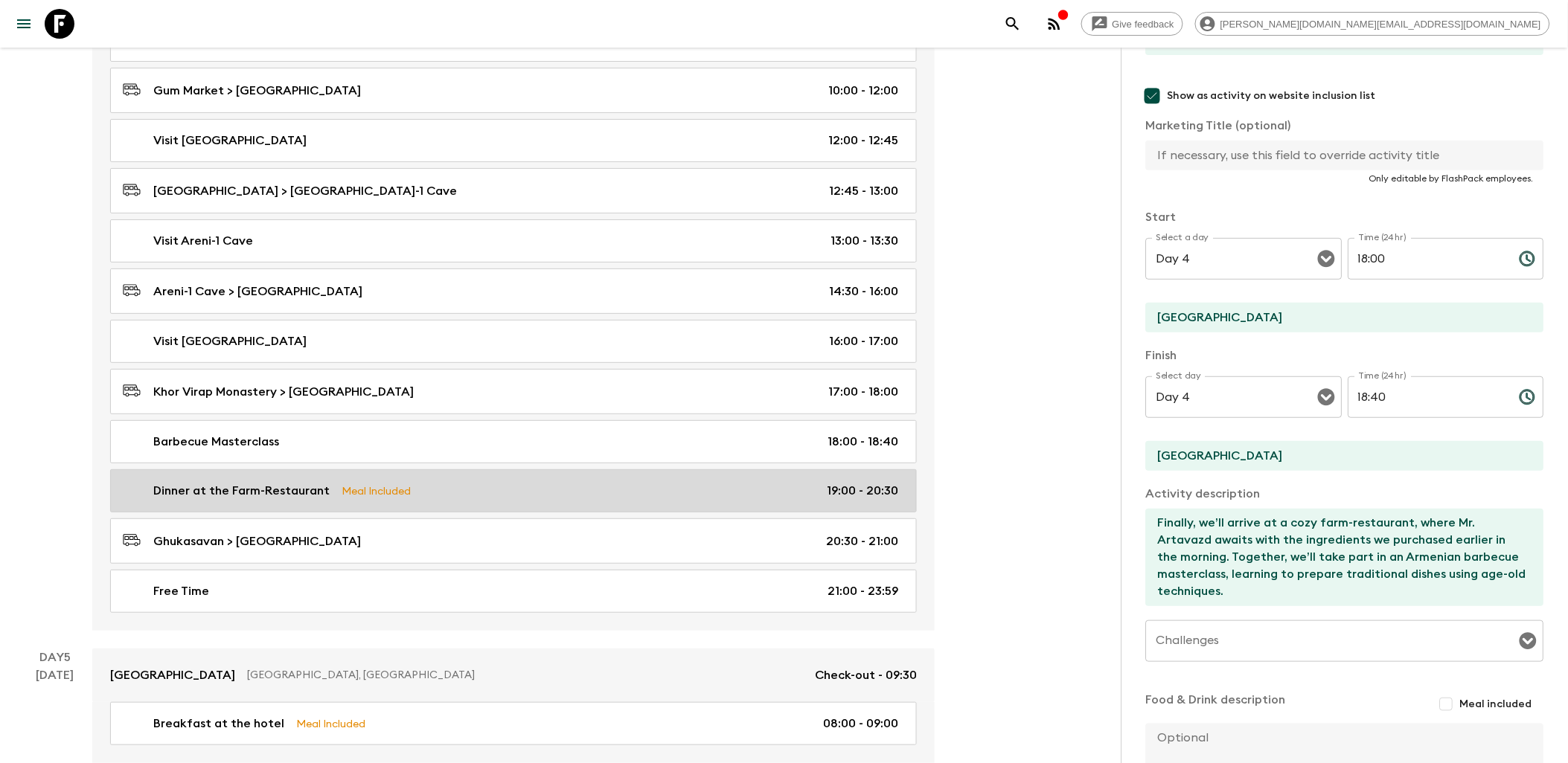
click at [659, 500] on div "Dinner at the Farm-Restaurant Meal Included 19:00 - 20:30" at bounding box center [509, 490] width 775 height 17
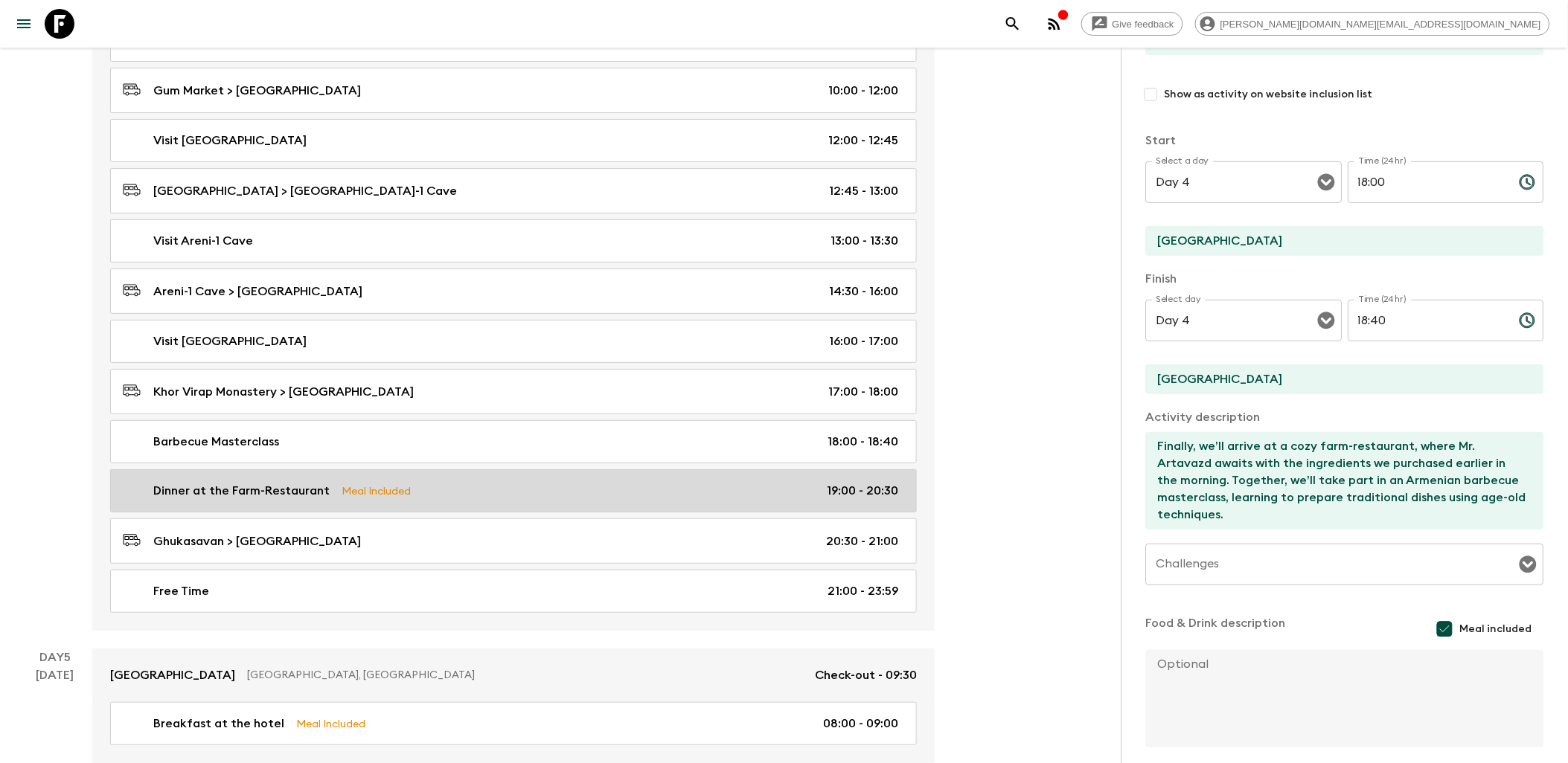
type input "Dinner at the Farm-Restaurant"
checkbox input "false"
type input "Ghukasavan"
type input "Yerevan"
type textarea "The day concludes with a hearty dinner featuring our very own handmade creation…"
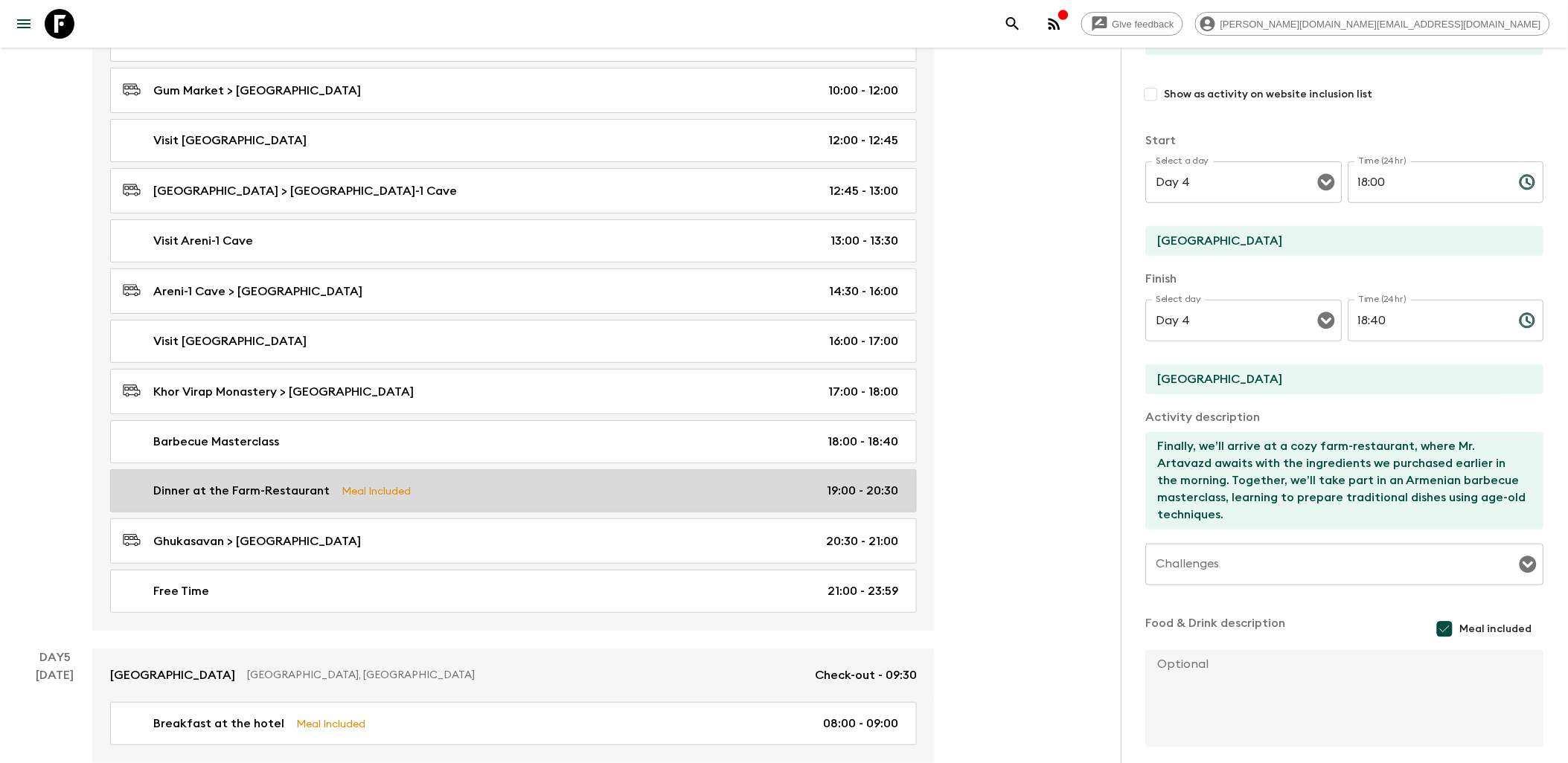
checkbox input "true"
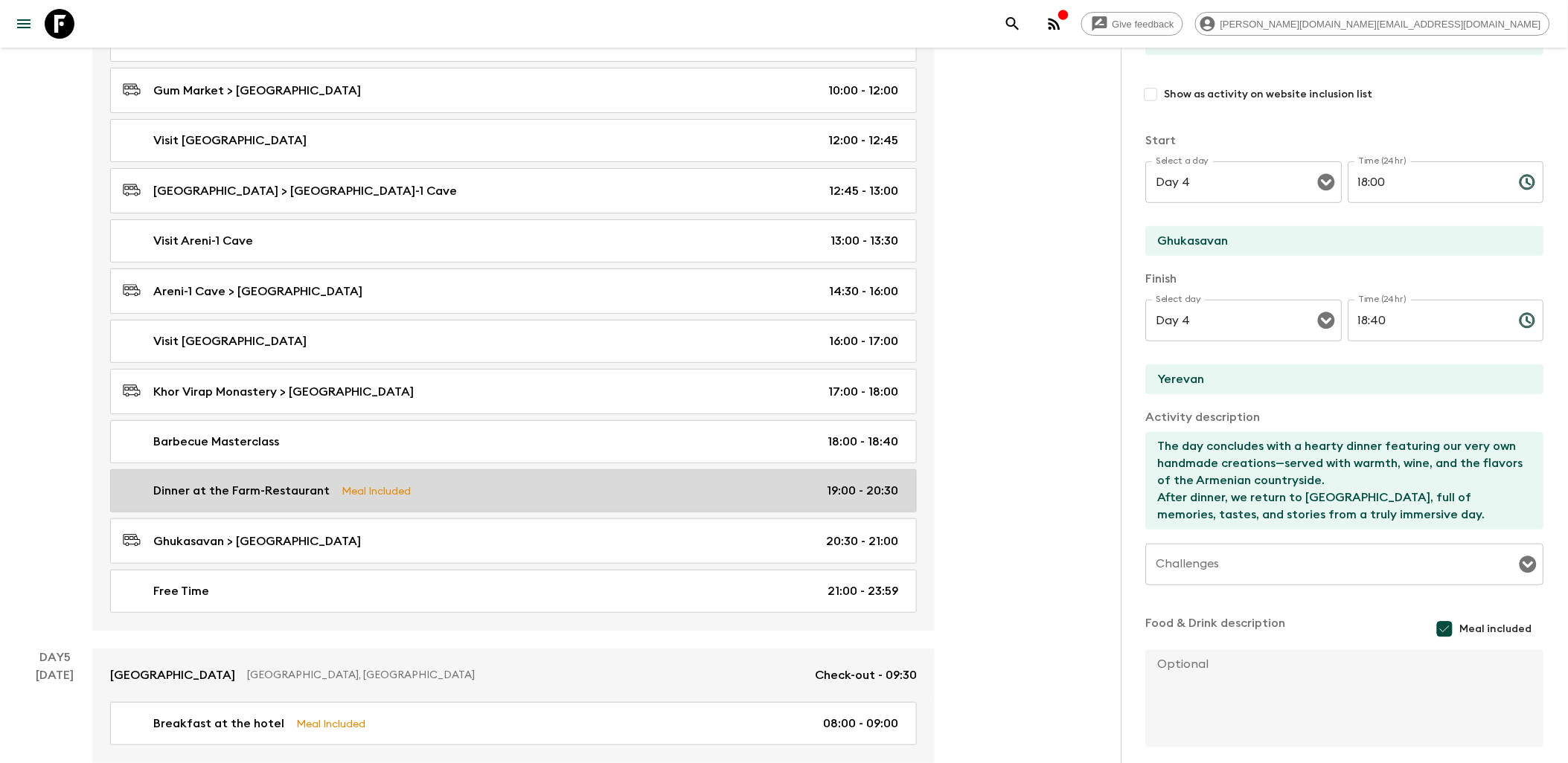
type input "19:00"
type input "20:30"
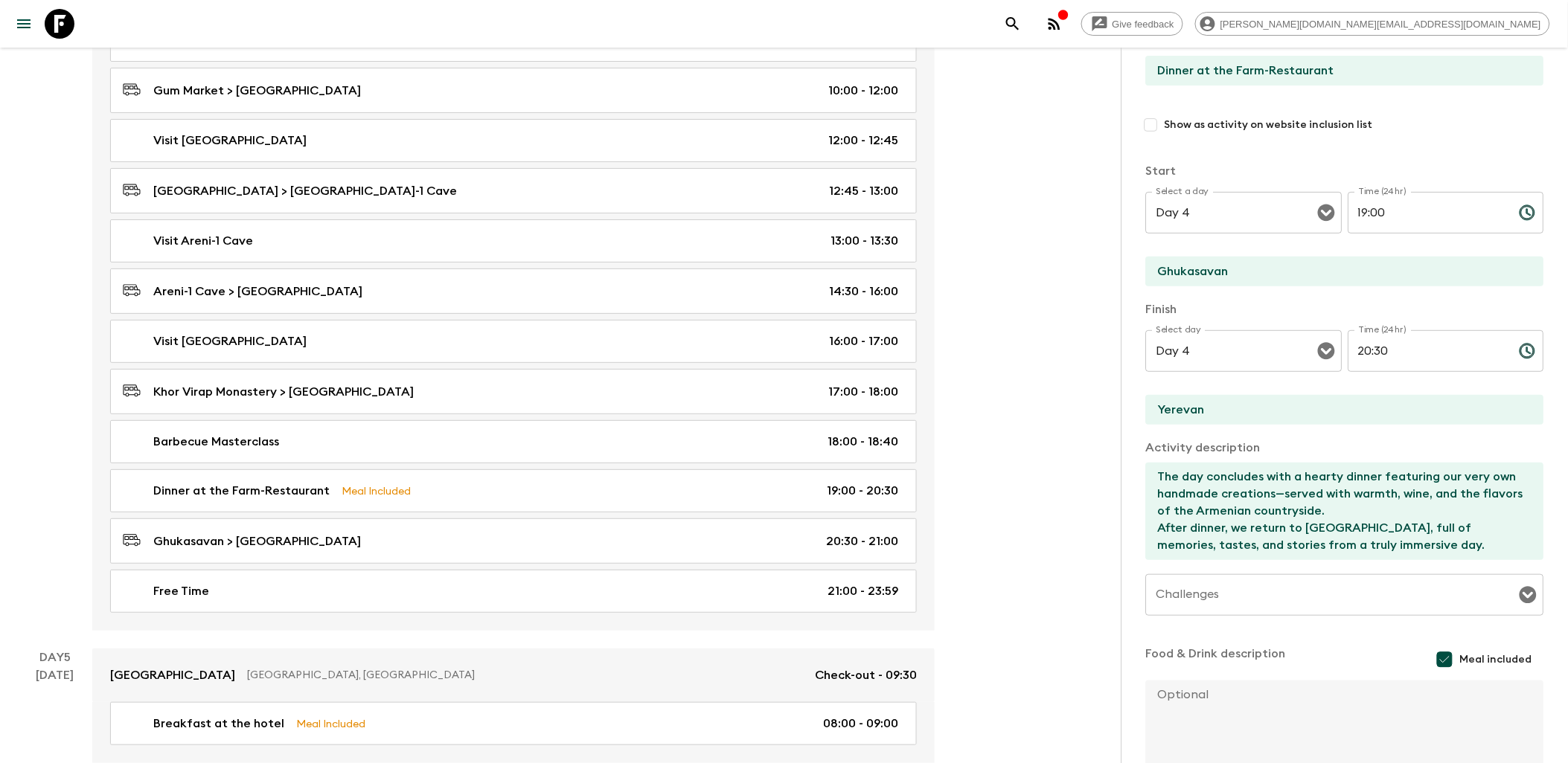
scroll to position [83, 0]
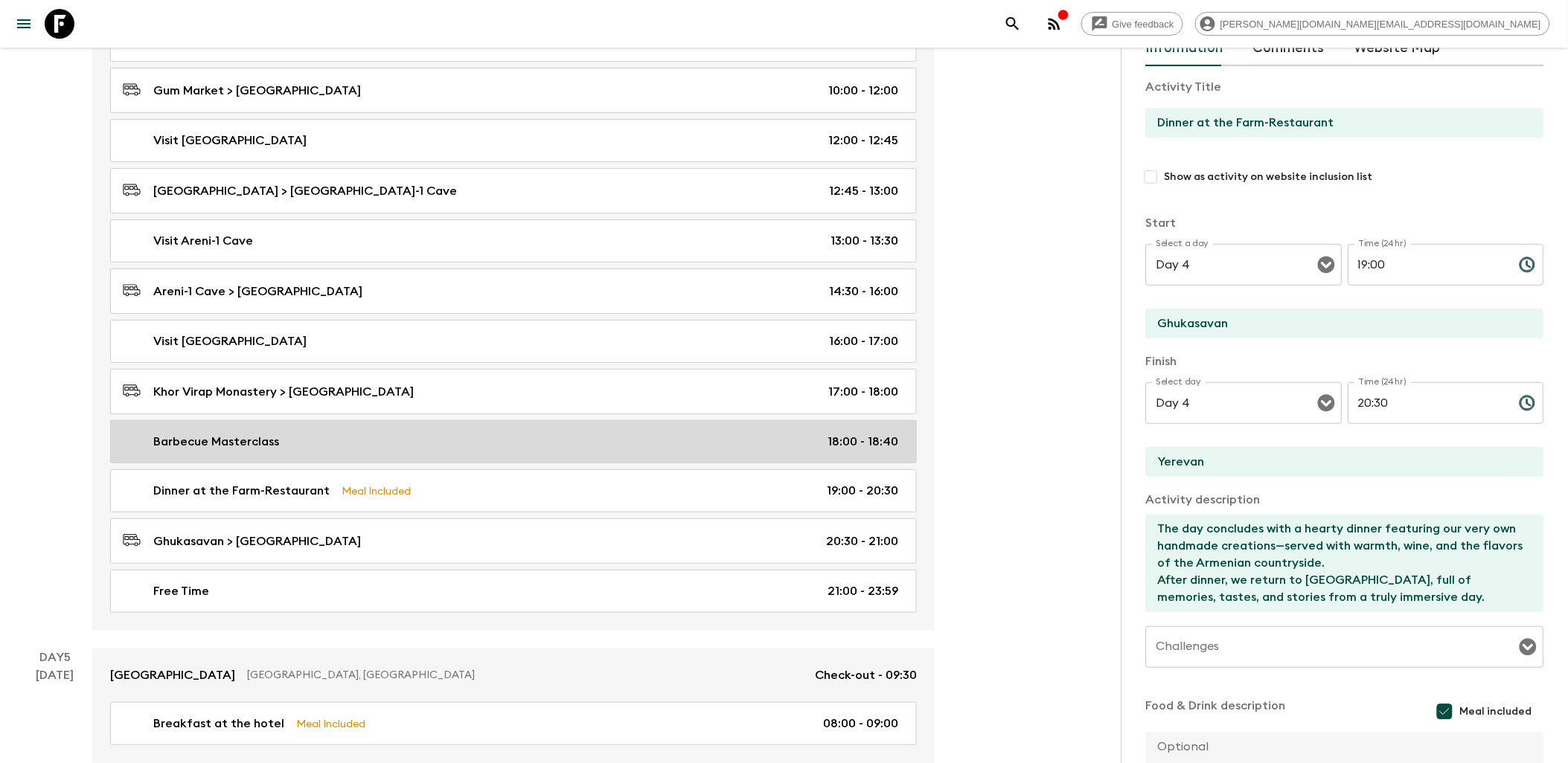
click at [605, 448] on div "Barbecue Masterclass 18:00 - 18:40" at bounding box center [509, 441] width 775 height 17
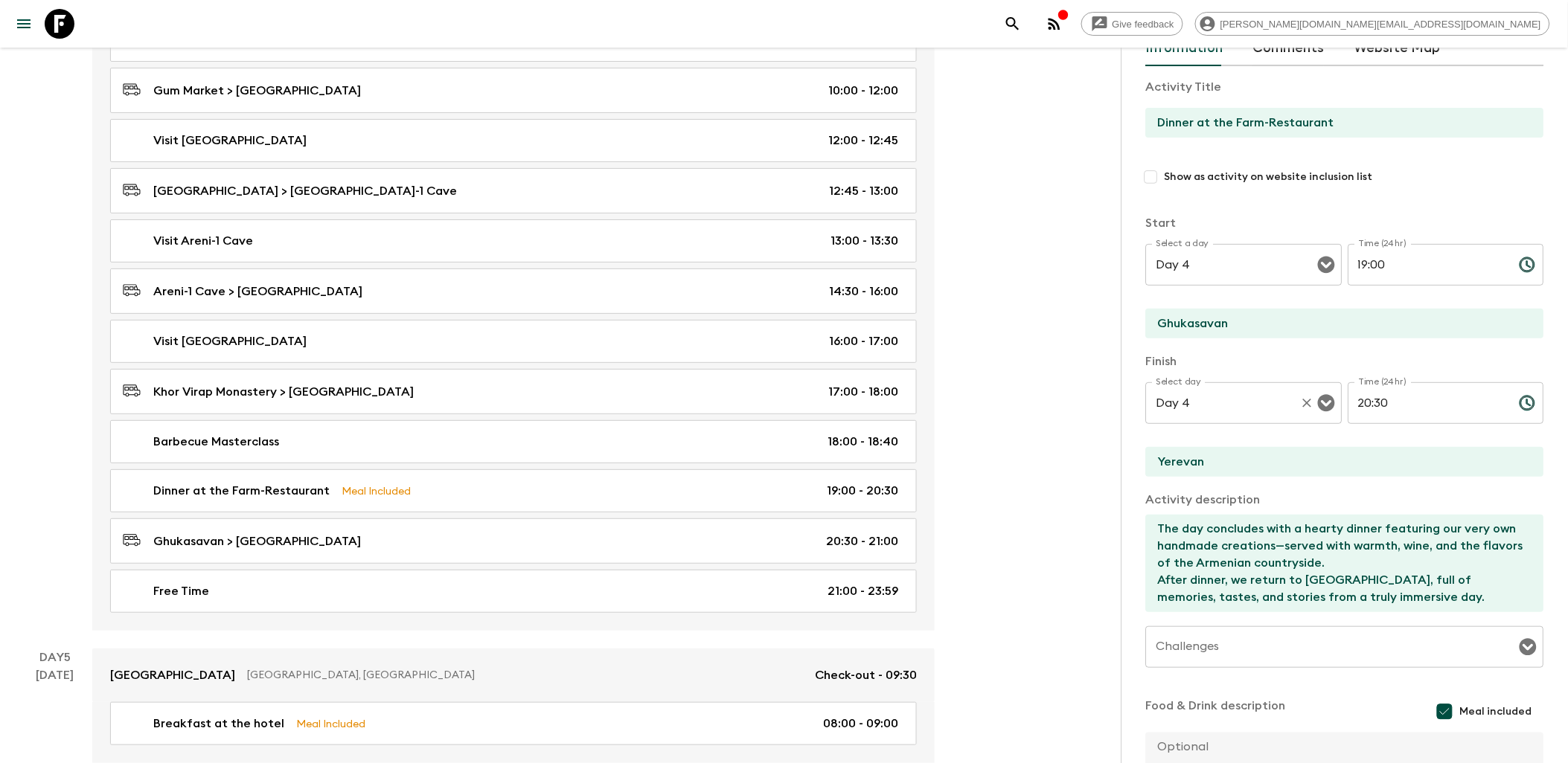
type input "Barbecue Masterclass"
checkbox input "true"
type input "[GEOGRAPHIC_DATA]"
type textarea "Finally, we’ll arrive at a cozy farm-restaurant, where Mr. Artavazd awaits with…"
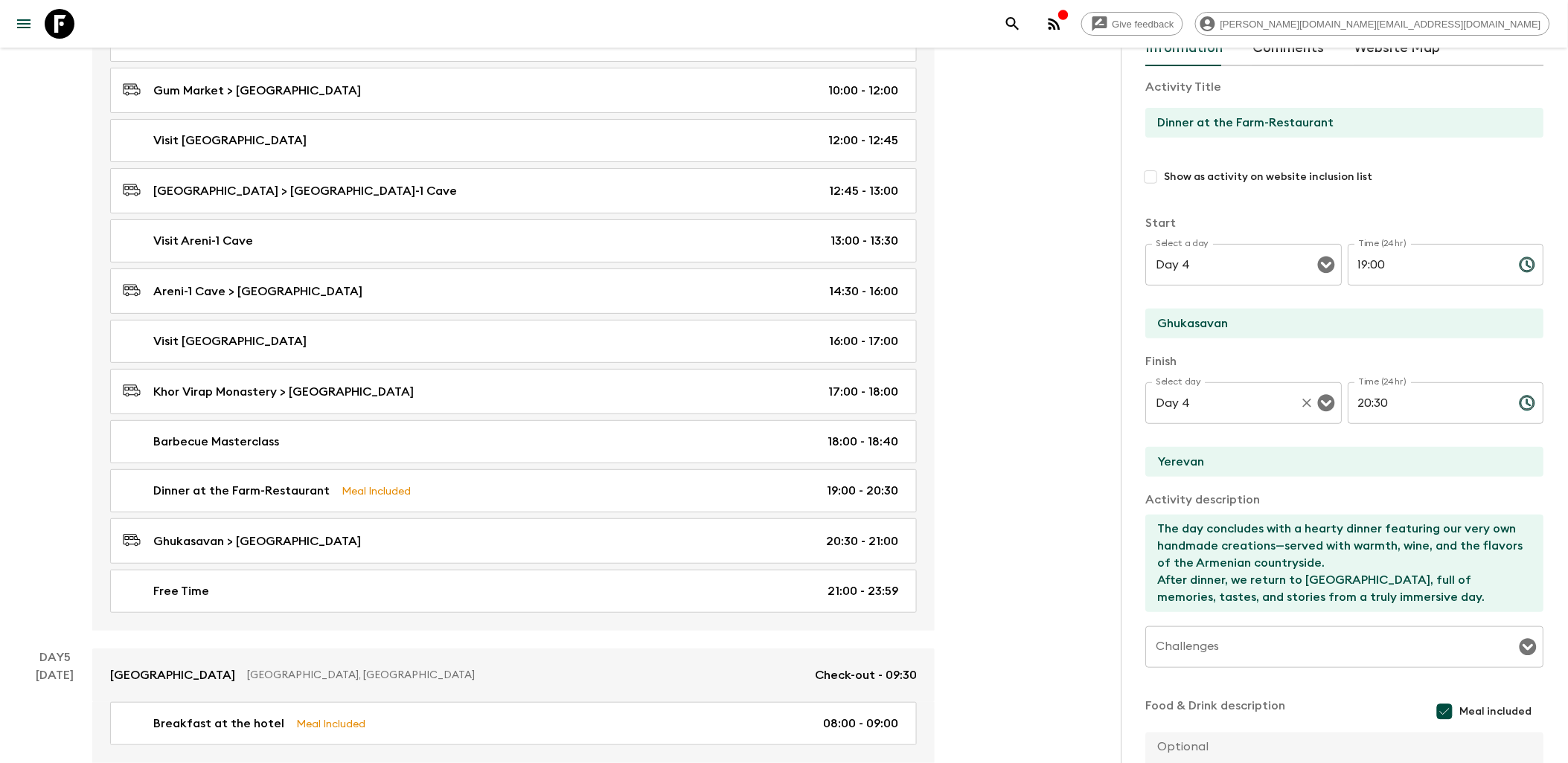
checkbox input "false"
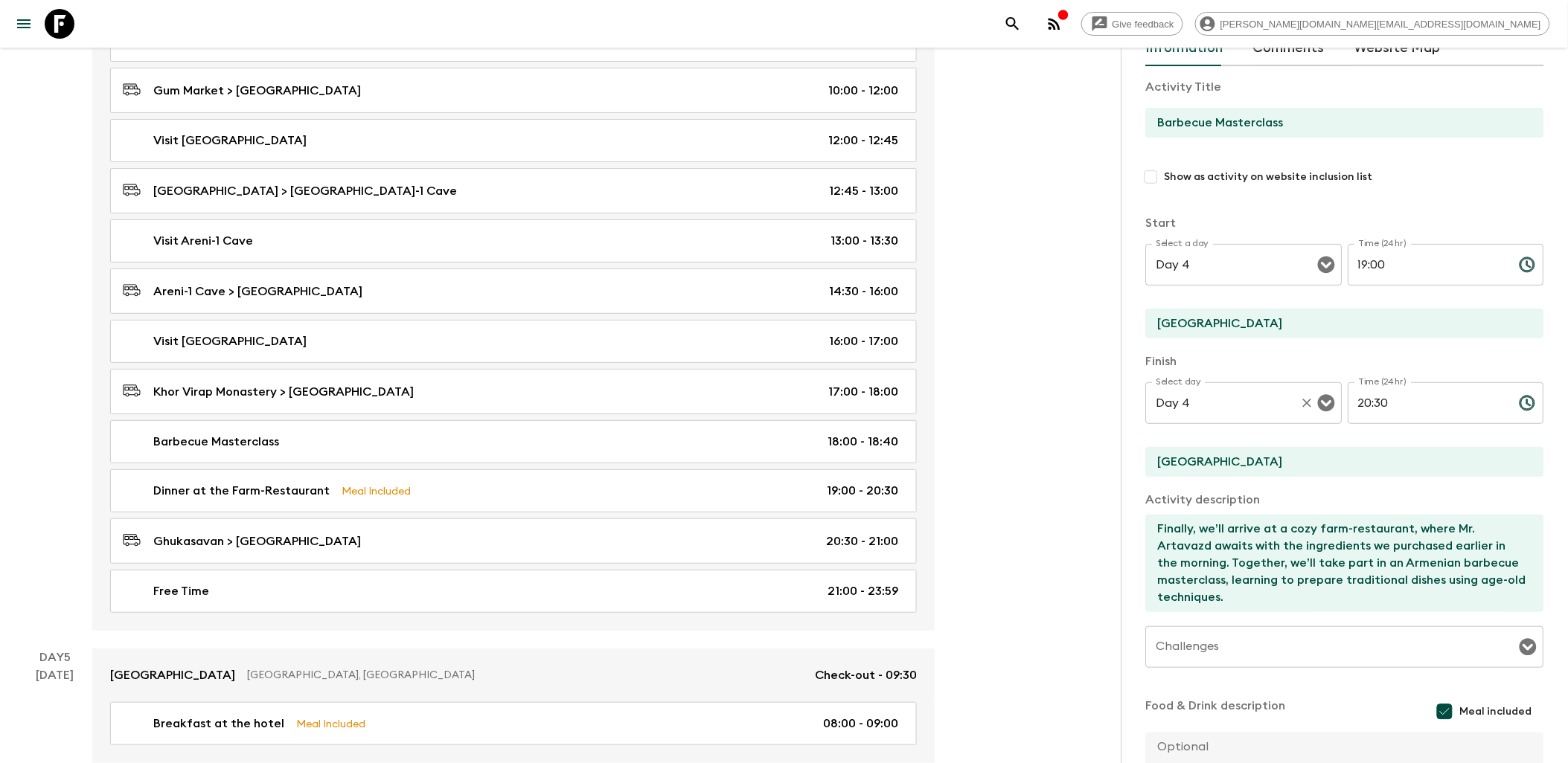
type input "18:00"
type input "18:40"
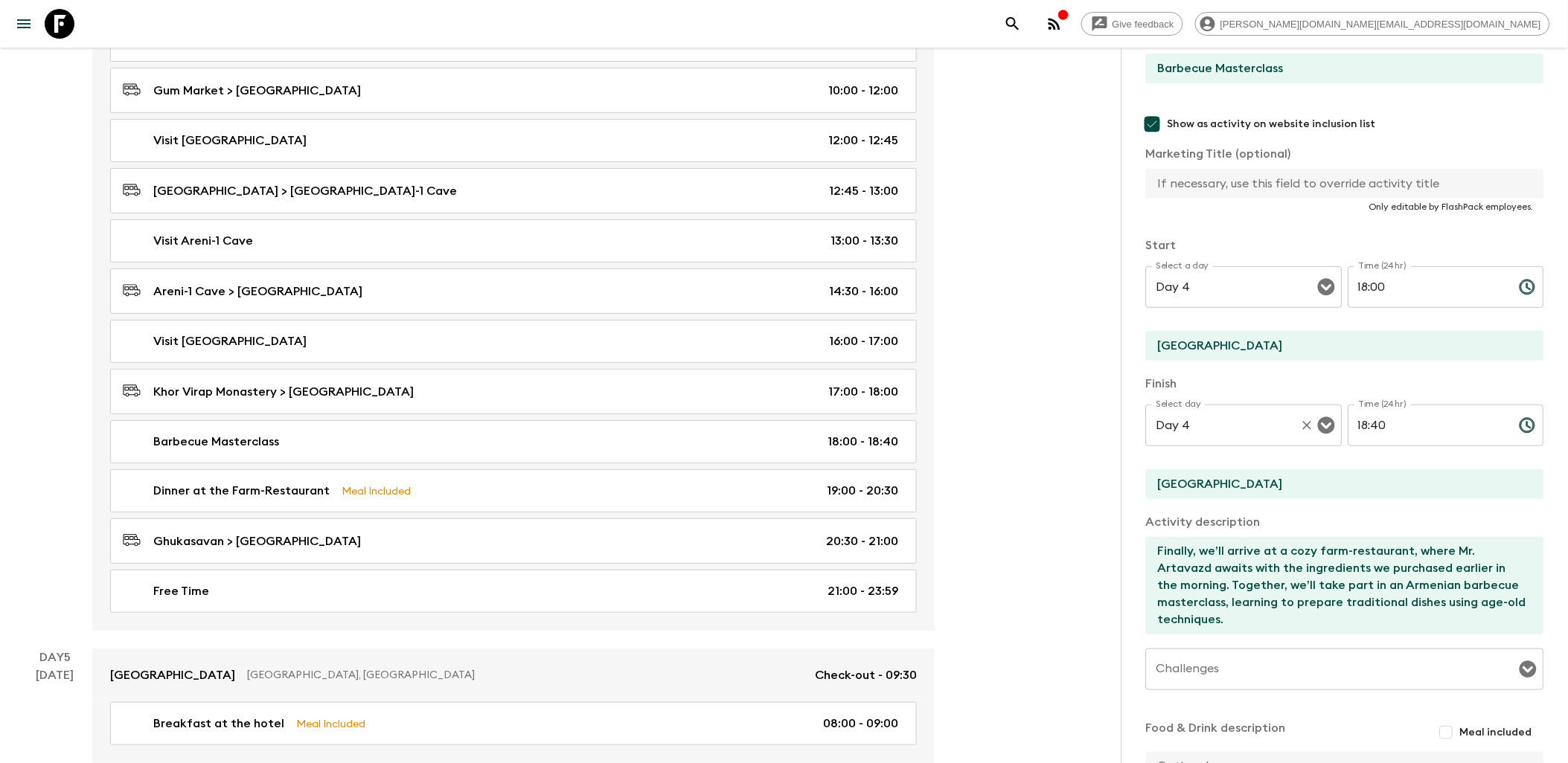
scroll to position [165, 0]
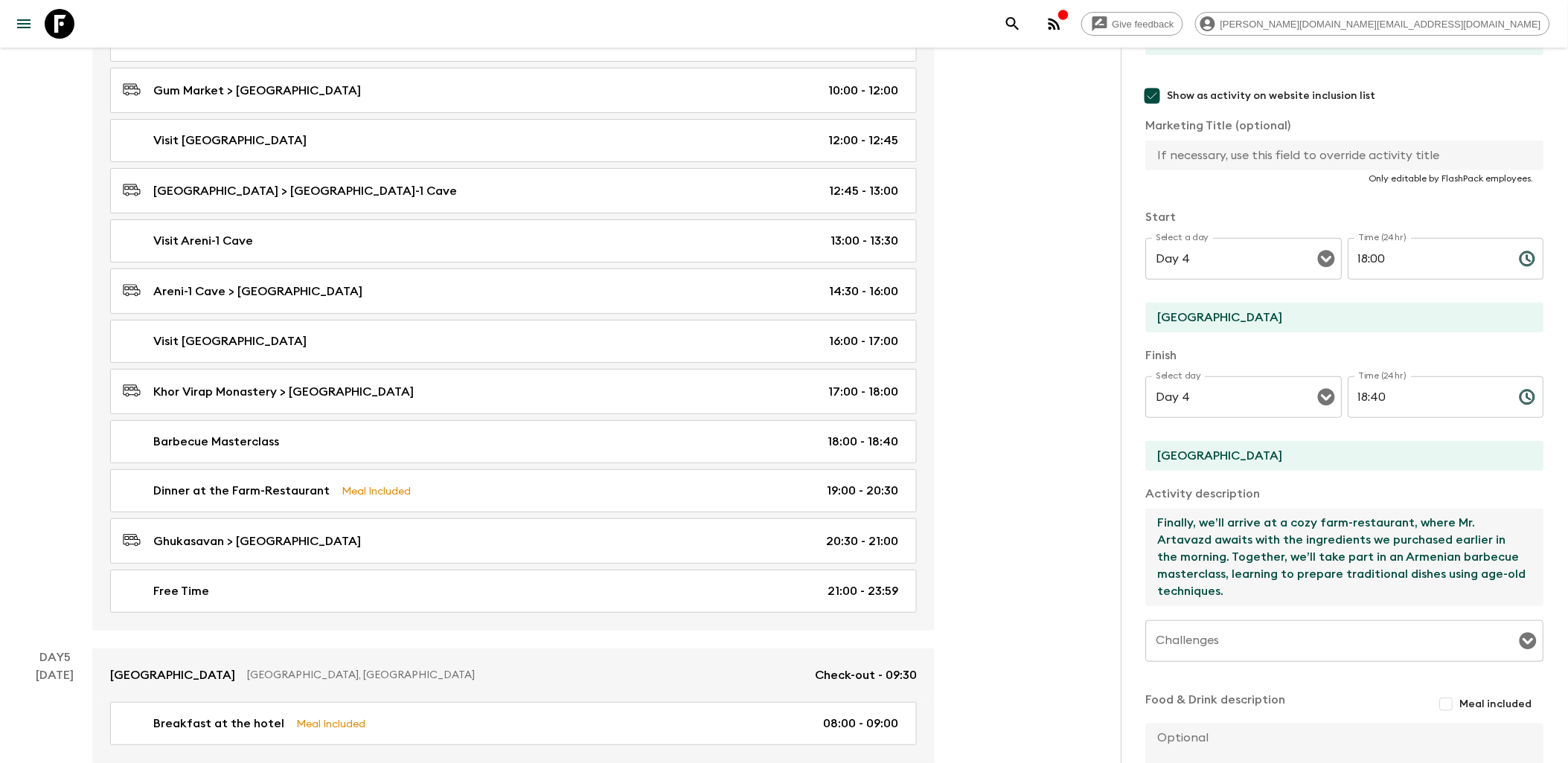
drag, startPoint x: 1156, startPoint y: 521, endPoint x: 1276, endPoint y: 592, distance: 139.4
click at [1261, 592] on textarea "Finally, we’ll arrive at a cozy farm-restaurant, where Mr. Artavazd awaits with…" at bounding box center [1339, 557] width 386 height 97
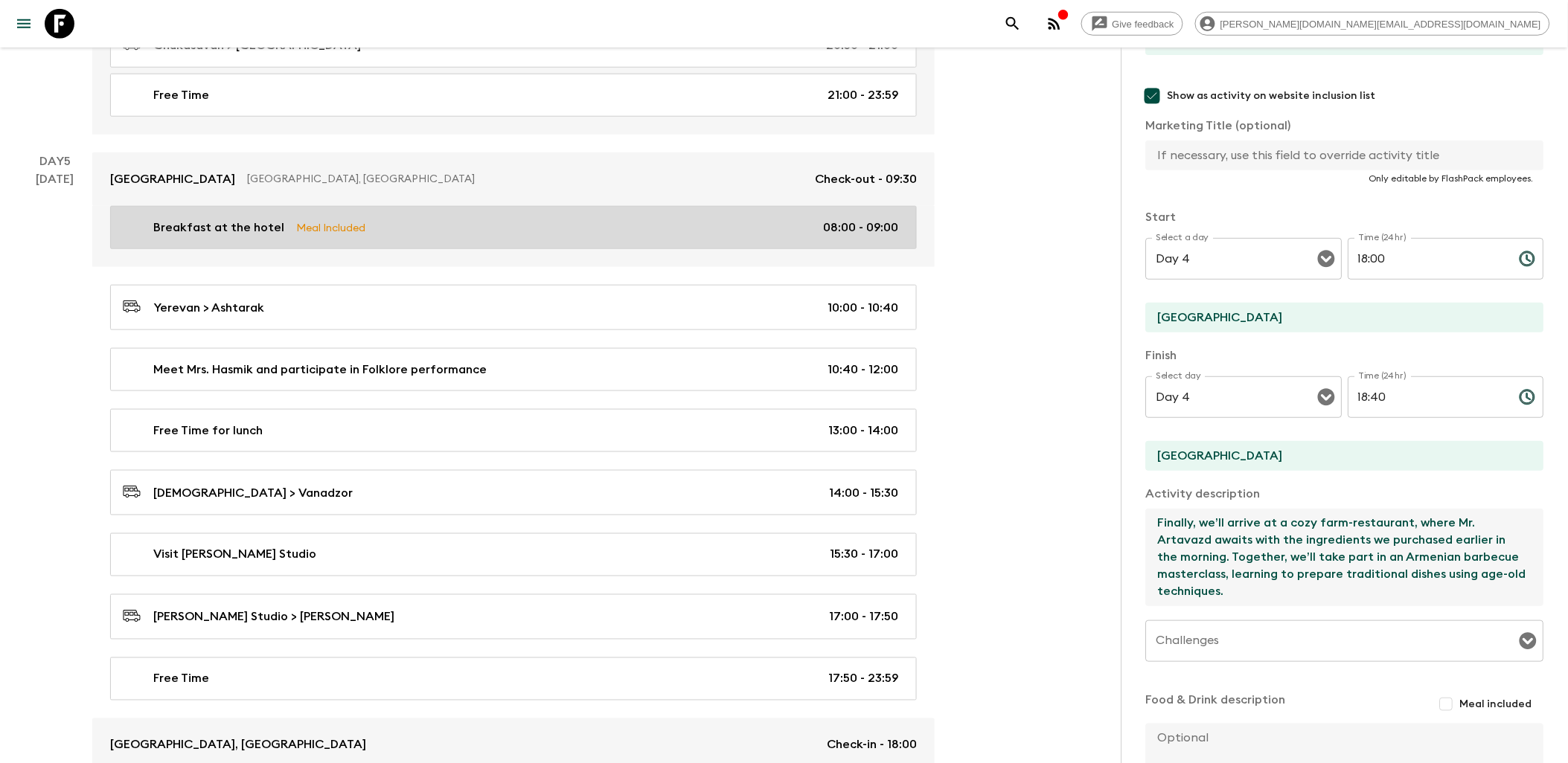
scroll to position [2561, 0]
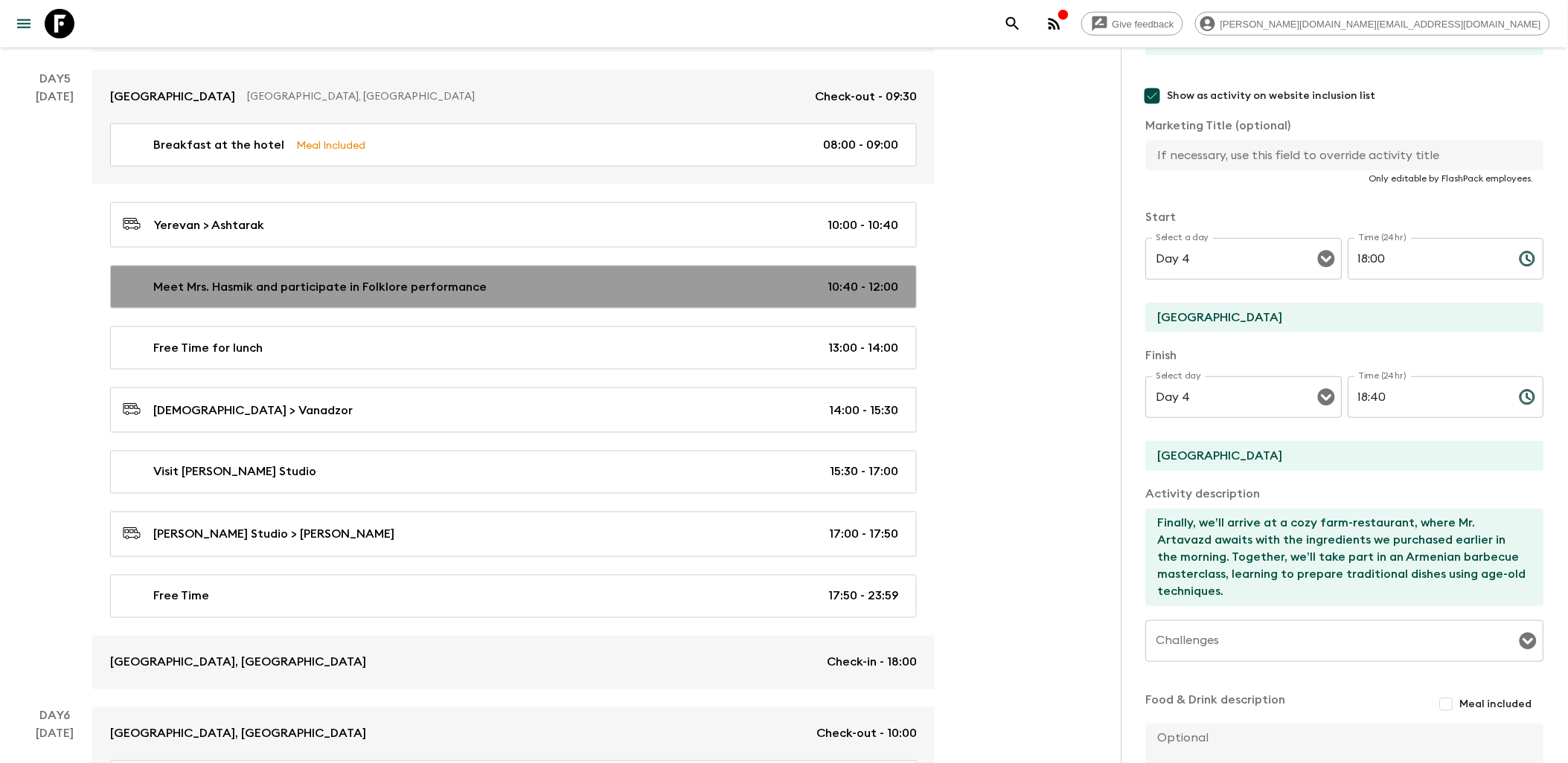
click at [489, 289] on link "Meet Mrs. Hasmik and participate in Folklore performance 10:40 - 12:00" at bounding box center [513, 287] width 807 height 43
type input "Meet Mrs. Hasmik and participate in Folklore performance"
type input "Ashtarak"
type input "Yerevan"
type textarea "Next, we’ll become part of the local community as we meet [PERSON_NAME], an [DE…"
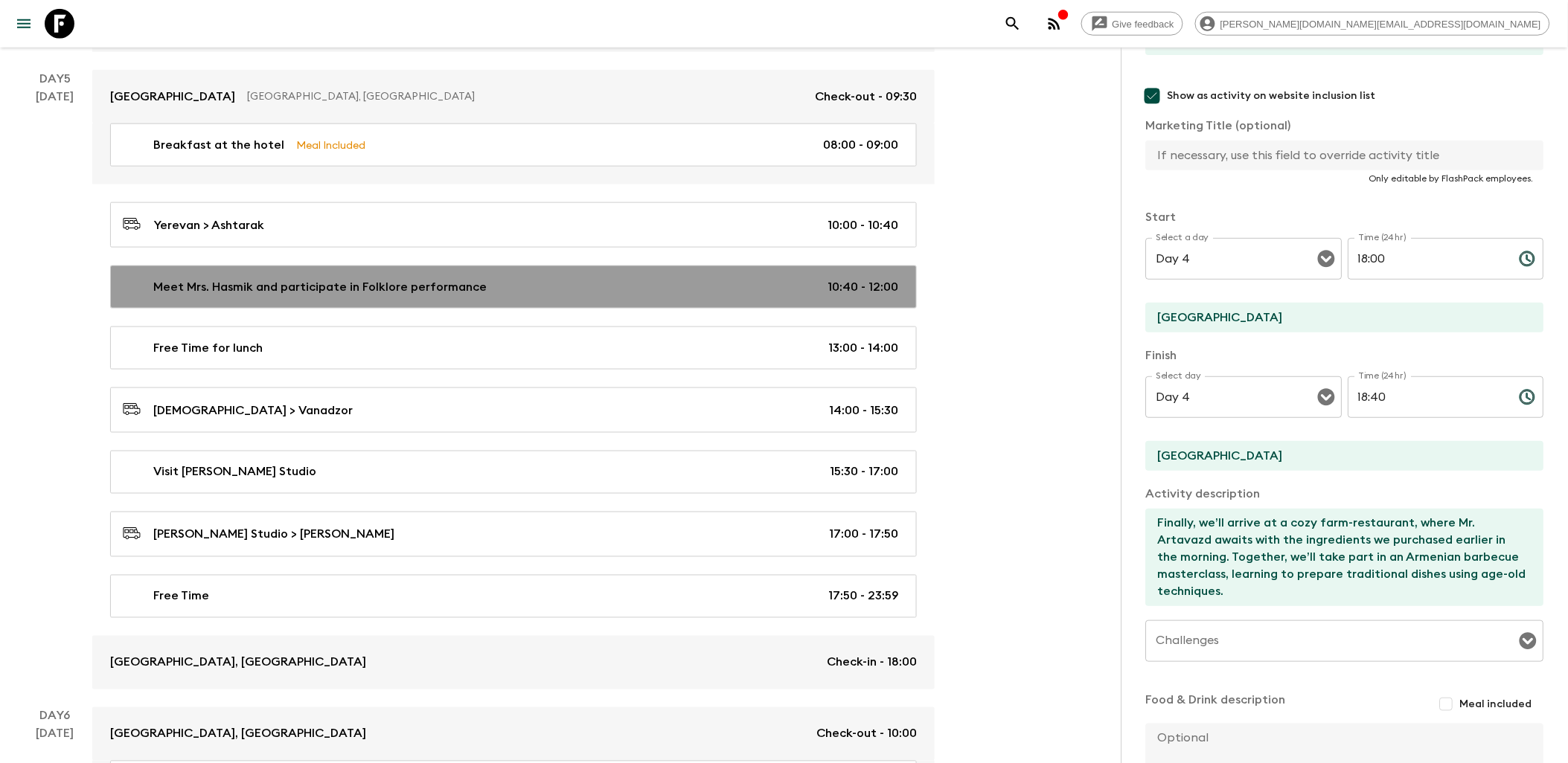
type input "Folklore performance"
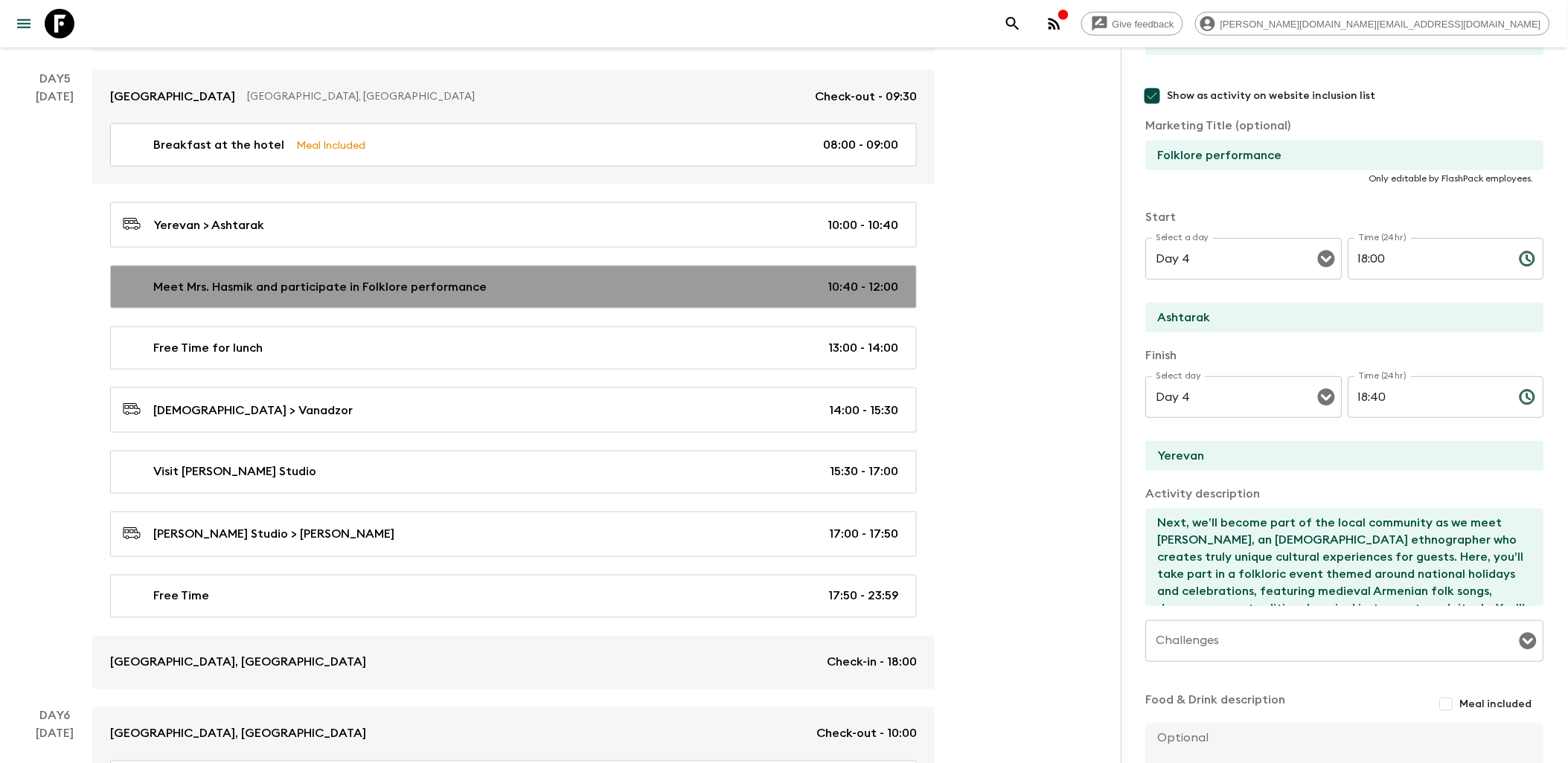
type input "Day 5"
type input "10:40"
type input "Day 5"
type input "12:00"
click at [475, 294] on p "Meet Mrs. Hasmik and participate in Folklore performance" at bounding box center [320, 287] width 333 height 17
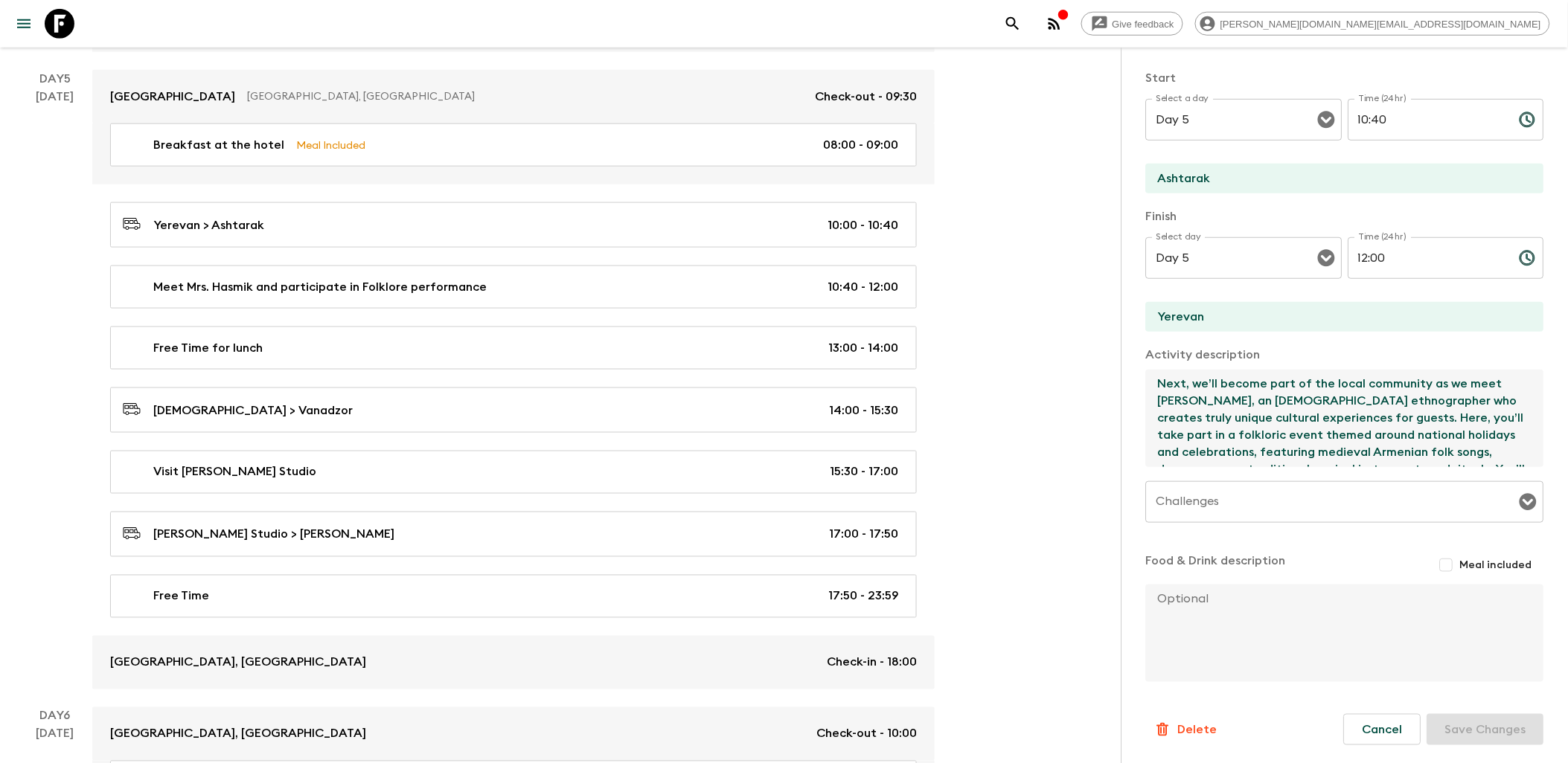
scroll to position [51, 0]
drag, startPoint x: 1158, startPoint y: 383, endPoint x: 1463, endPoint y: 449, distance: 312.1
click at [1261, 449] on textarea "Next, we’ll become part of the local community as we meet [PERSON_NAME], an [DE…" at bounding box center [1339, 418] width 386 height 97
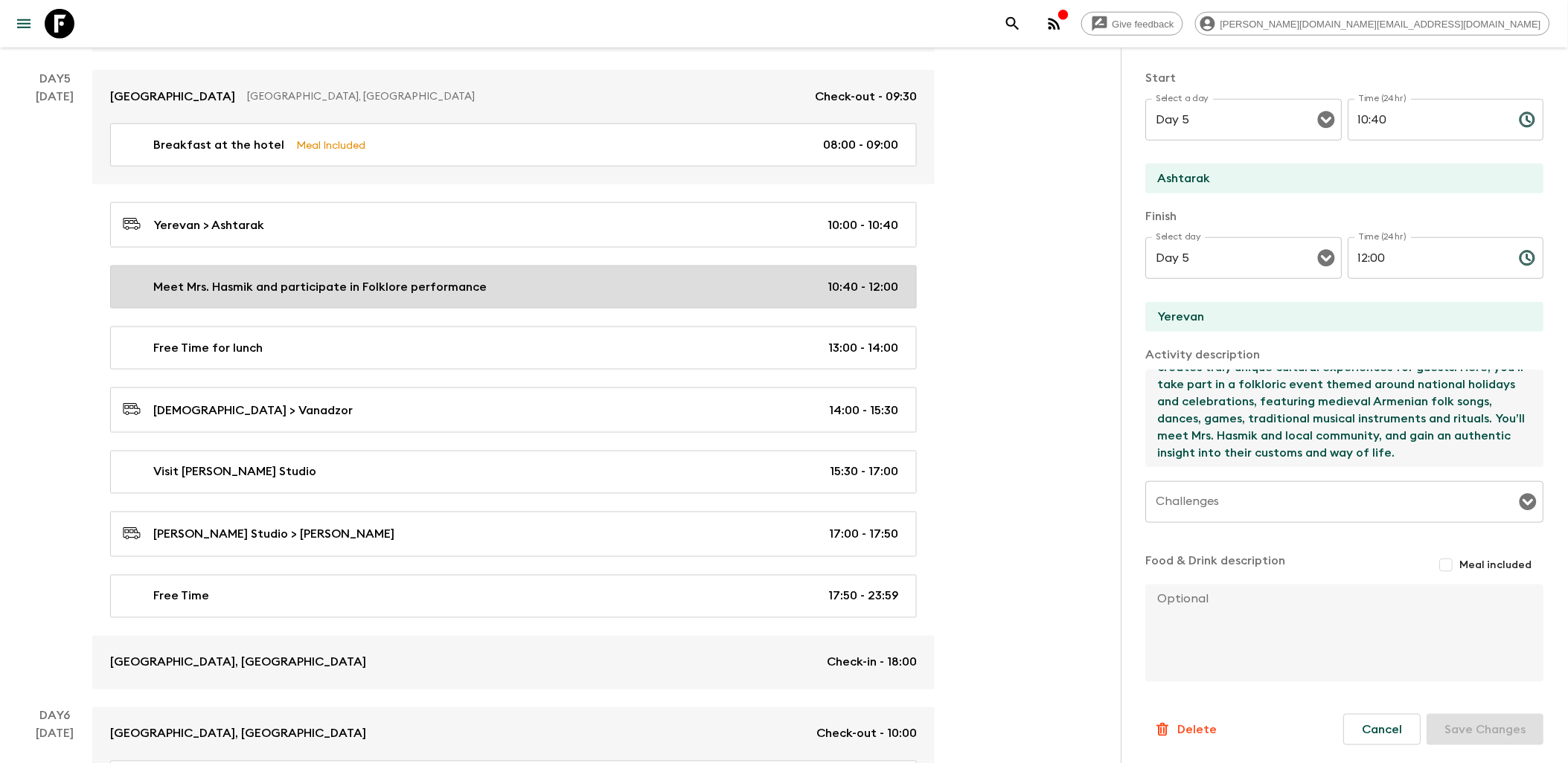
click at [418, 294] on p "Meet Mrs. Hasmik and participate in Folklore performance" at bounding box center [320, 287] width 333 height 17
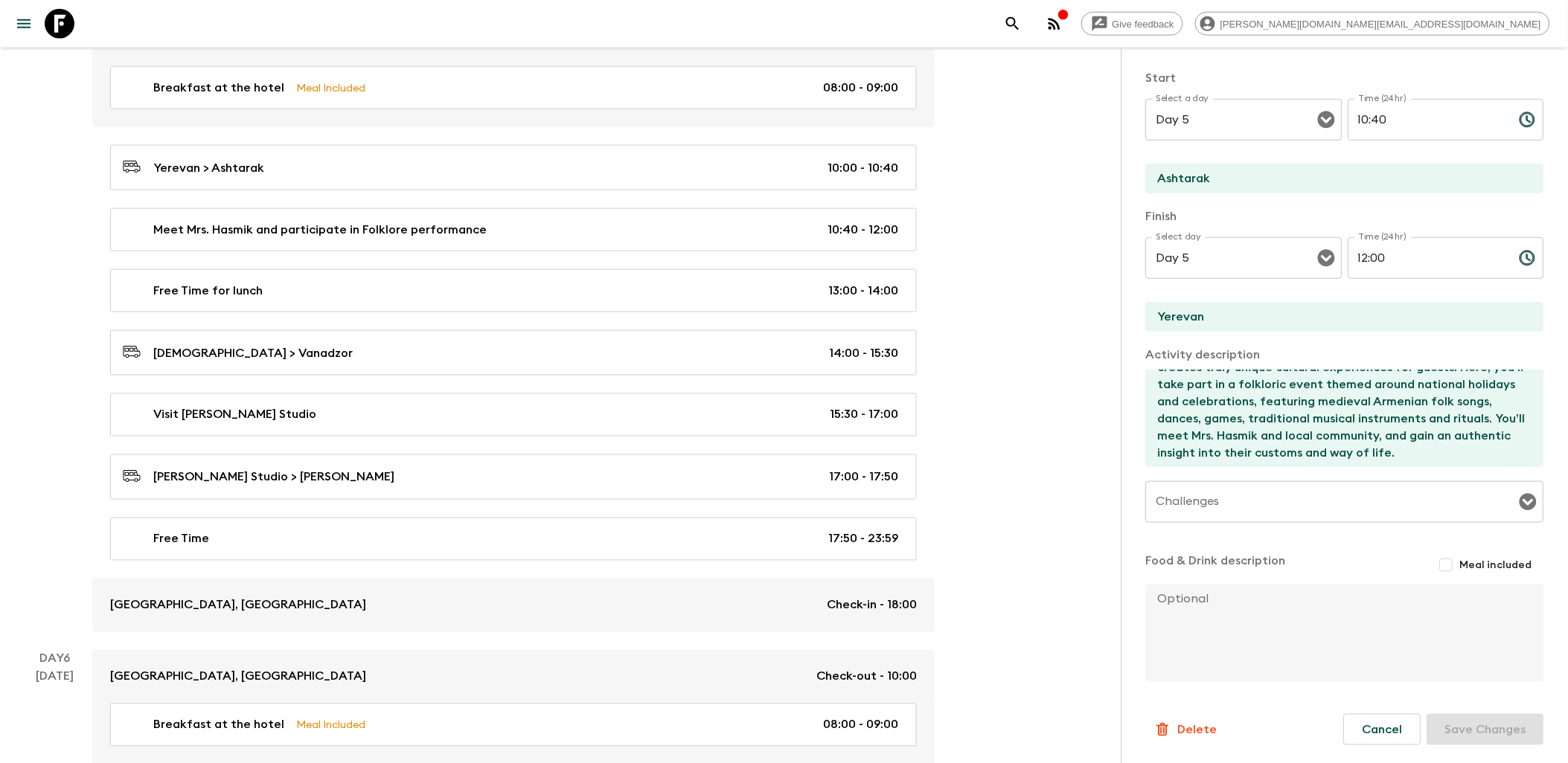
scroll to position [2644, 0]
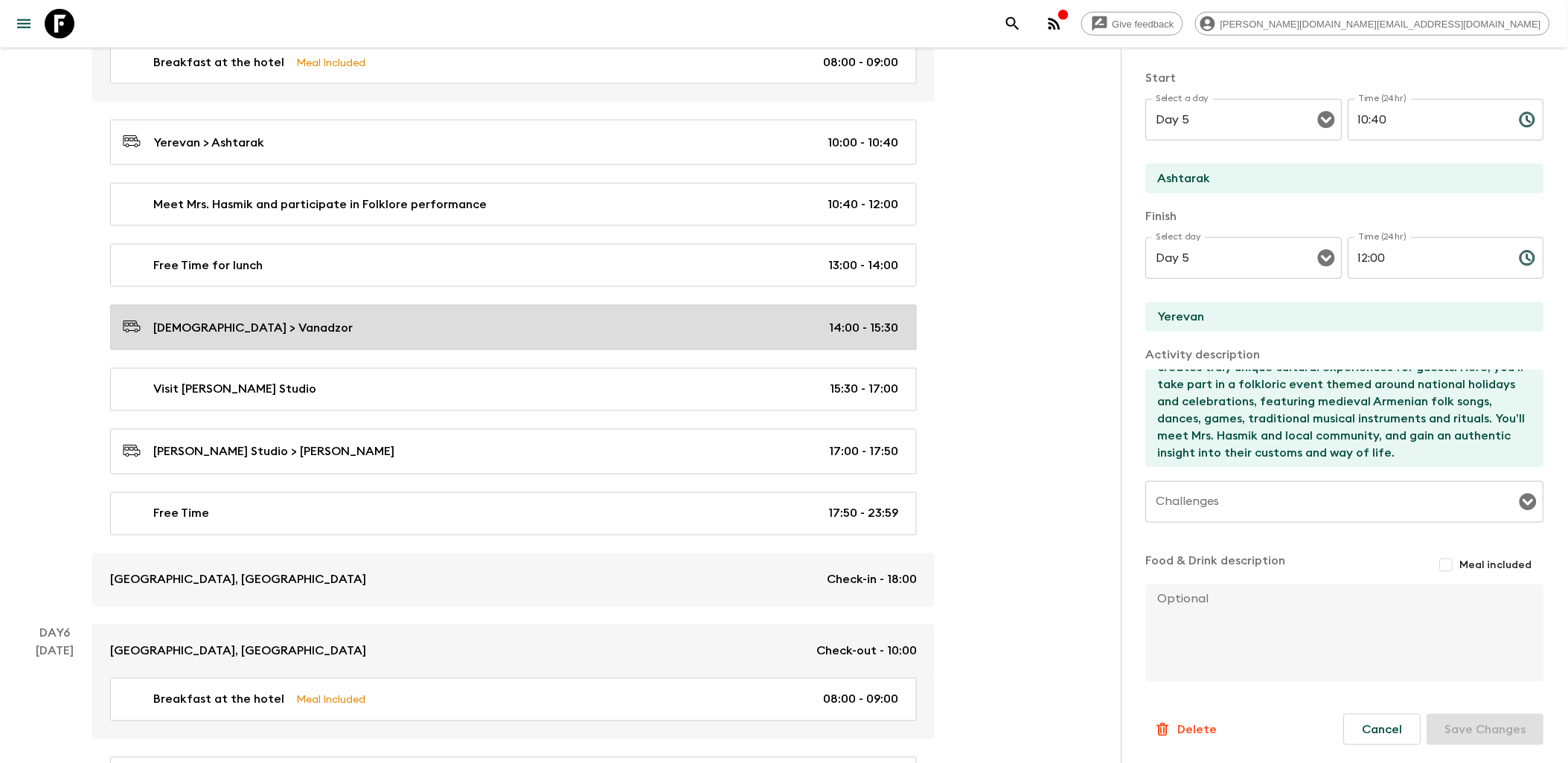
click at [470, 337] on div "[DEMOGRAPHIC_DATA] > Vanadzor 14:00 - 15:30" at bounding box center [509, 327] width 775 height 20
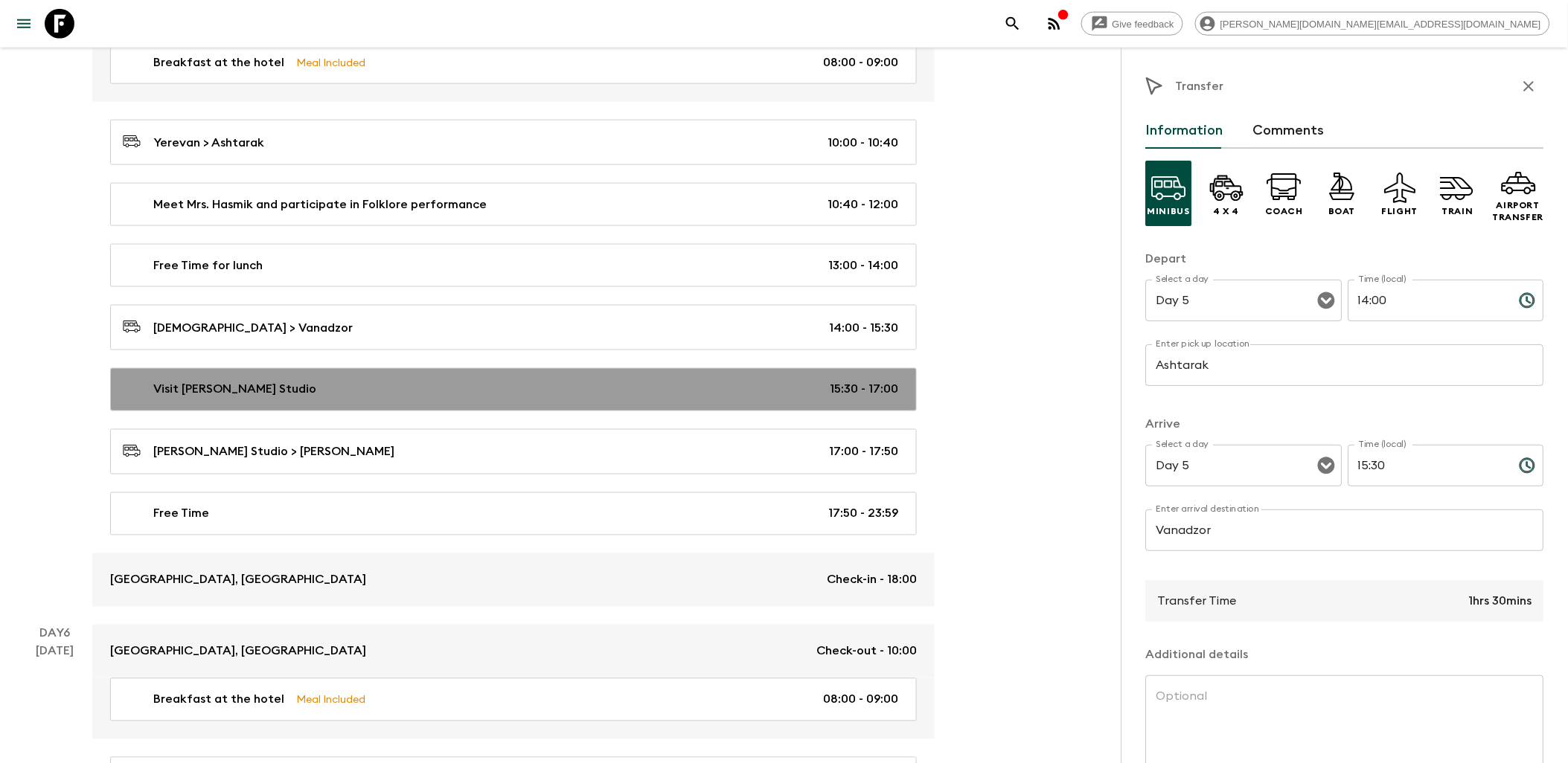
click at [485, 399] on div "Visit [PERSON_NAME] Studio 15:30 - 17:00" at bounding box center [509, 389] width 775 height 17
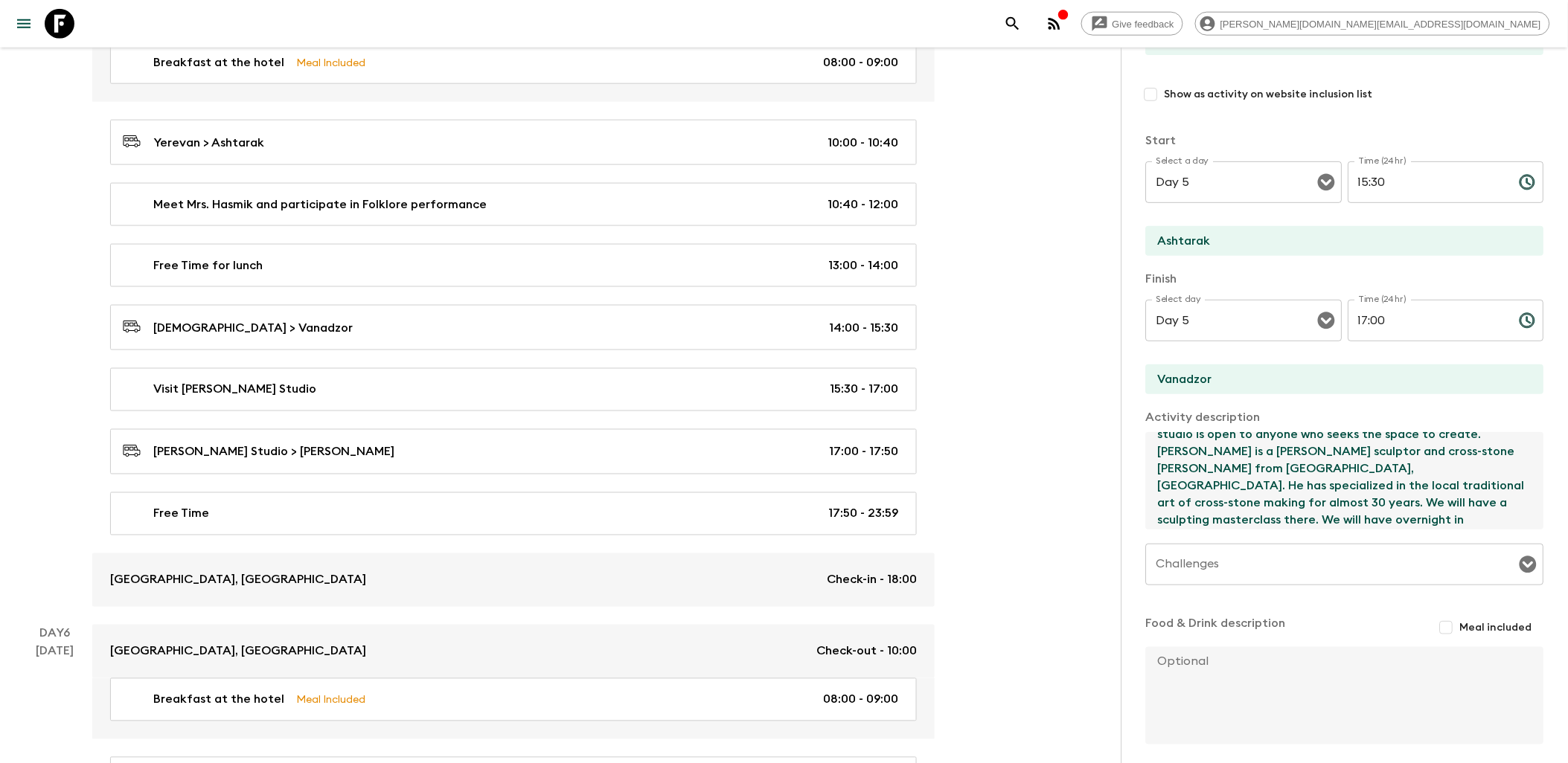
scroll to position [68, 0]
drag, startPoint x: 1380, startPoint y: 498, endPoint x: 1411, endPoint y: 512, distance: 34.0
click at [1261, 512] on textarea "Then we will drive to [GEOGRAPHIC_DATA] and have a local visit to [PERSON_NAME]…" at bounding box center [1339, 481] width 386 height 97
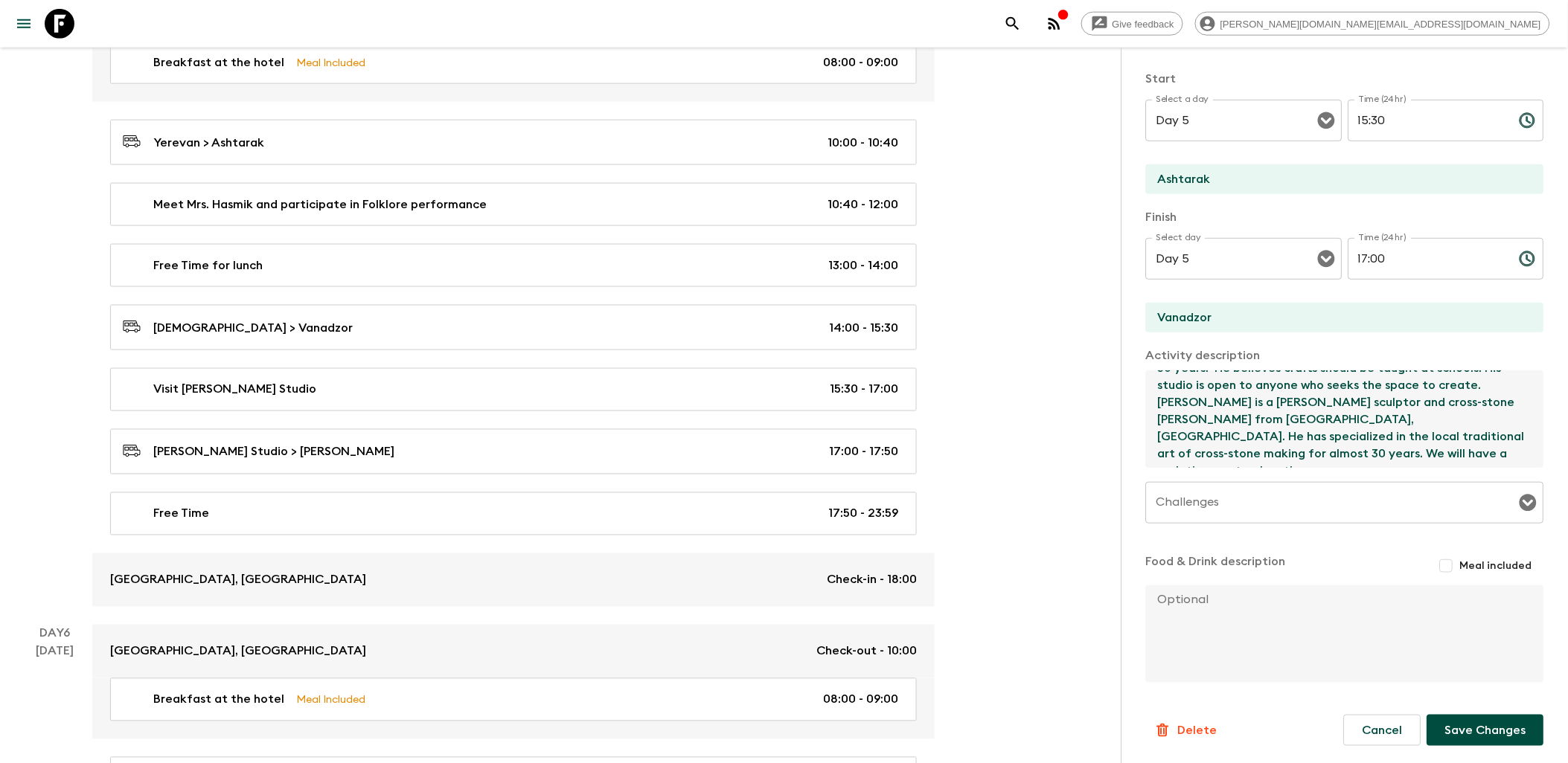
scroll to position [228, 0]
type textarea "Then we will drive to [GEOGRAPHIC_DATA] and have a local visit to [PERSON_NAME]…"
click at [1261, 726] on button "Save Changes" at bounding box center [1485, 730] width 117 height 31
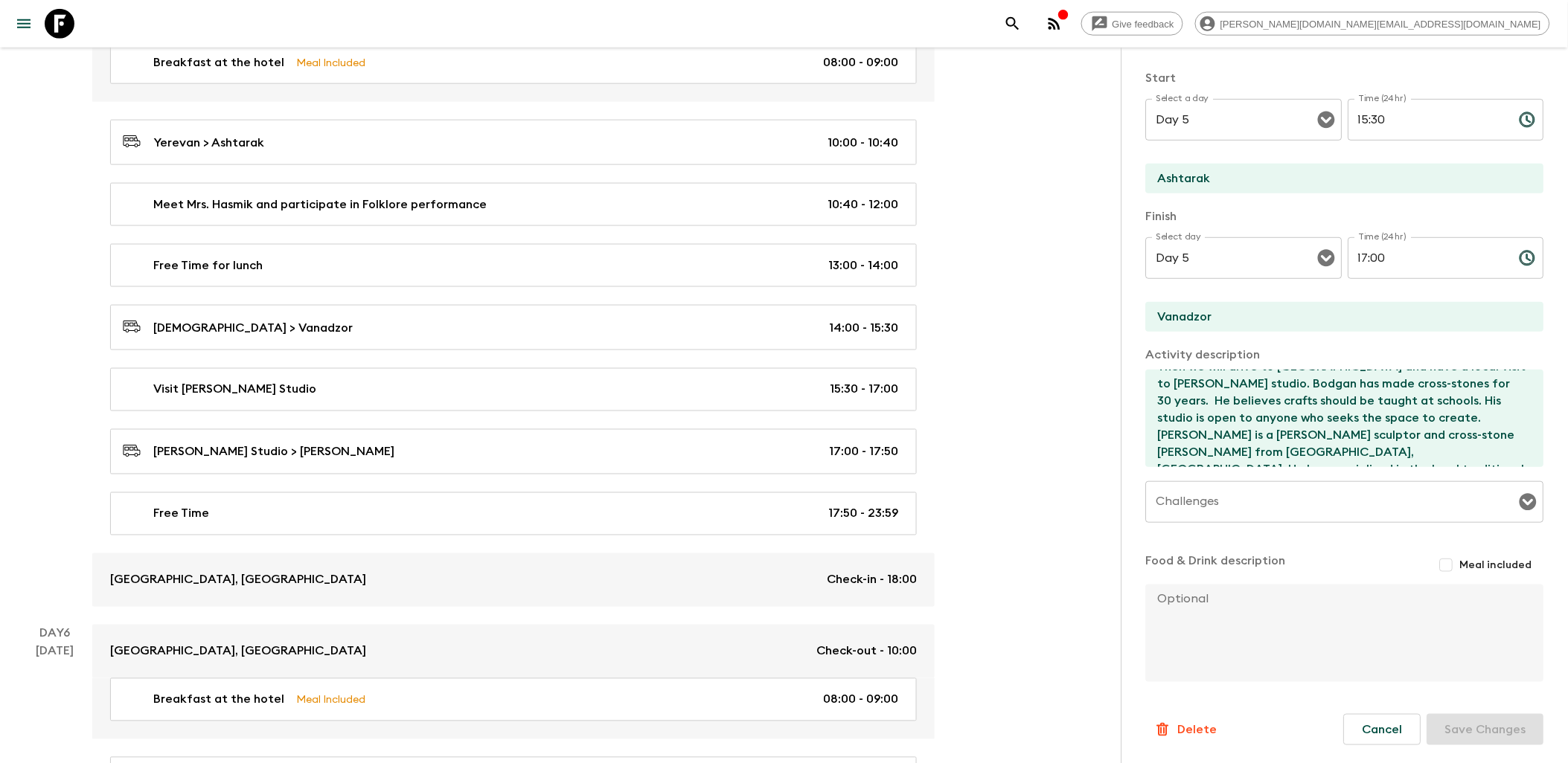
scroll to position [0, 0]
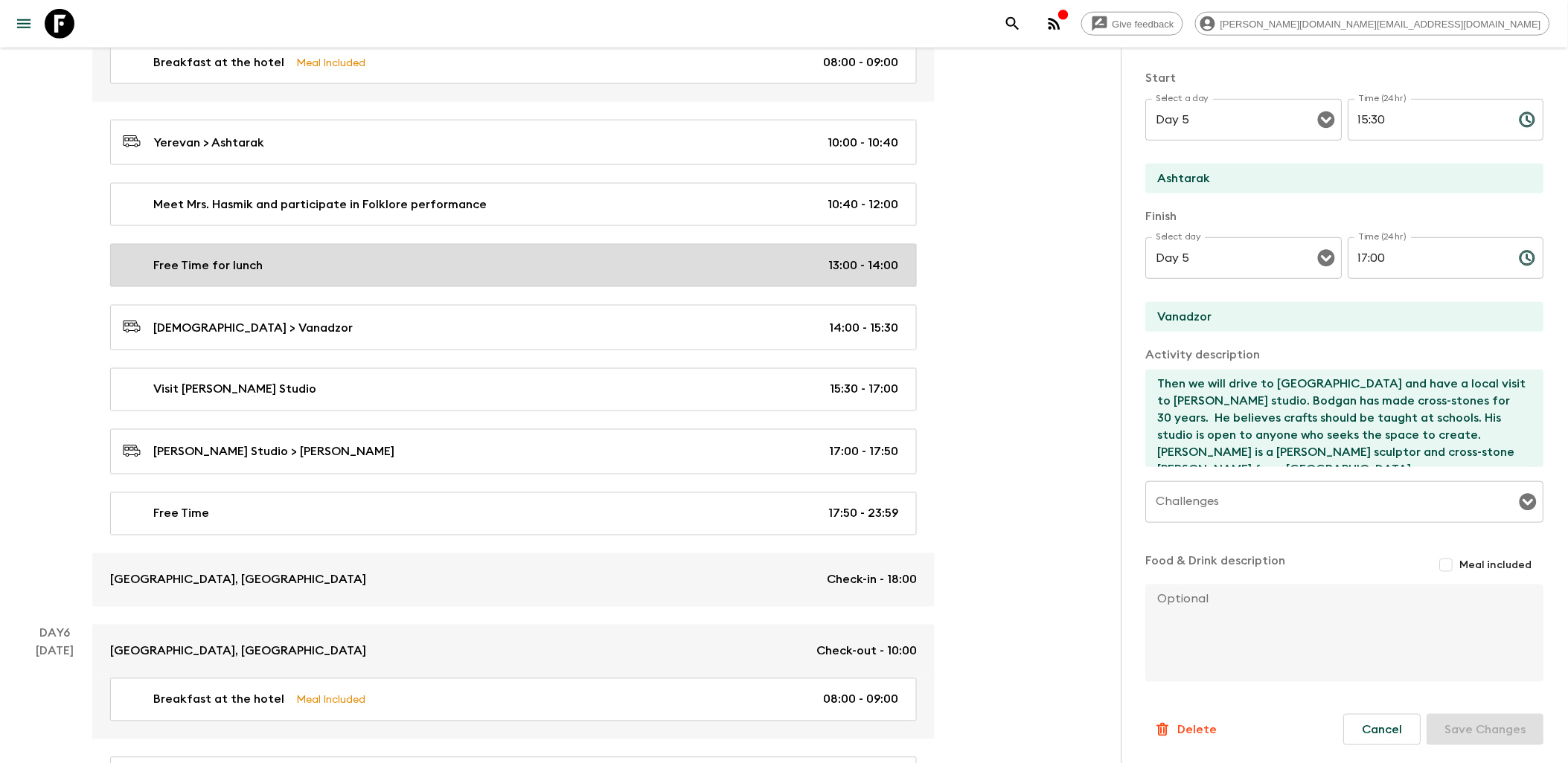
click at [577, 275] on div "Free Time for lunch 13:00 - 14:00" at bounding box center [509, 265] width 775 height 17
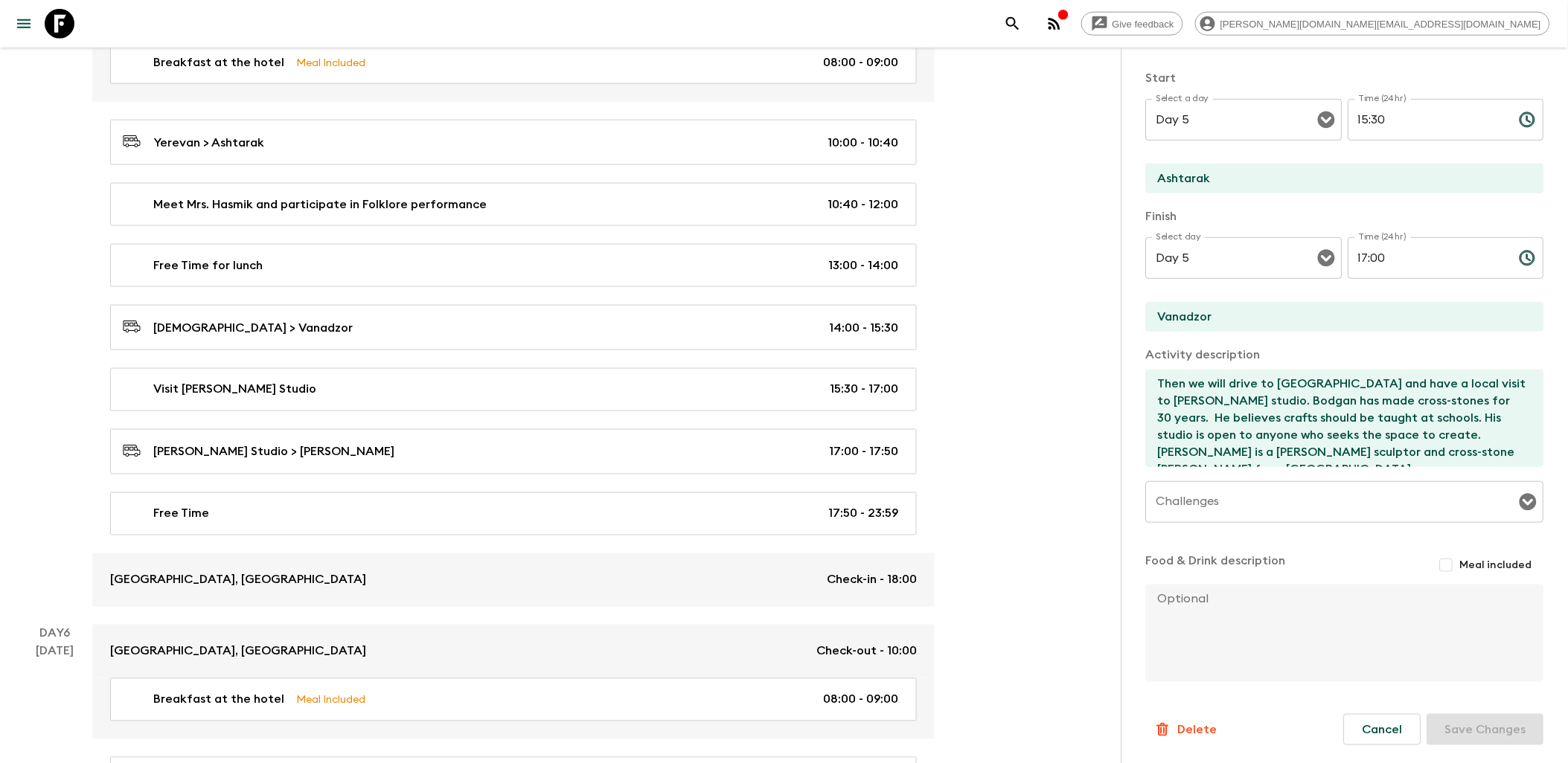
type input "Free Time for lunch"
type input "Ashtarak"
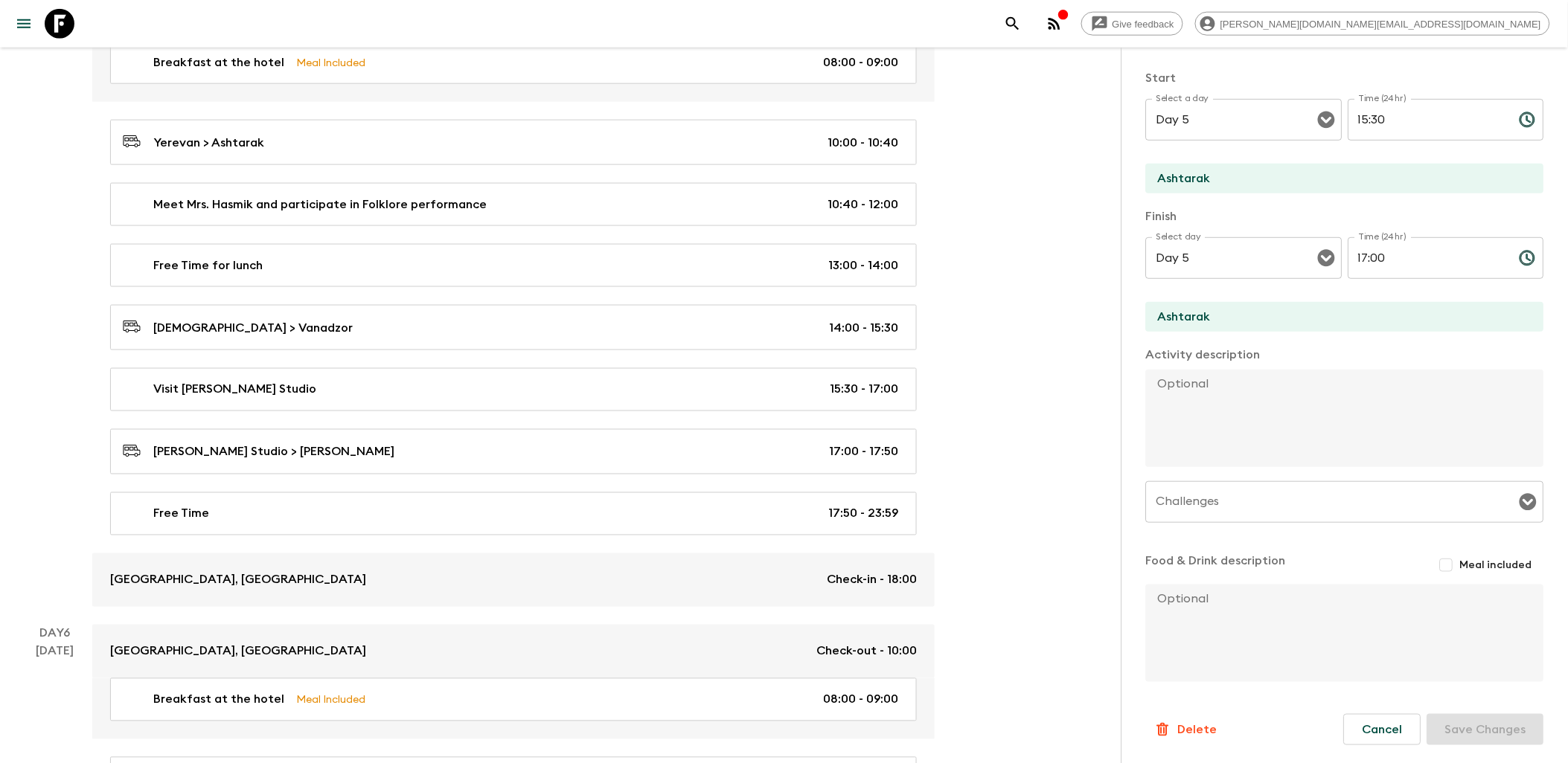
type input "13:00"
type input "14:00"
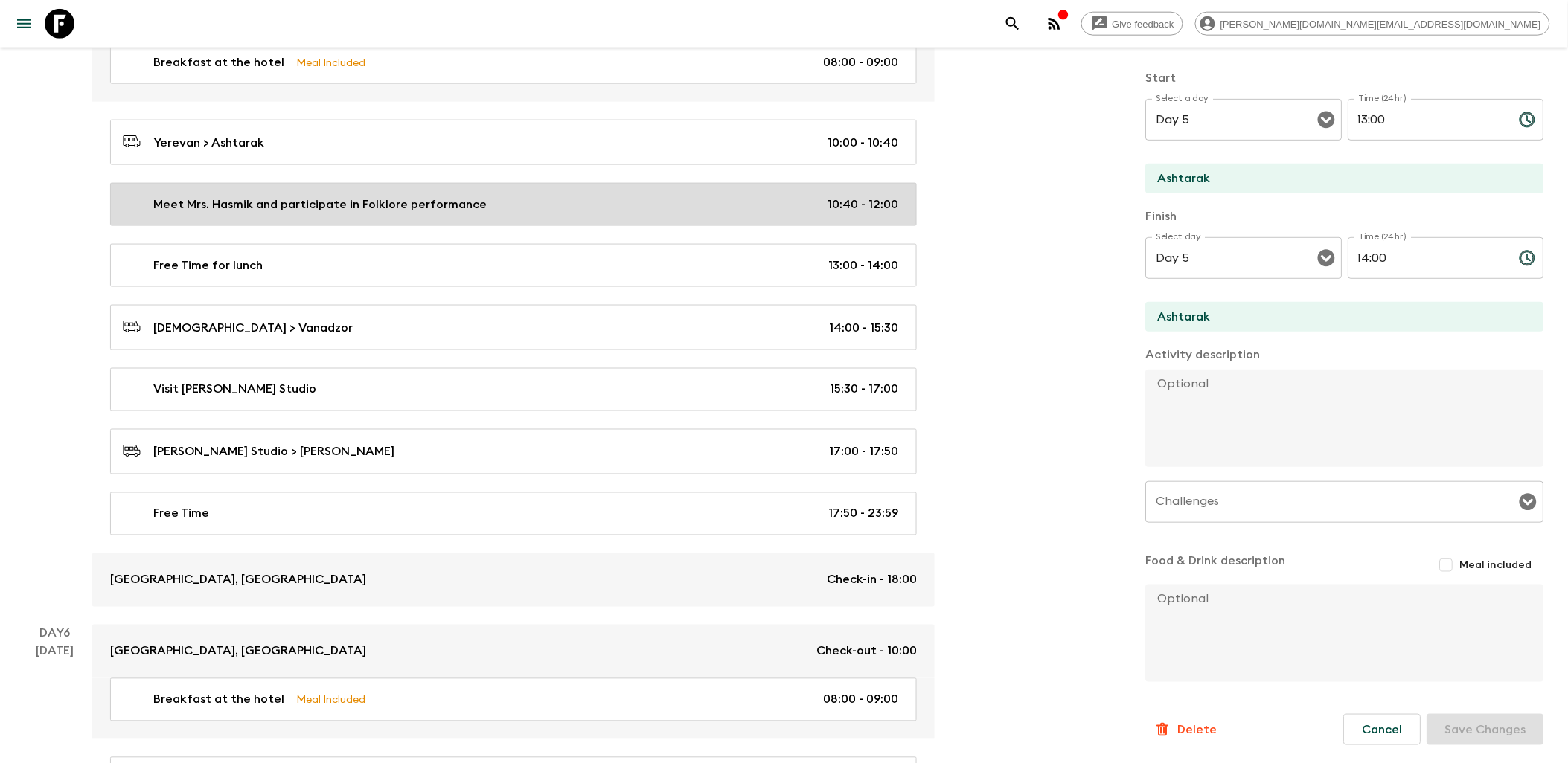
click at [570, 213] on div "Meet Mrs. Hasmik and participate in Folklore performance 10:40 - 12:00" at bounding box center [509, 204] width 775 height 17
type input "Meet Mrs. Hasmik and participate in Folklore performance"
checkbox input "true"
type input "Yerevan"
type textarea "Next, we’ll become part of the local community as we meet [PERSON_NAME], an [DE…"
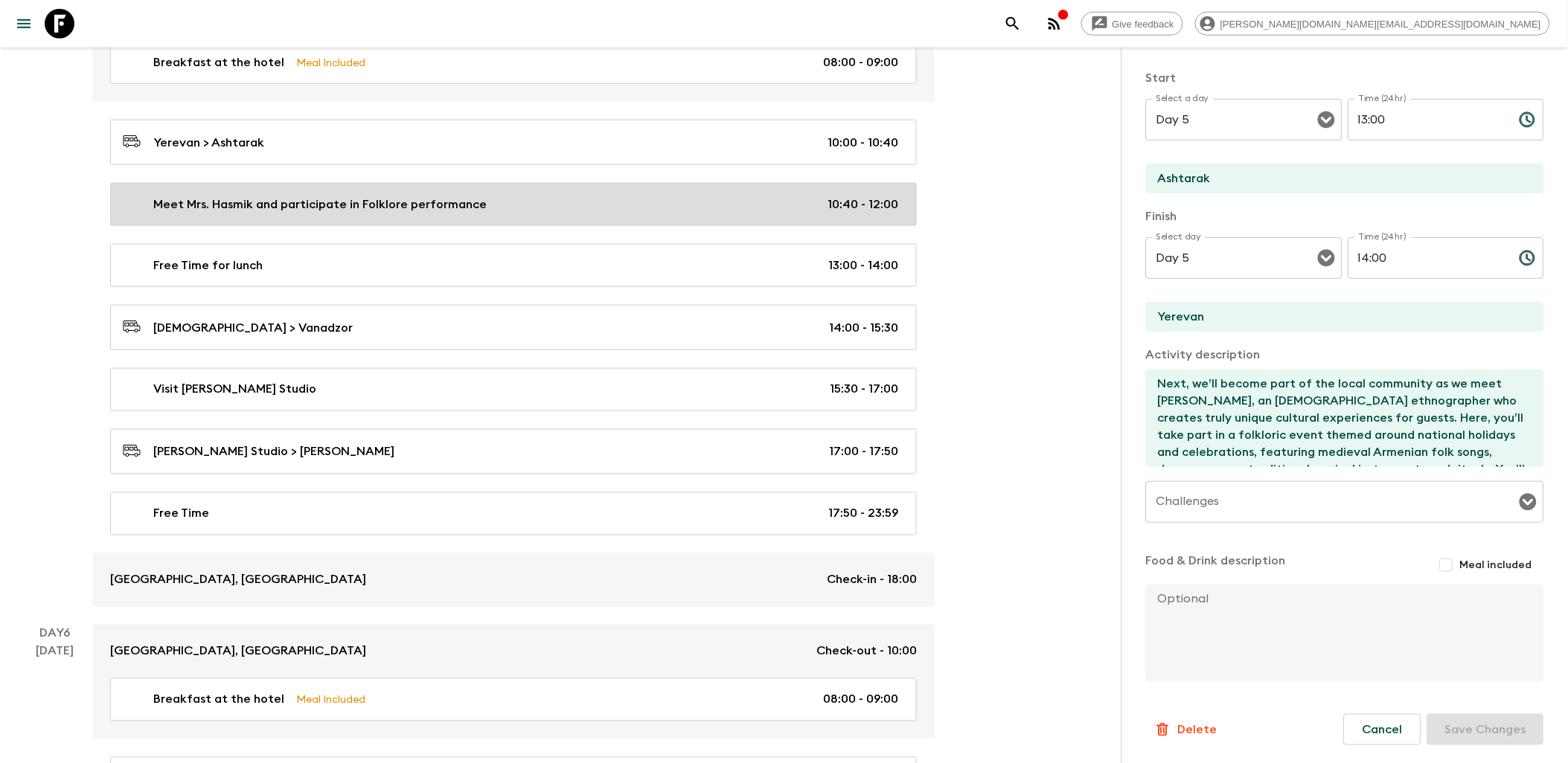
type input "10:40"
type input "12:00"
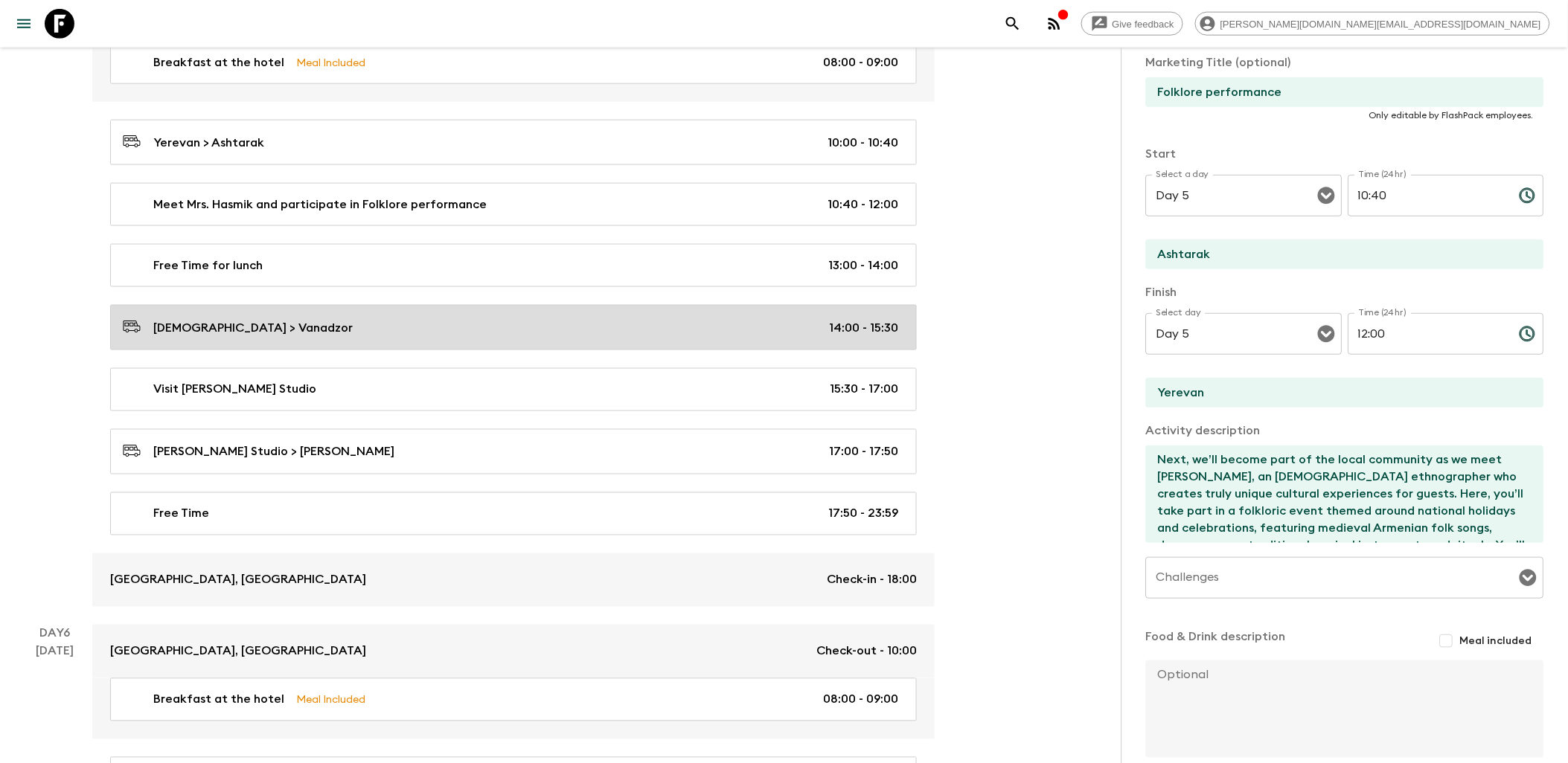
click at [502, 337] on div "[DEMOGRAPHIC_DATA] > Vanadzor 14:00 - 15:30" at bounding box center [509, 327] width 775 height 20
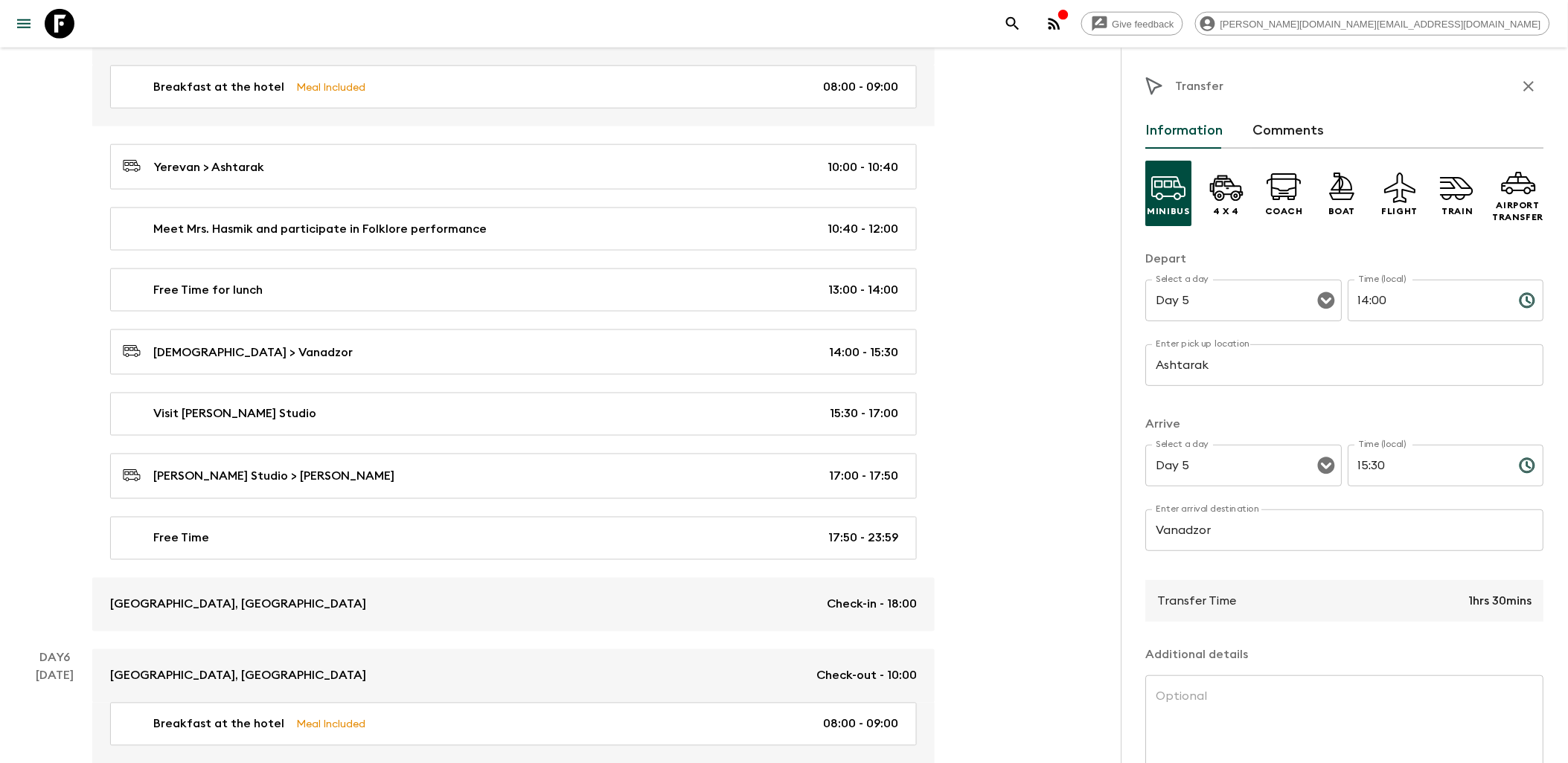
scroll to position [2644, 0]
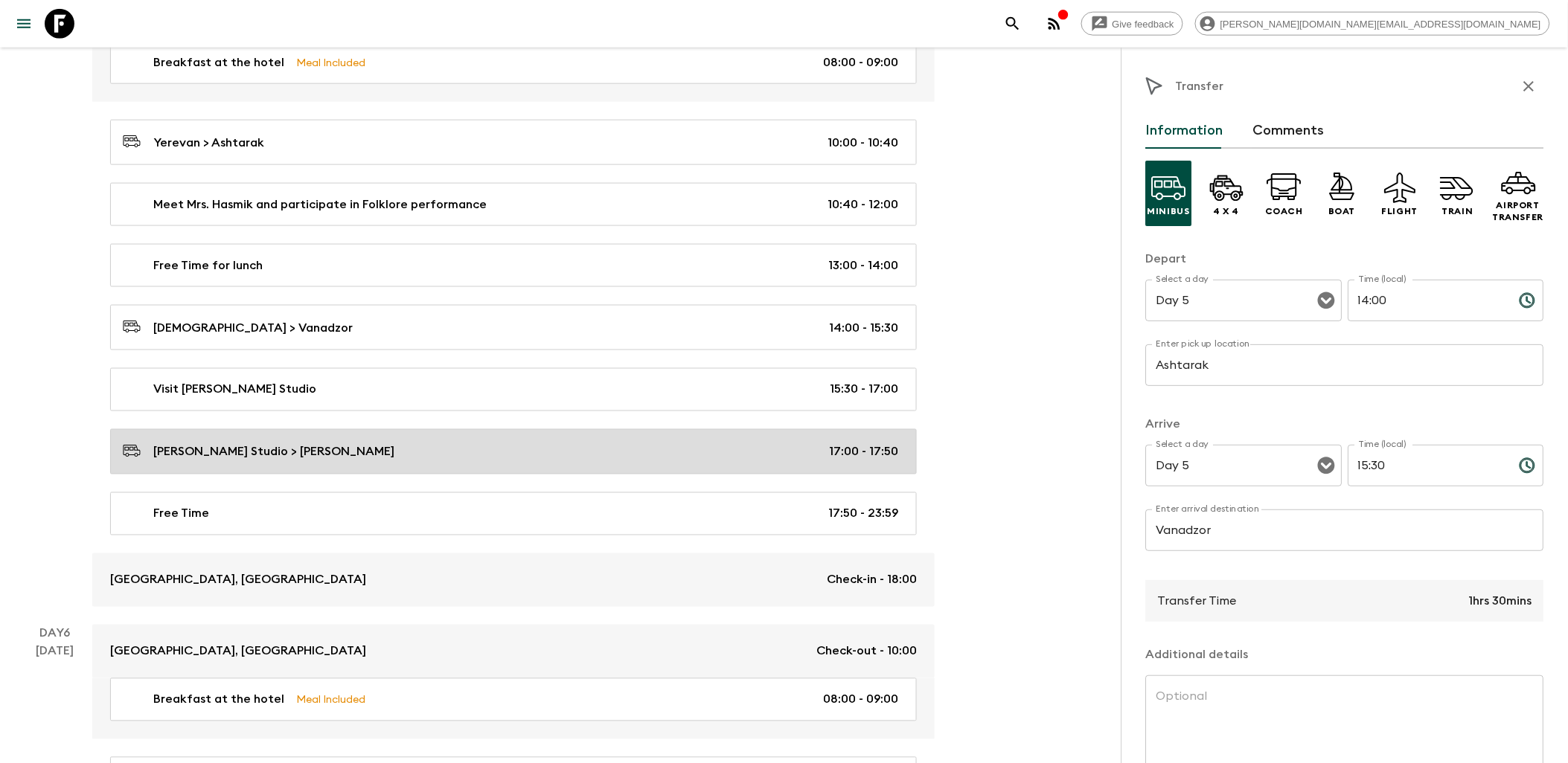
click at [657, 474] on link "[PERSON_NAME] Studio > Dilijan 17:00 - 17:50" at bounding box center [513, 451] width 807 height 45
type input "[PERSON_NAME] Studio"
type input "Dilijan"
type input "17:00"
type input "17:50"
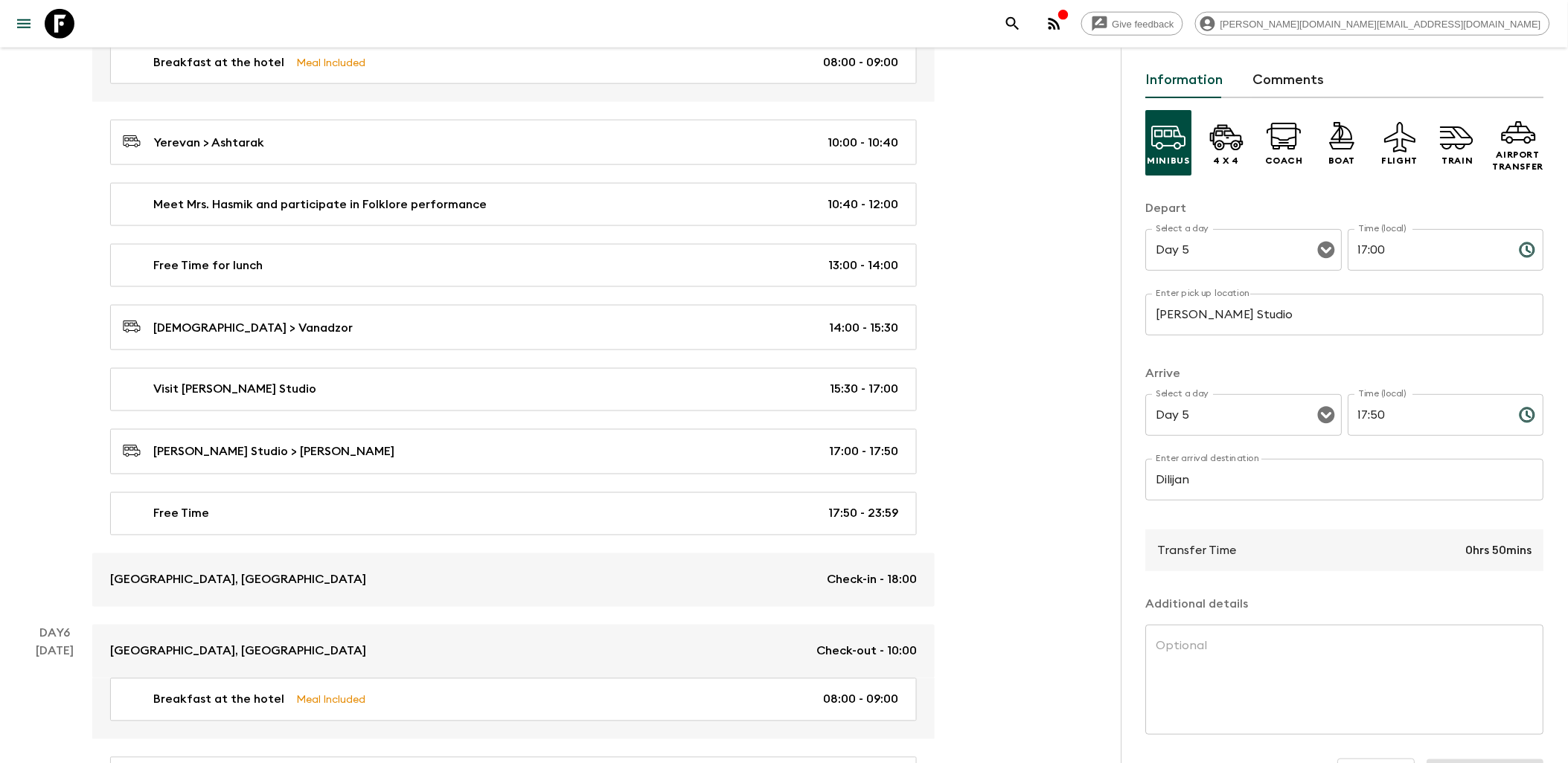
scroll to position [97, 0]
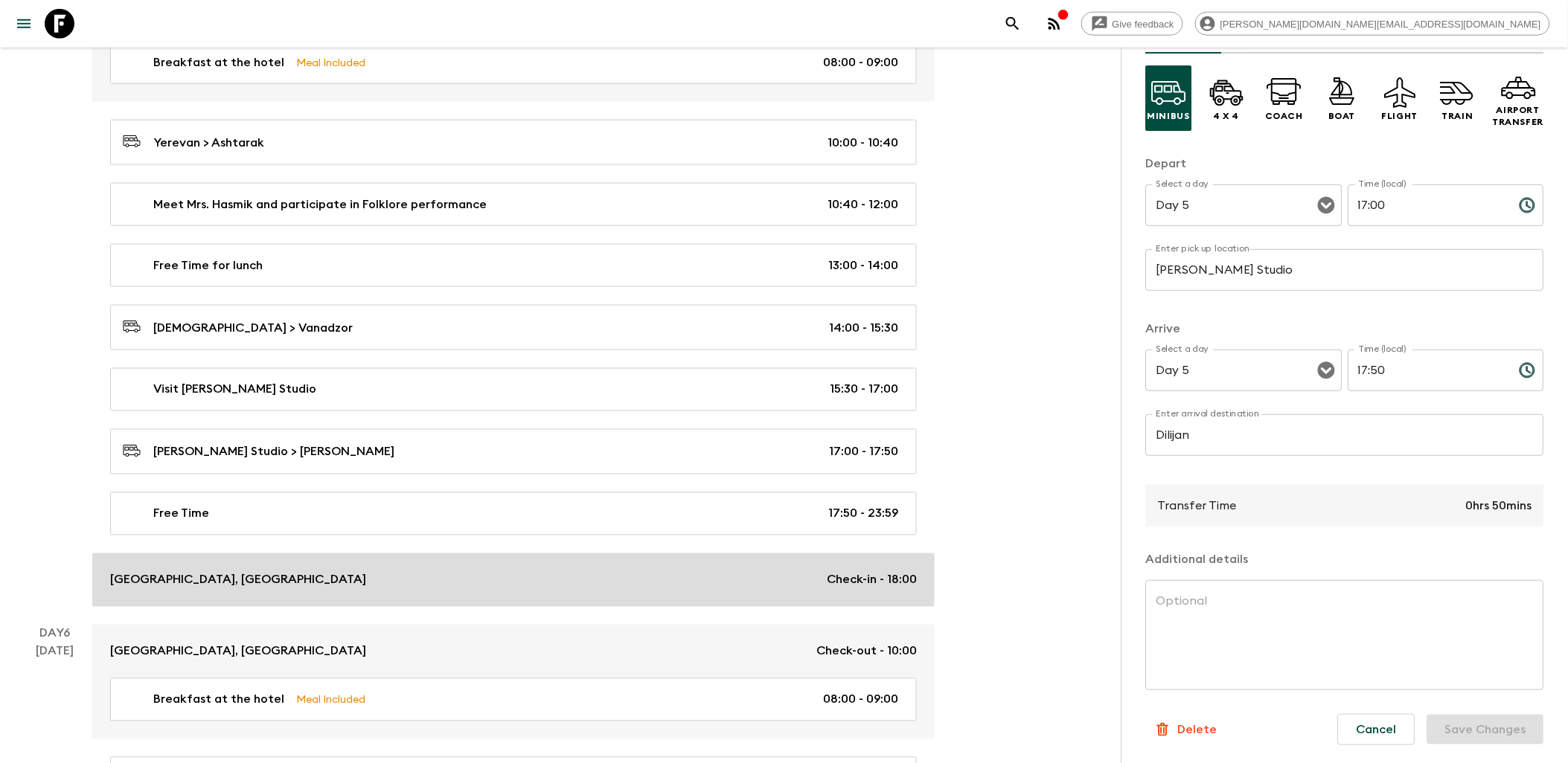
click at [540, 589] on div "[GEOGRAPHIC_DATA], Hotel and Spa Check-in - 18:00" at bounding box center [513, 579] width 807 height 17
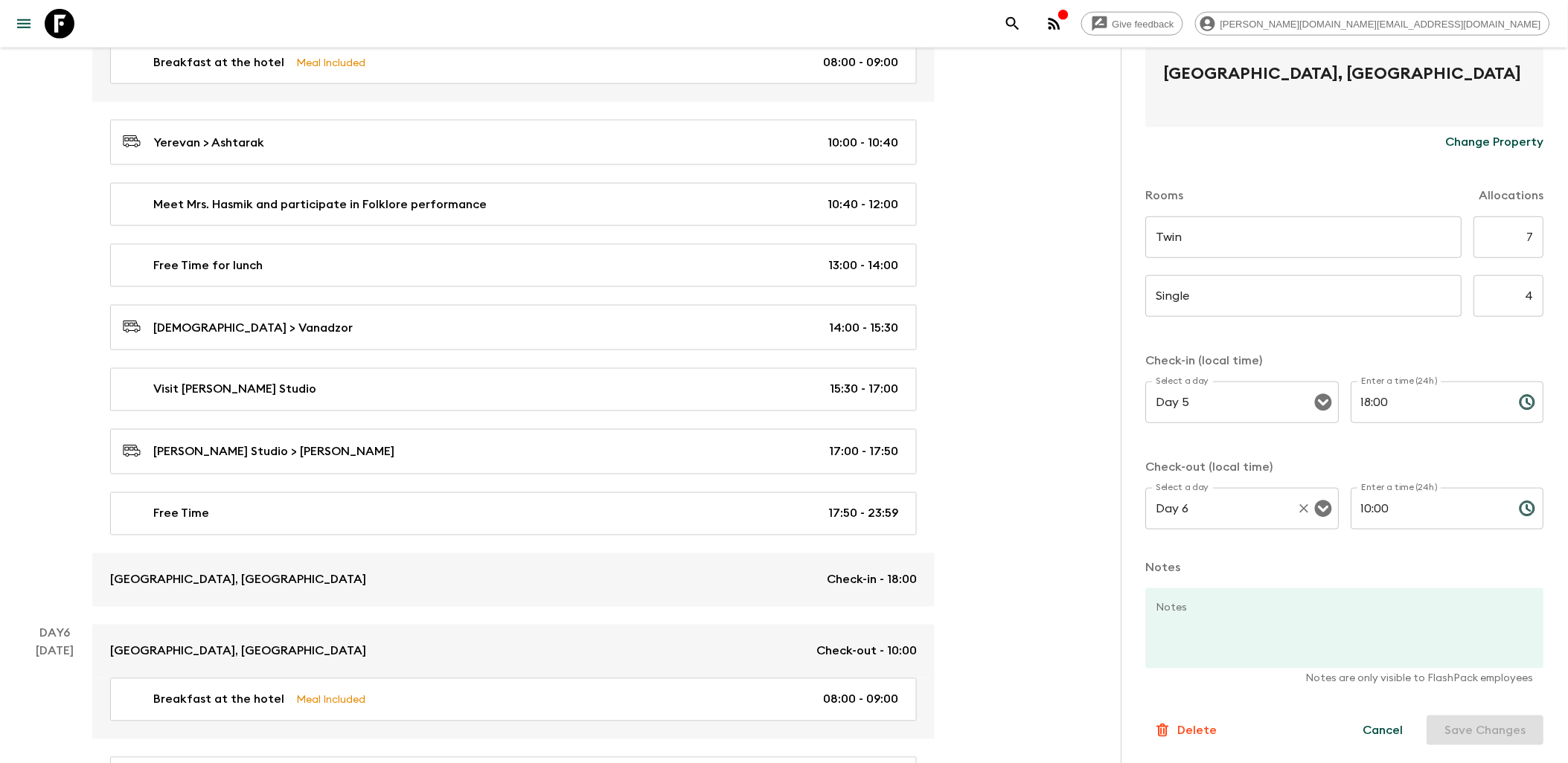
scroll to position [317, 0]
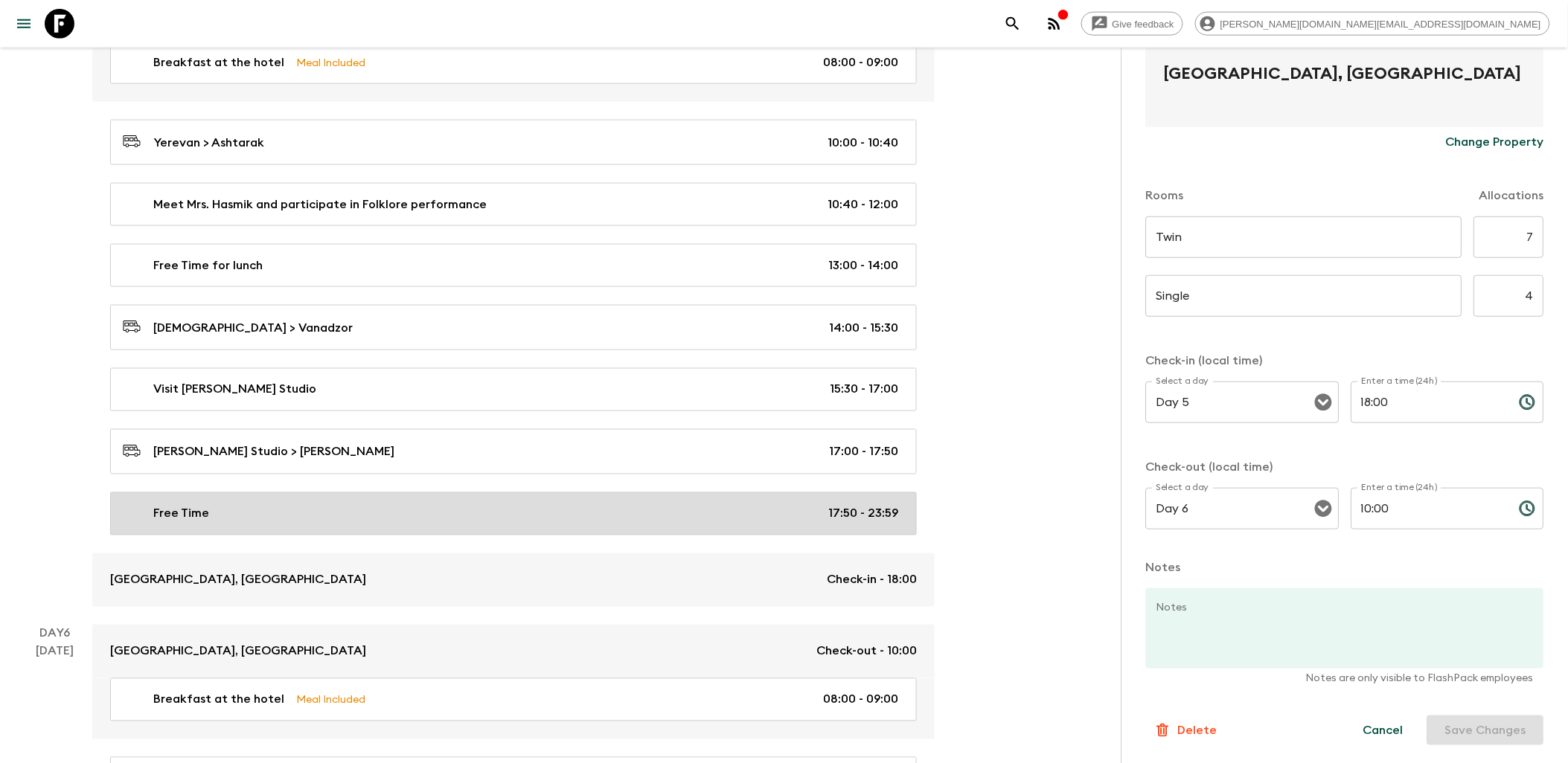
click at [670, 523] on div "Free Time 17:50 - 23:59" at bounding box center [509, 513] width 775 height 17
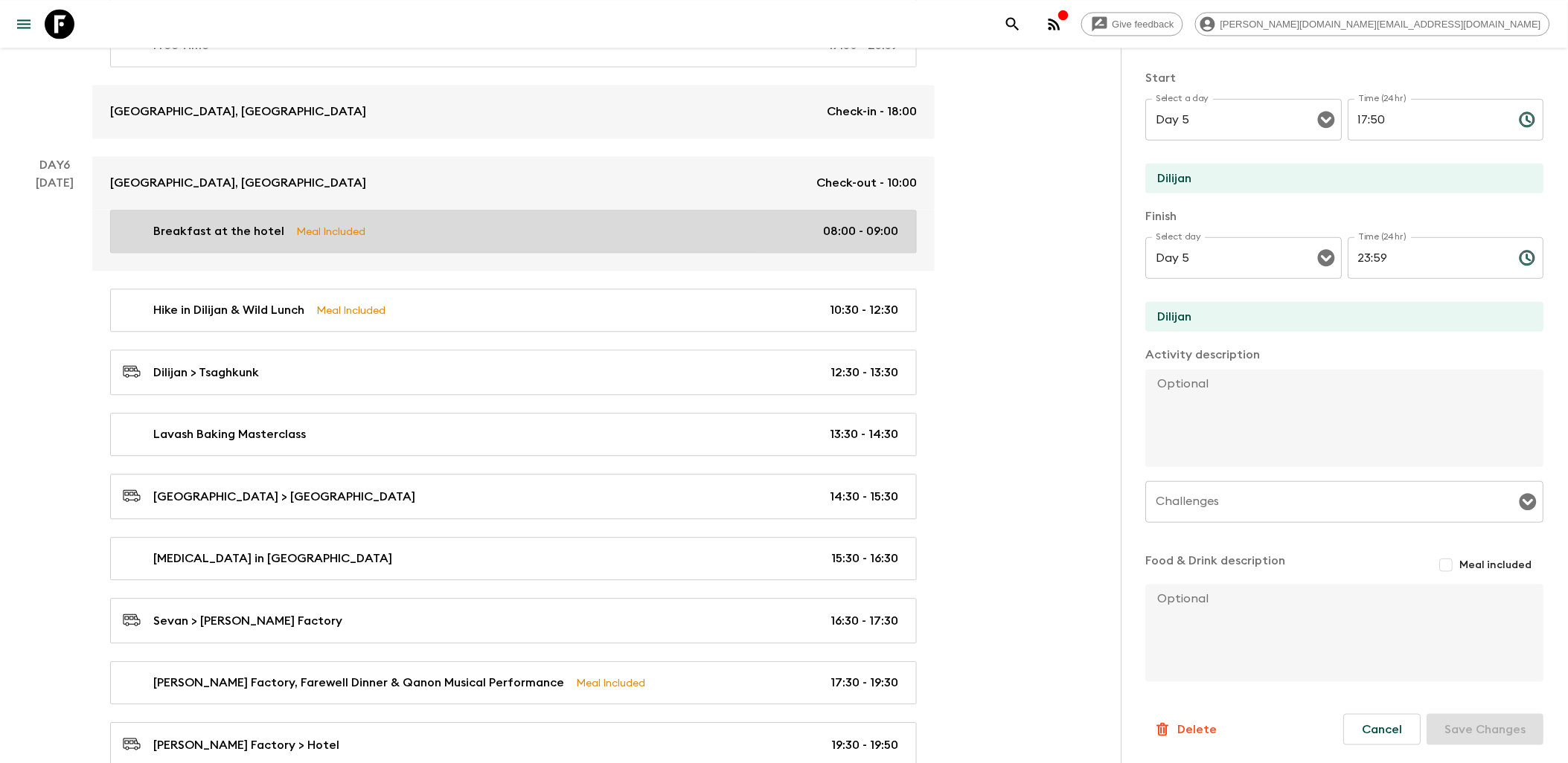
scroll to position [3140, 0]
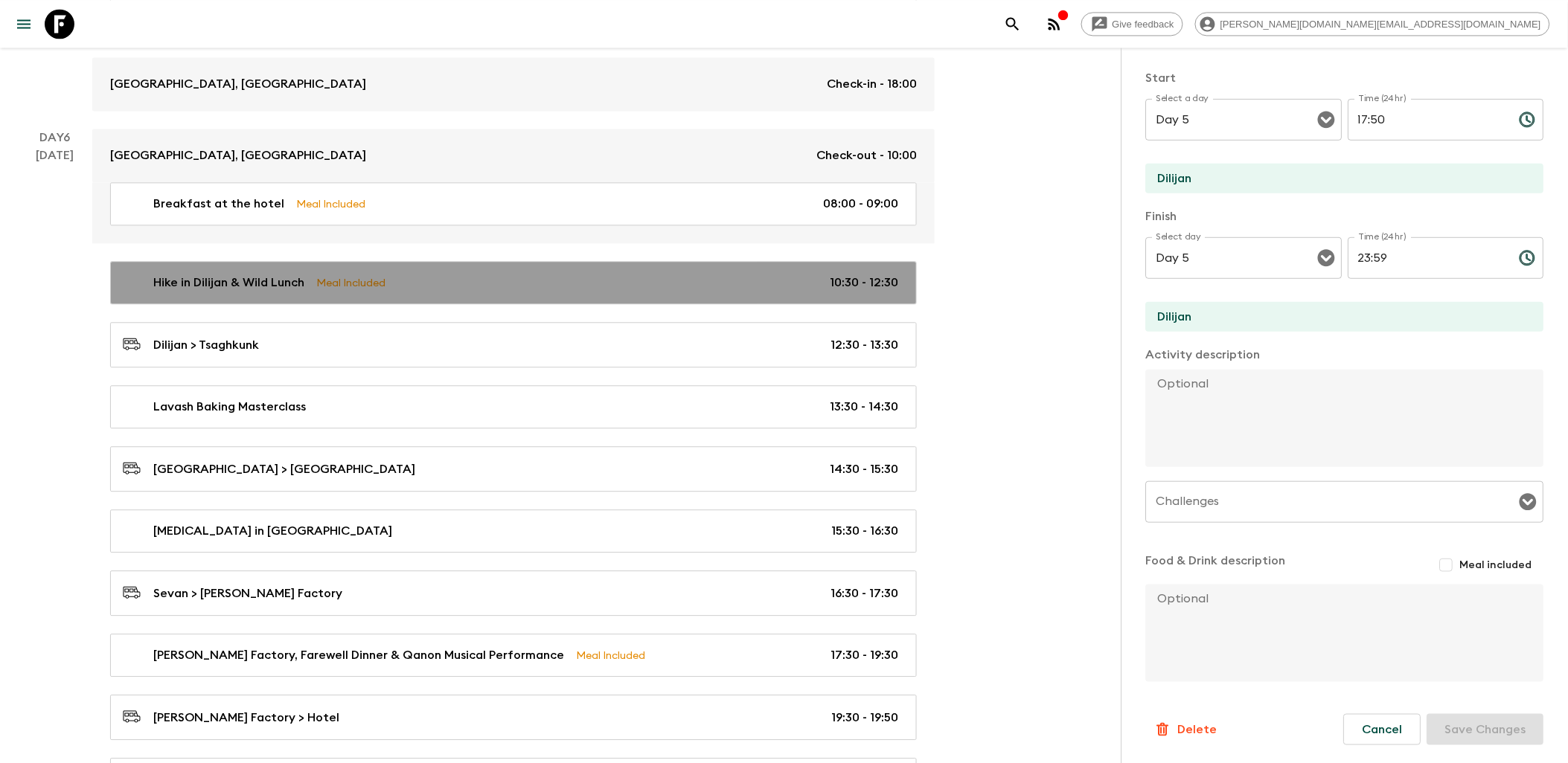
click at [544, 291] on div "Hike in Dilijan & Wild Lunch Meal Included 10:30 - 12:30" at bounding box center [509, 282] width 775 height 17
type input "Hike in Dilijan & Wild Lunch"
checkbox input "true"
type input "Dilijan"
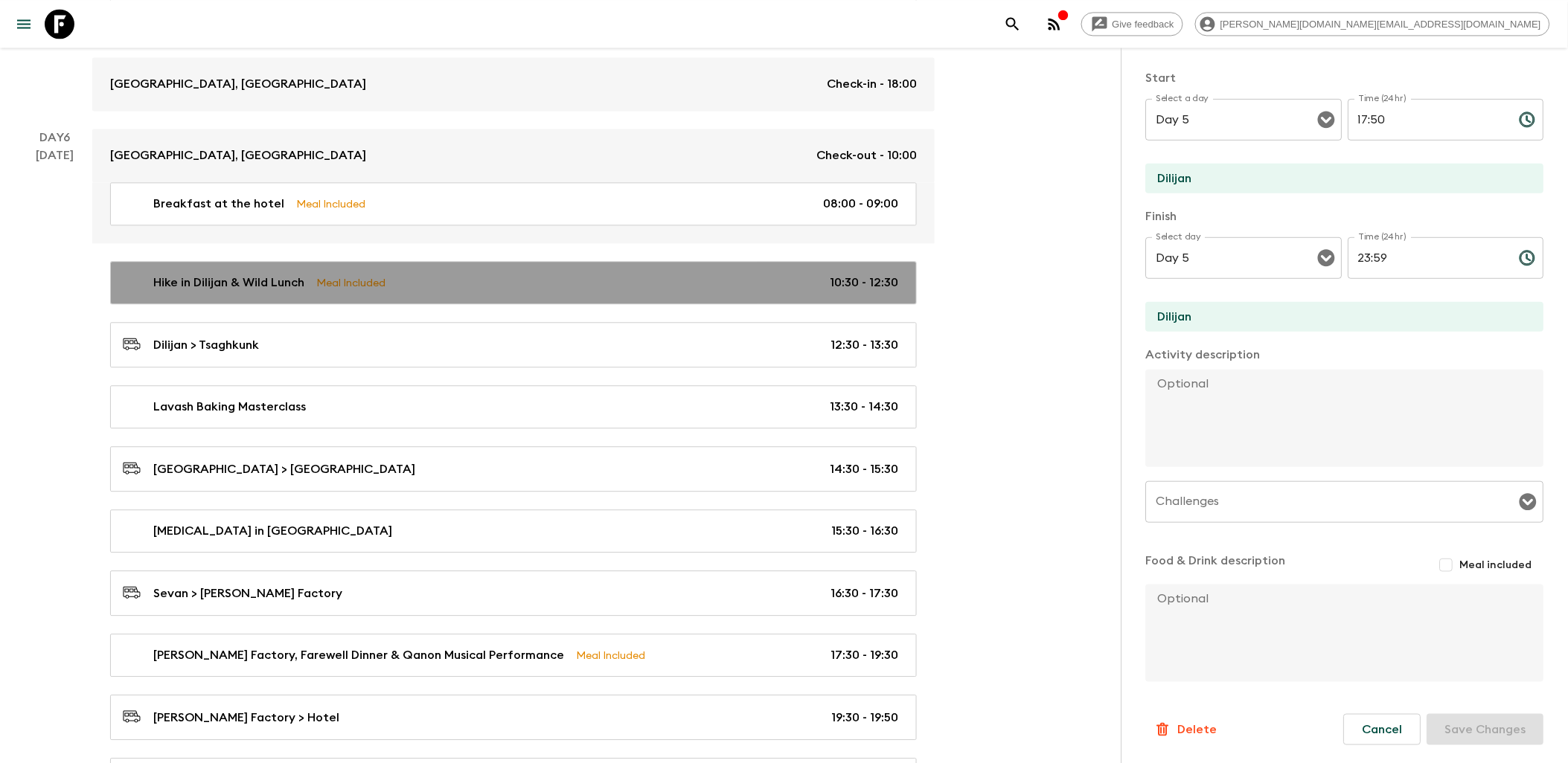
type textarea "Lorem ipsumdolo si ame conse ad elit seddoe te Incidid. Utl etd magnaa enim a m…"
checkbox input "true"
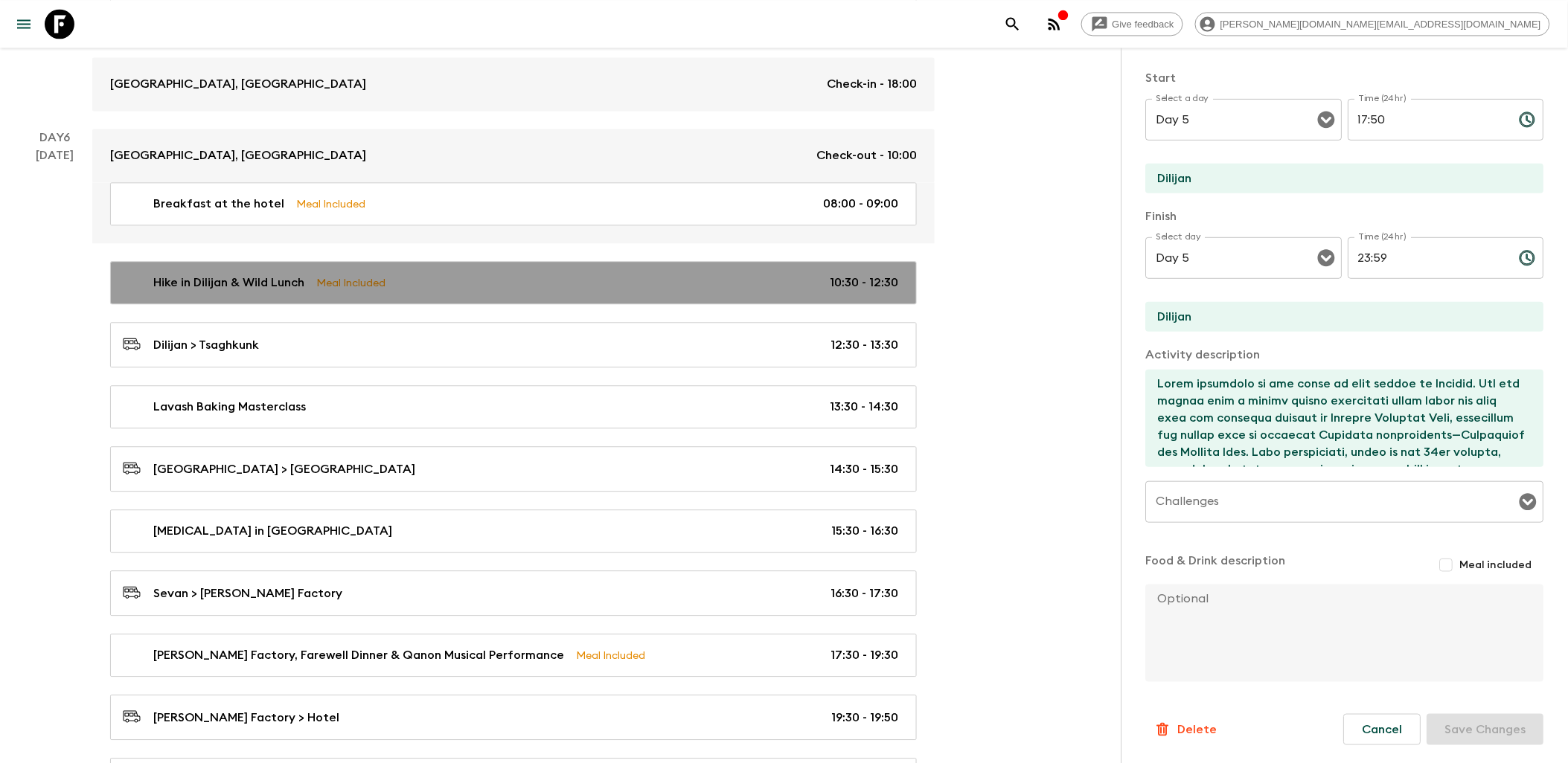
type input "Day 6"
type input "10:30"
type input "Day 6"
type input "12:30"
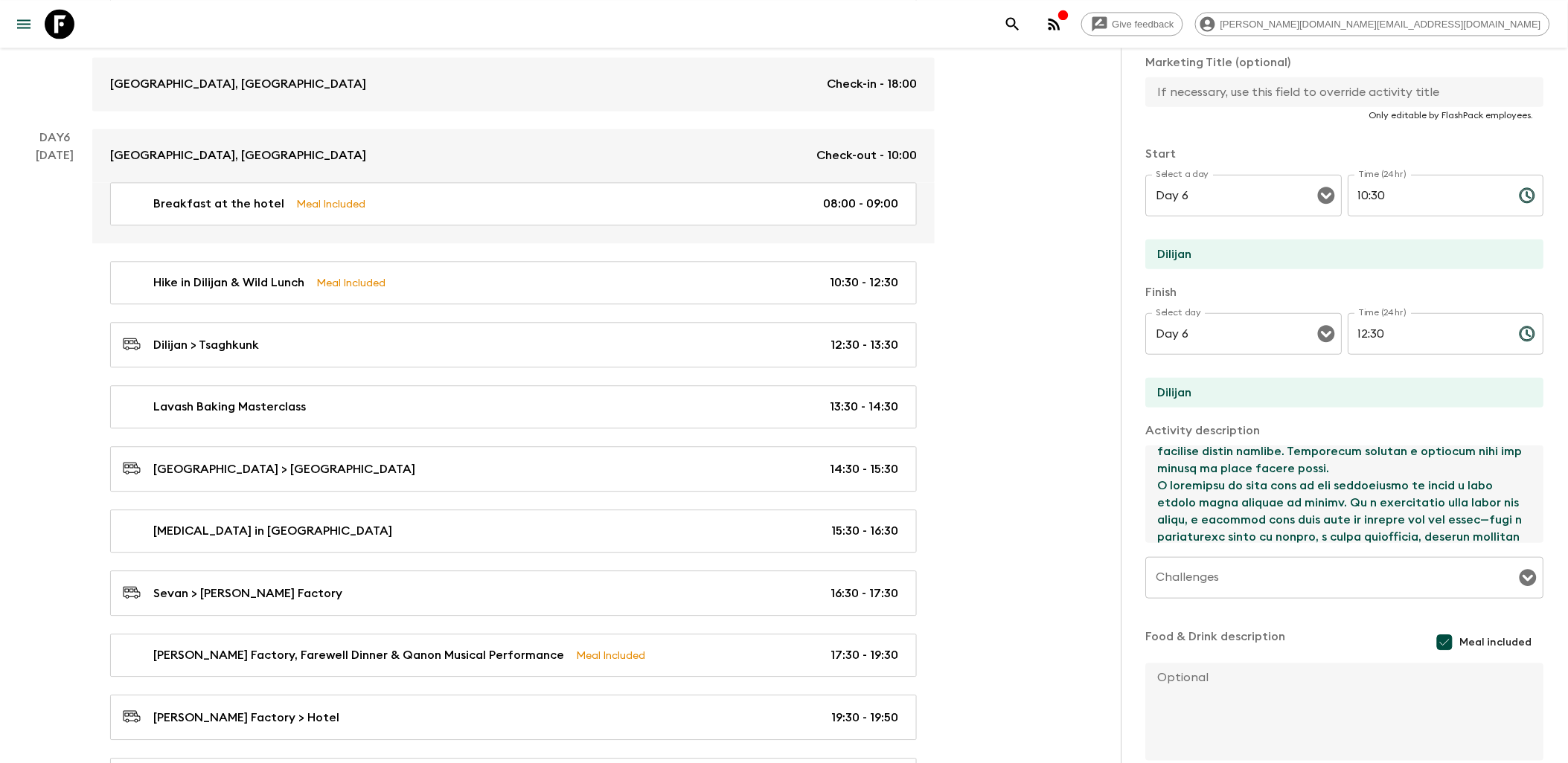
scroll to position [411, 0]
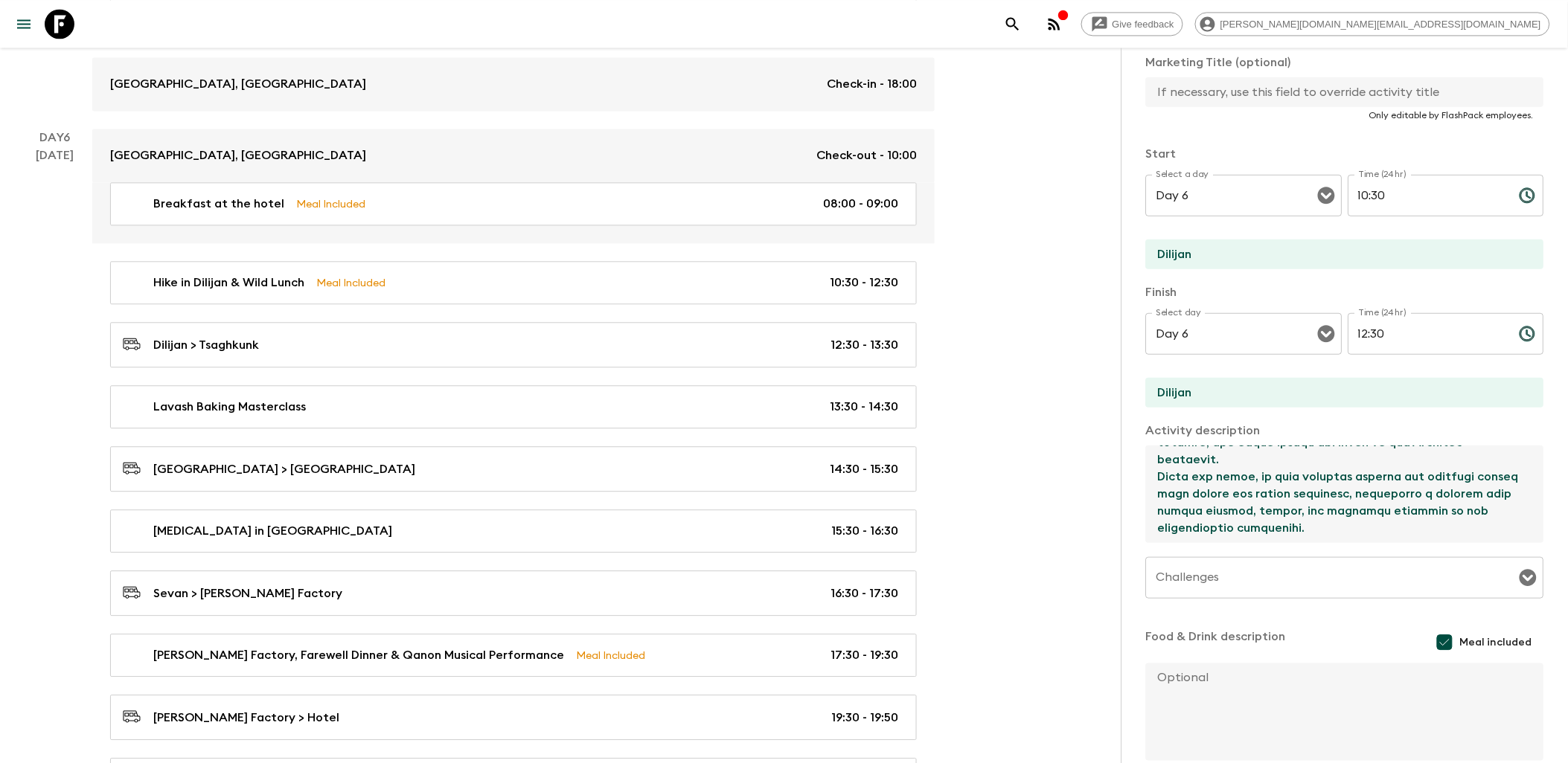
drag, startPoint x: 1158, startPoint y: 460, endPoint x: 1357, endPoint y: 514, distance: 206.2
click at [1261, 514] on textarea at bounding box center [1339, 495] width 386 height 97
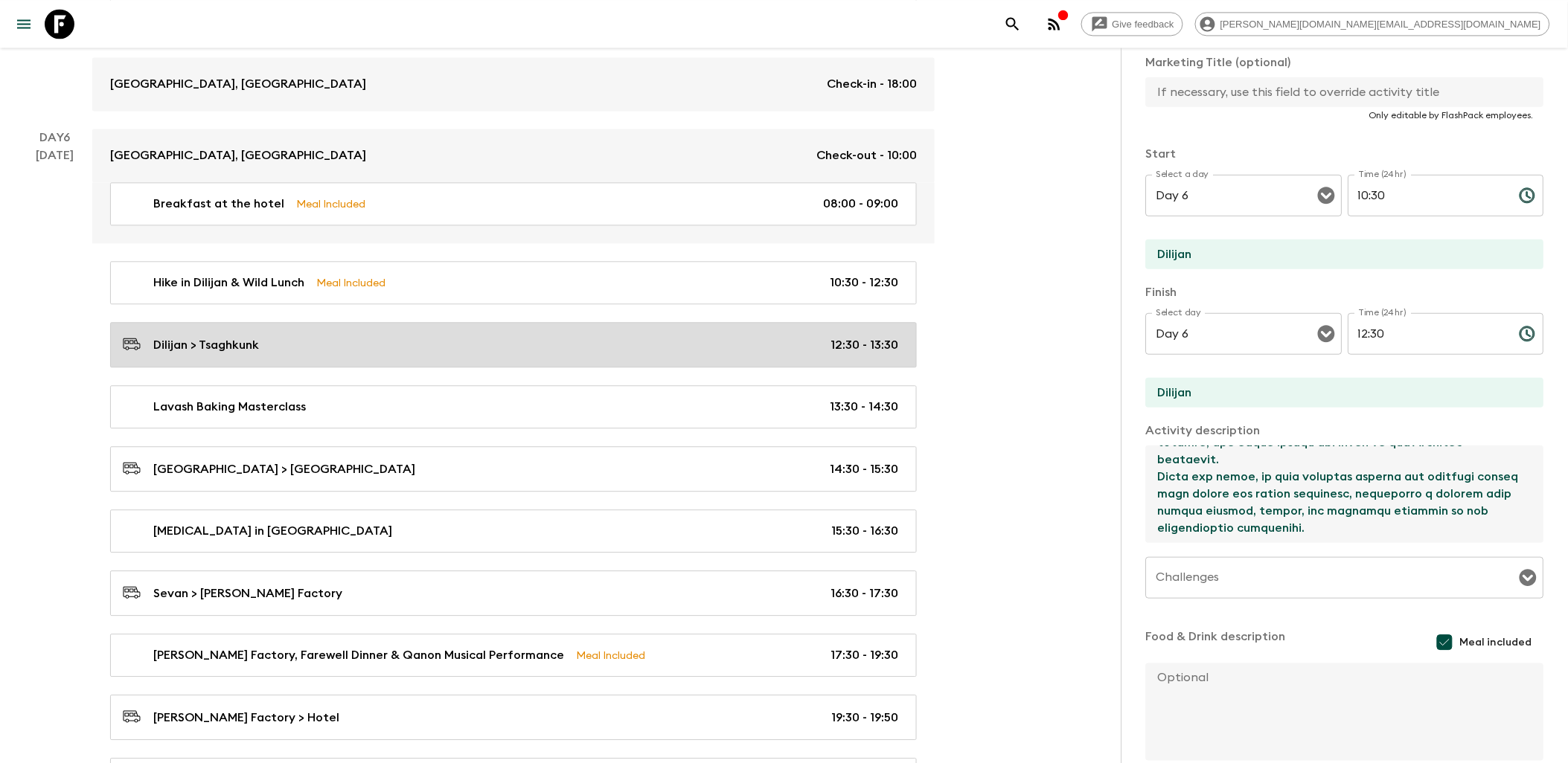
scroll to position [3223, 0]
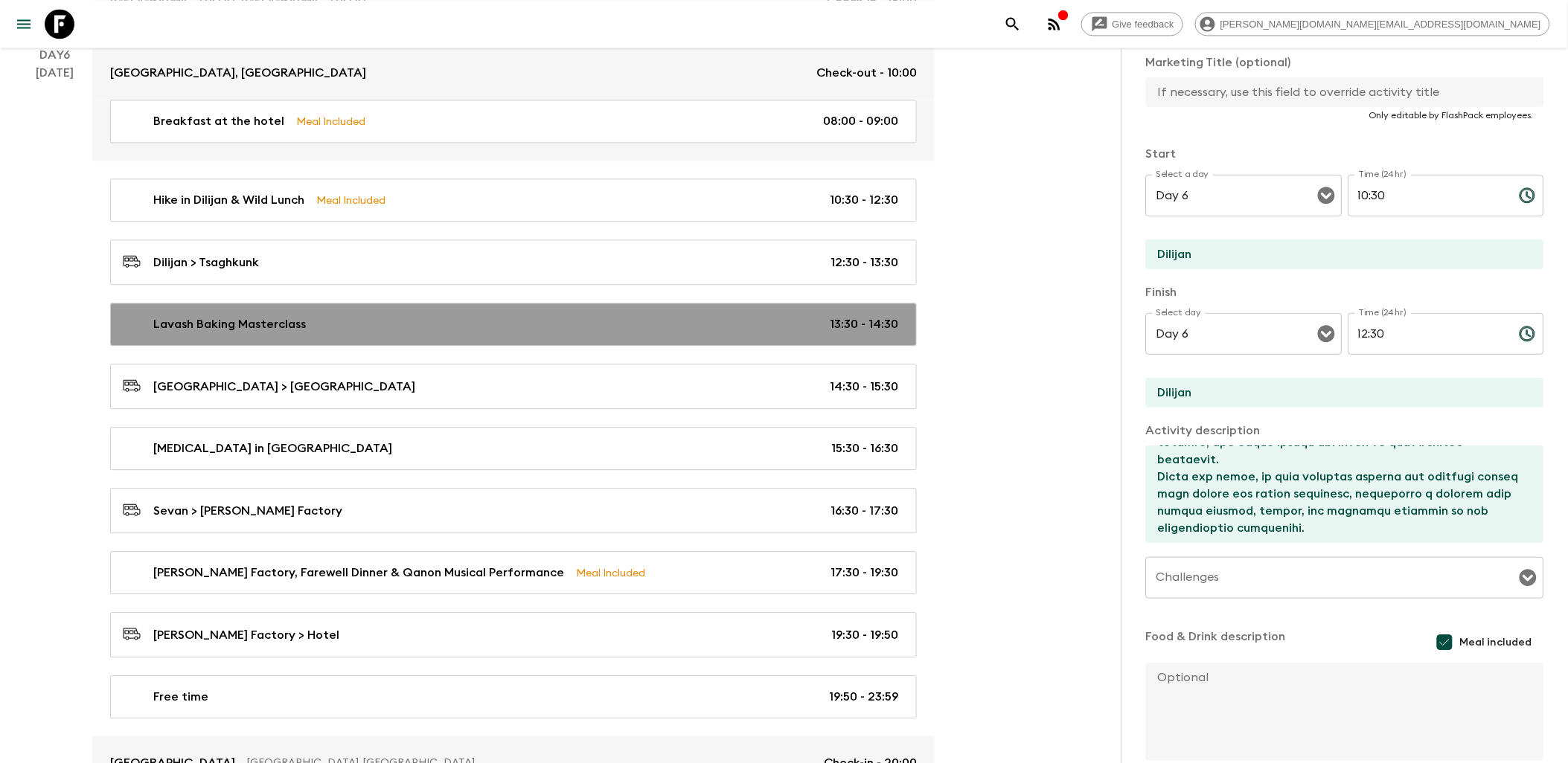
click at [494, 333] on div "Lavash Baking Masterclass 13:30 - 14:30" at bounding box center [509, 324] width 775 height 17
type input "Lavash Baking Masterclass"
type input "Dilijan"
type input "Tsaghkunk"
type textarea "Lore ip dolo sitam con adipiscin elitsed do Eiusmodte, incid ut’la etdo ma ali …"
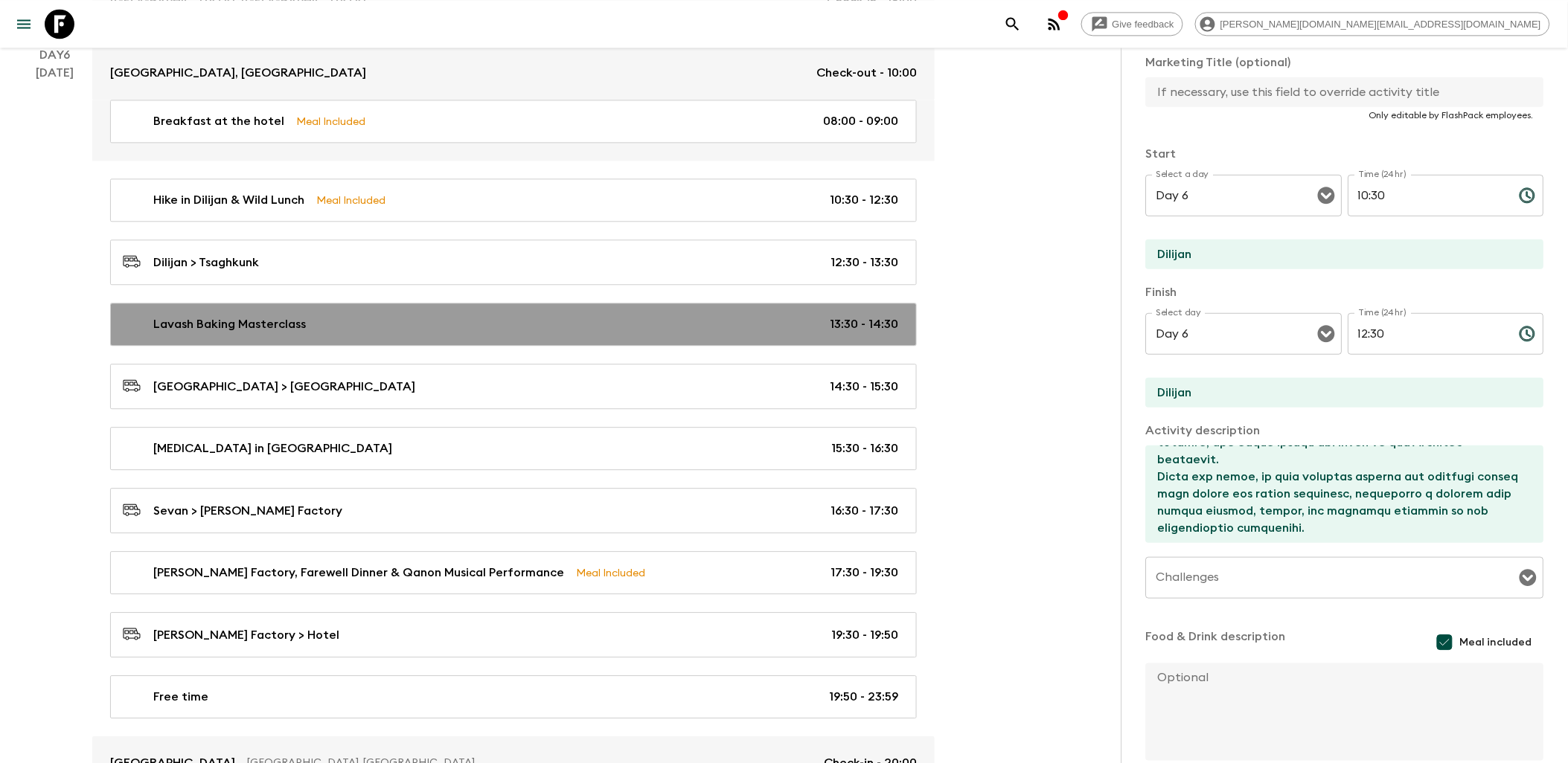
checkbox input "false"
type input "13:30"
type input "14:30"
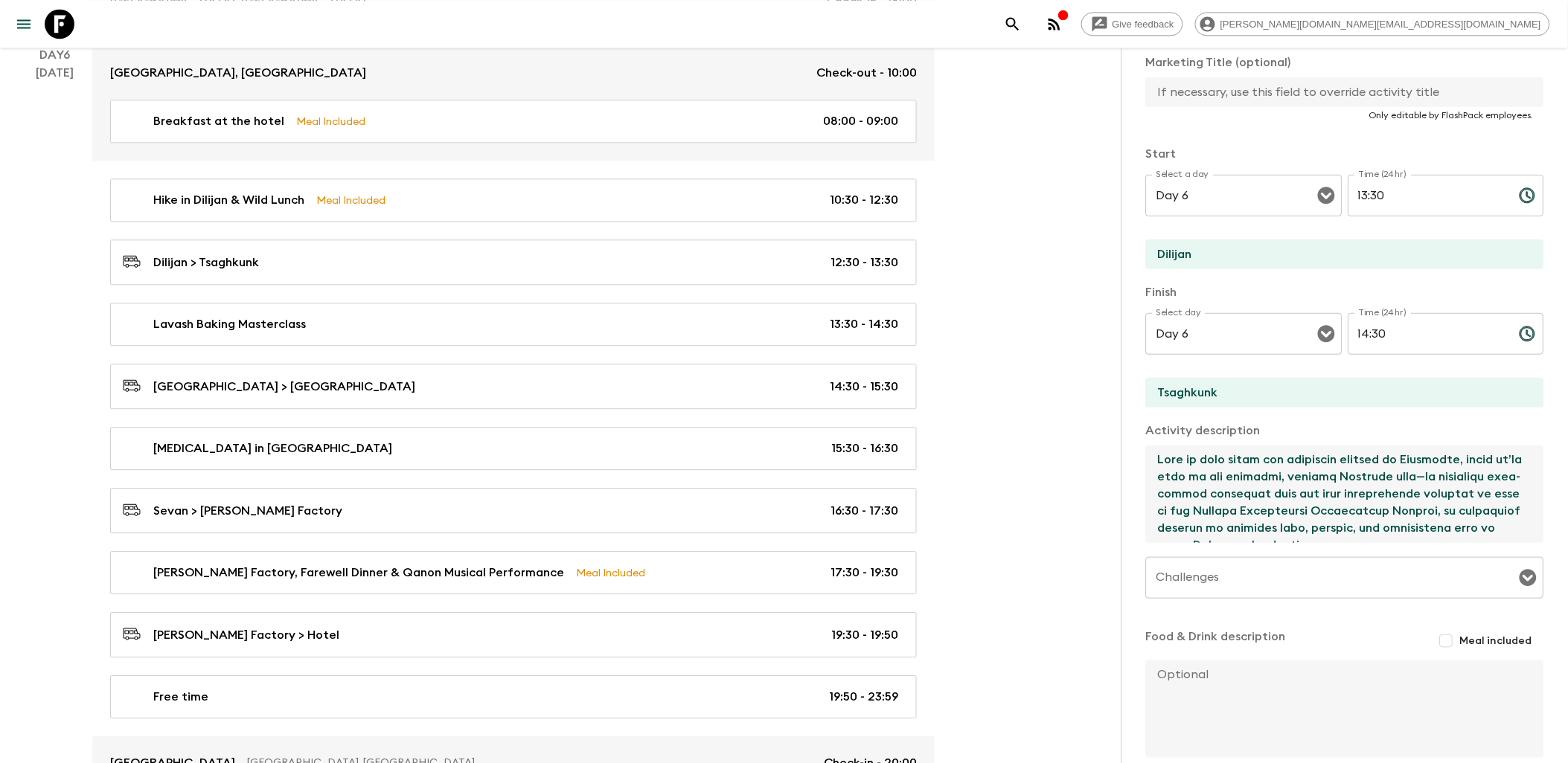
click at [1261, 482] on textarea at bounding box center [1339, 495] width 386 height 97
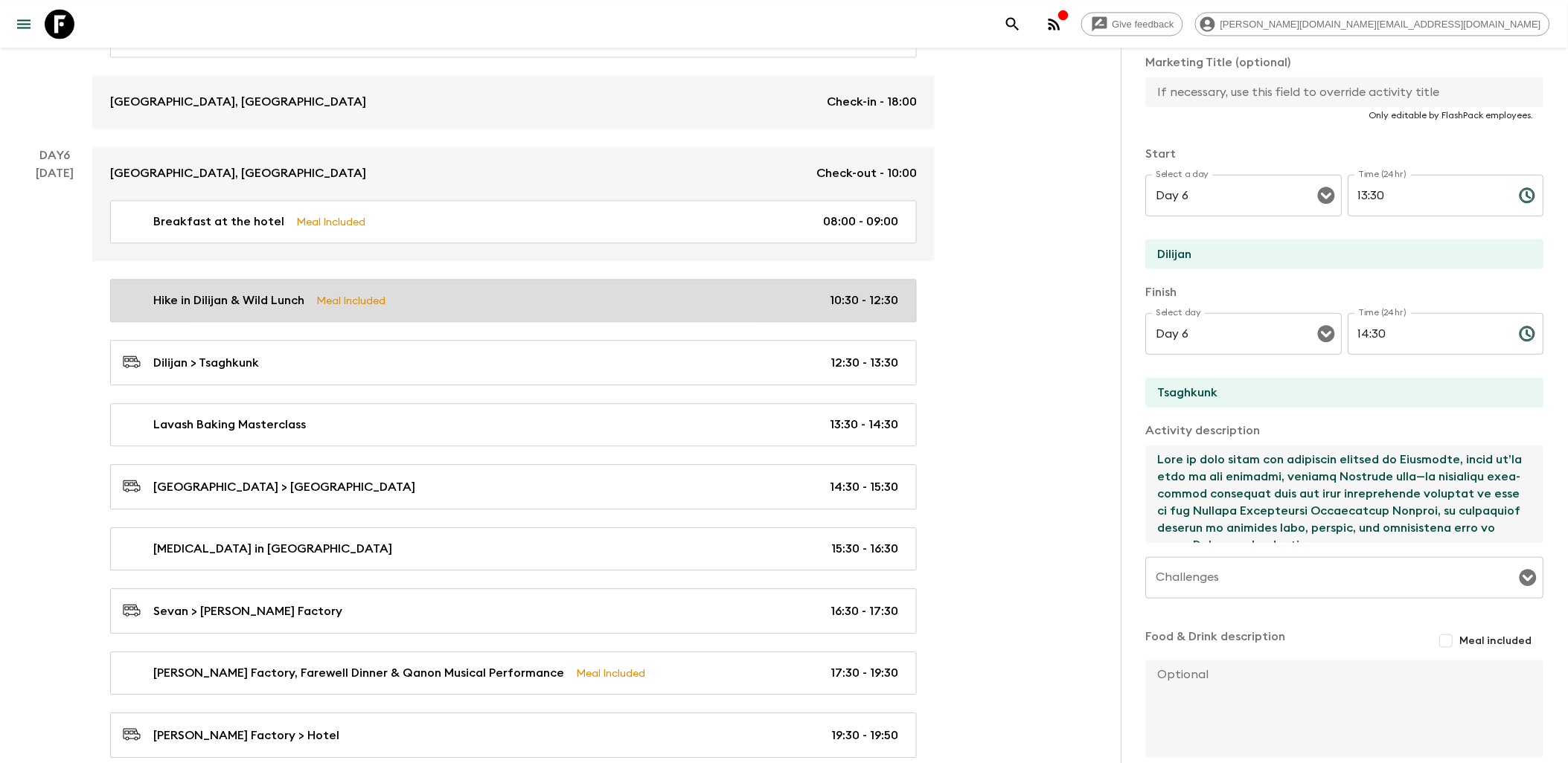
scroll to position [3223, 0]
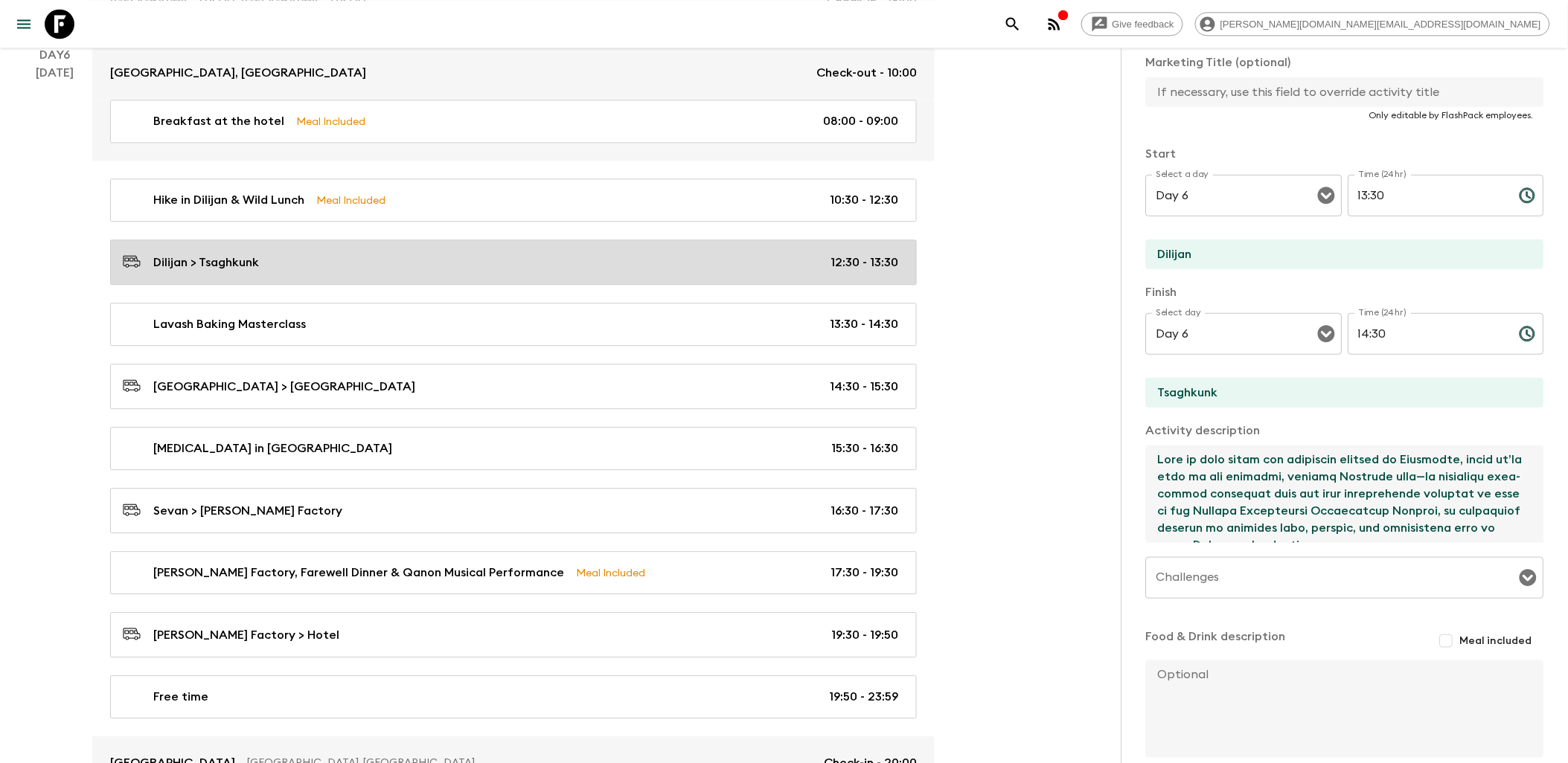
click at [578, 285] on link "Dilijan > Tsaghkunk 12:30 - 13:30" at bounding box center [513, 262] width 807 height 45
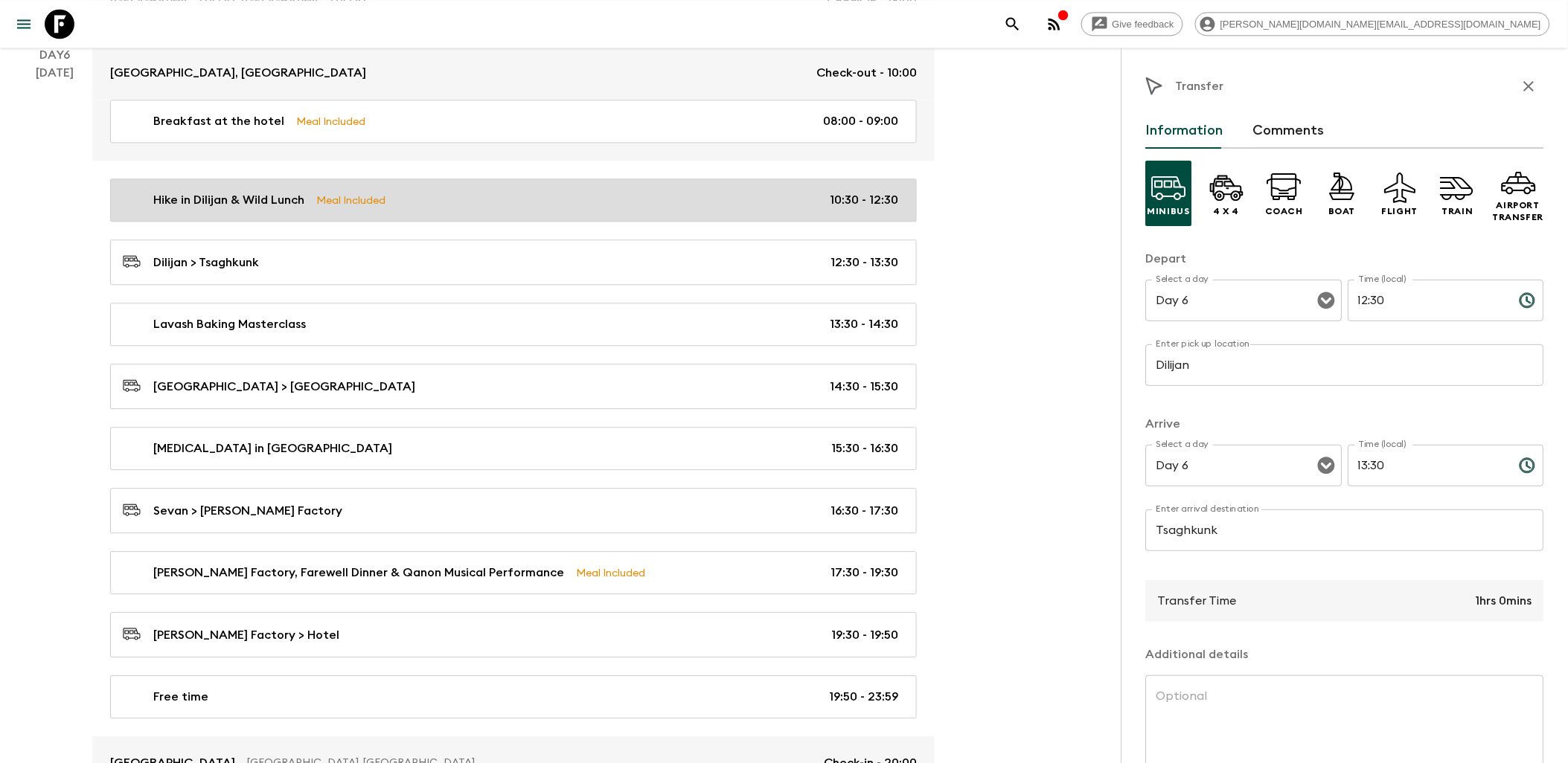
click at [564, 209] on div "Hike in Dilijan & Wild Lunch Meal Included 10:30 - 12:30" at bounding box center [509, 199] width 775 height 17
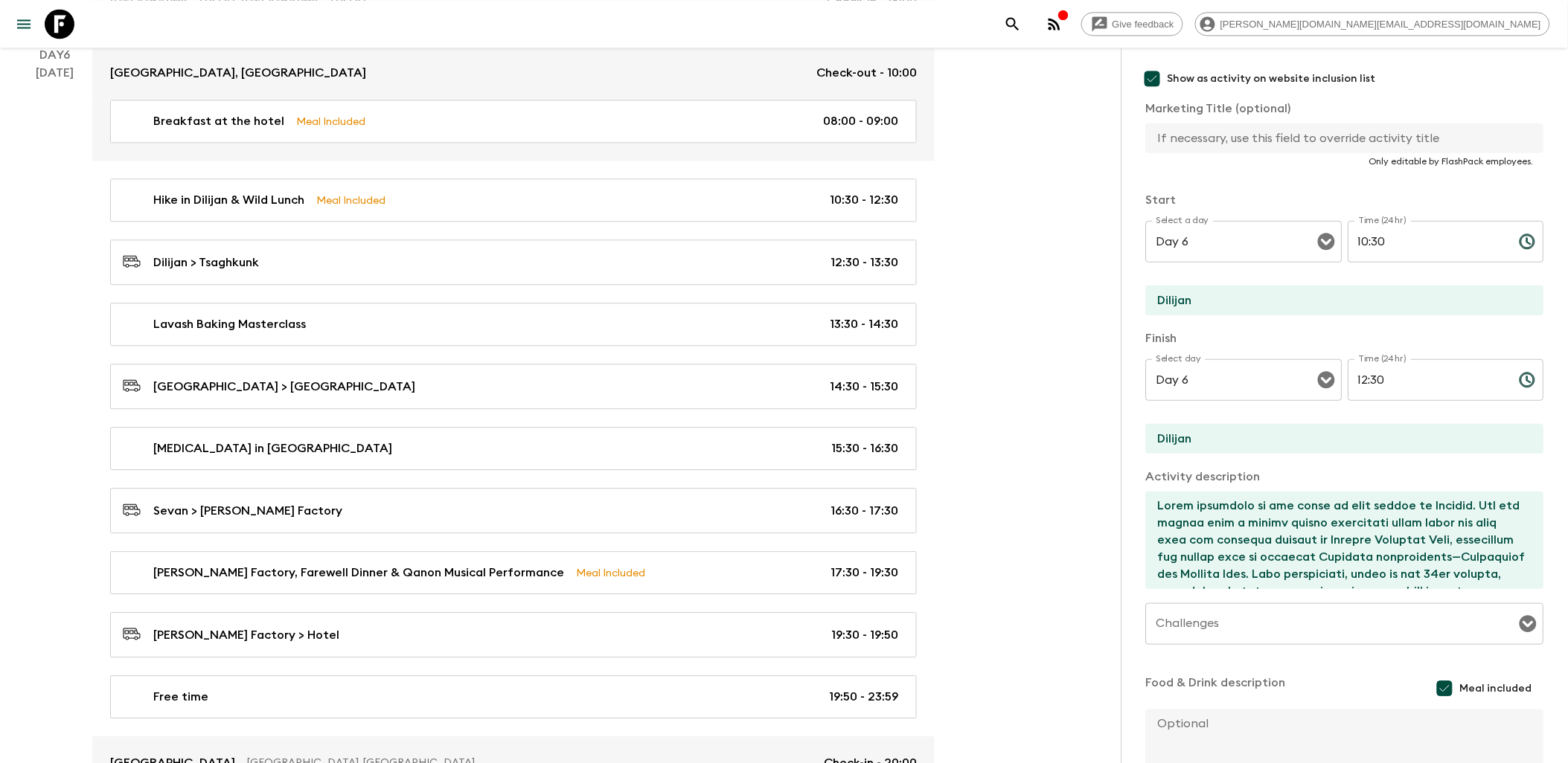
scroll to position [247, 0]
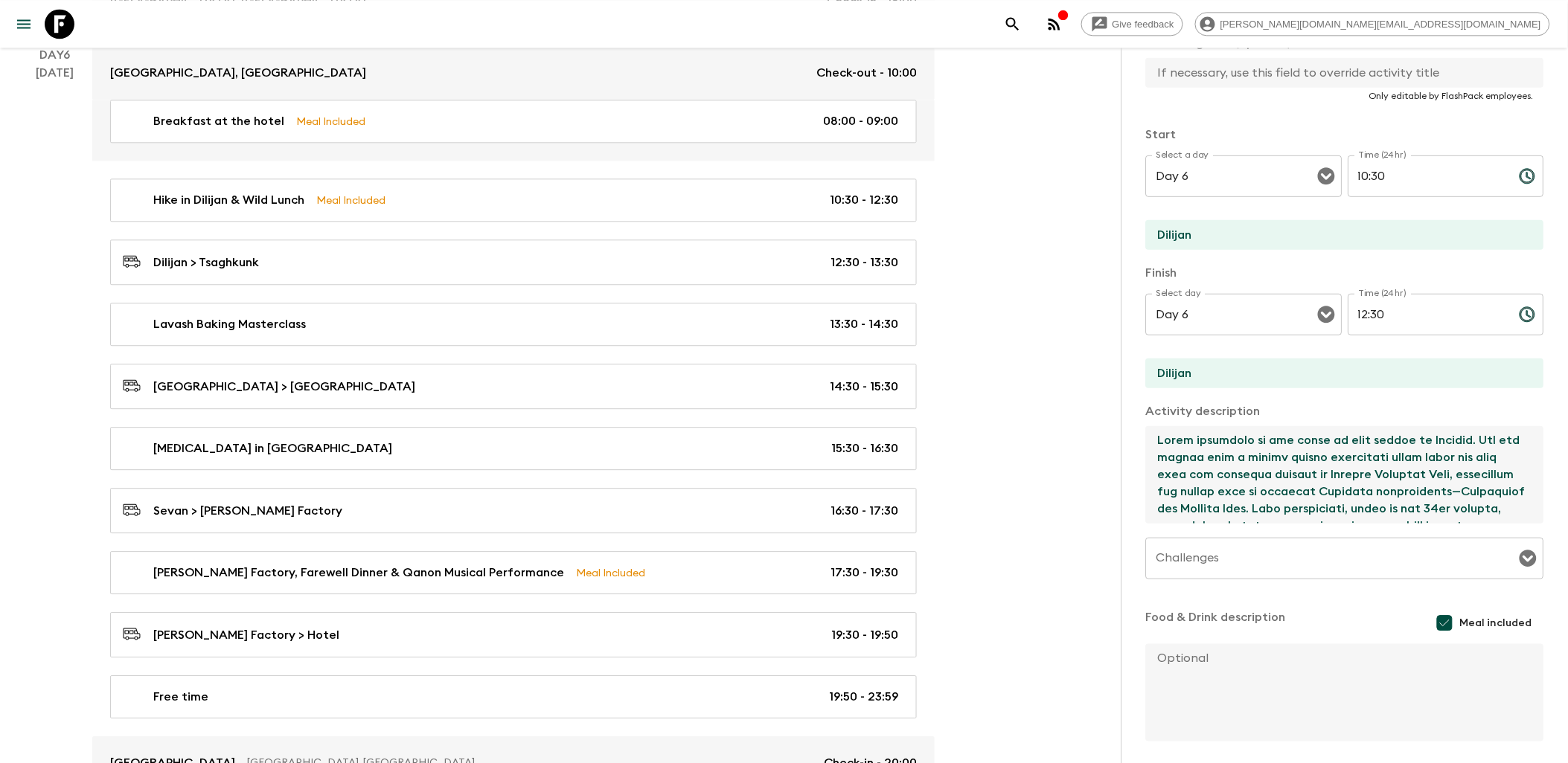
click at [1261, 479] on textarea at bounding box center [1339, 475] width 386 height 97
paste textarea "loremip dolorsitam conse adipi eli sedd eiu temporin utlabor et Dolorem Aliquae…"
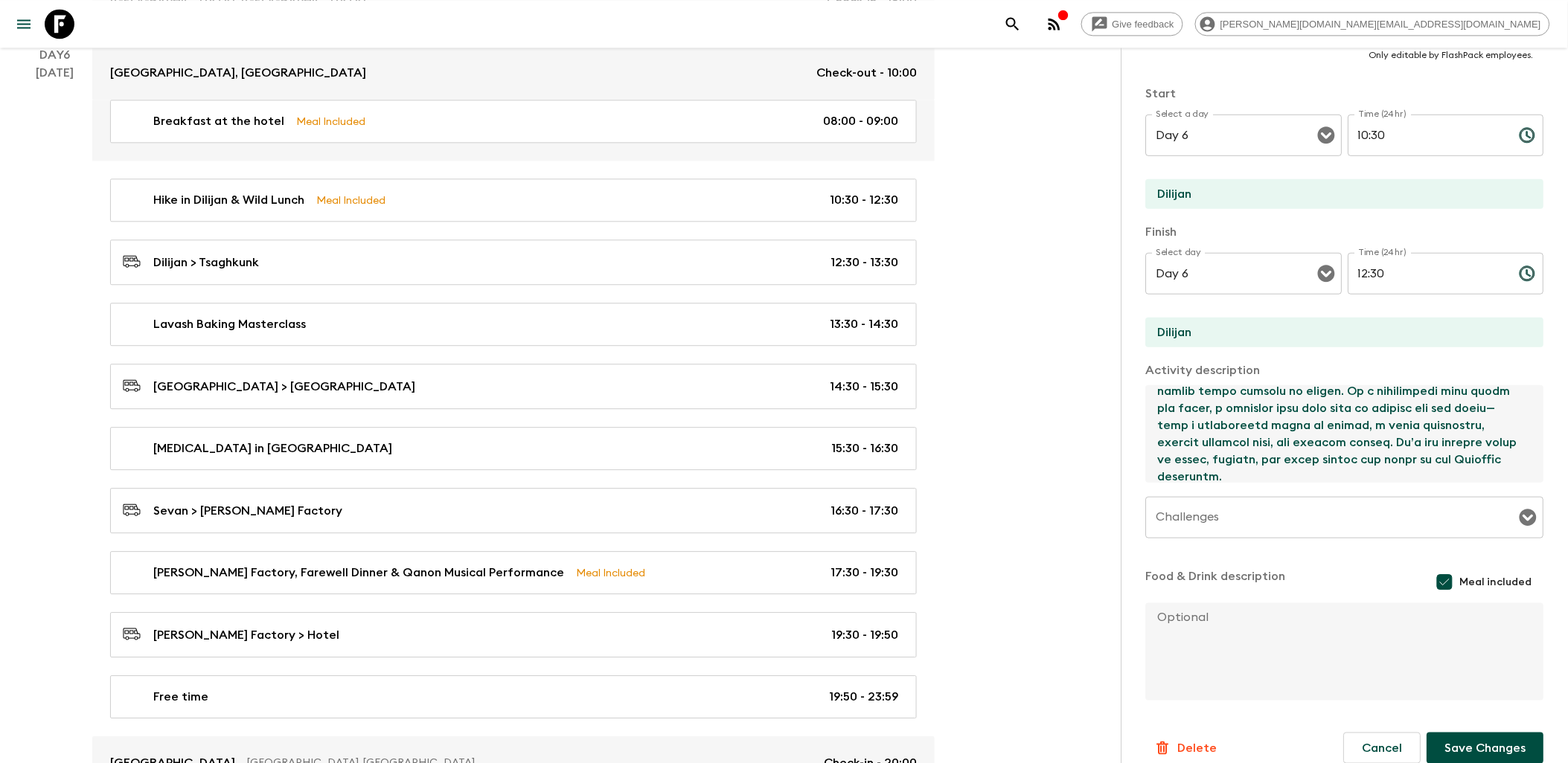
scroll to position [308, 0]
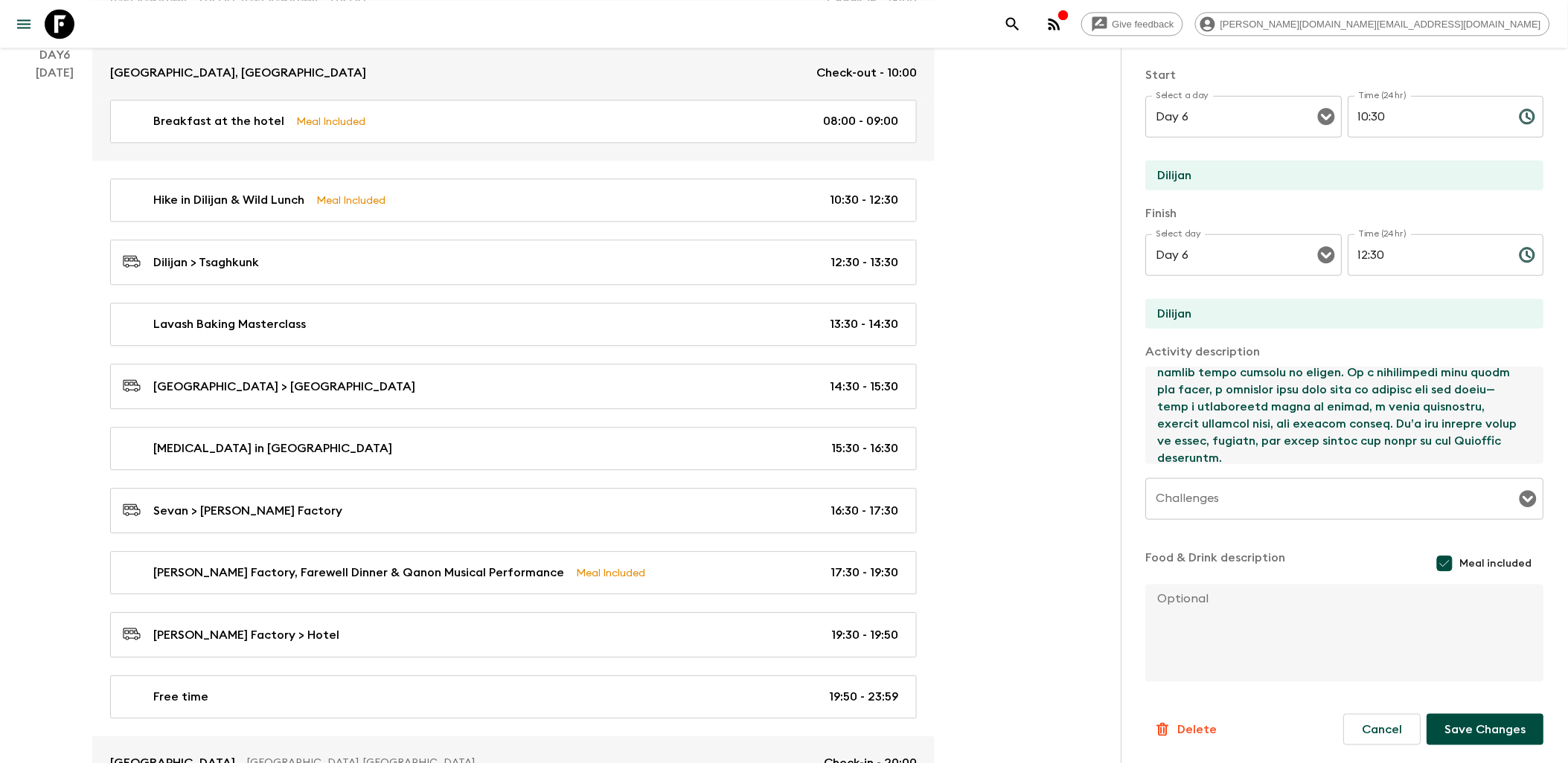
type textarea "Lorem ipsumdolo si ame conse ad elit seddoe te Incidid. Utl etd magnaa enim a m…"
click at [1261, 742] on button "Save Changes" at bounding box center [1485, 730] width 117 height 31
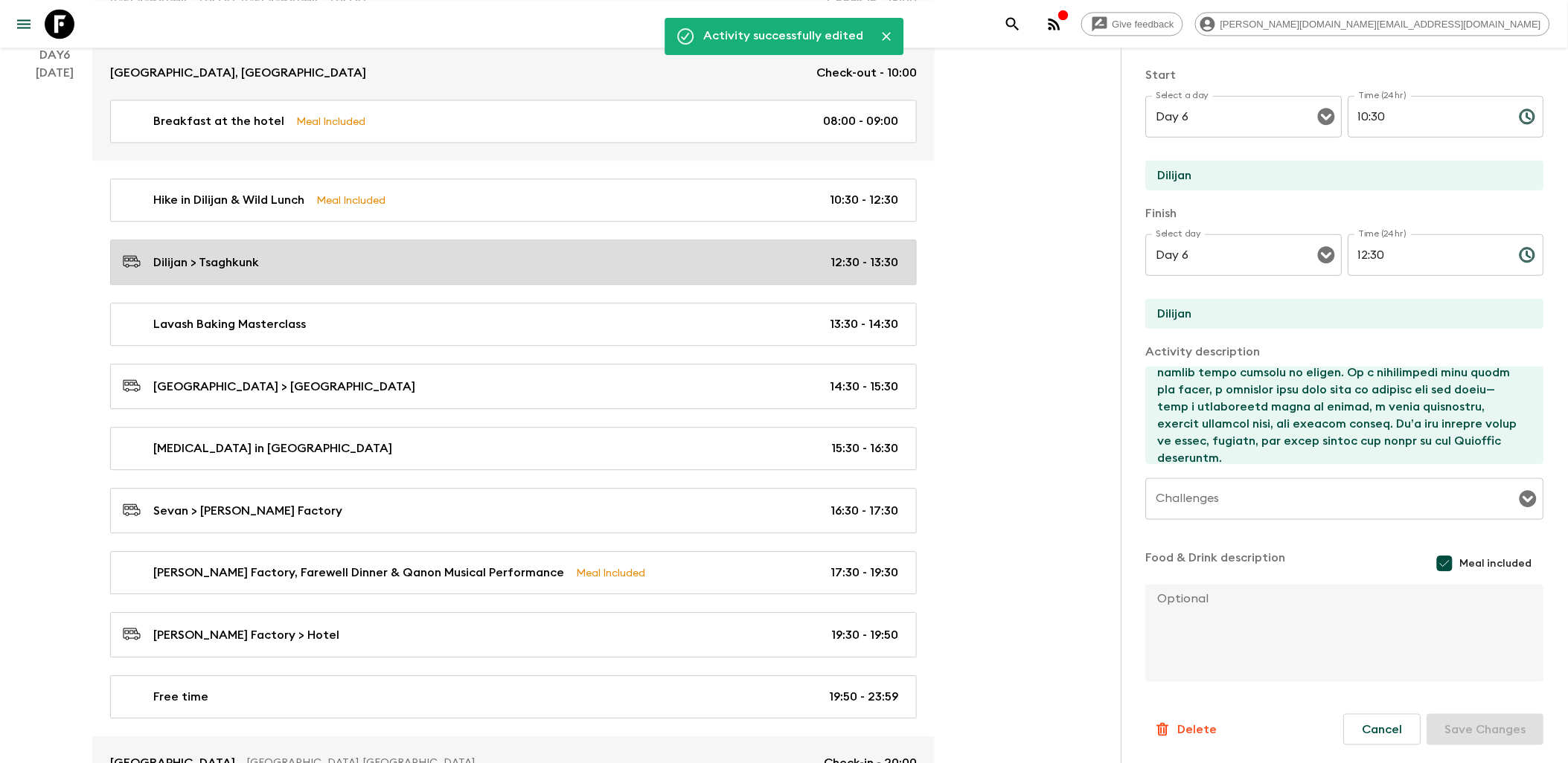
click at [504, 272] on div "Dilijan > Tsaghkunk 12:30 - 13:30" at bounding box center [509, 262] width 775 height 20
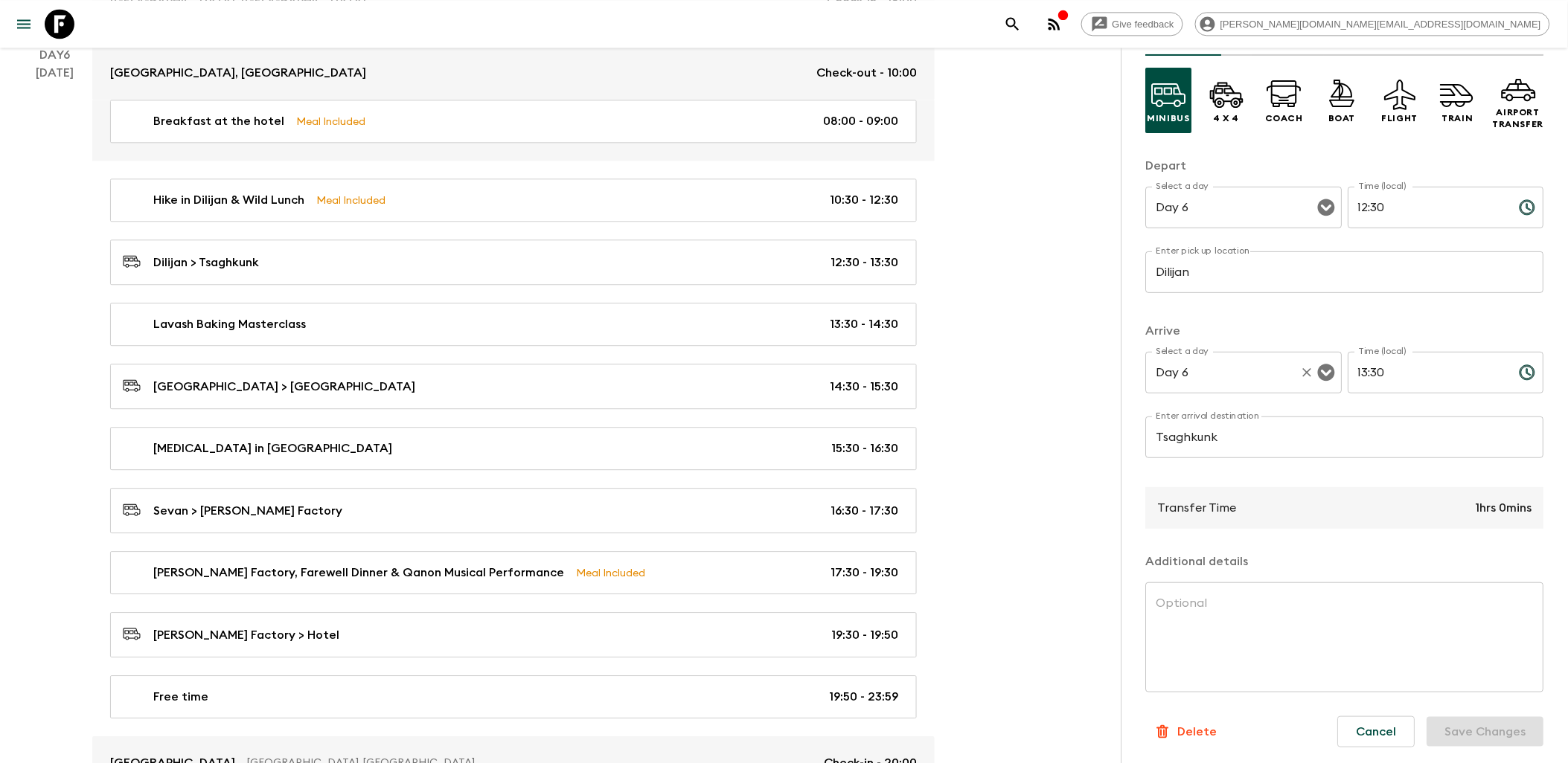
scroll to position [97, 0]
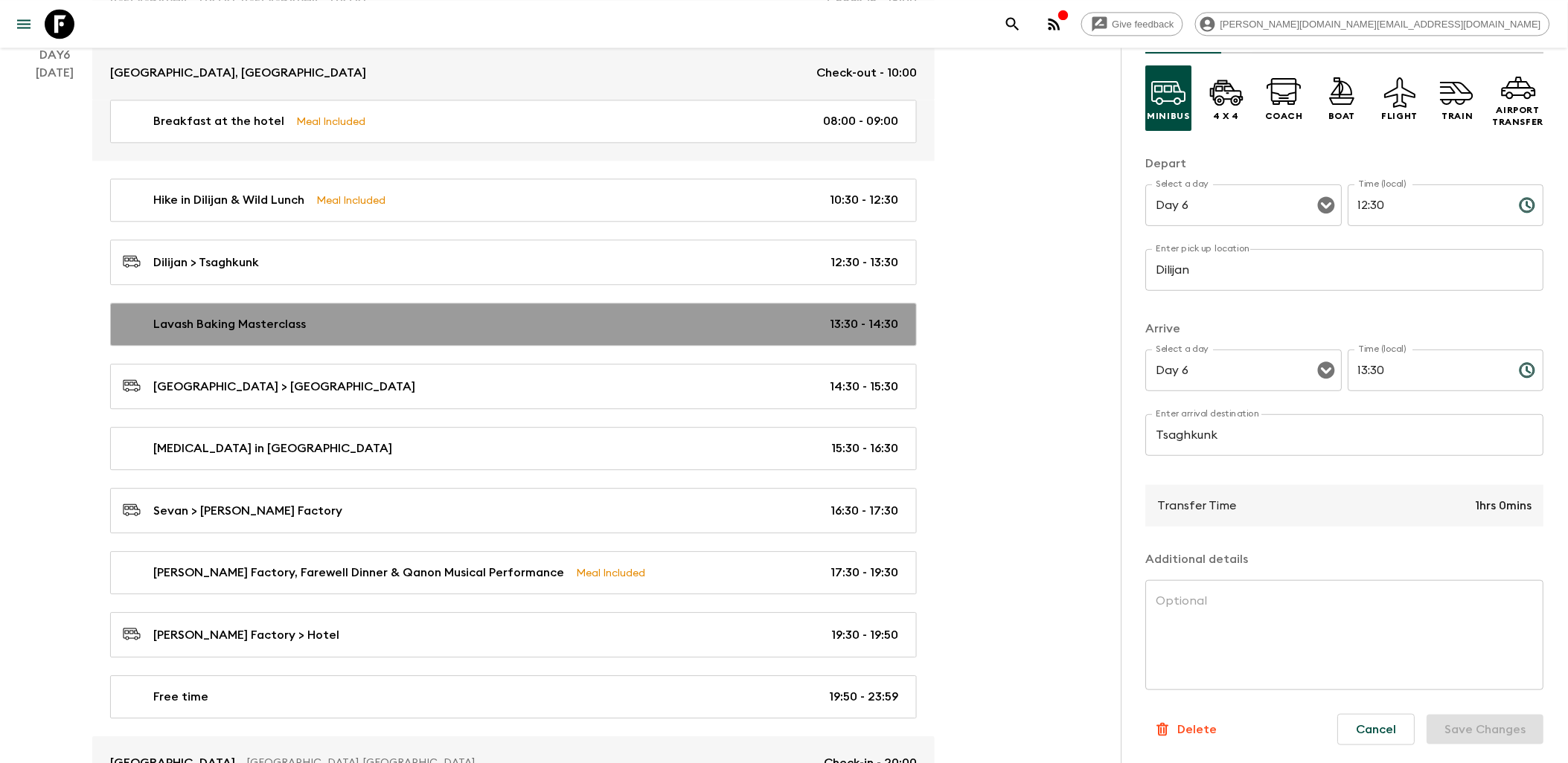
click at [532, 346] on link "Lavash Baking Masterclass 13:30 - 14:30" at bounding box center [513, 324] width 807 height 43
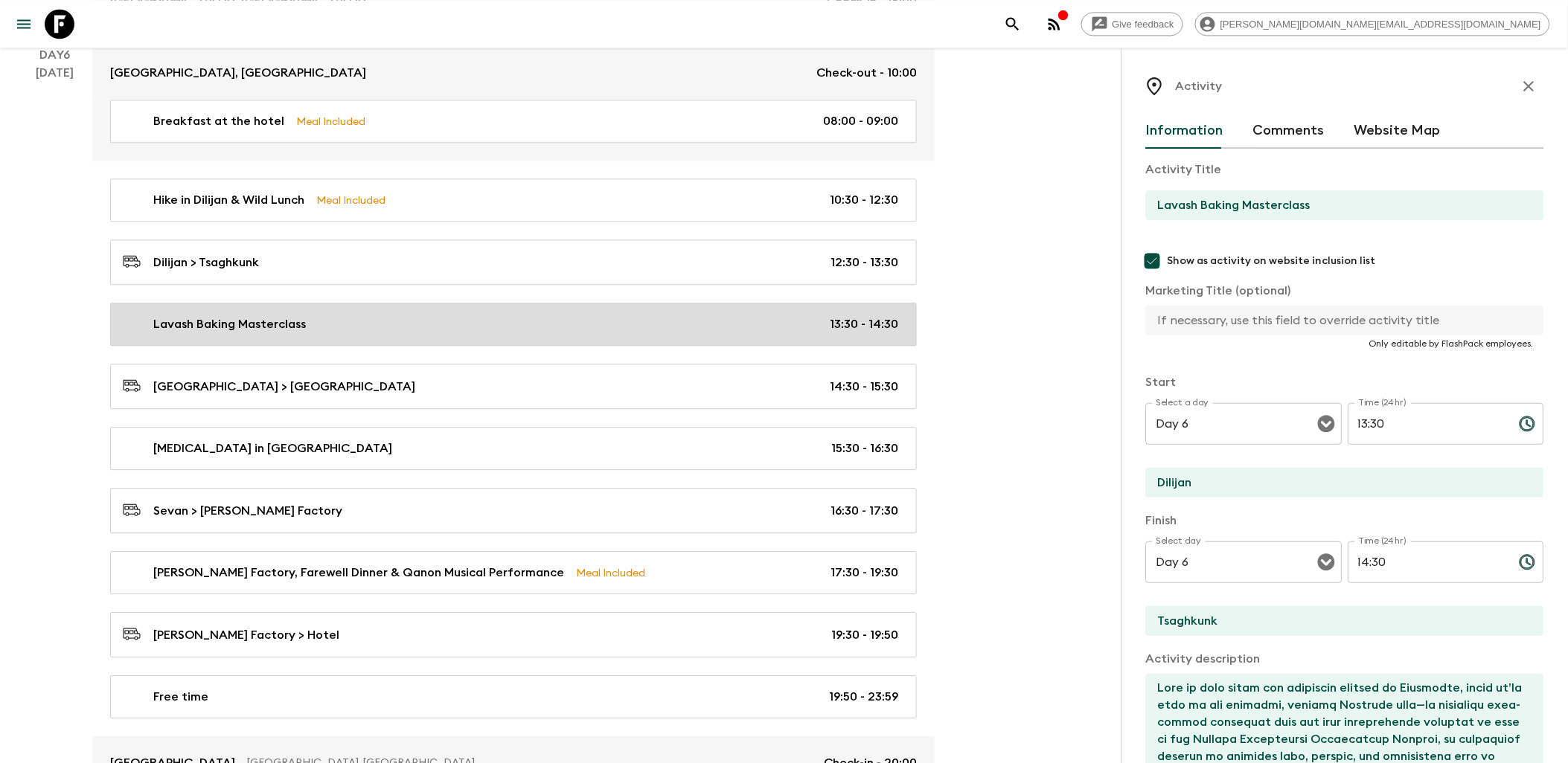
click at [507, 346] on link "Lavash Baking Masterclass 13:30 - 14:30" at bounding box center [513, 324] width 807 height 43
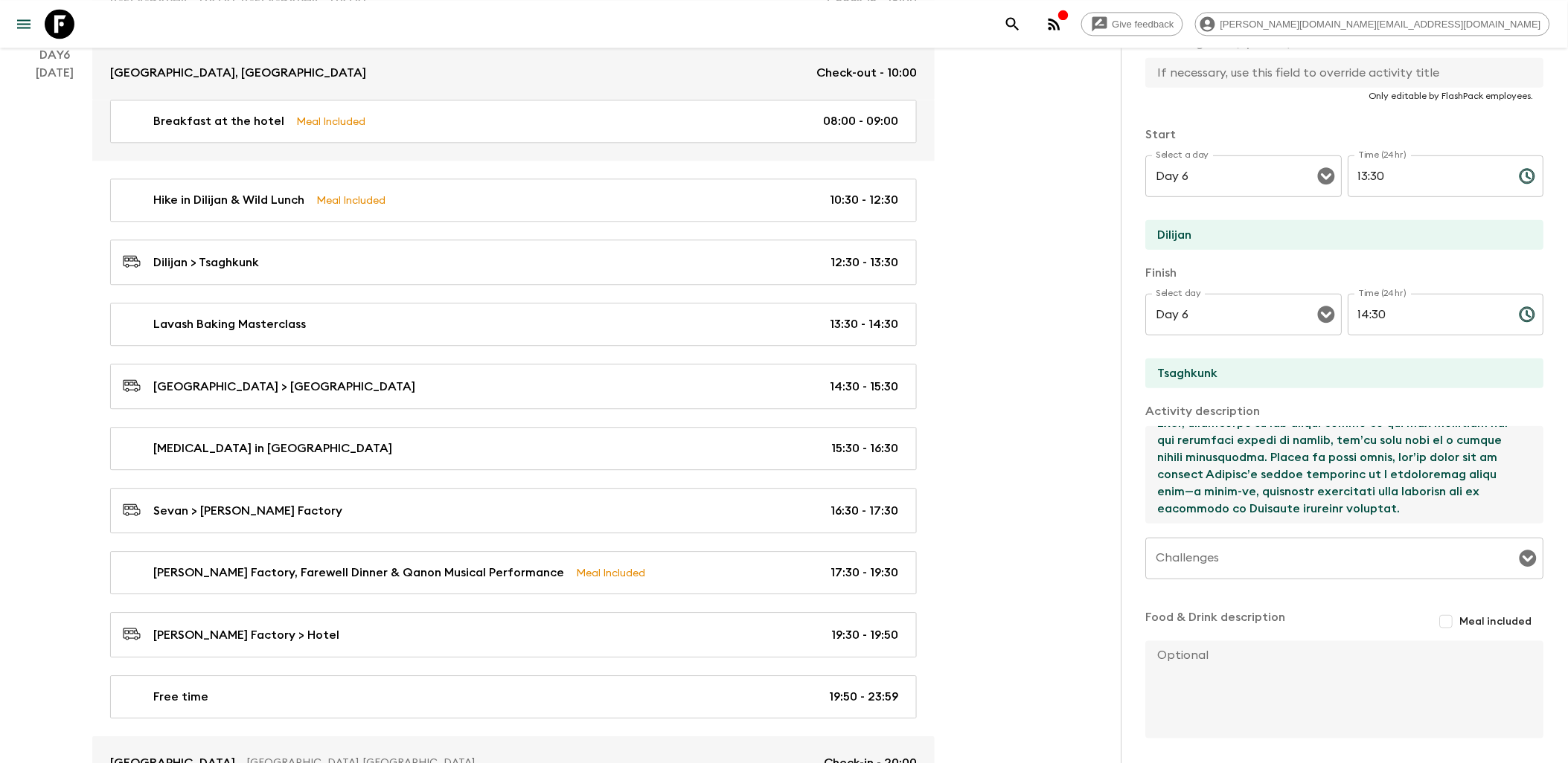
scroll to position [256, 0]
drag, startPoint x: 1158, startPoint y: 442, endPoint x: 1500, endPoint y: 495, distance: 346.1
click at [1261, 495] on textarea at bounding box center [1339, 475] width 386 height 97
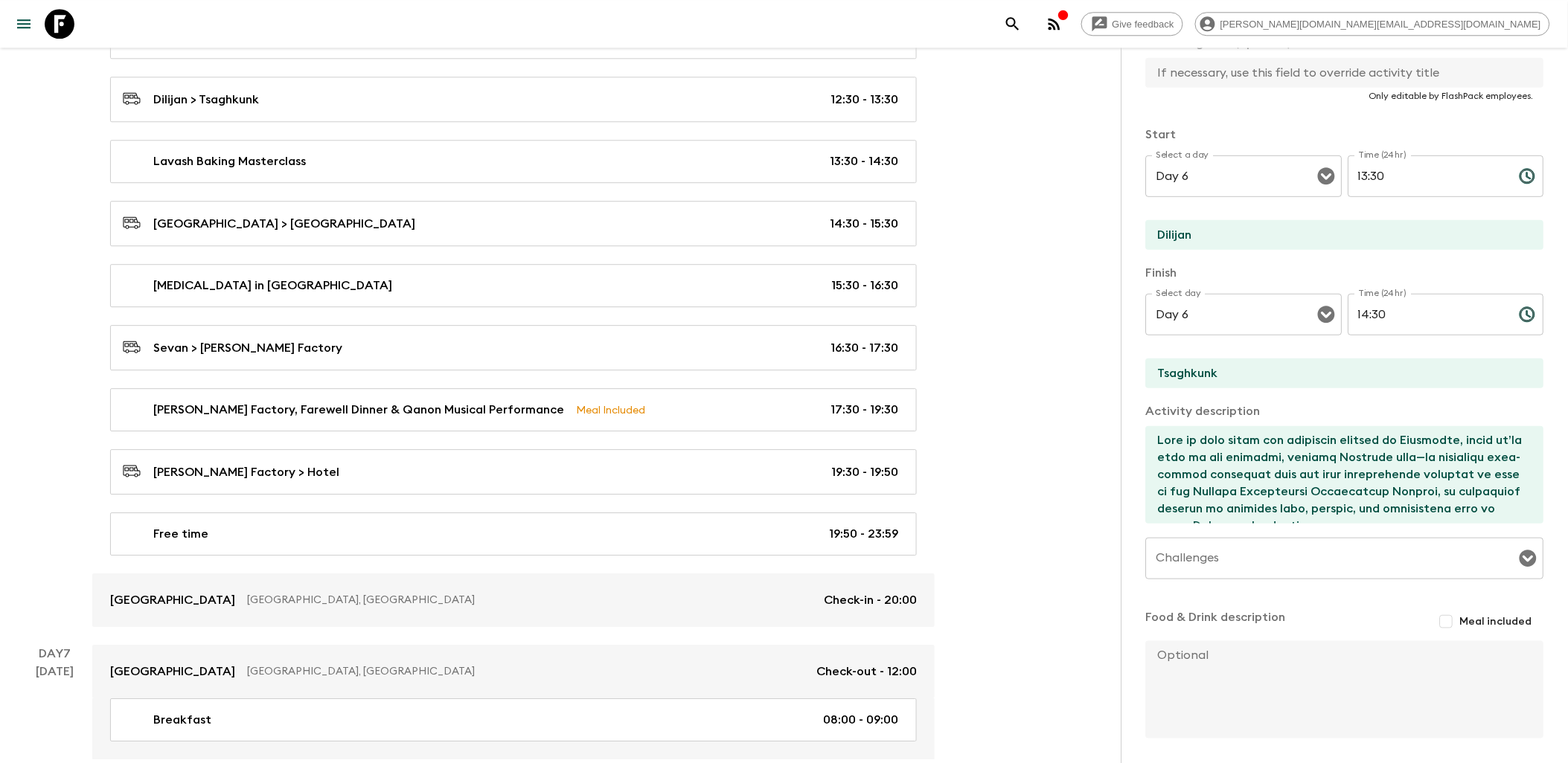
scroll to position [3388, 0]
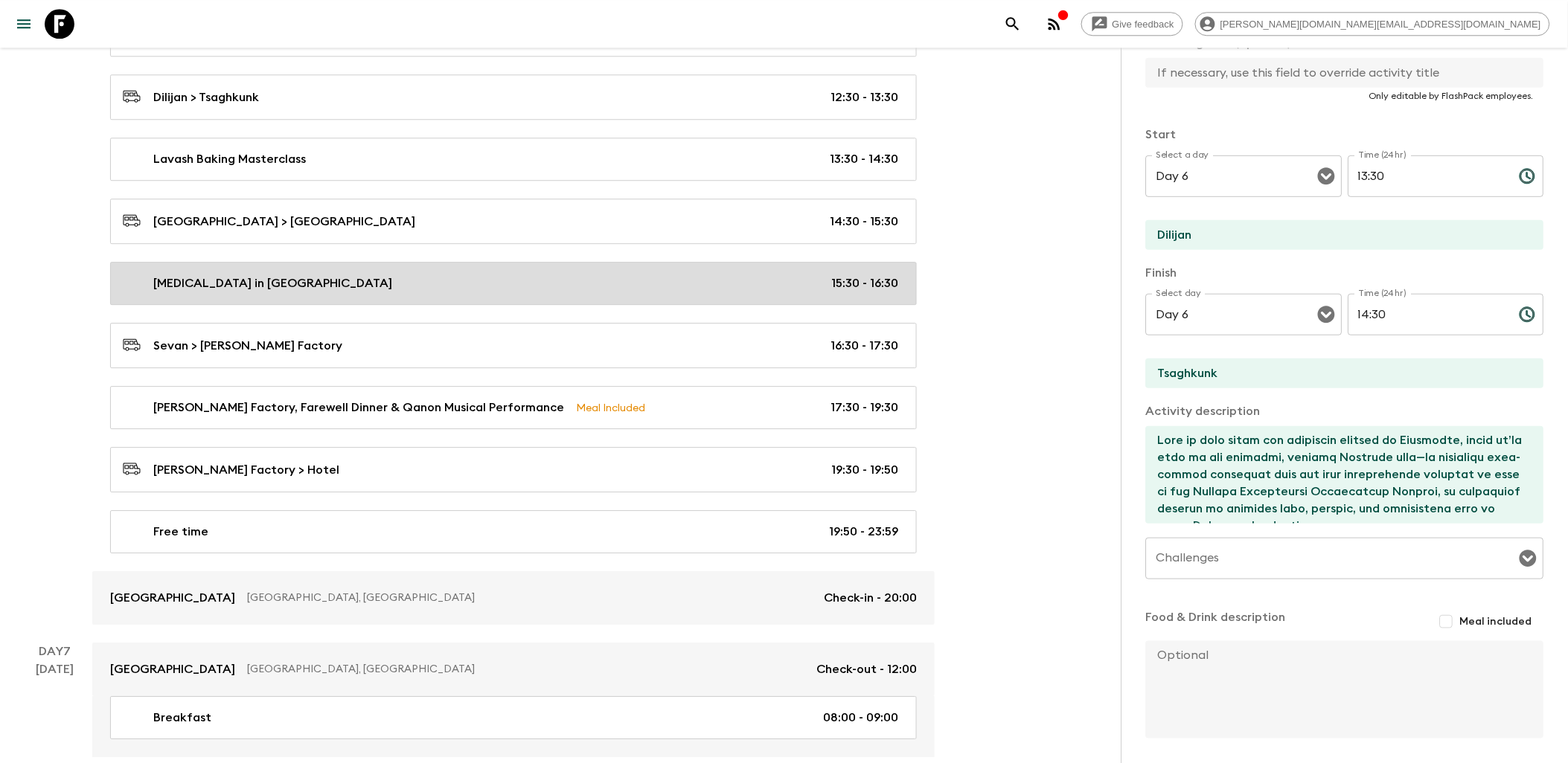
click at [658, 292] on div "[MEDICAL_DATA] in [GEOGRAPHIC_DATA] 15:30 - 16:30" at bounding box center [509, 283] width 775 height 17
type input "[MEDICAL_DATA] in [GEOGRAPHIC_DATA]"
type input "[GEOGRAPHIC_DATA]"
type input "Sevan"
type textarea "From Tsaghkunk, we continue to the [GEOGRAPHIC_DATA], often called the “jewel o…"
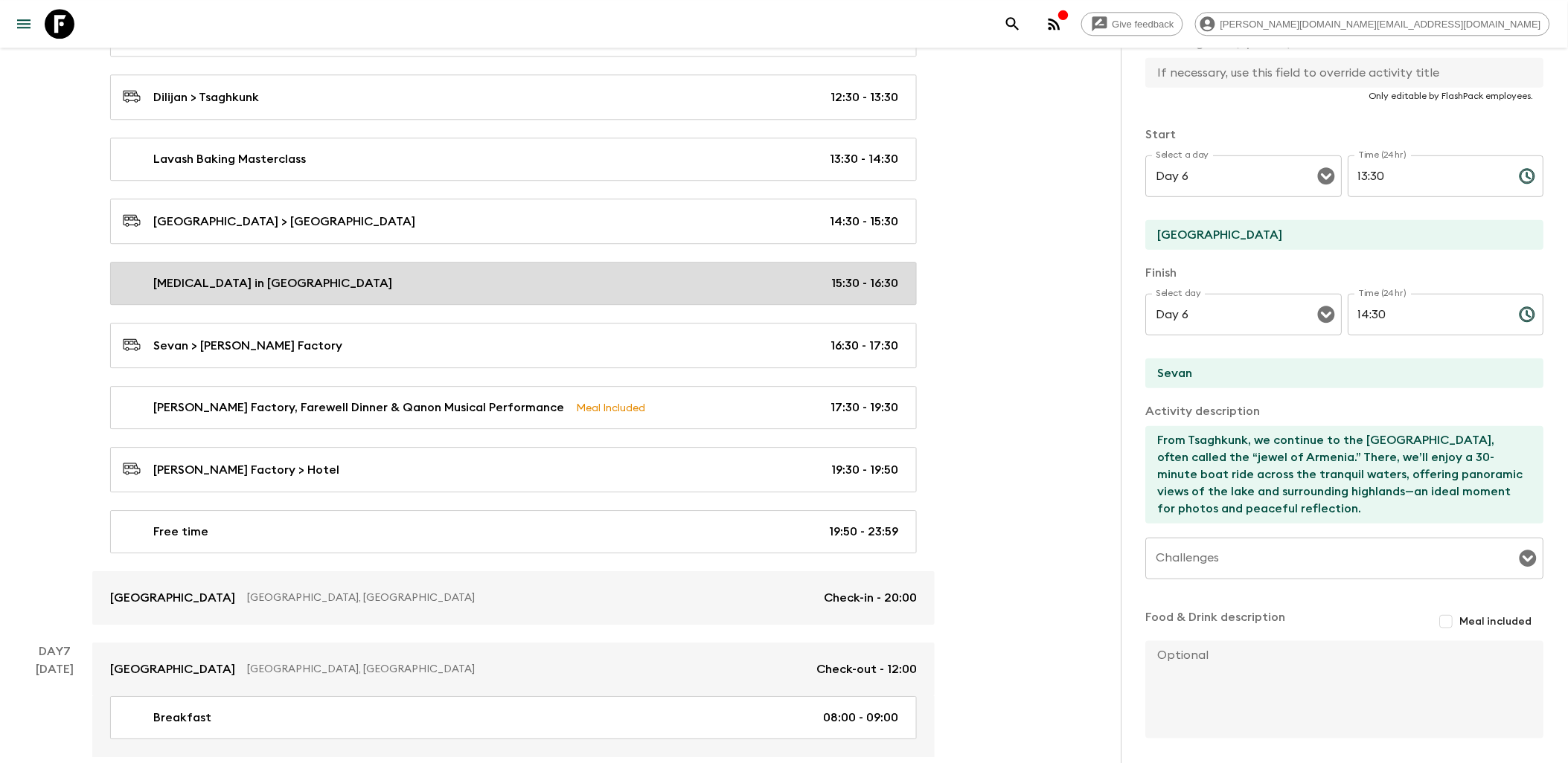
type input "15:30"
type input "16:30"
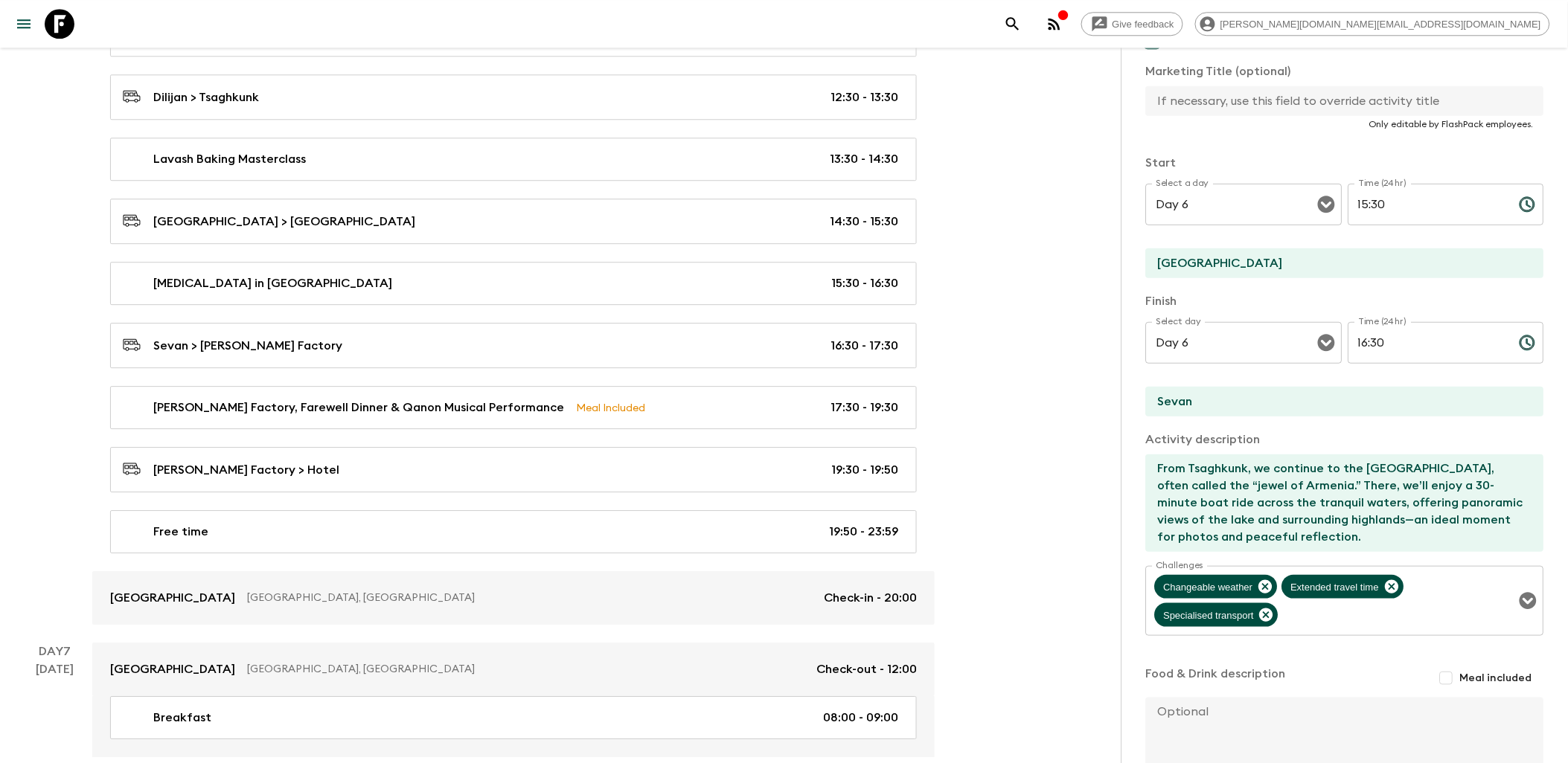
scroll to position [247, 0]
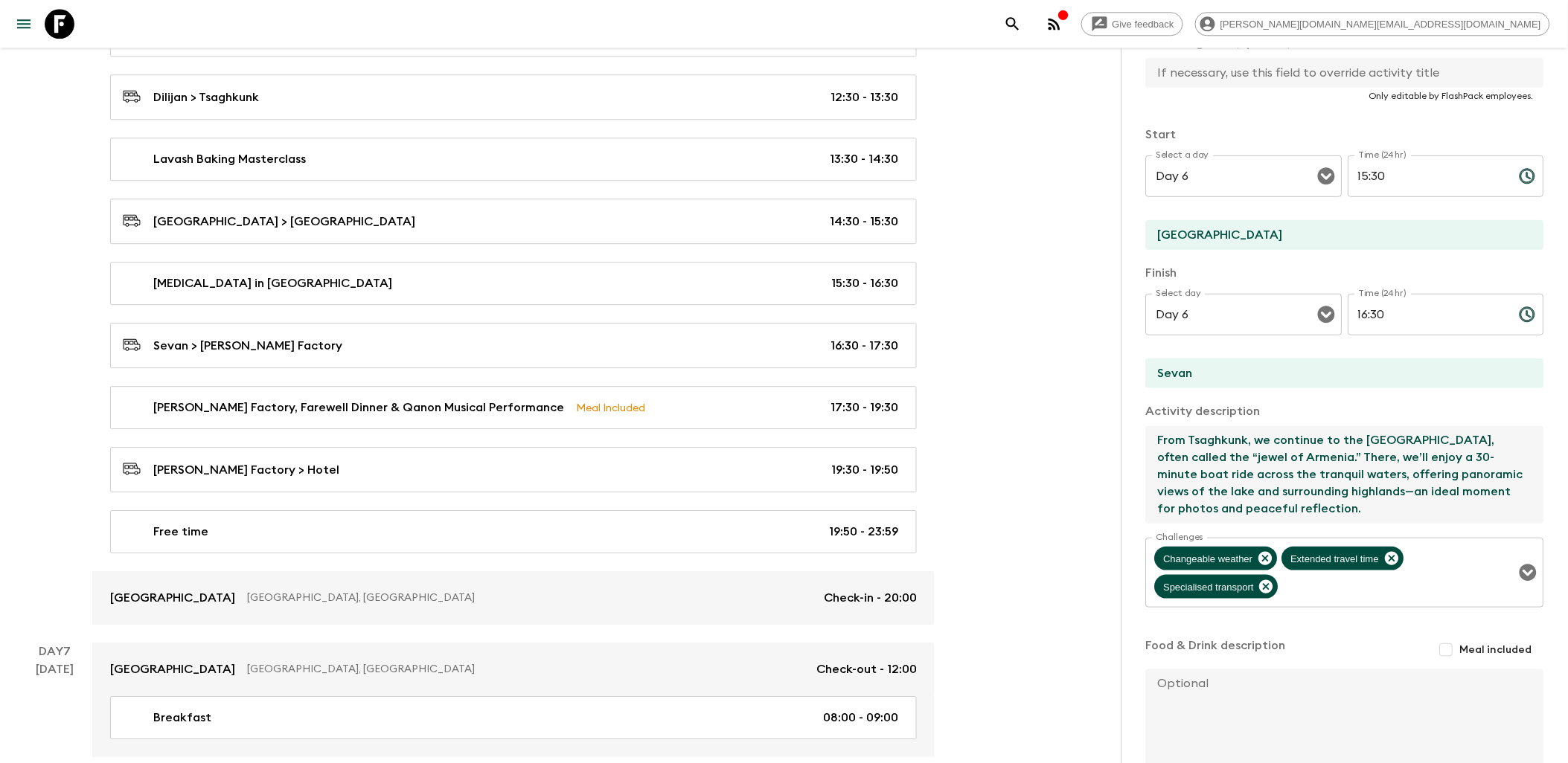
drag, startPoint x: 1153, startPoint y: 441, endPoint x: 1349, endPoint y: 506, distance: 206.5
click at [1261, 506] on textarea "From Tsaghkunk, we continue to the [GEOGRAPHIC_DATA], often called the “jewel o…" at bounding box center [1339, 475] width 386 height 97
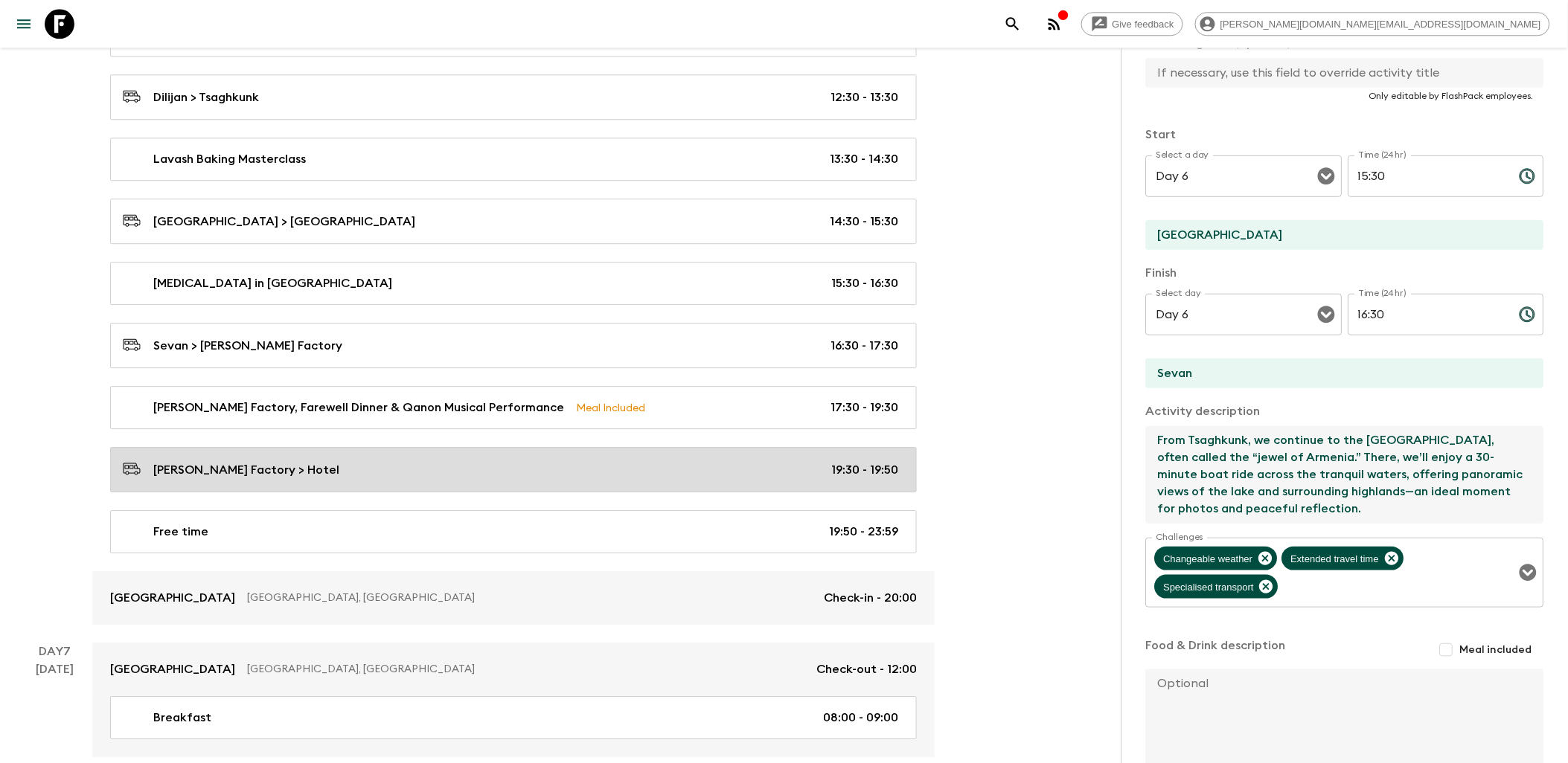
drag, startPoint x: 601, startPoint y: 491, endPoint x: 612, endPoint y: 492, distance: 11.0
click at [601, 480] on div "[PERSON_NAME] Factory > Hotel 19:30 - 19:50" at bounding box center [509, 470] width 775 height 20
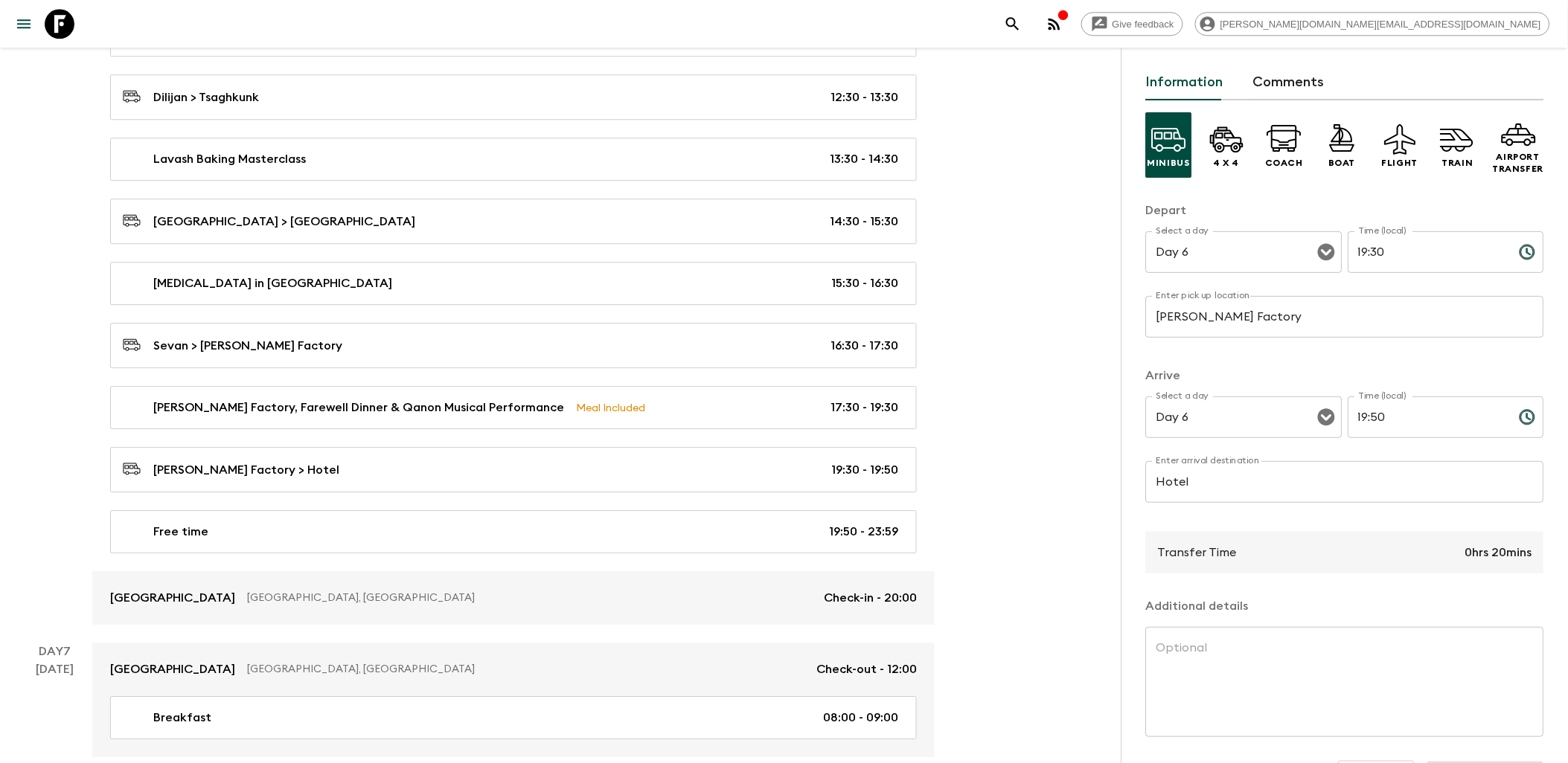
scroll to position [97, 0]
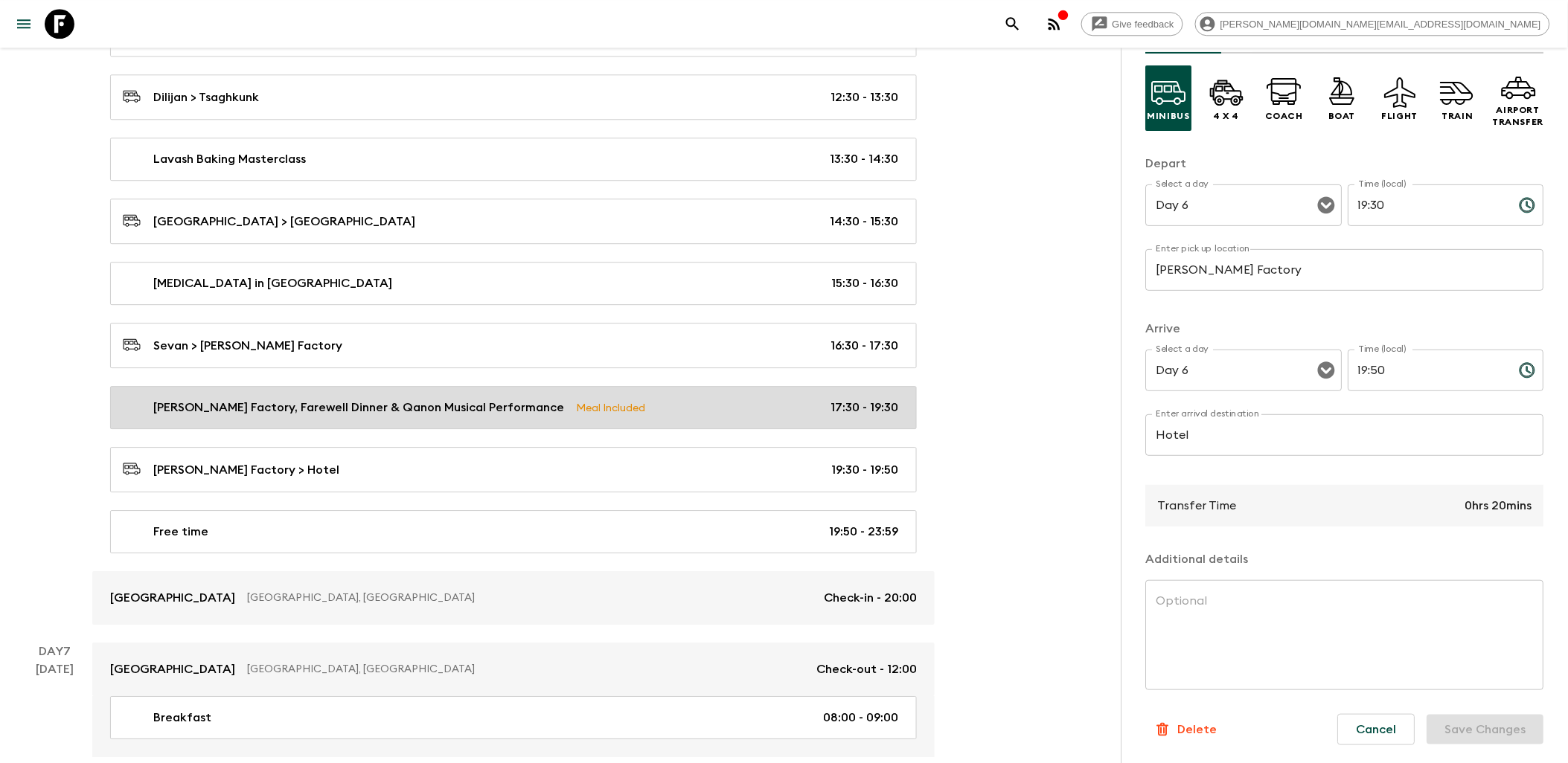
click at [623, 416] on p "Meal Included" at bounding box center [610, 407] width 69 height 17
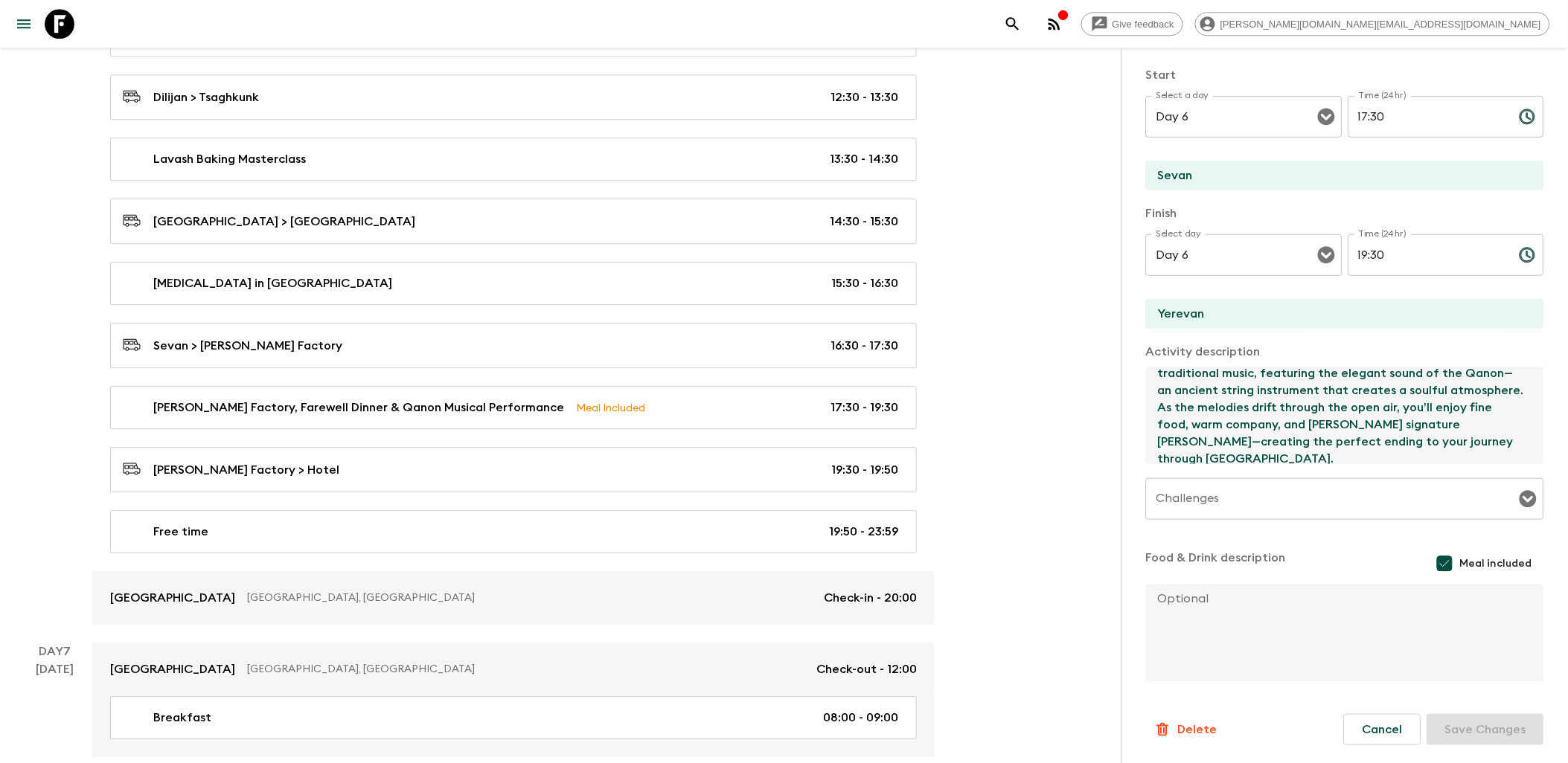
scroll to position [222, 0]
drag, startPoint x: 1153, startPoint y: 380, endPoint x: 1374, endPoint y: 438, distance: 228.5
click at [1261, 438] on textarea "As the sun begins to set, we arrive at the [PERSON_NAME][GEOGRAPHIC_DATA], an e…" at bounding box center [1339, 416] width 386 height 97
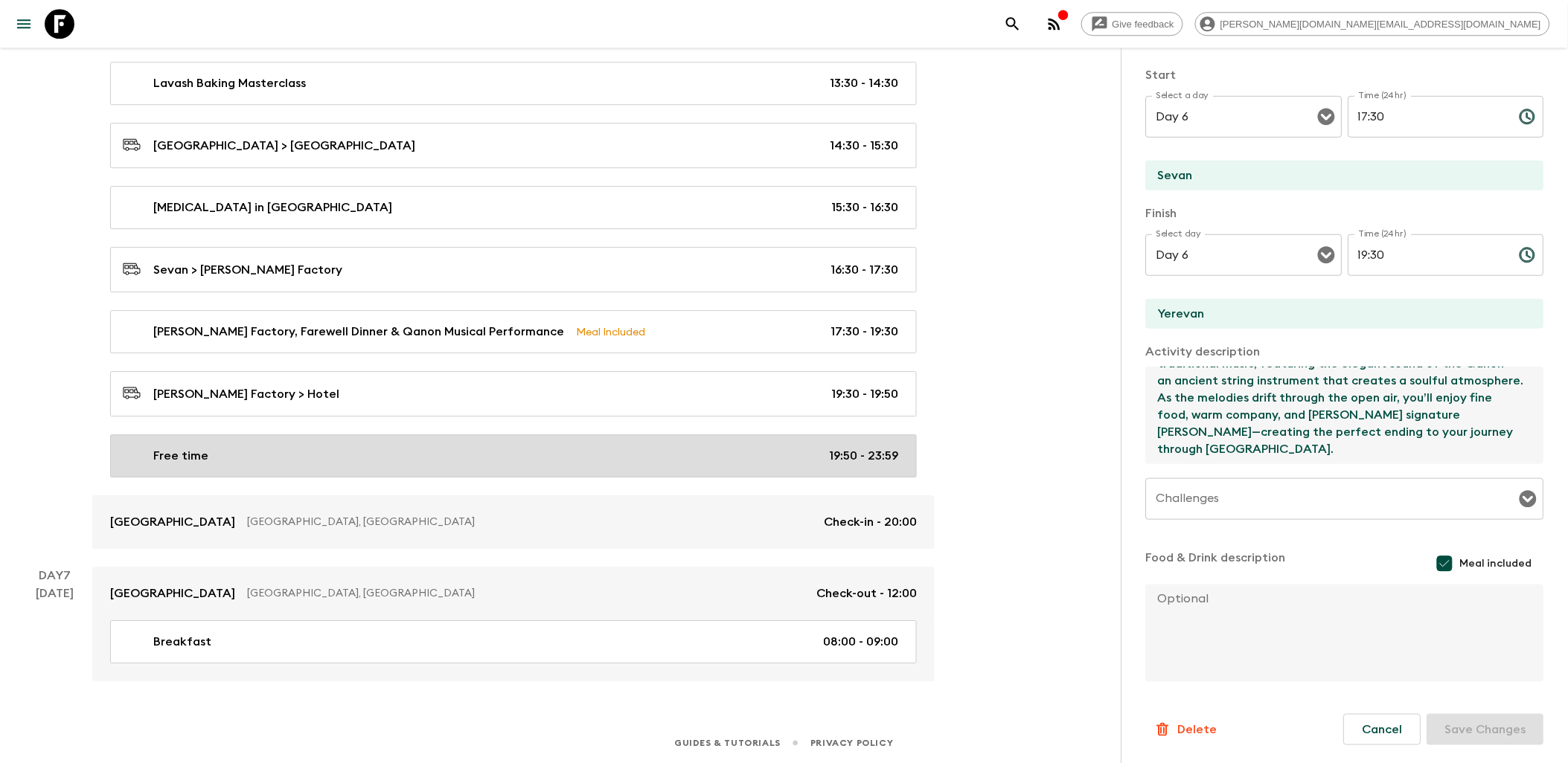
scroll to position [3484, 0]
